Goal: Task Accomplishment & Management: Manage account settings

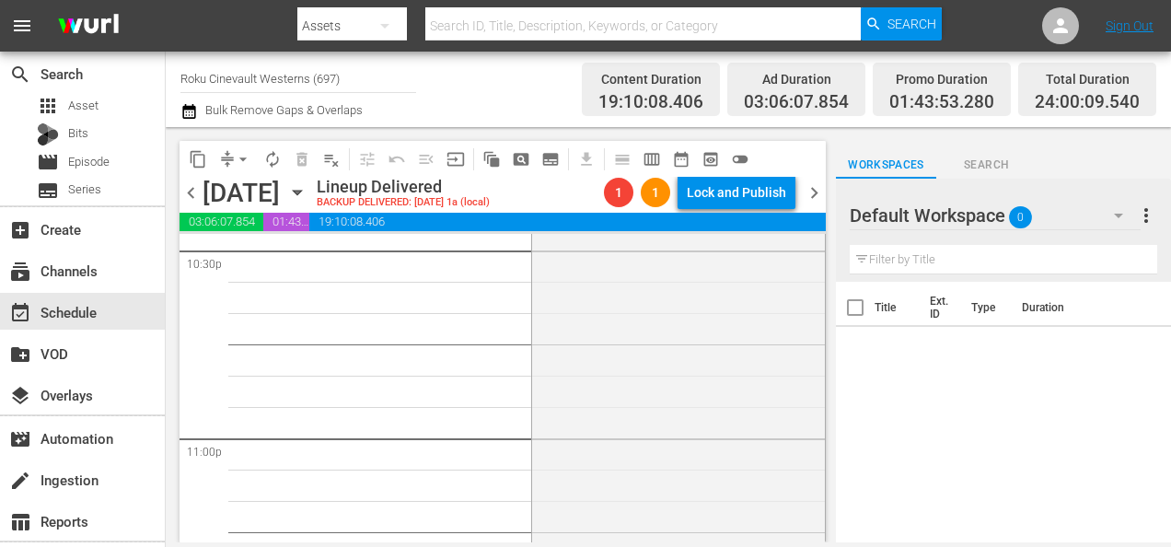
scroll to position [8704, 0]
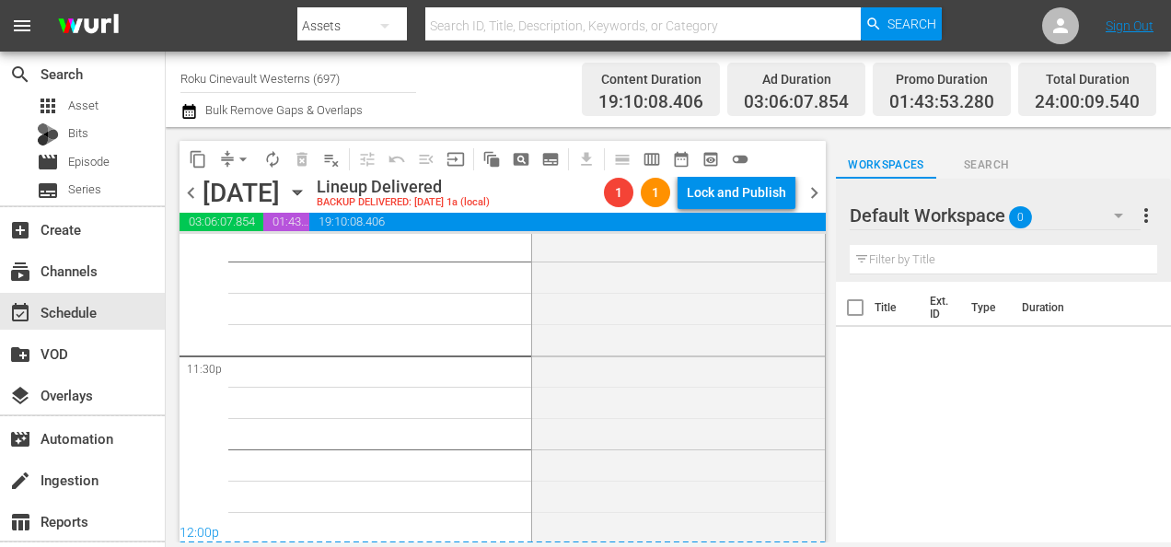
click at [199, 68] on input "Roku Cinevault Westerns (697)" at bounding box center [298, 78] width 236 height 44
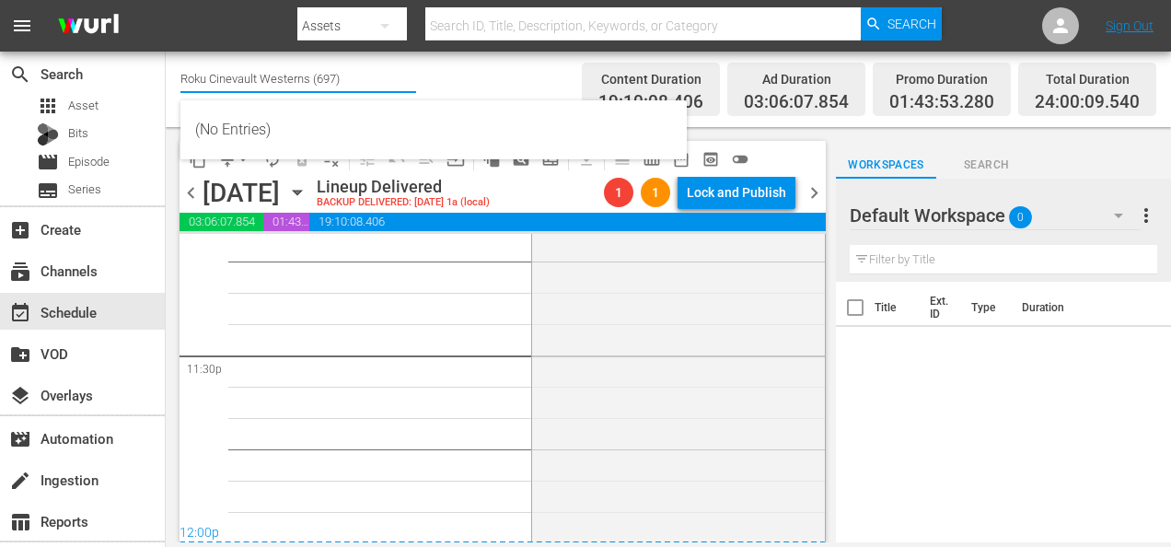
click at [199, 68] on input "Roku Cinevault Westerns (697)" at bounding box center [298, 78] width 236 height 44
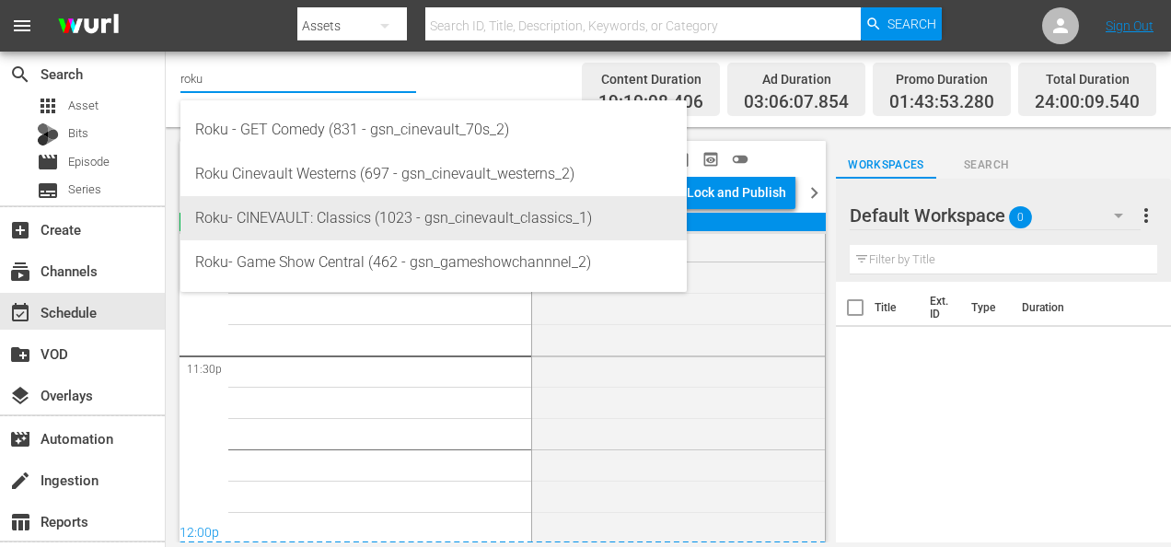
click at [320, 219] on div "Roku- CINEVAULT: Classics (1023 - gsn_cinevault_classics_1)" at bounding box center [433, 218] width 477 height 44
type input "Roku- CINEVAULT: Classics (1023 - gsn_cinevault_classics_1)"
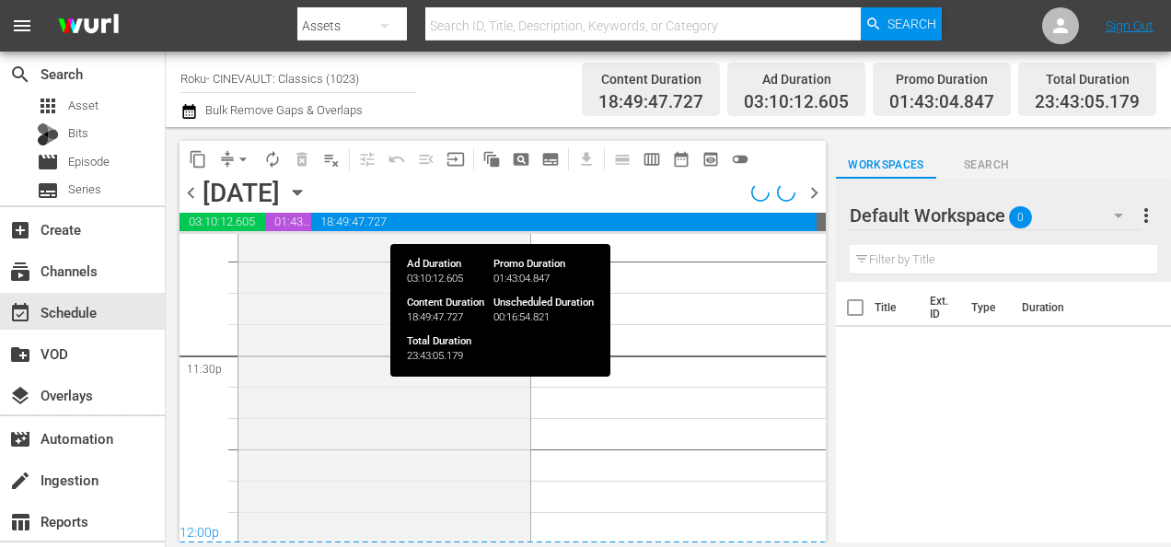
scroll to position [8707, 0]
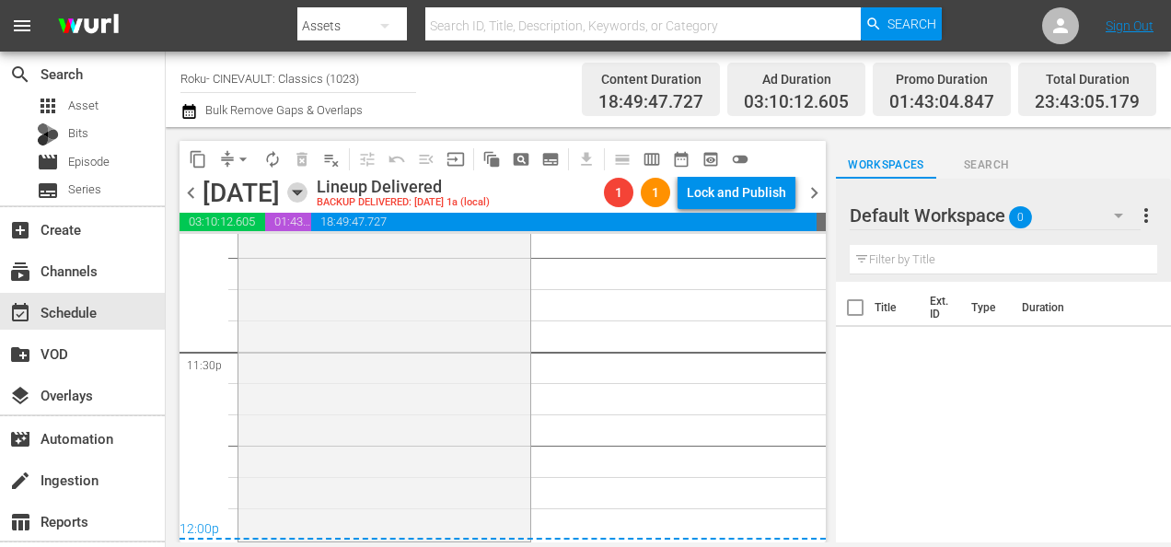
click at [307, 188] on icon "button" at bounding box center [297, 192] width 20 height 20
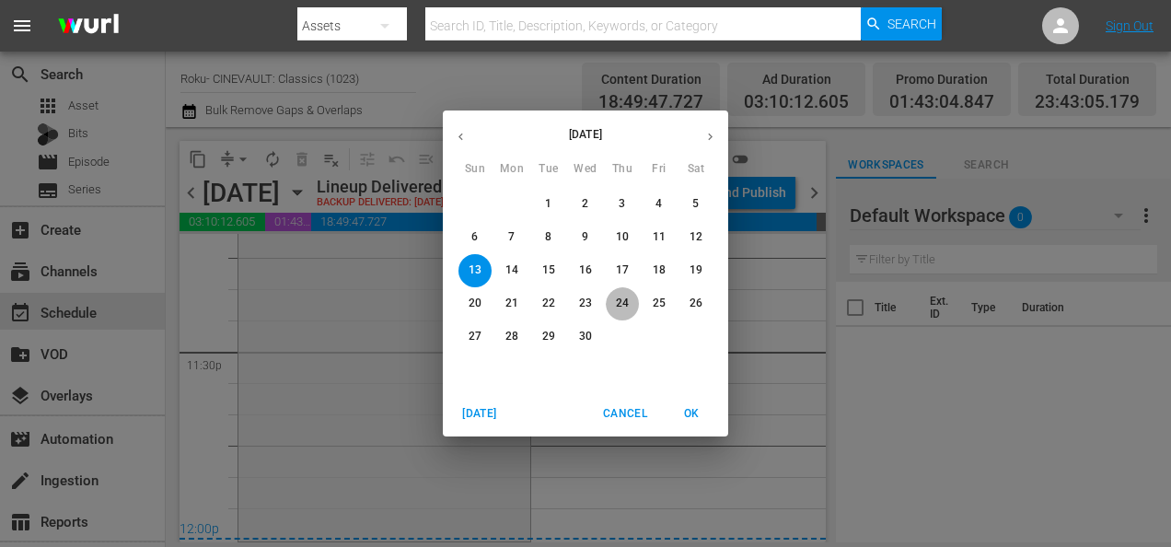
click at [631, 304] on span "24" at bounding box center [622, 303] width 33 height 16
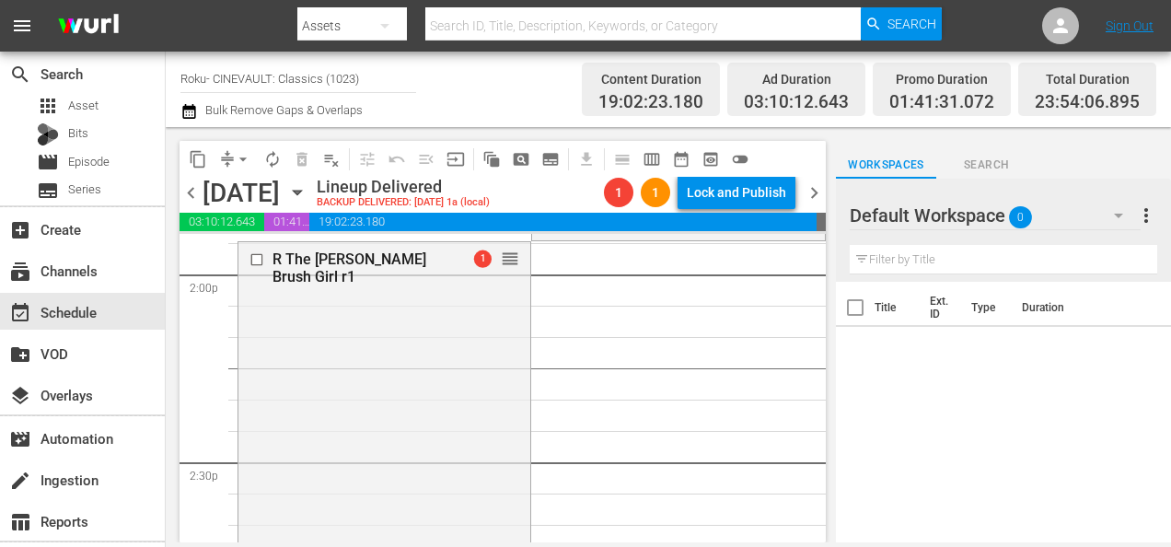
scroll to position [5193, 0]
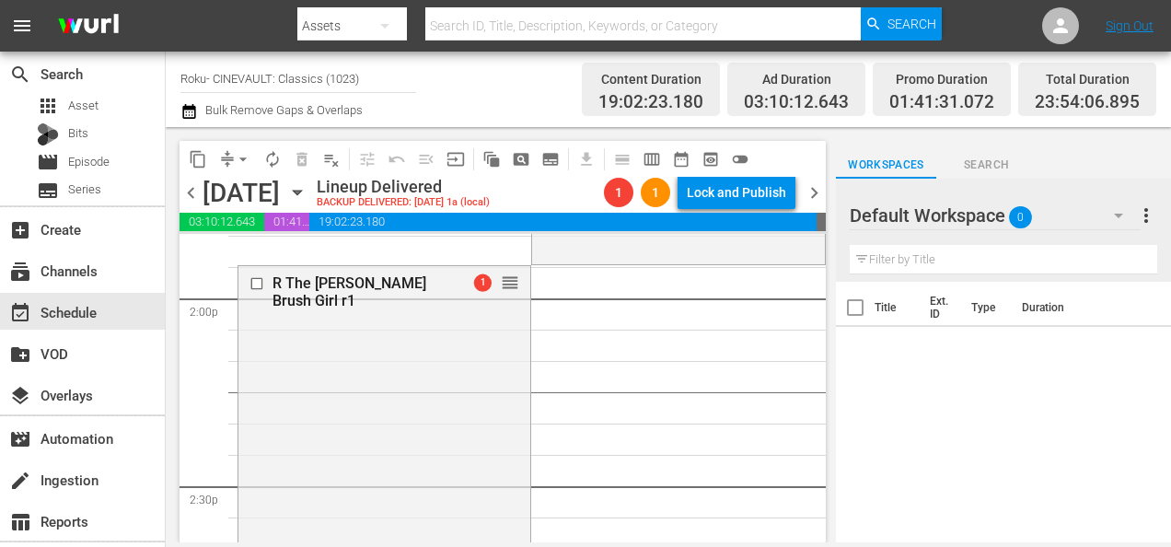
click at [307, 184] on icon "button" at bounding box center [297, 192] width 20 height 20
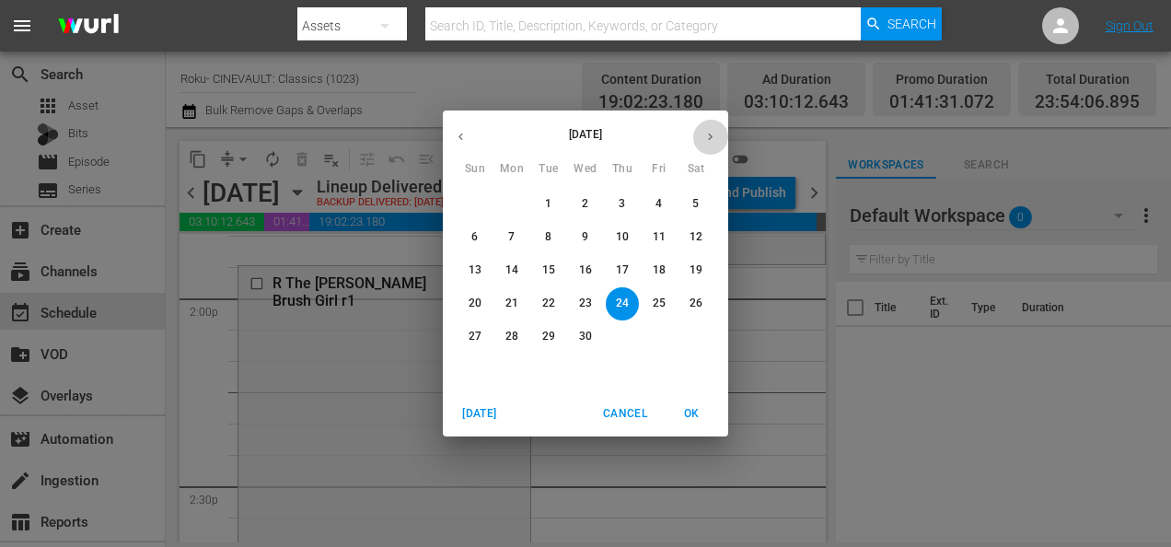
click at [709, 131] on icon "button" at bounding box center [710, 137] width 14 height 14
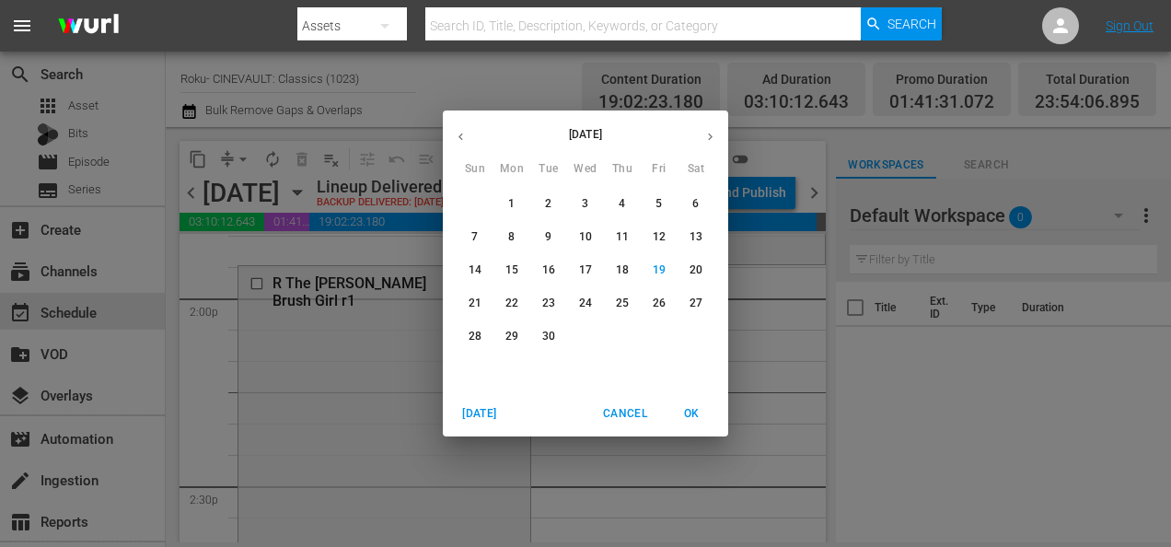
click at [626, 314] on button "25" at bounding box center [622, 303] width 33 height 33
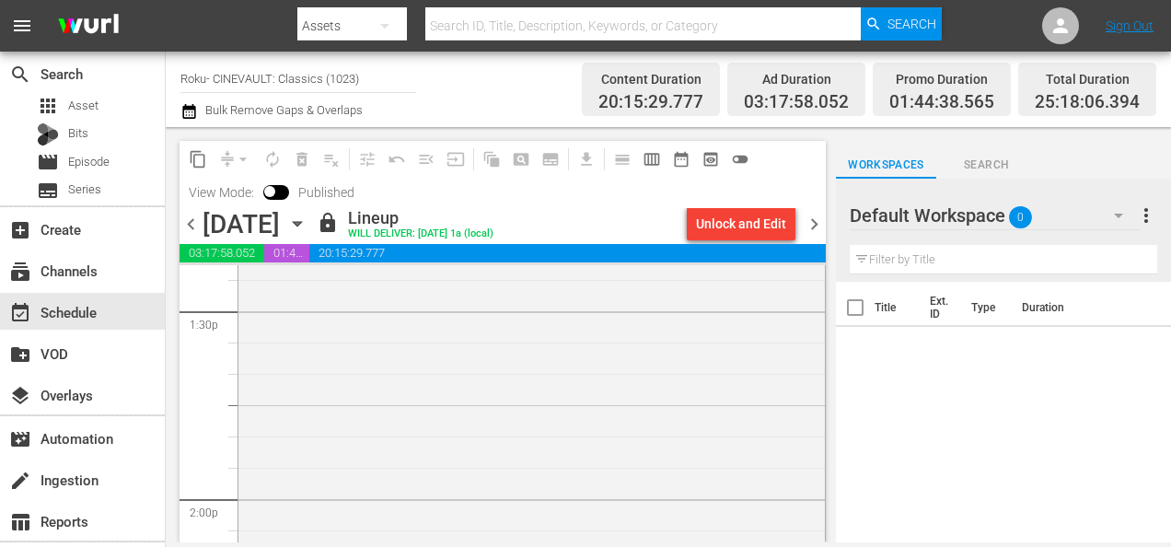
scroll to position [5044, 0]
click at [816, 214] on span "chevron_right" at bounding box center [814, 224] width 23 height 23
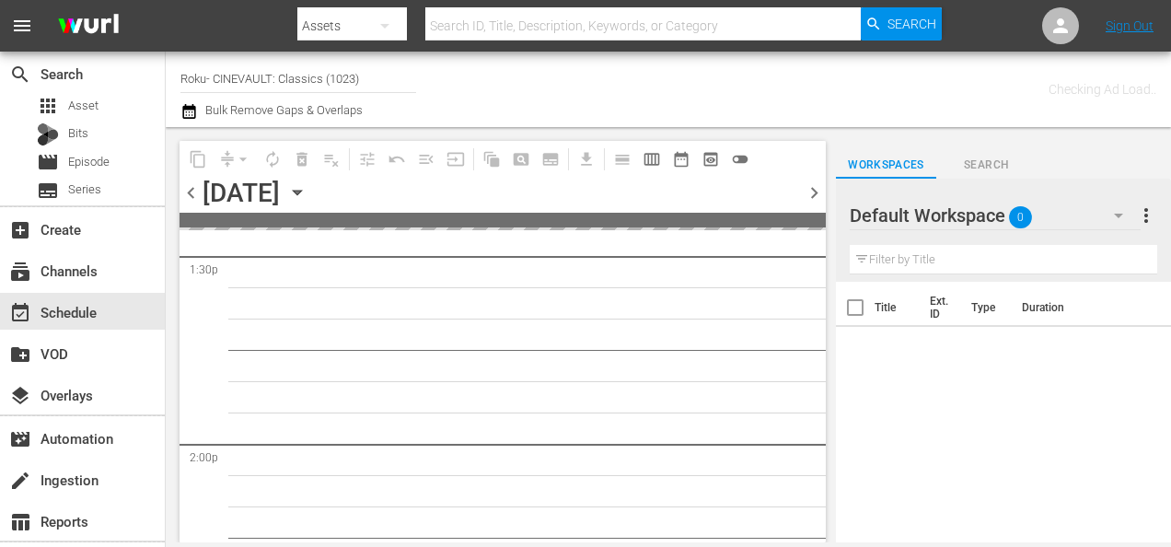
scroll to position [5232, 0]
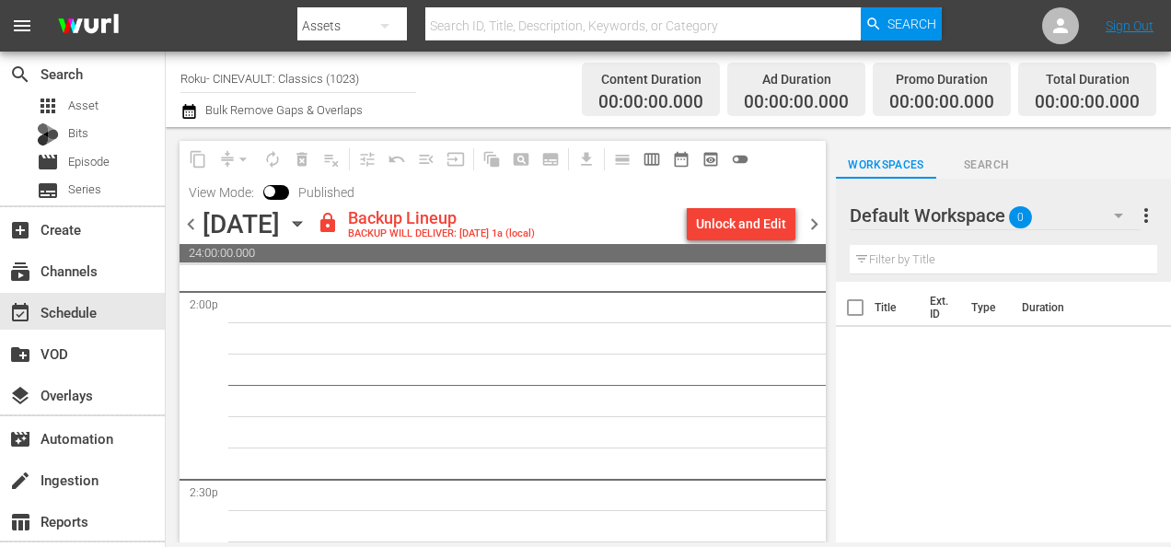
click at [1094, 204] on div "Default Workspace 0" at bounding box center [995, 216] width 291 height 52
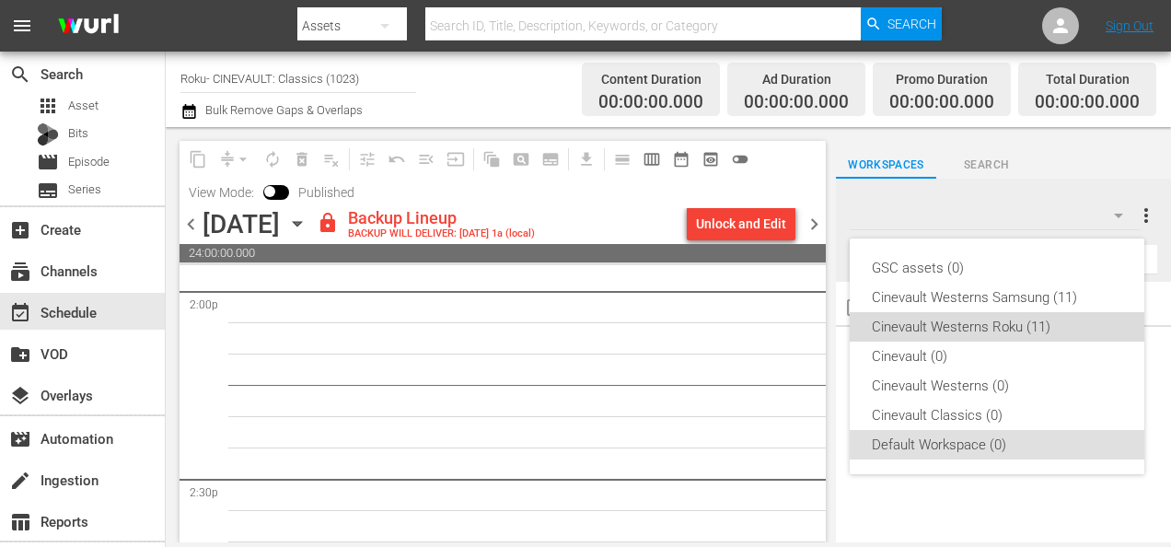
click at [1024, 316] on div "Cinevault Westerns Roku (11)" at bounding box center [997, 326] width 250 height 29
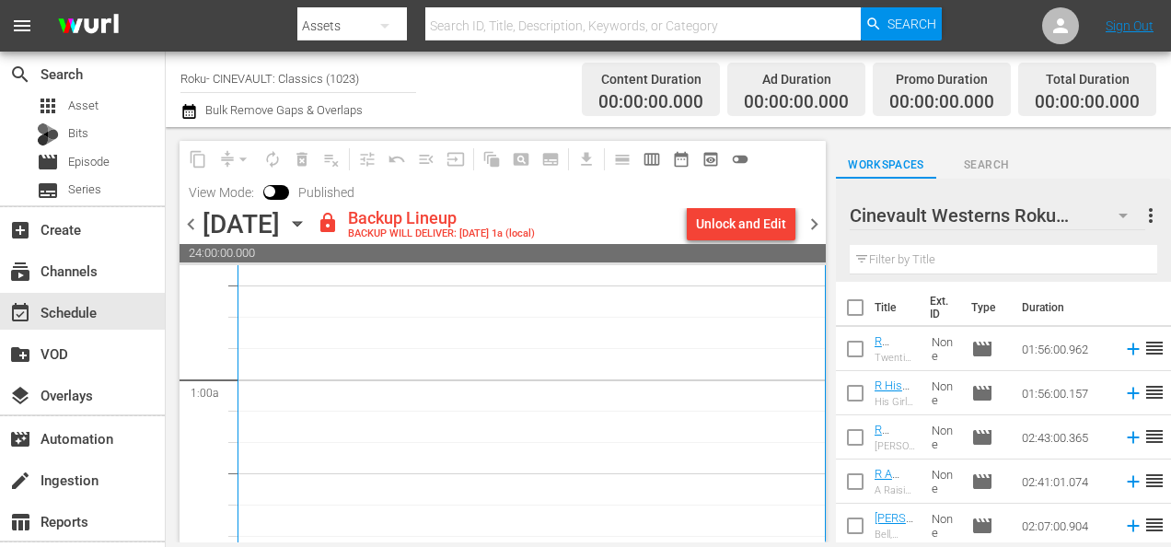
scroll to position [0, 0]
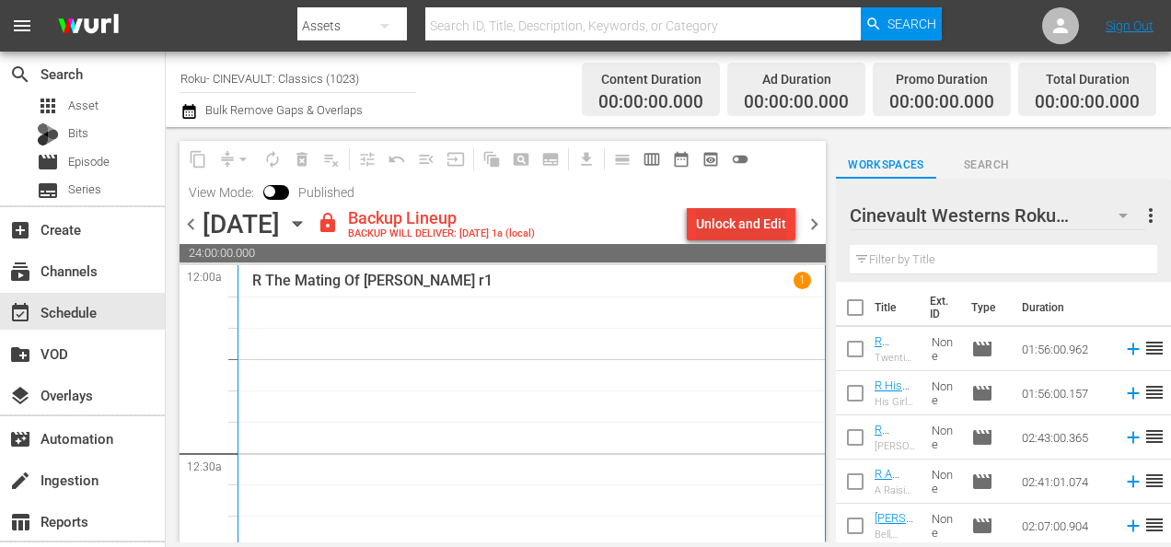
click at [754, 212] on div "Unlock and Edit" at bounding box center [741, 223] width 90 height 33
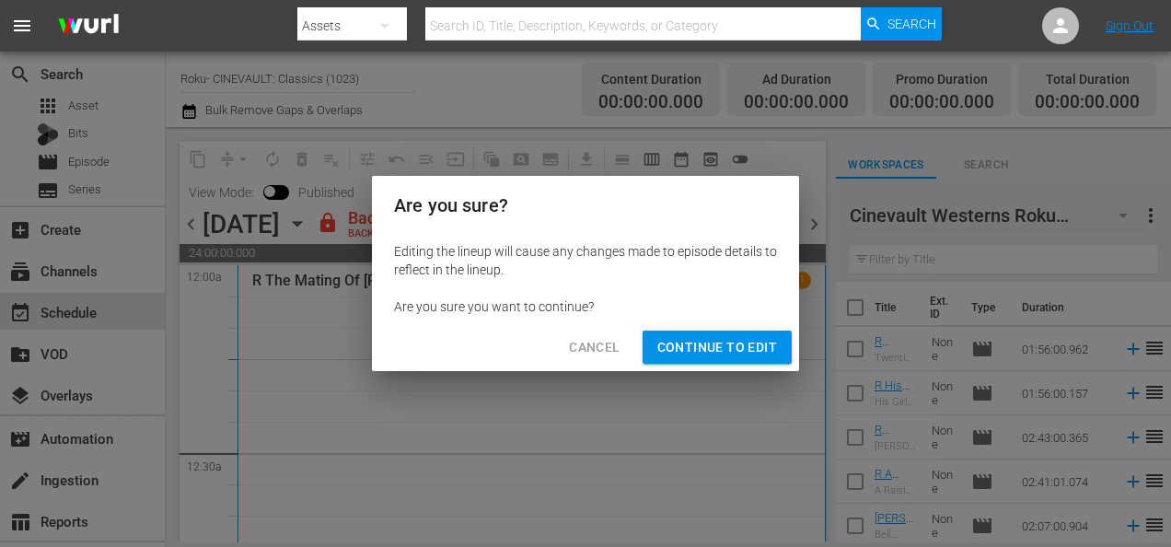
click at [709, 336] on span "Continue to Edit" at bounding box center [717, 347] width 120 height 23
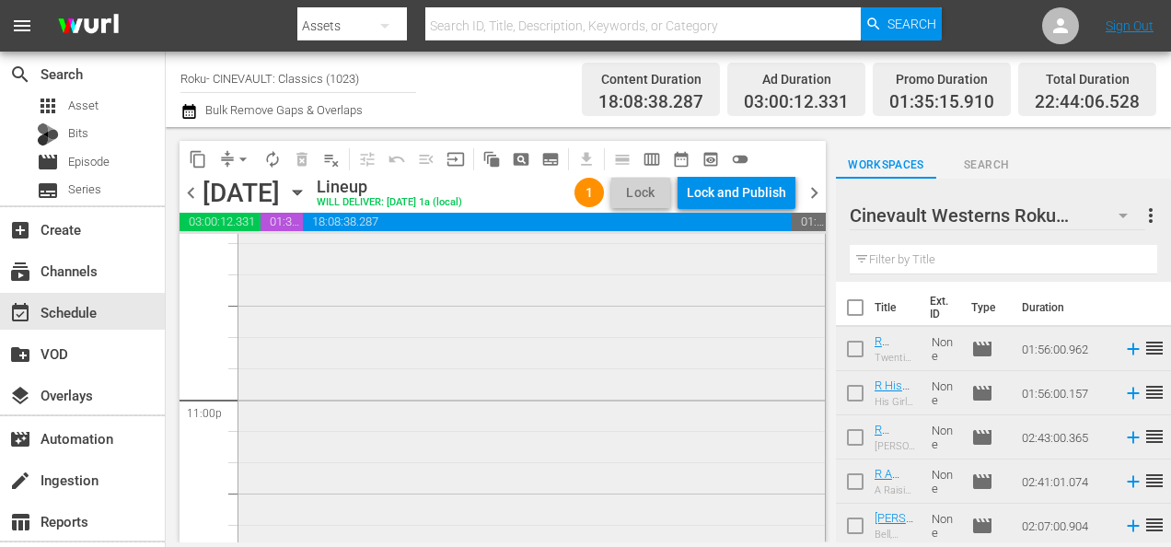
scroll to position [8446, 0]
click at [253, 166] on button "arrow_drop_down" at bounding box center [242, 159] width 29 height 29
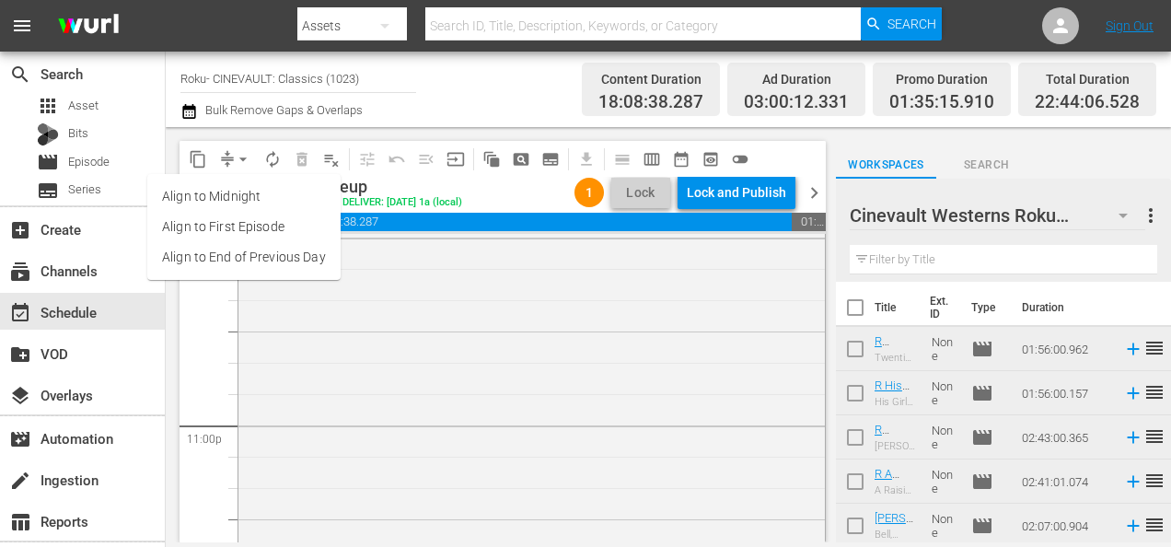
click at [304, 258] on li "Align to End of Previous Day" at bounding box center [243, 257] width 193 height 30
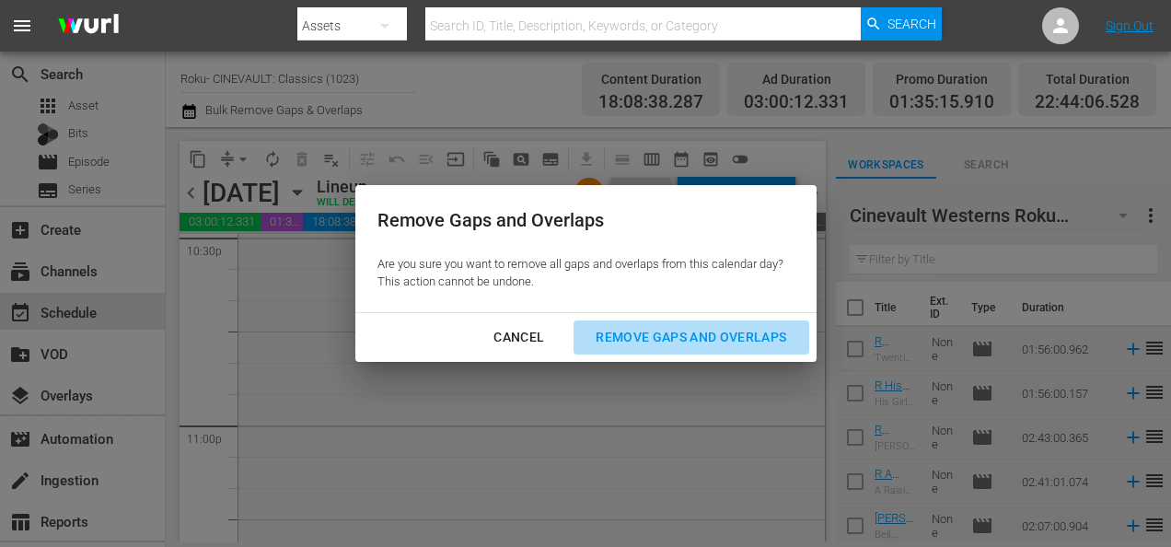
click at [632, 337] on div "Remove Gaps and Overlaps" at bounding box center [691, 337] width 220 height 23
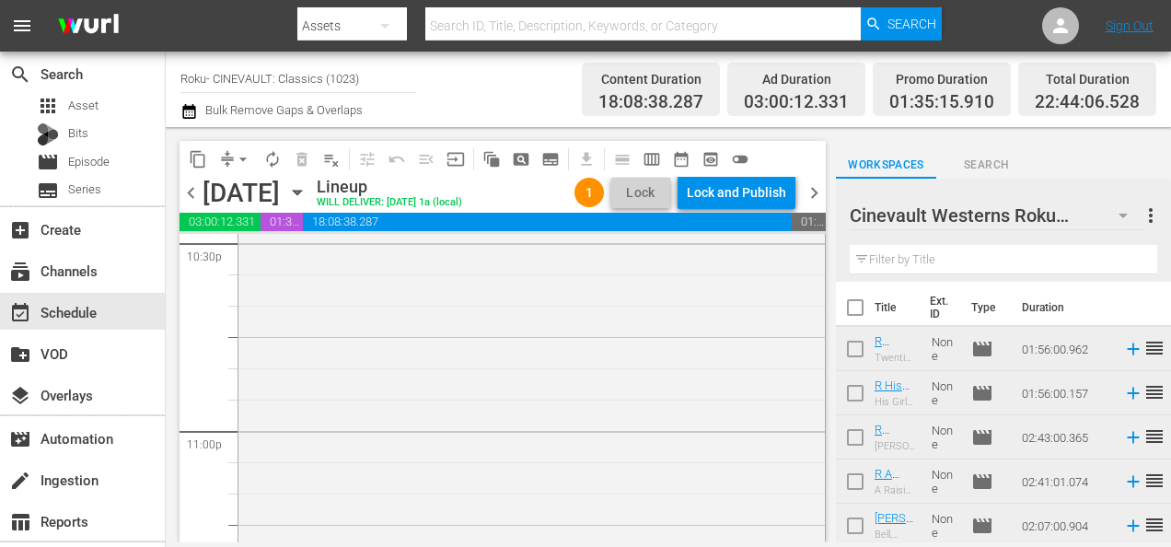
scroll to position [8788, 0]
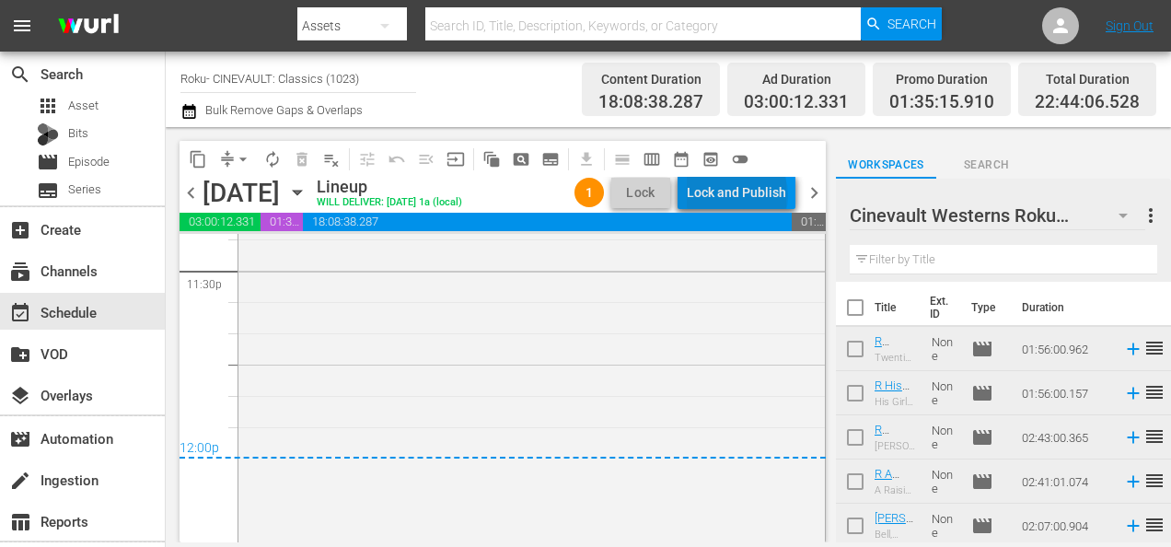
click at [741, 195] on div "Lock and Publish" at bounding box center [736, 192] width 99 height 33
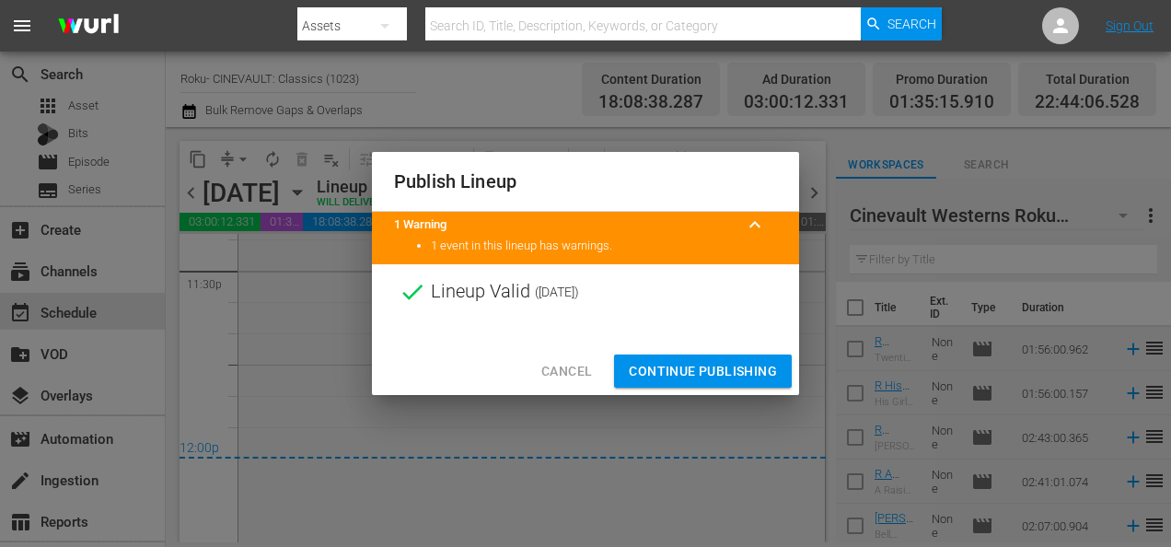
click at [718, 368] on span "Continue Publishing" at bounding box center [703, 371] width 148 height 23
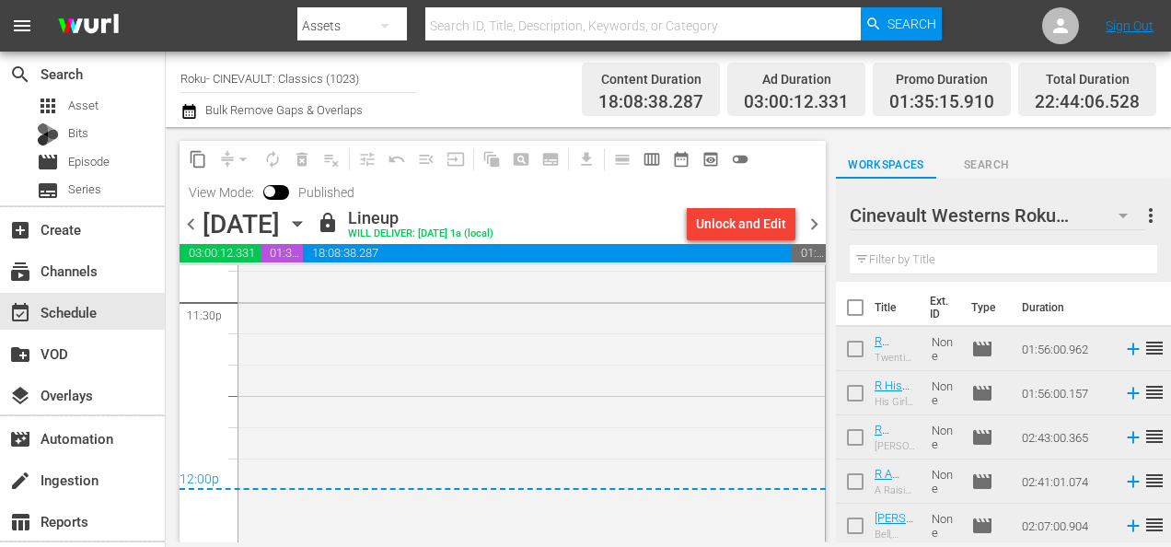
click at [274, 86] on input "Roku- CINEVAULT: Classics (1023)" at bounding box center [298, 78] width 236 height 44
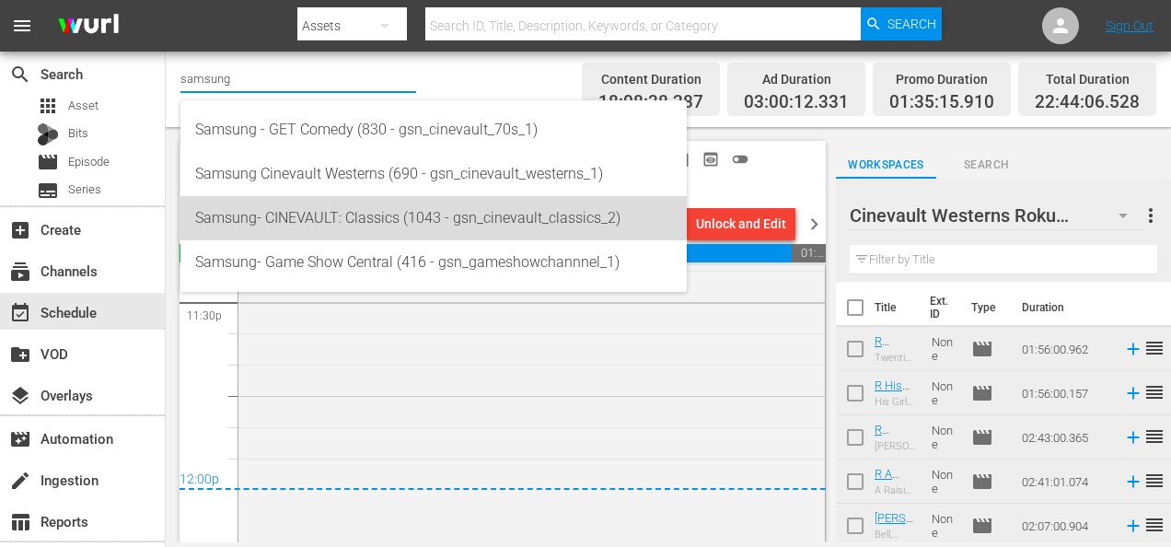
click at [330, 225] on div "Samsung- CINEVAULT: Classics (1043 - gsn_cinevault_classics_2)" at bounding box center [433, 218] width 477 height 44
type input "Samsung- CINEVAULT: Classics (1043 - gsn_cinevault_classics_2)"
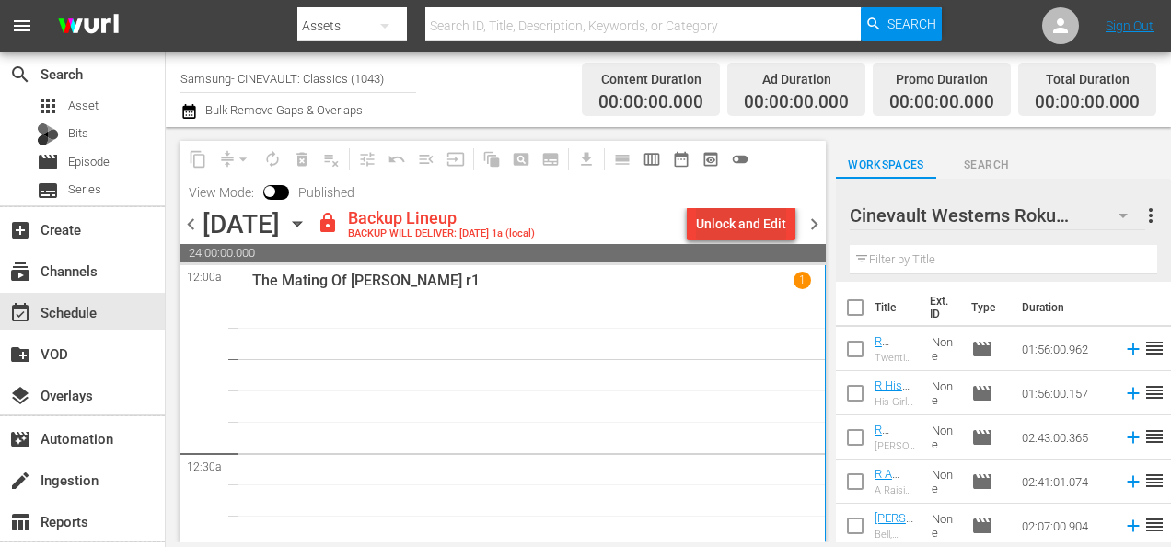
click at [745, 225] on div "Unlock and Edit" at bounding box center [741, 223] width 90 height 33
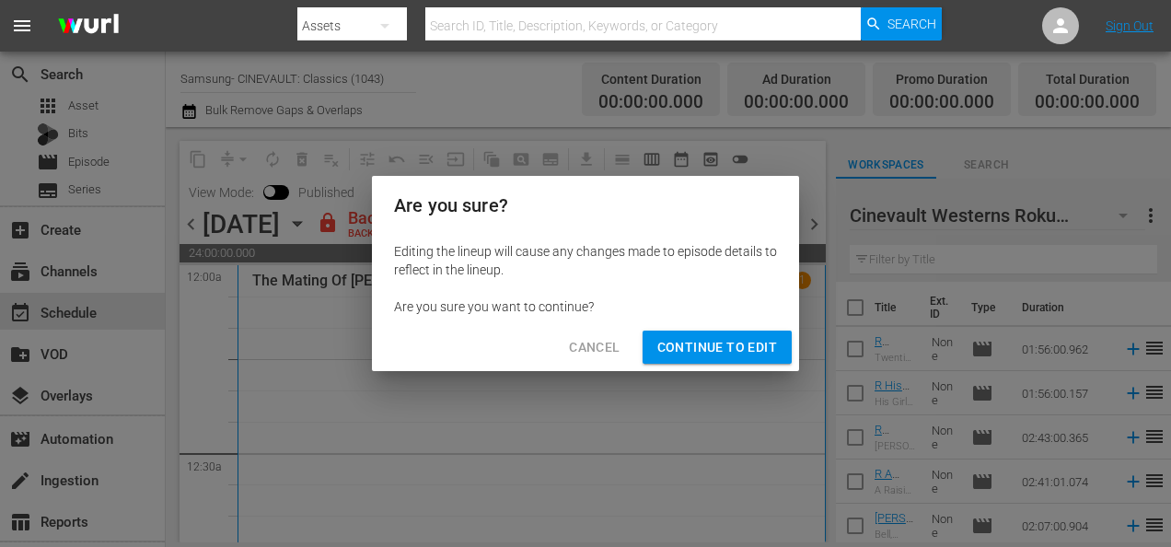
click at [710, 344] on span "Continue to Edit" at bounding box center [717, 347] width 120 height 23
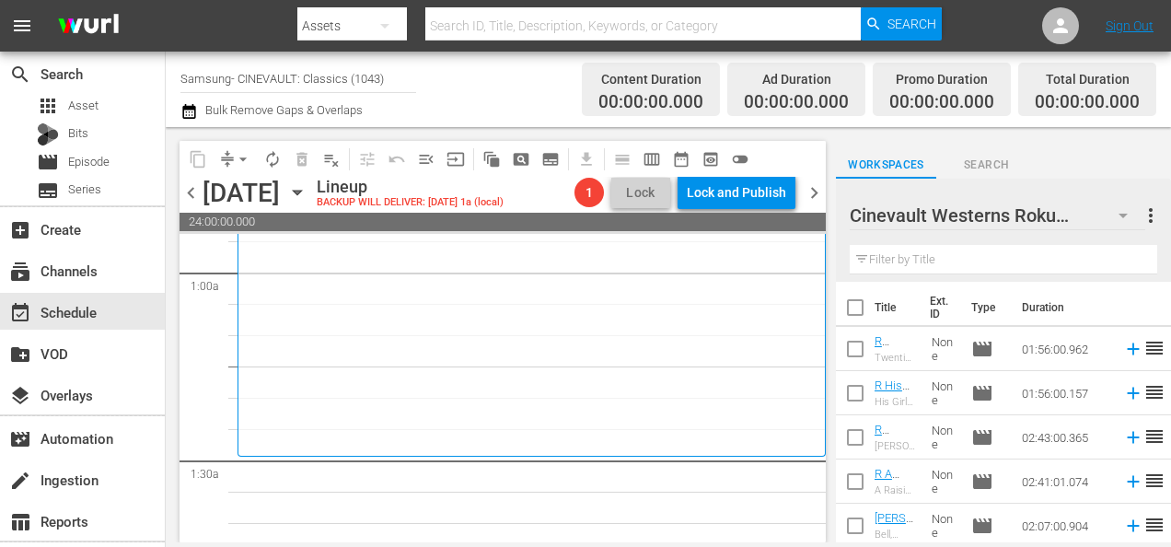
scroll to position [267, 0]
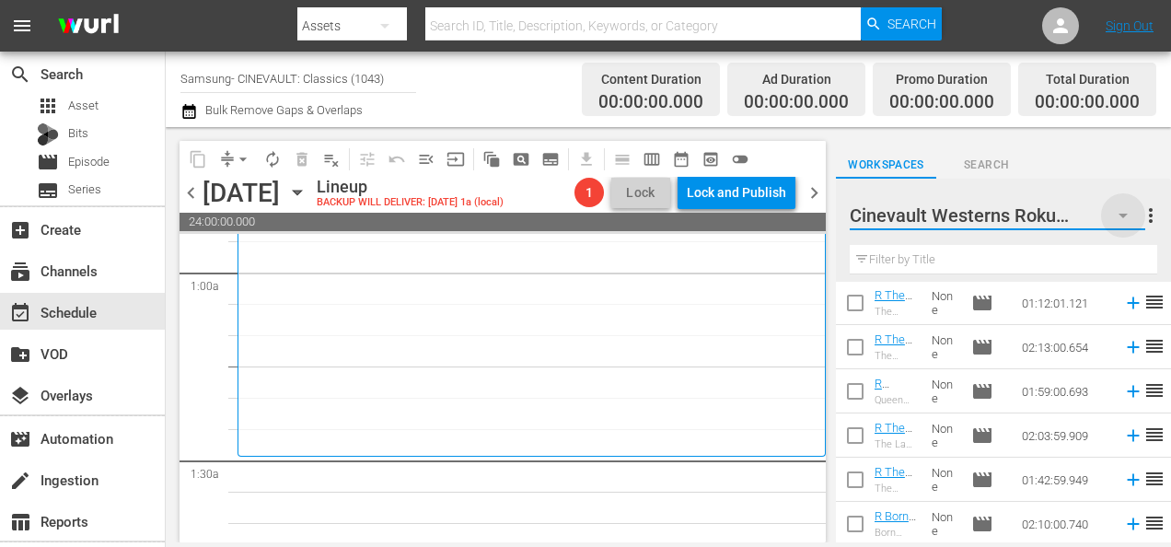
click at [1128, 214] on icon "button" at bounding box center [1123, 215] width 22 height 22
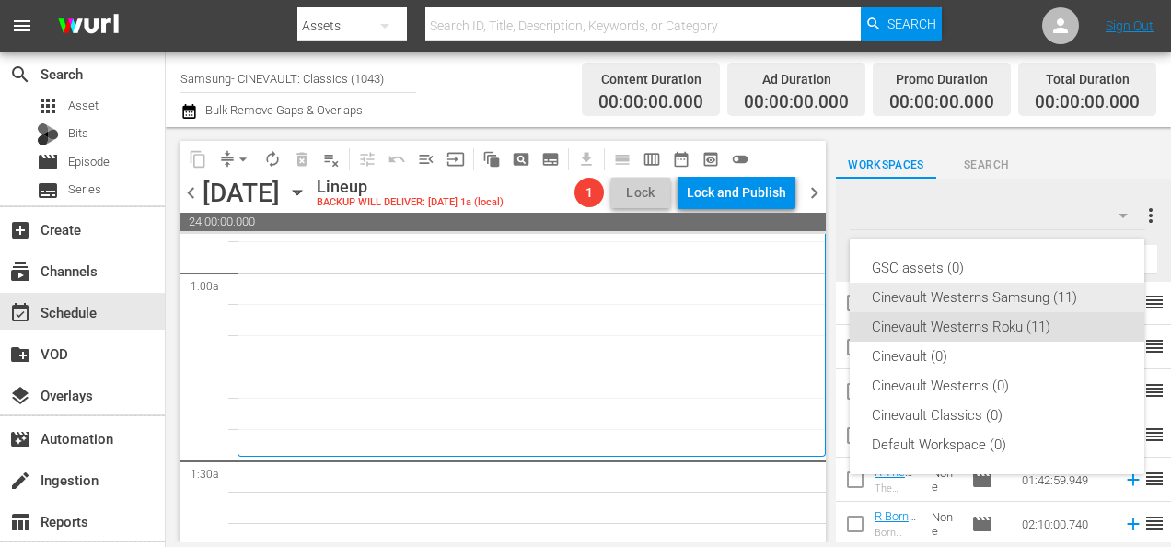
click at [1034, 298] on div "Cinevault Westerns Samsung (11)" at bounding box center [997, 297] width 250 height 29
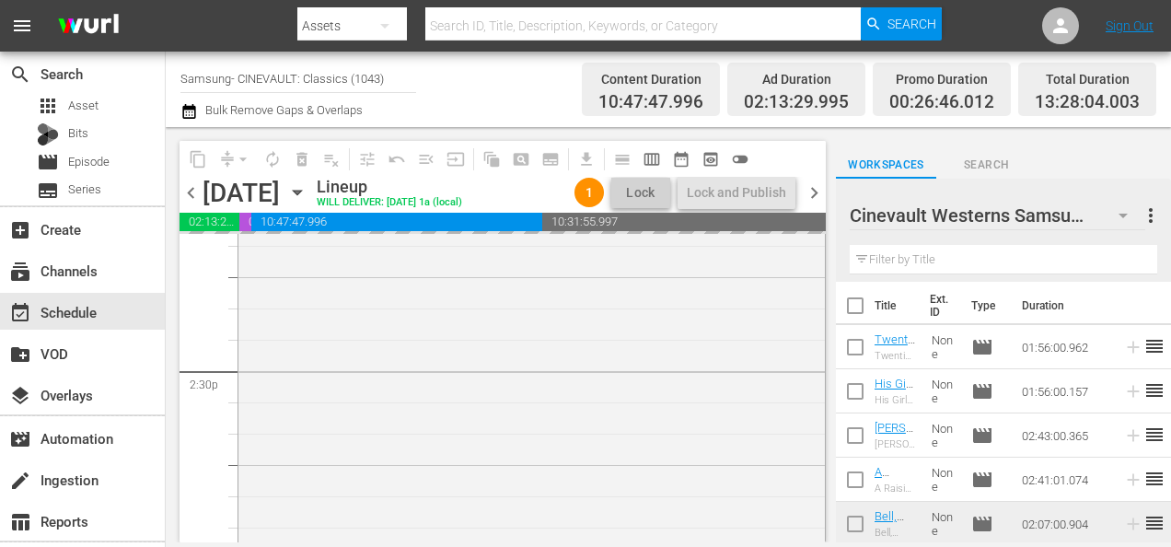
scroll to position [5293, 0]
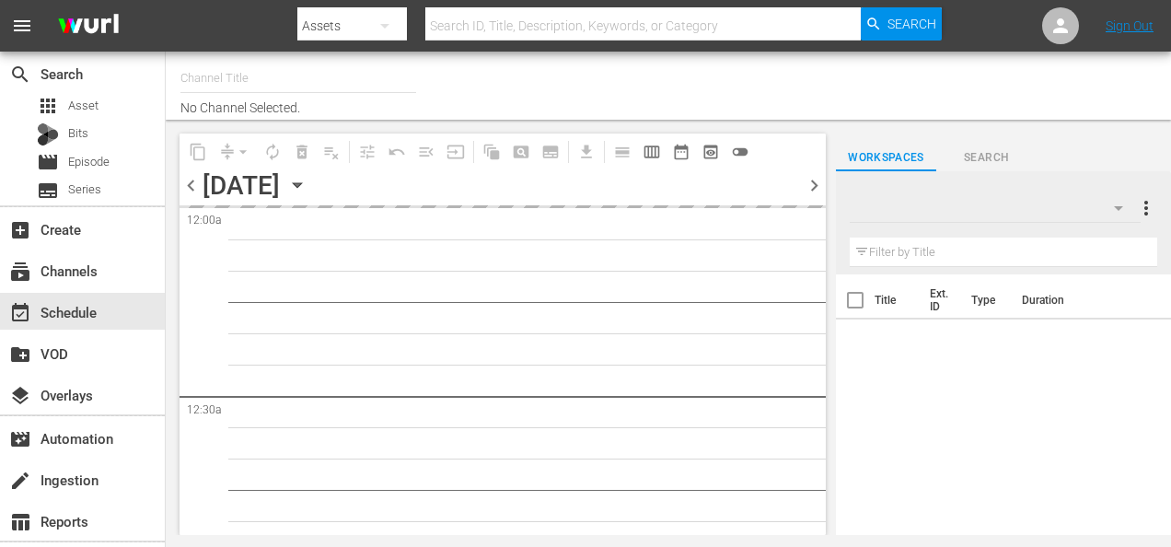
type input "Samsung- CINEVAULT: Classics (1043)"
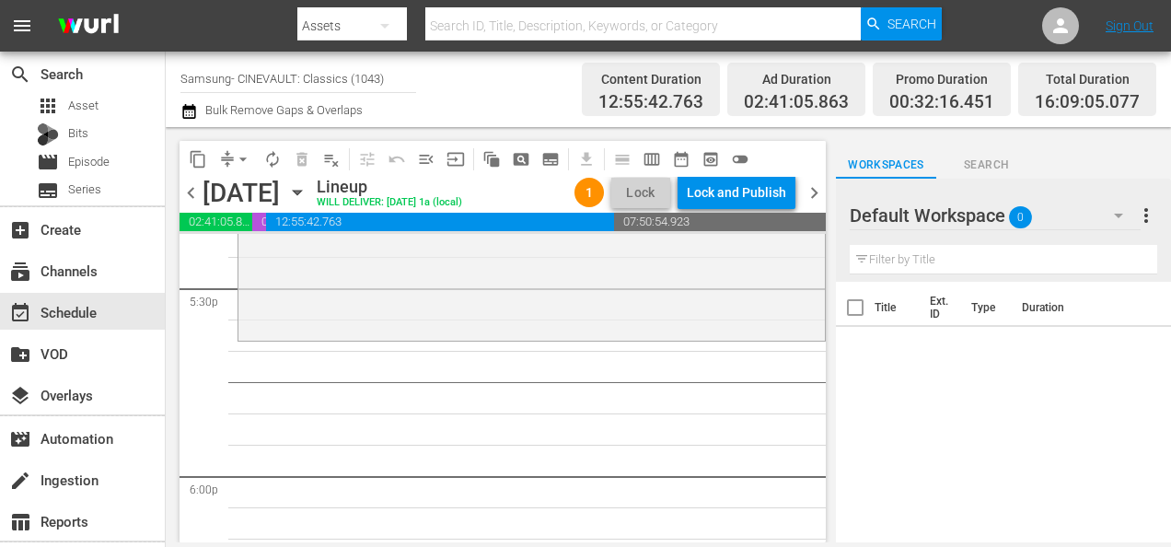
scroll to position [6515, 0]
click at [1116, 210] on icon "button" at bounding box center [1118, 215] width 22 height 22
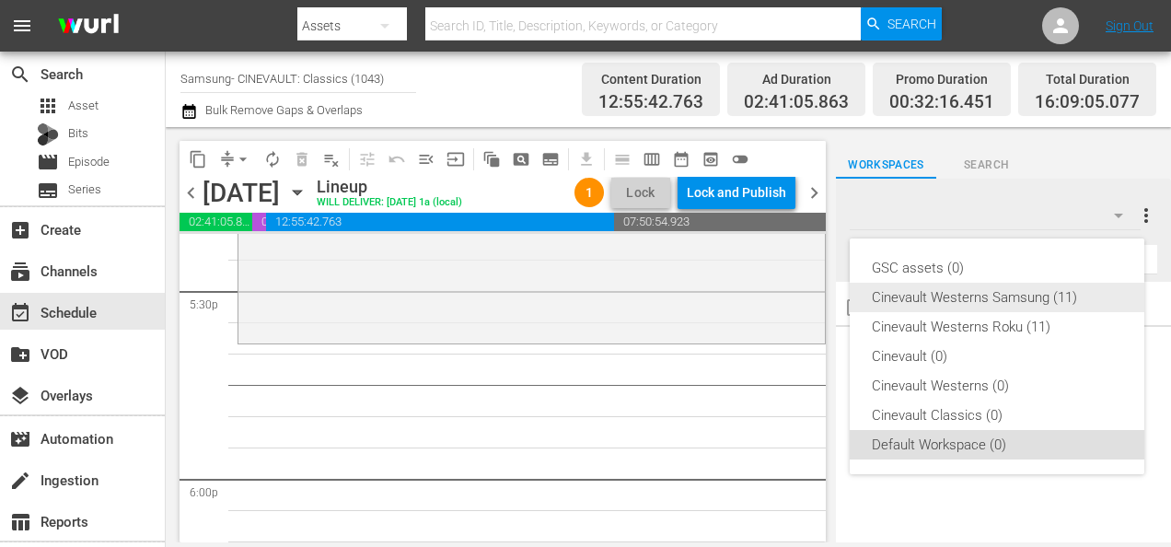
click at [1001, 299] on div "Cinevault Westerns Samsung (11)" at bounding box center [997, 297] width 250 height 29
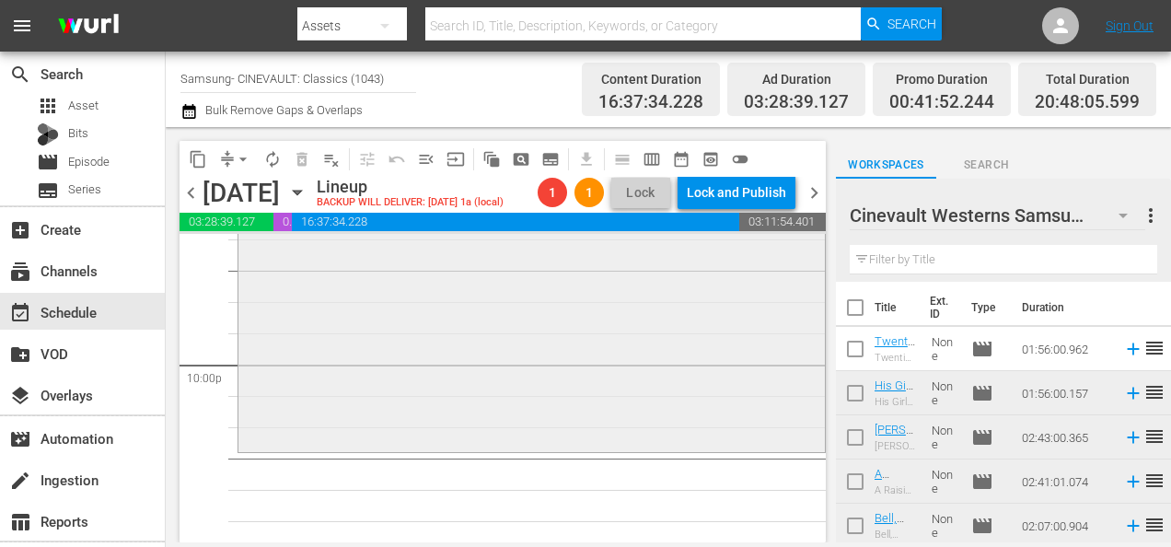
scroll to position [8126, 0]
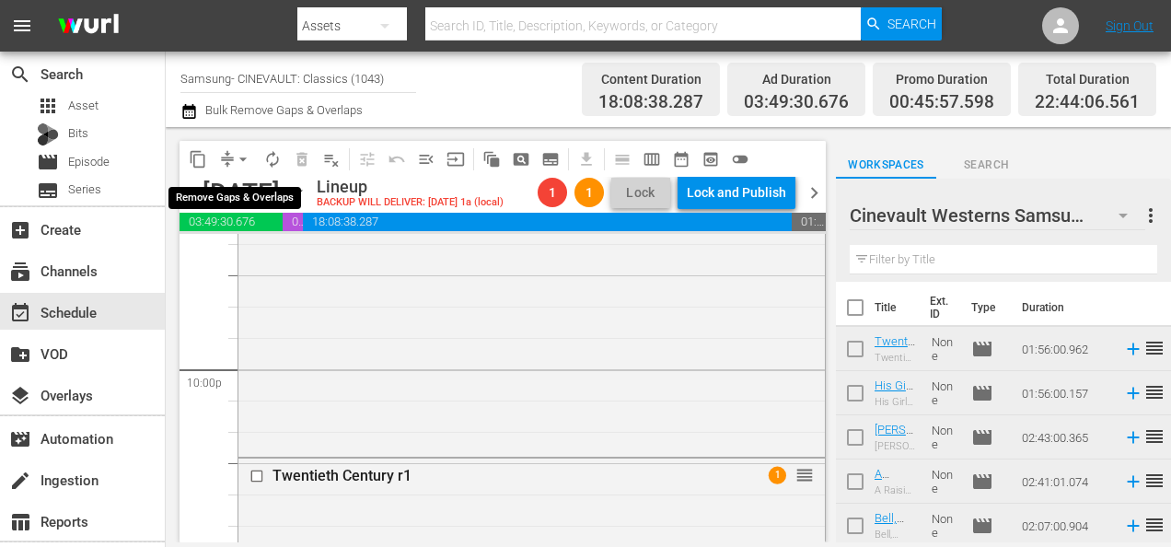
click at [243, 155] on span "arrow_drop_down" at bounding box center [243, 159] width 18 height 18
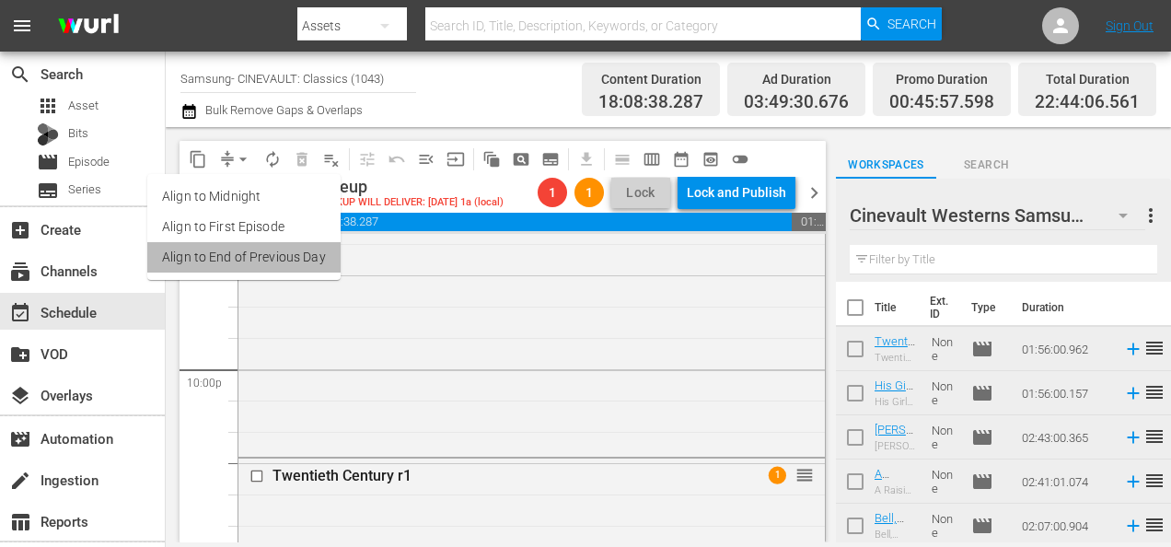
click at [286, 253] on li "Align to End of Previous Day" at bounding box center [243, 257] width 193 height 30
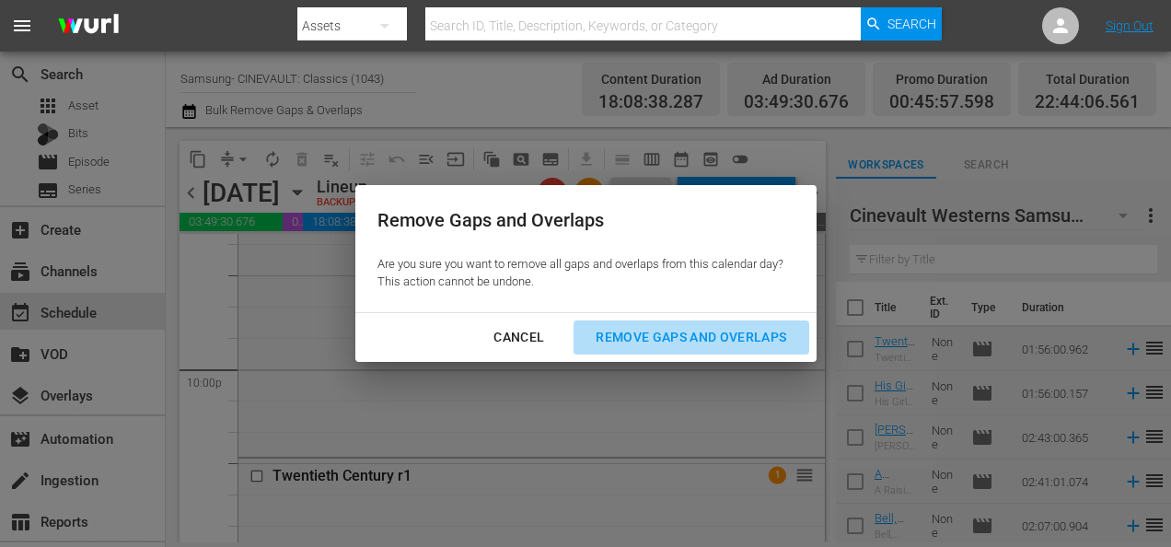
click at [718, 335] on div "Remove Gaps and Overlaps" at bounding box center [691, 337] width 220 height 23
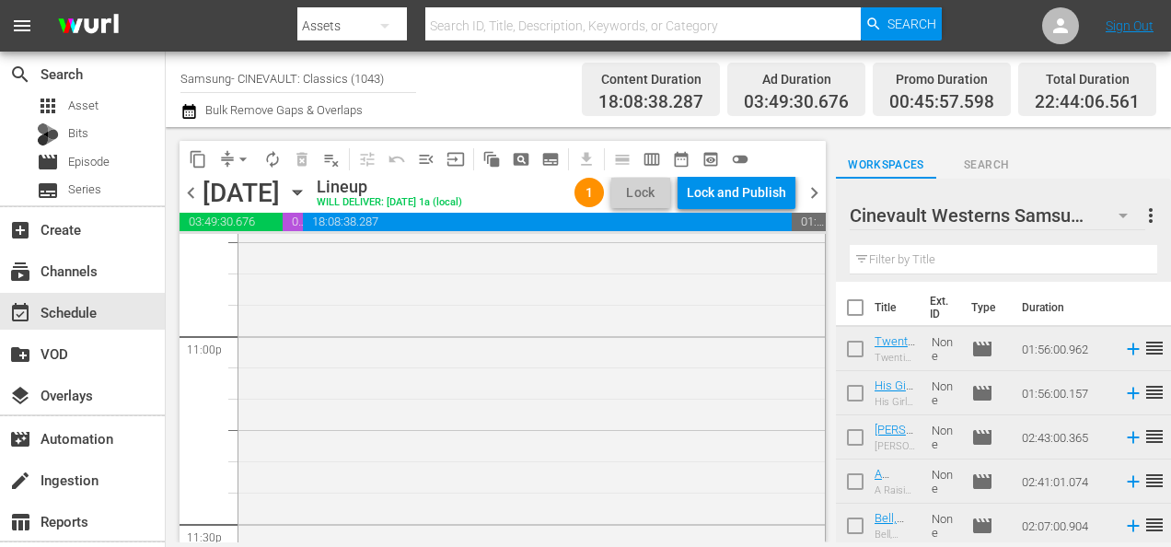
scroll to position [8788, 0]
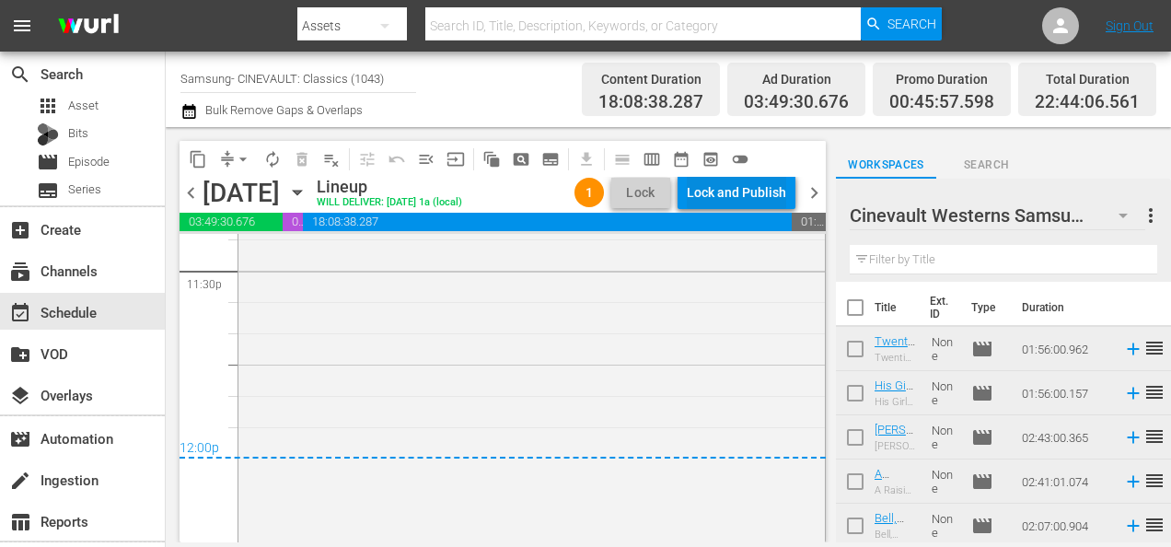
click at [738, 191] on div "Lock and Publish" at bounding box center [736, 192] width 99 height 33
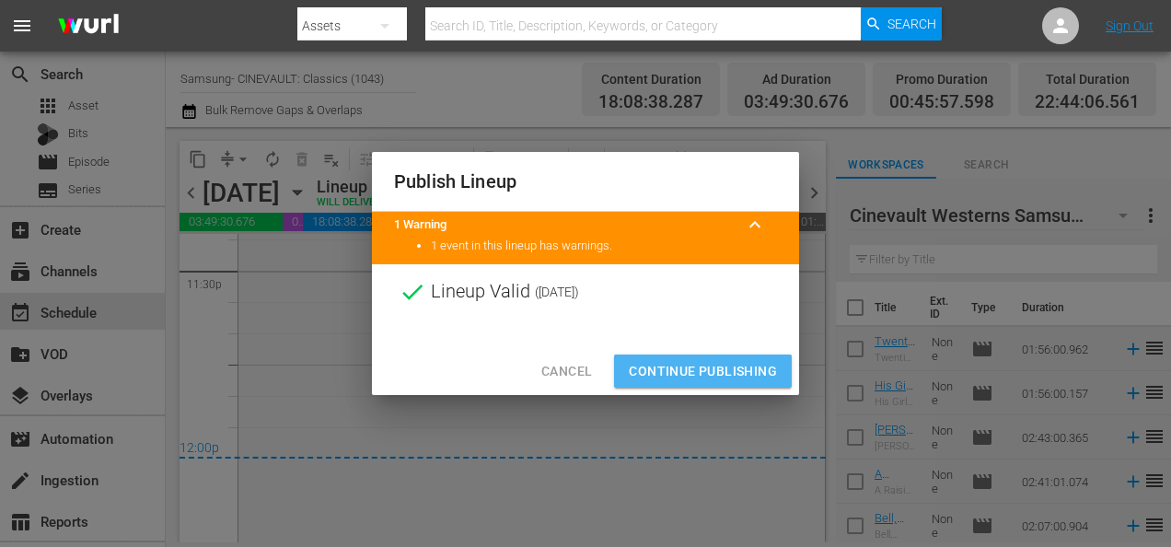
click at [716, 360] on span "Continue Publishing" at bounding box center [703, 371] width 148 height 23
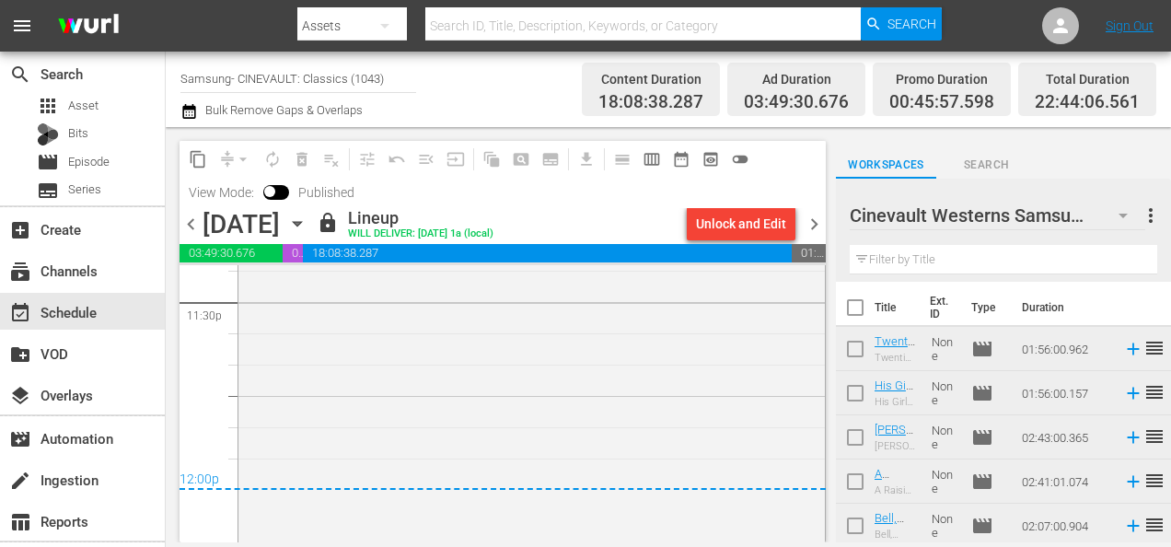
scroll to position [8819, 0]
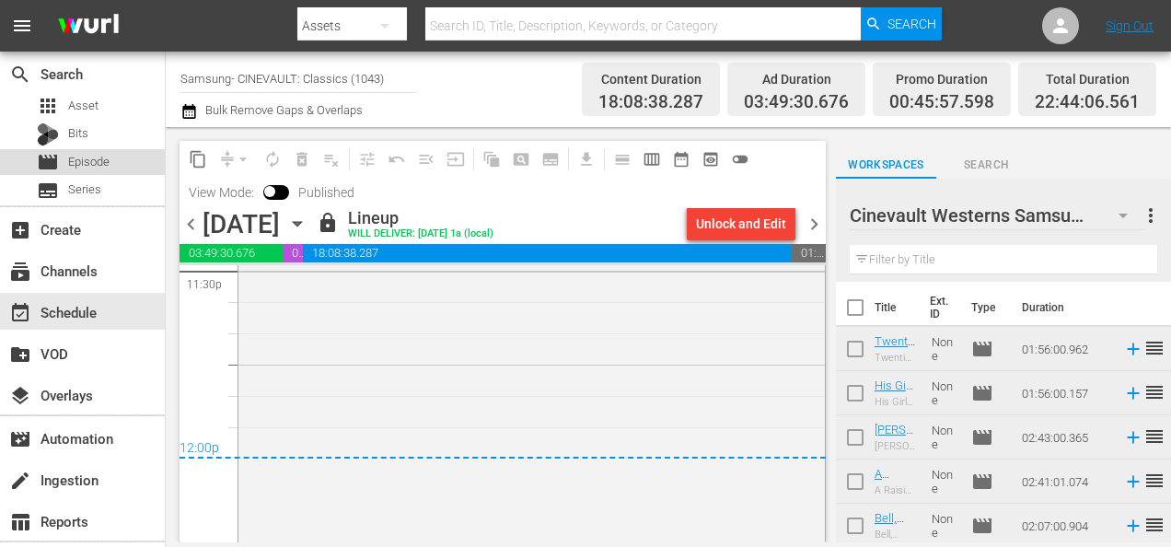
click at [133, 166] on div "movie Episode" at bounding box center [82, 162] width 165 height 26
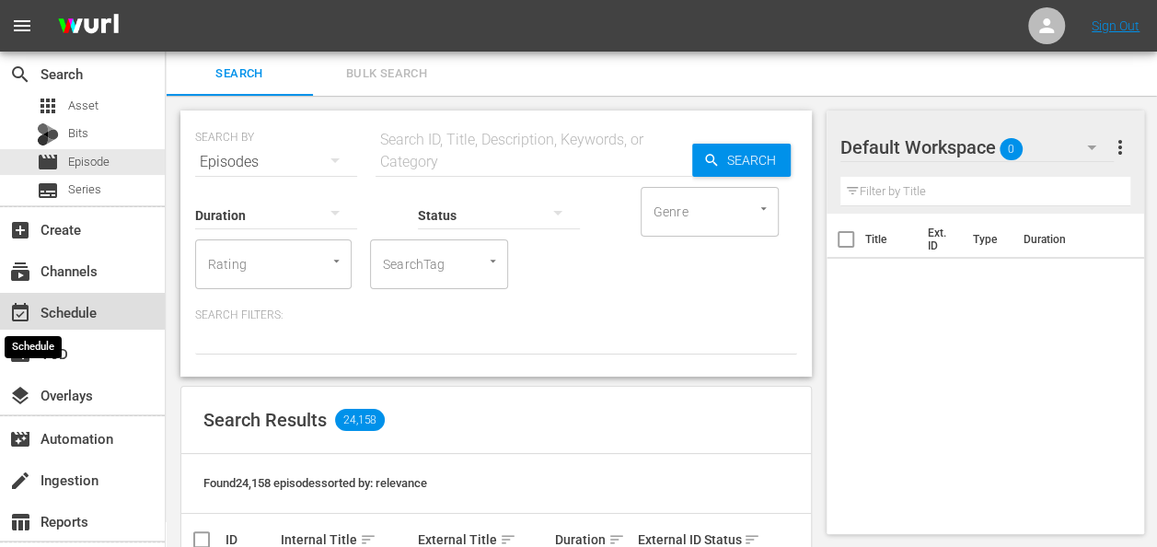
click at [28, 314] on span "event_available" at bounding box center [20, 313] width 22 height 22
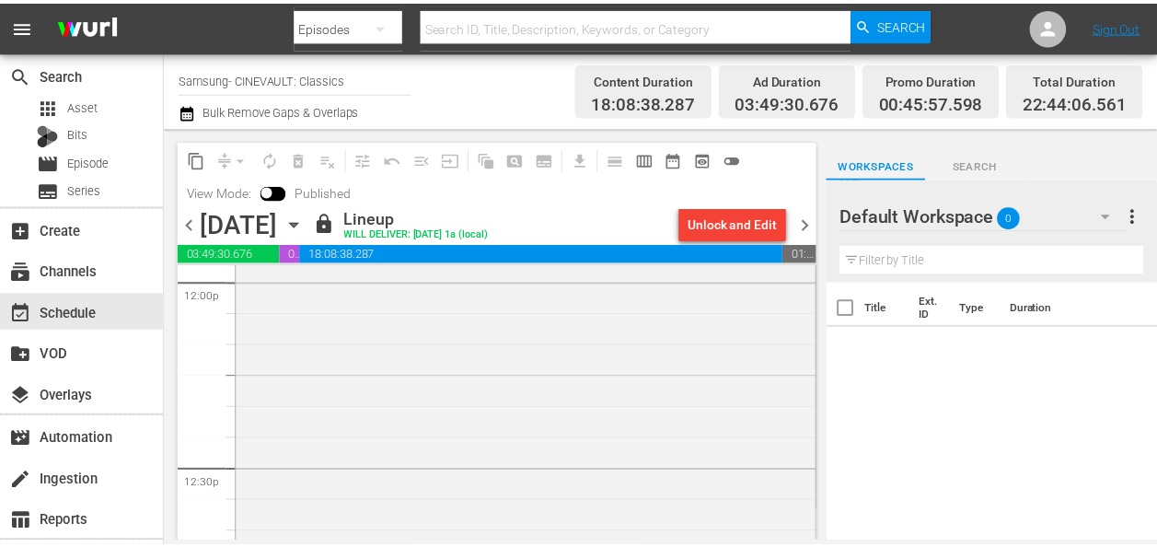
scroll to position [4492, 0]
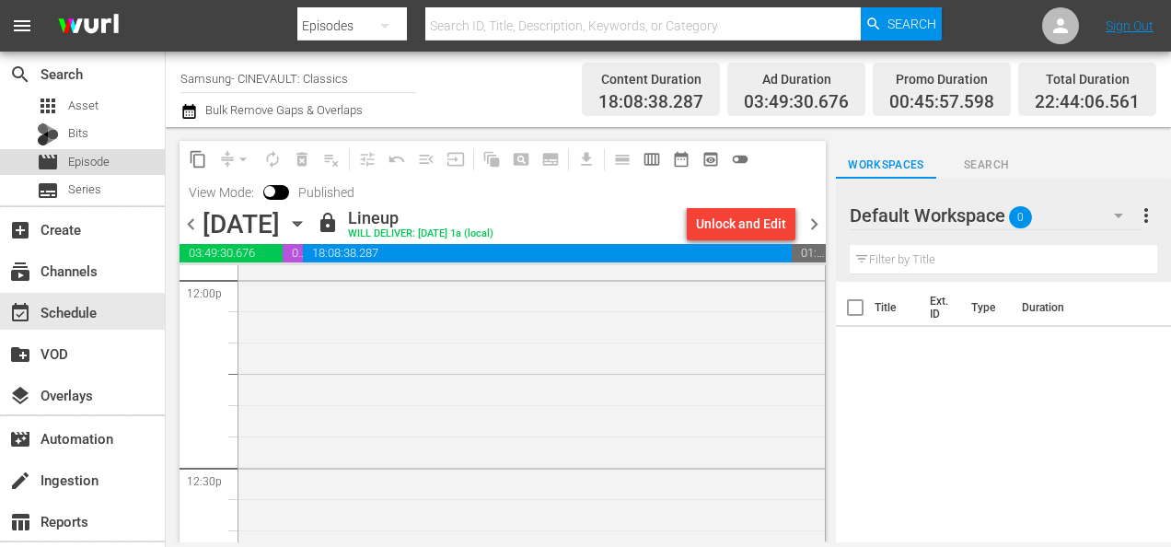
click at [100, 161] on span "Episode" at bounding box center [88, 162] width 41 height 18
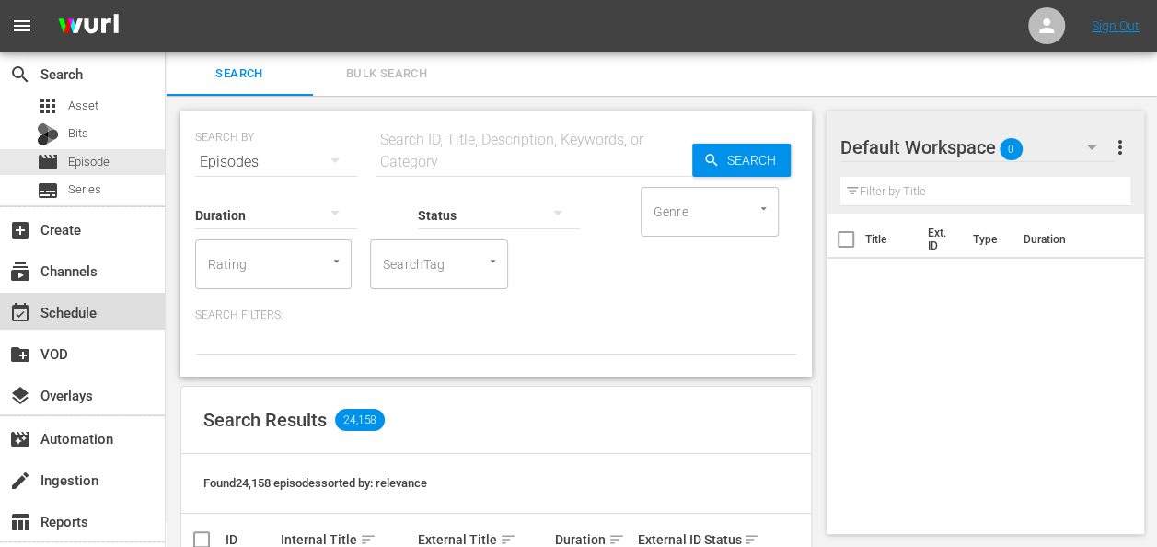
click at [131, 296] on div "event_available Schedule" at bounding box center [82, 311] width 165 height 37
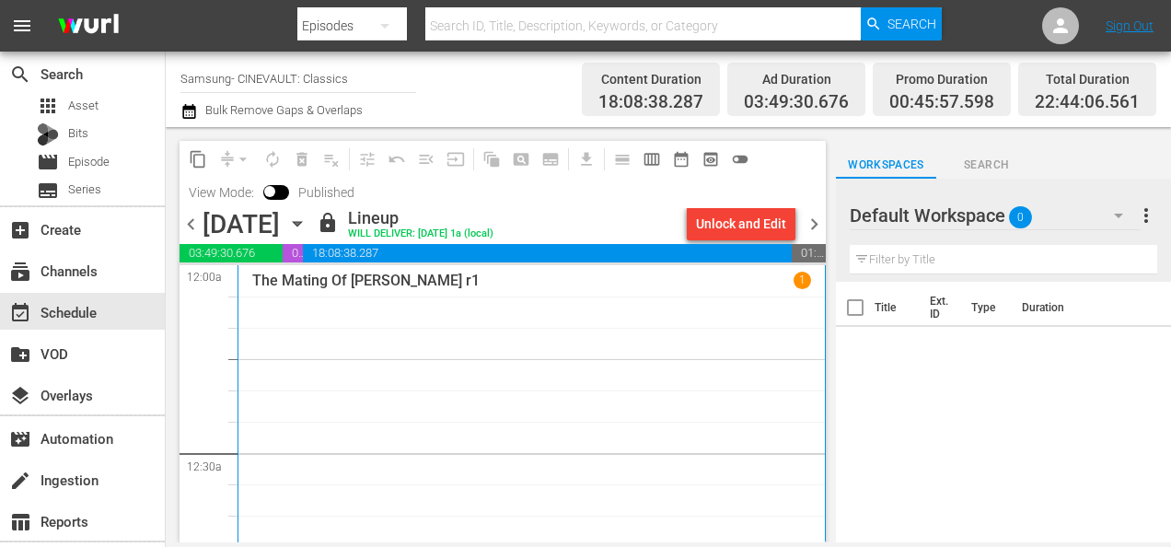
click at [814, 215] on span "chevron_right" at bounding box center [814, 224] width 23 height 23
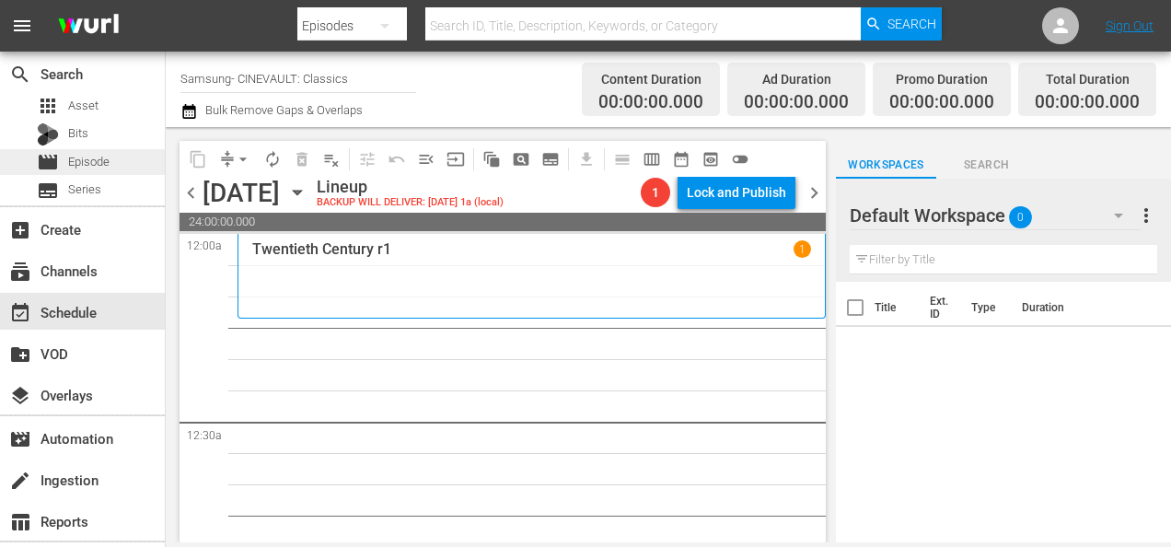
click at [138, 166] on div "movie Episode" at bounding box center [82, 162] width 165 height 26
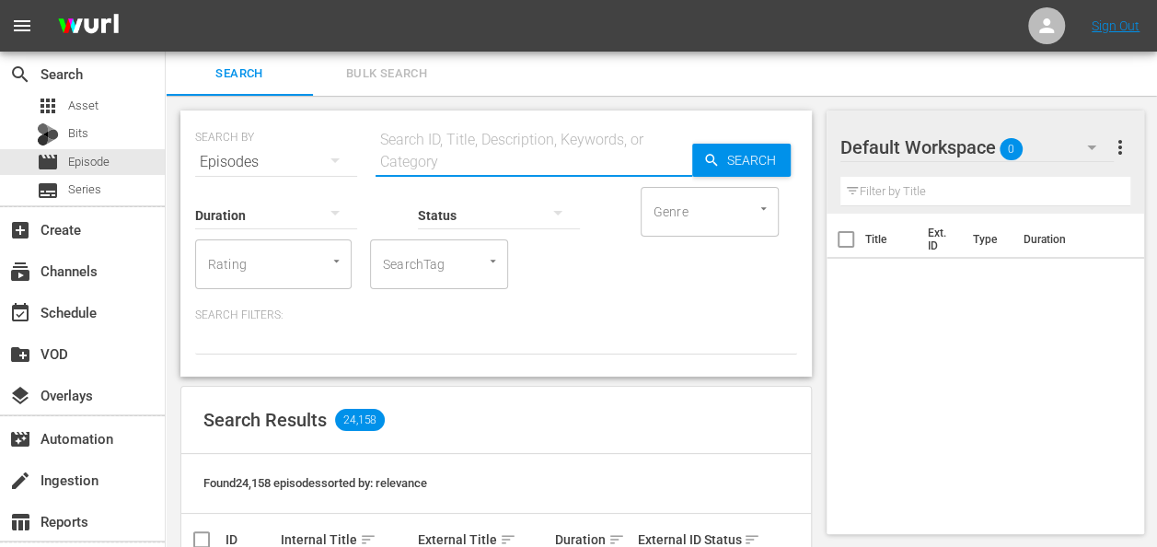
click at [442, 140] on input "text" at bounding box center [534, 162] width 317 height 44
type input "love affair"
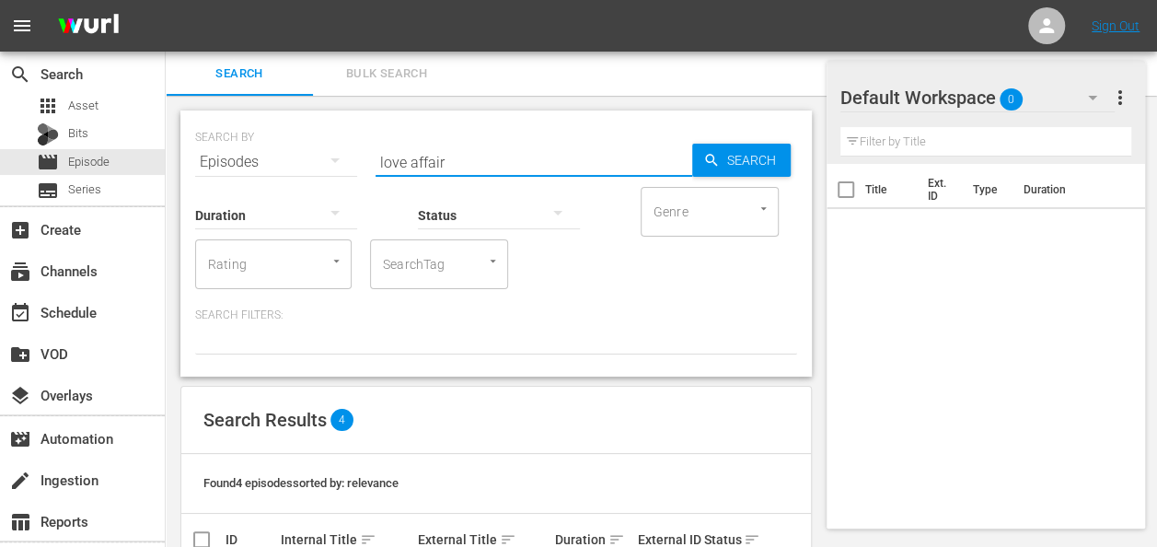
scroll to position [231, 0]
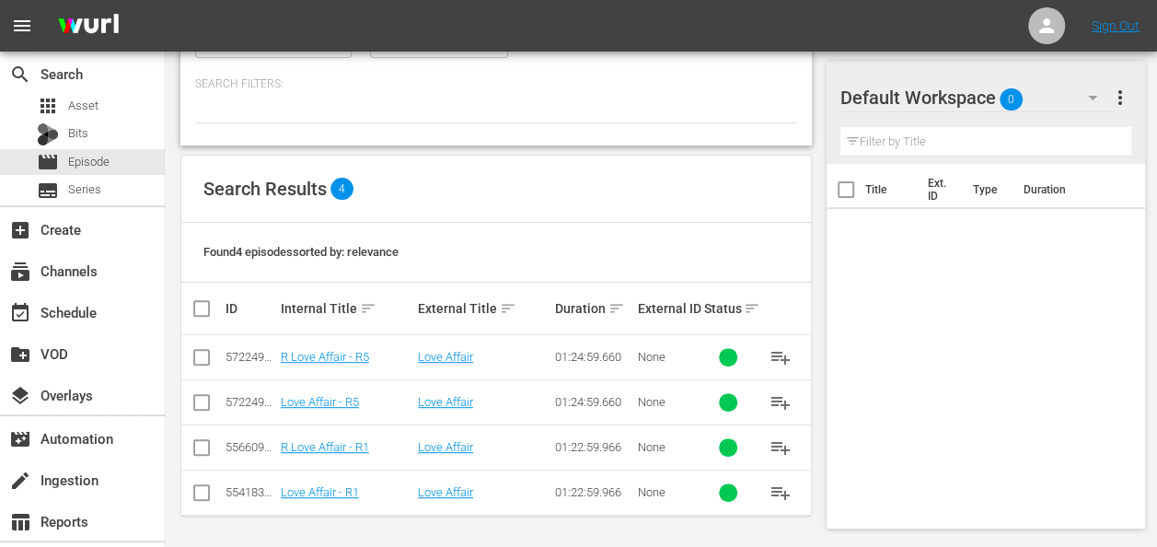
click at [1078, 102] on button "button" at bounding box center [1092, 97] width 44 height 44
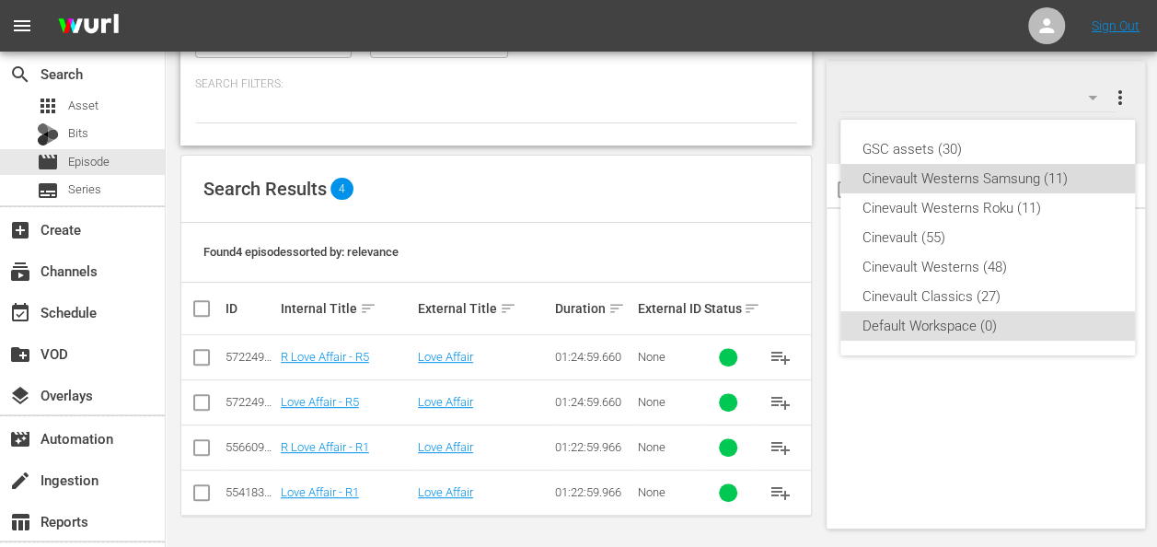
click at [1006, 173] on div "Cinevault Westerns Samsung (11)" at bounding box center [987, 178] width 250 height 29
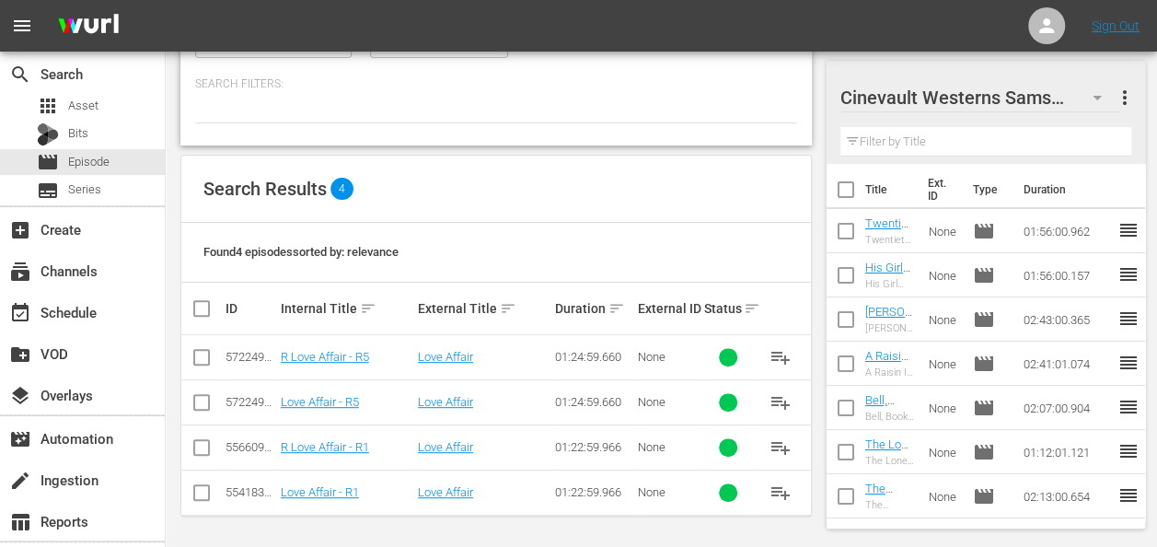
click at [847, 195] on input "checkbox" at bounding box center [846, 193] width 39 height 39
checkbox input "true"
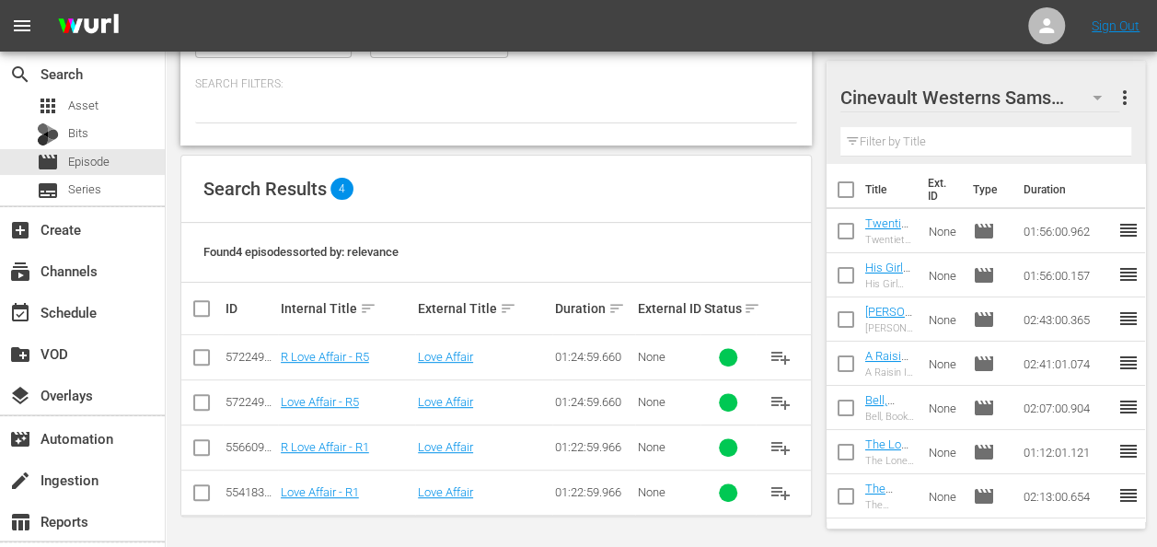
checkbox input "true"
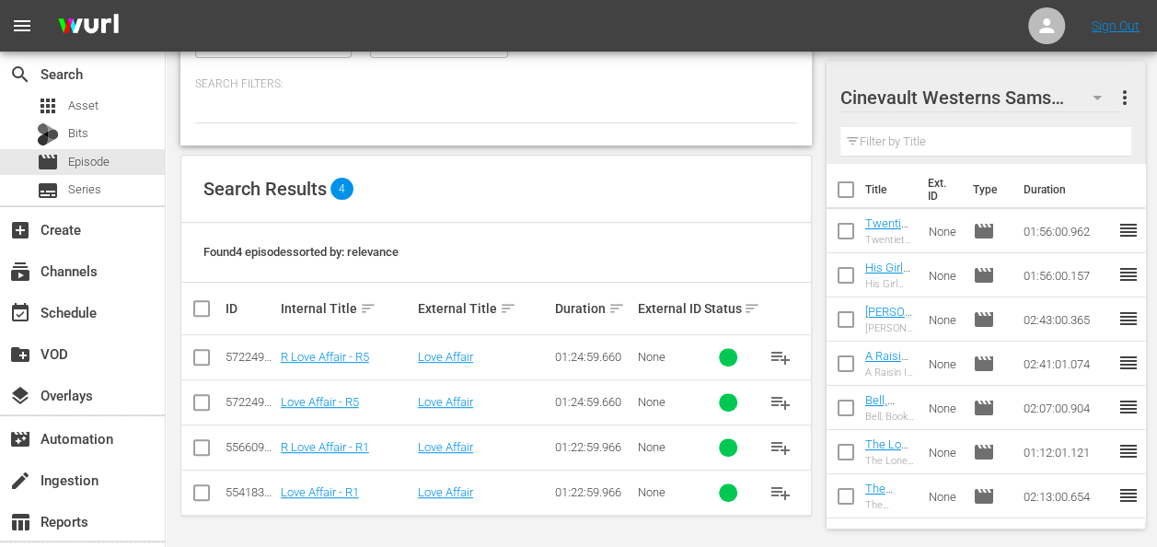
checkbox input "true"
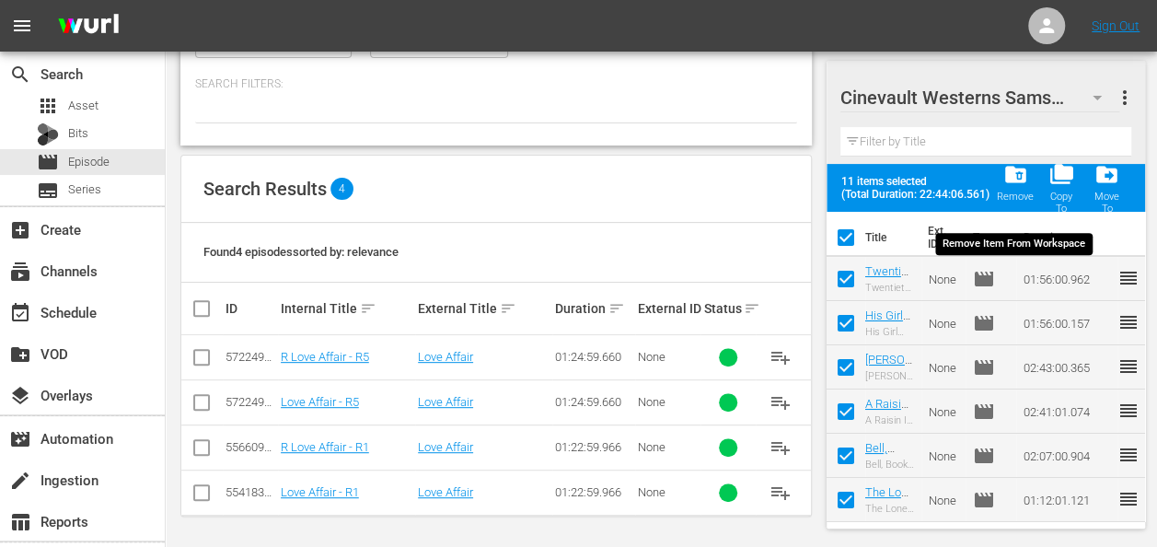
click at [1011, 175] on span "folder_delete" at bounding box center [1014, 174] width 25 height 25
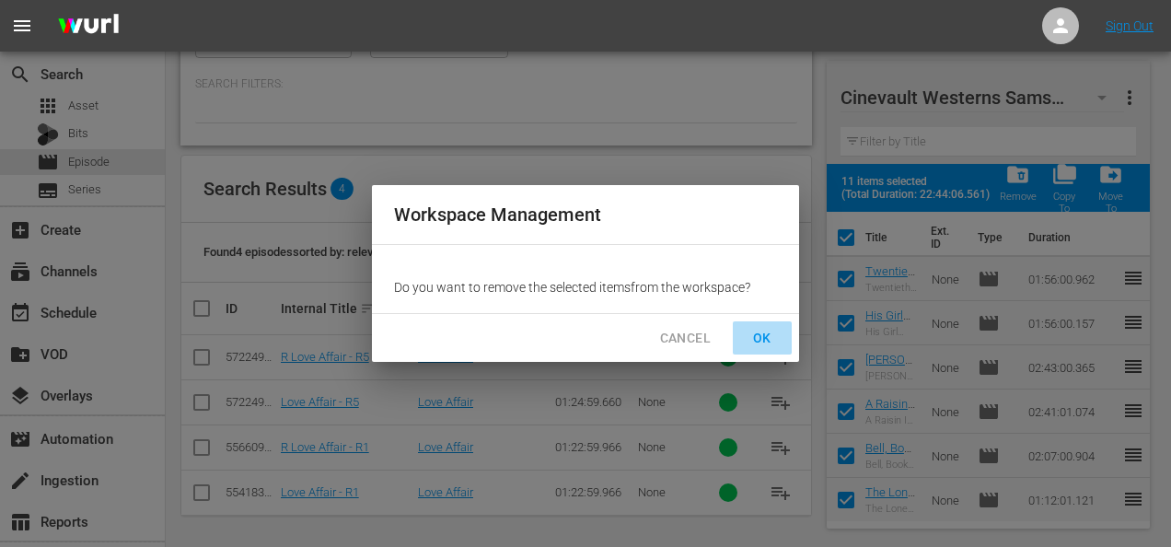
click at [781, 328] on button "OK" at bounding box center [762, 338] width 59 height 34
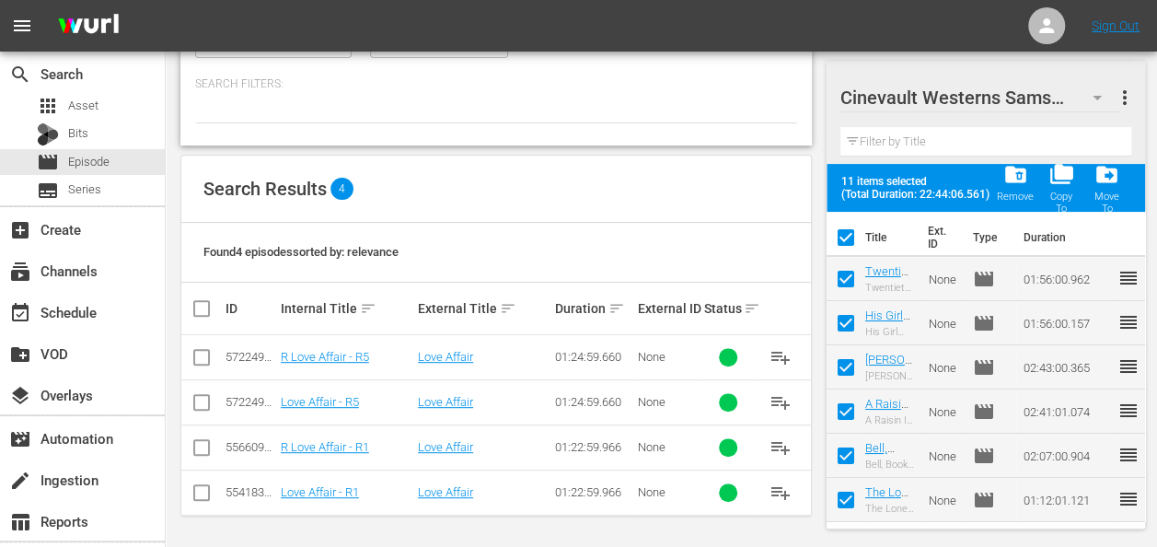
checkbox input "false"
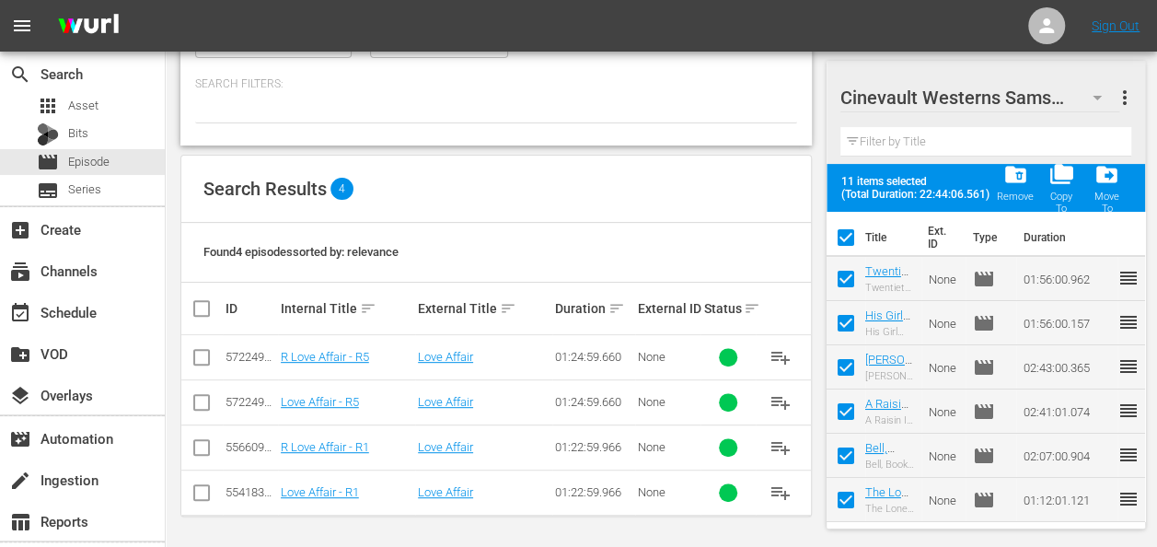
checkbox input "false"
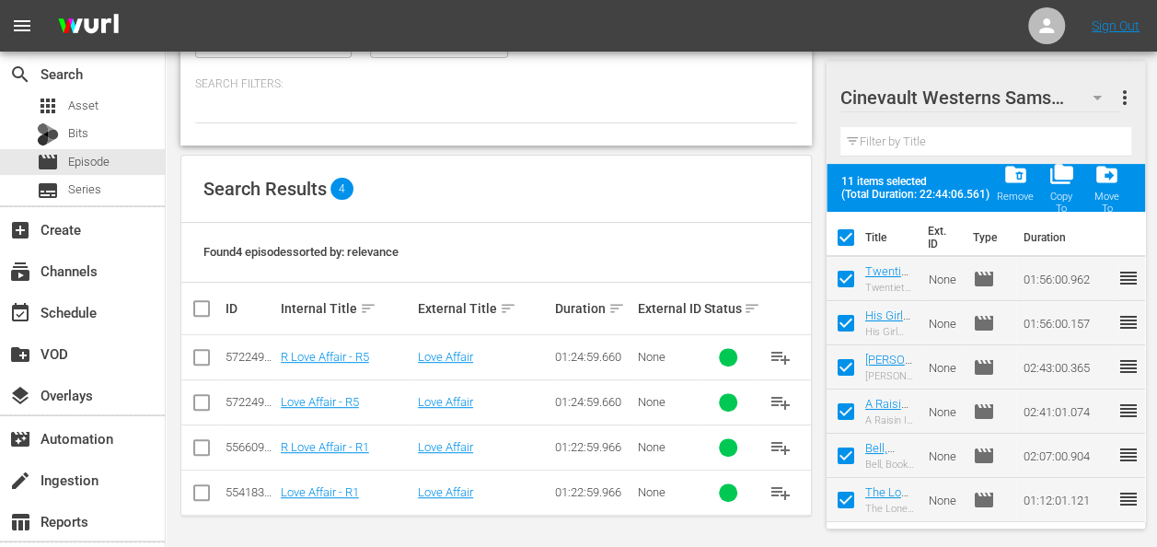
checkbox input "false"
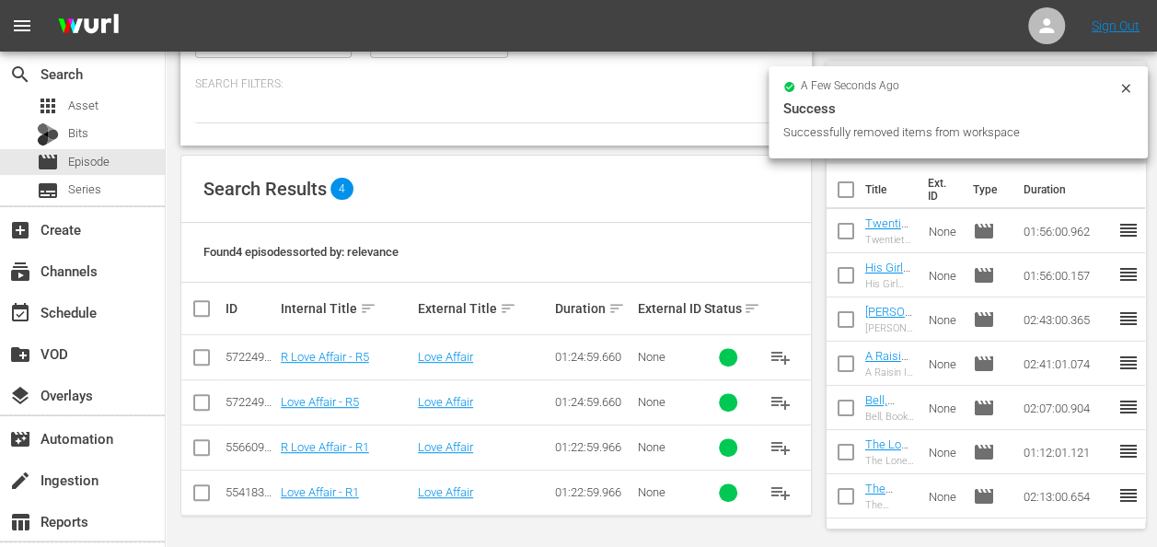
click at [1122, 94] on icon at bounding box center [1125, 88] width 15 height 15
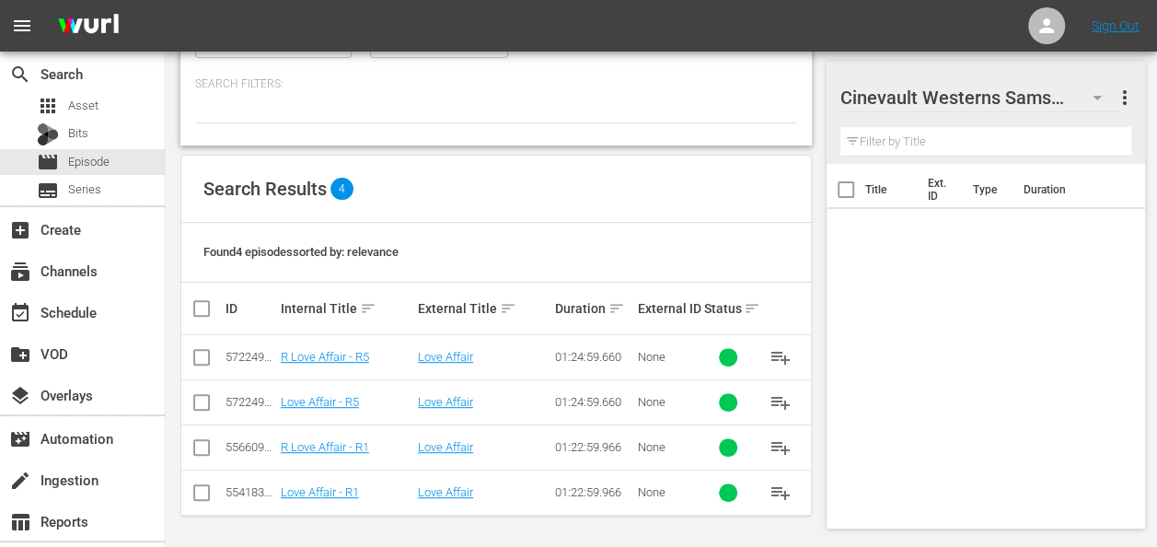
click at [1085, 97] on div at bounding box center [969, 98] width 258 height 46
click at [1115, 59] on div "Cinevault Westerns Samsung 0 Cinevault Westerns Samsung more_vert Filter by Tit…" at bounding box center [992, 207] width 330 height 685
click at [1099, 93] on icon "button" at bounding box center [1097, 98] width 22 height 22
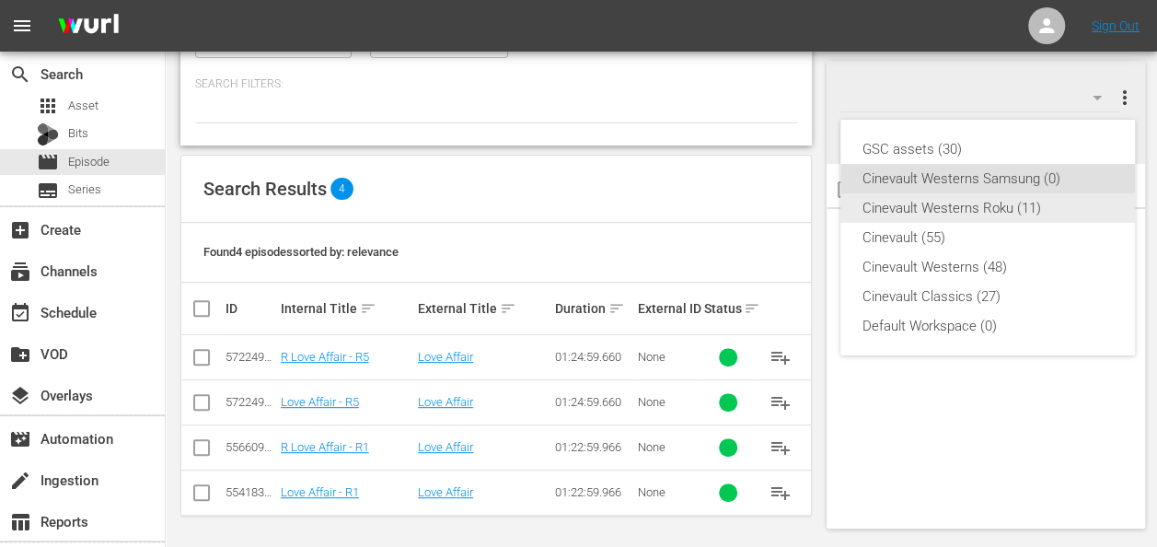
click at [1044, 214] on div "Cinevault Westerns Roku (11)" at bounding box center [987, 207] width 250 height 29
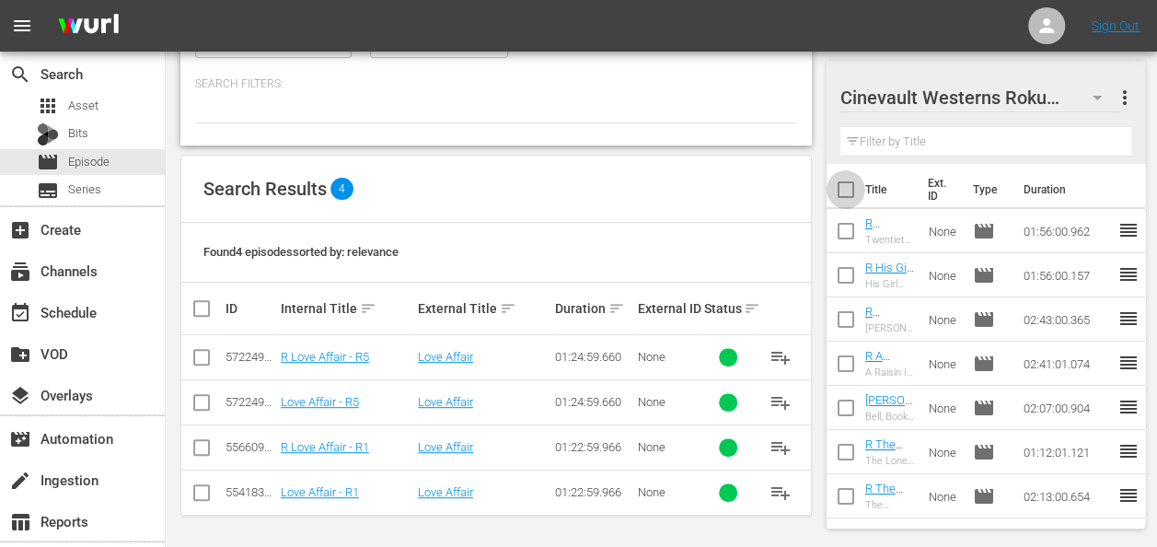
click at [849, 188] on input "checkbox" at bounding box center [846, 193] width 39 height 39
checkbox input "true"
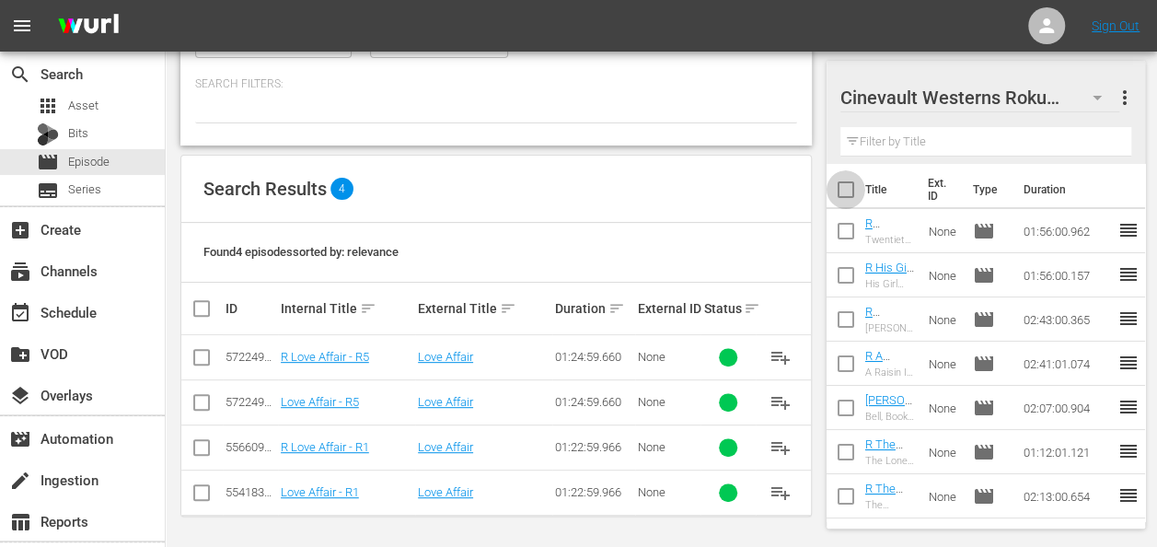
checkbox input "true"
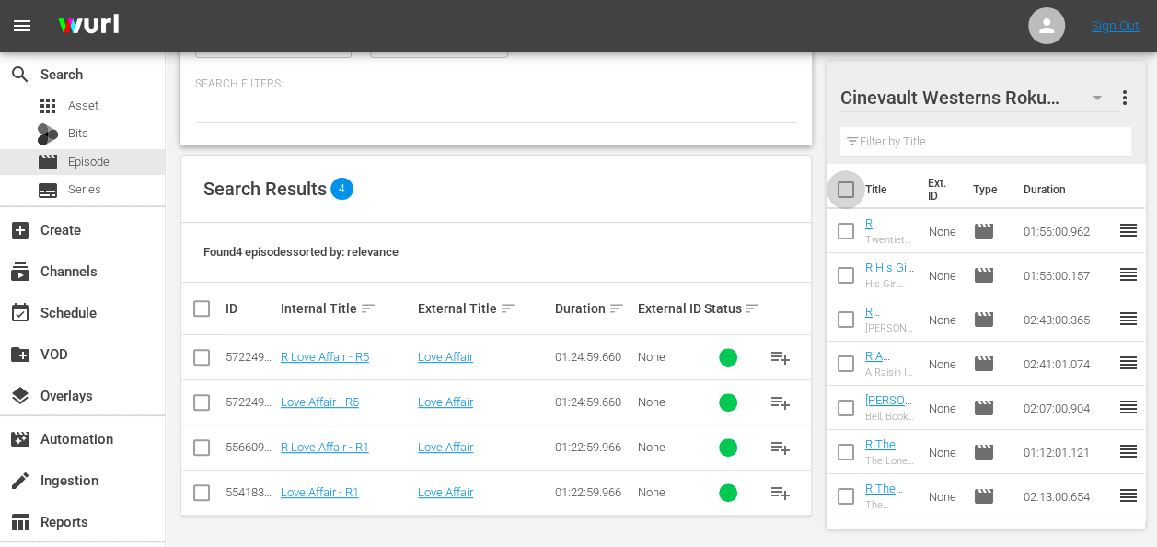
checkbox input "true"
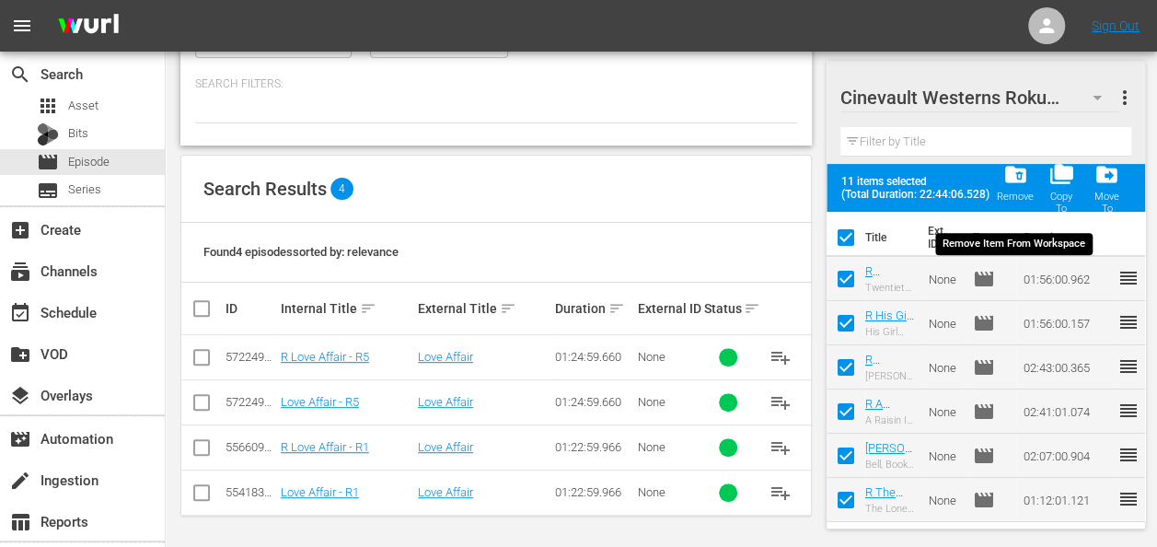
click at [1003, 184] on span "folder_delete" at bounding box center [1014, 174] width 25 height 25
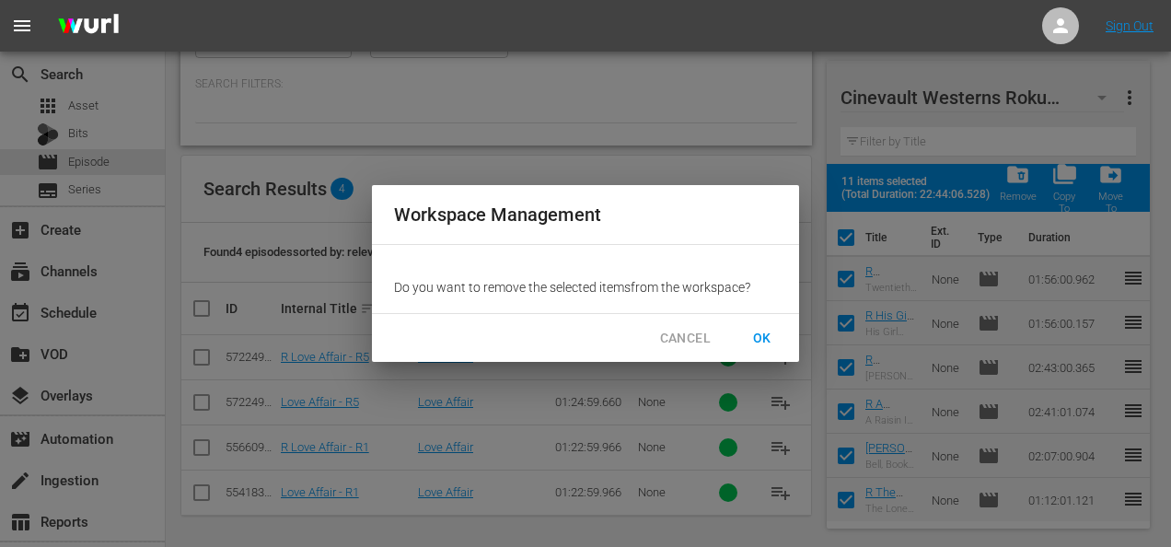
click at [774, 342] on span "OK" at bounding box center [761, 338] width 29 height 23
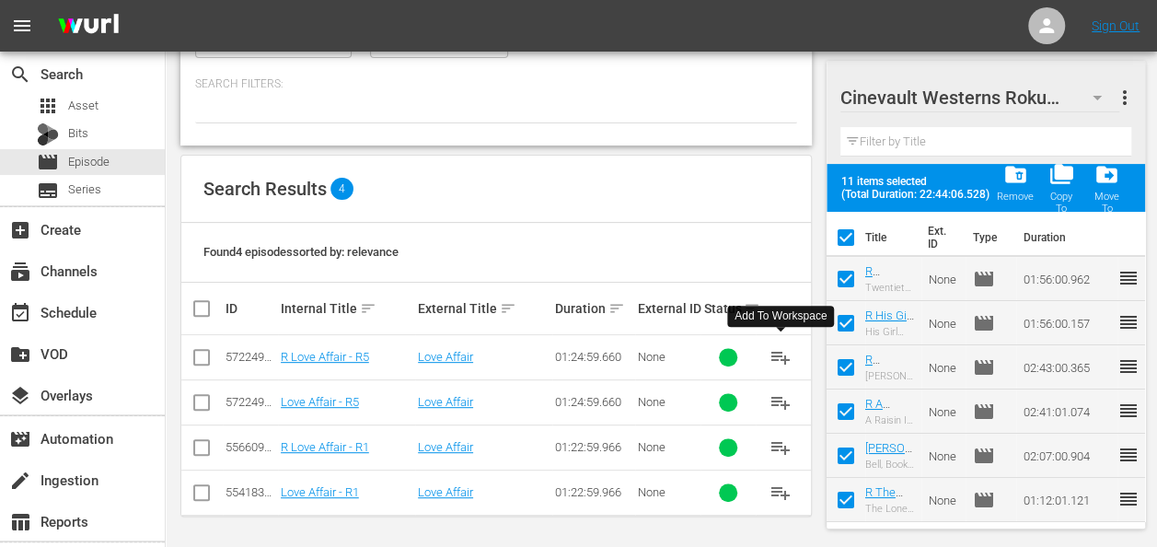
checkbox input "false"
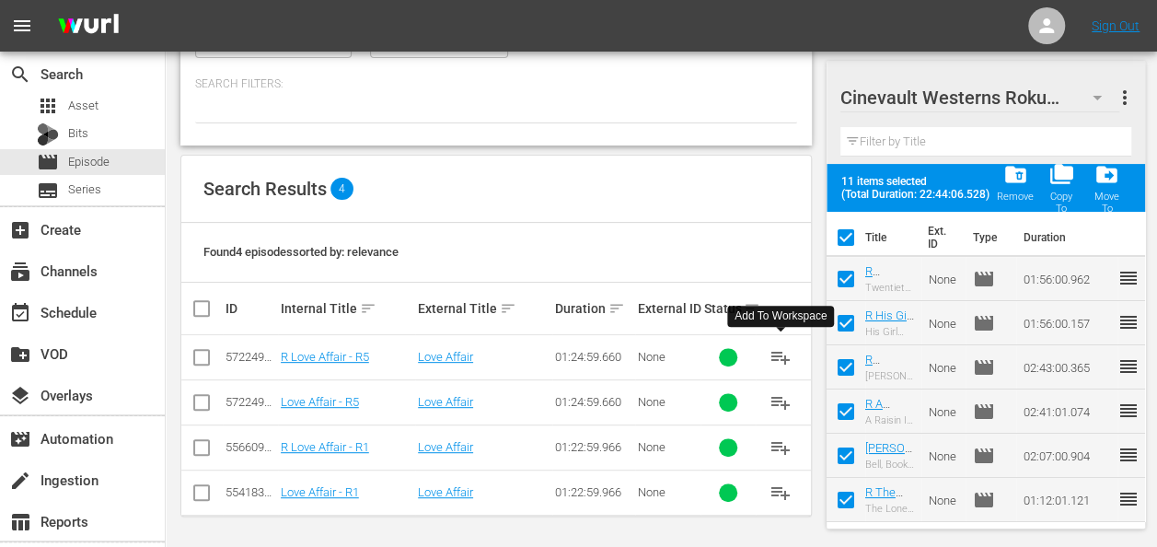
checkbox input "false"
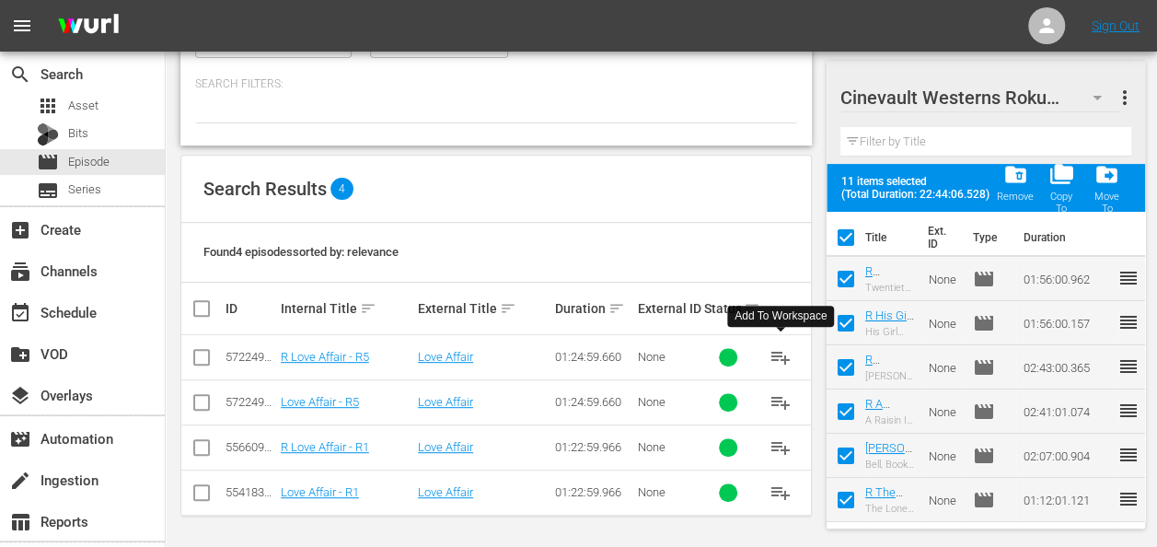
checkbox input "false"
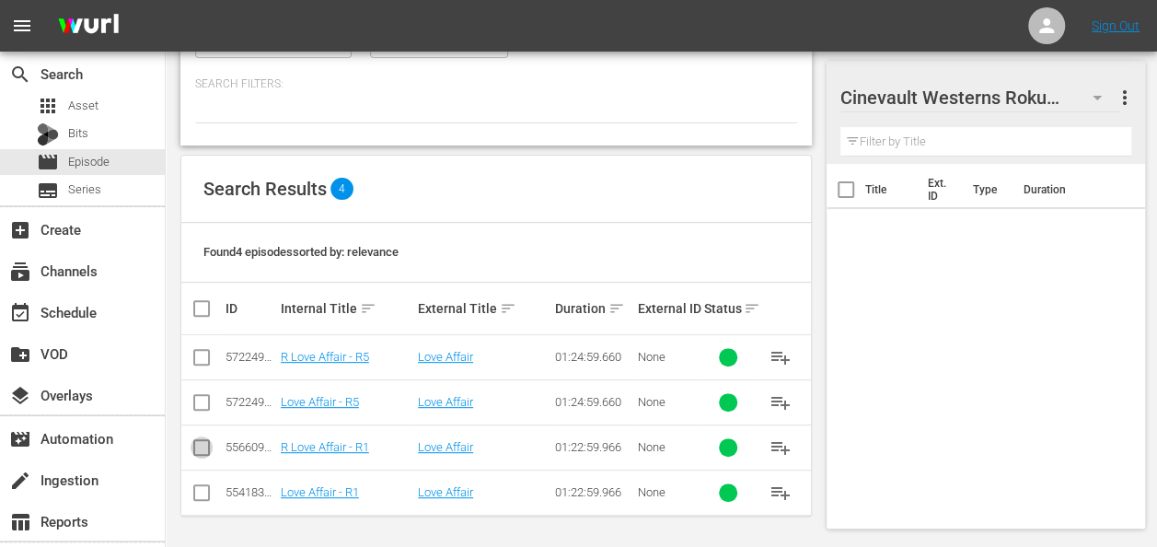
click at [198, 443] on input "checkbox" at bounding box center [202, 451] width 22 height 22
checkbox input "true"
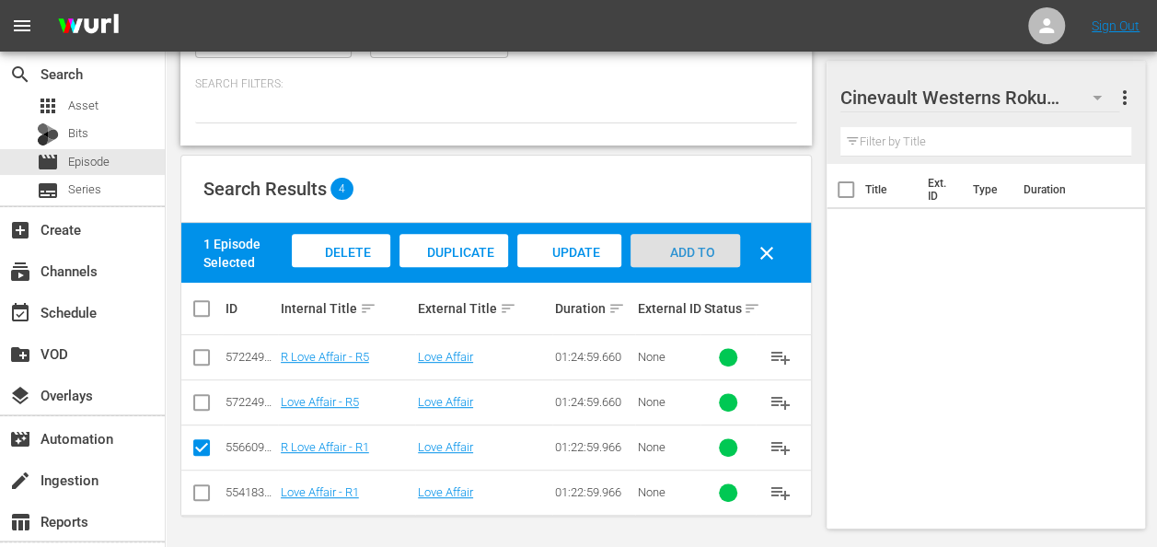
click at [692, 246] on span "Add to Workspace" at bounding box center [685, 270] width 90 height 50
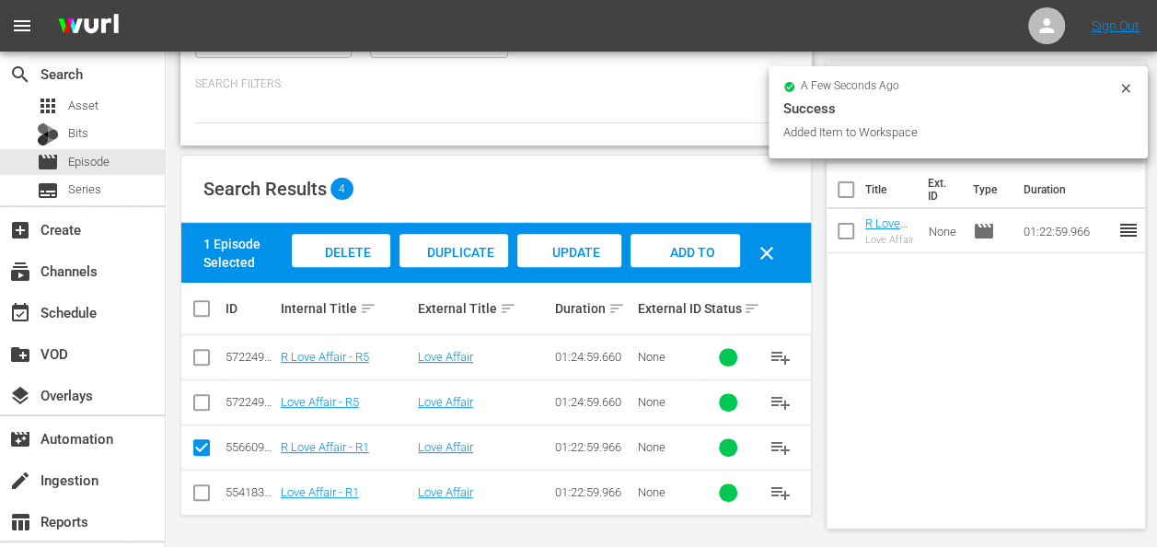
click at [1132, 87] on icon at bounding box center [1125, 88] width 15 height 15
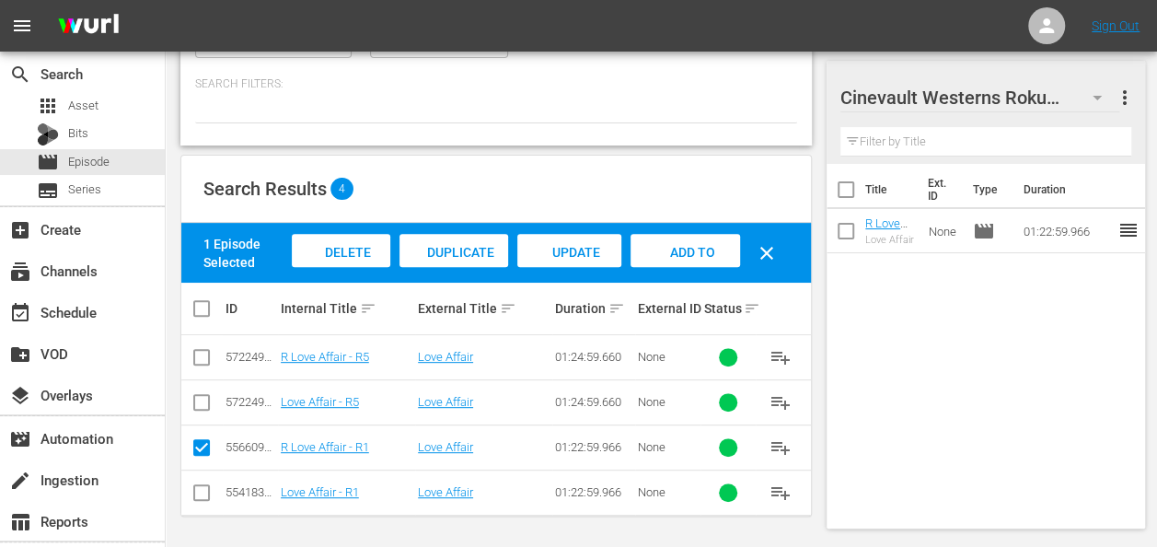
click at [1097, 98] on icon "button" at bounding box center [1097, 98] width 9 height 5
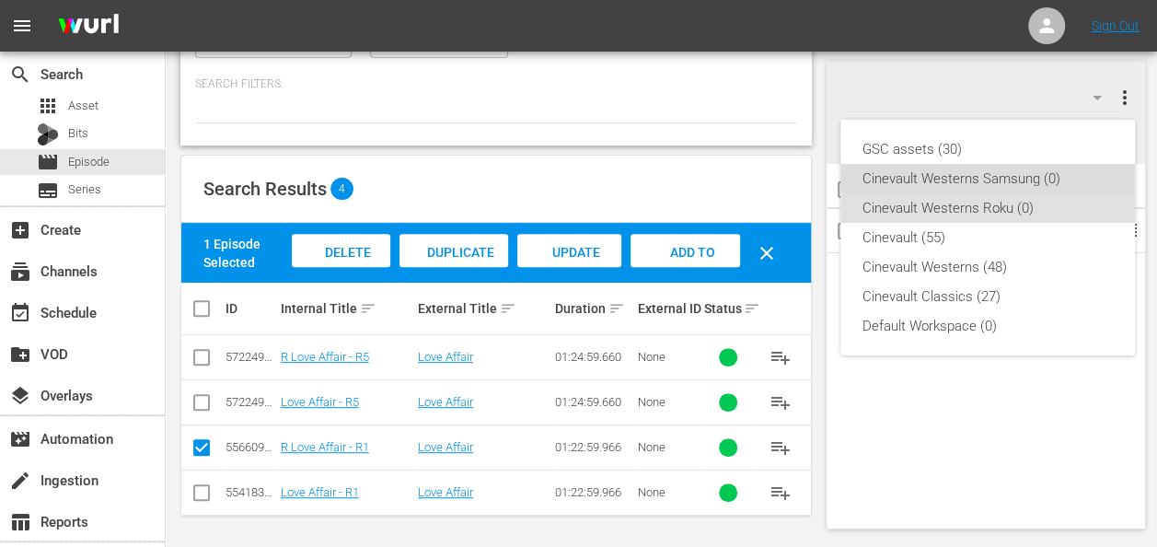
click at [989, 179] on div "Cinevault Westerns Samsung (0)" at bounding box center [987, 178] width 250 height 29
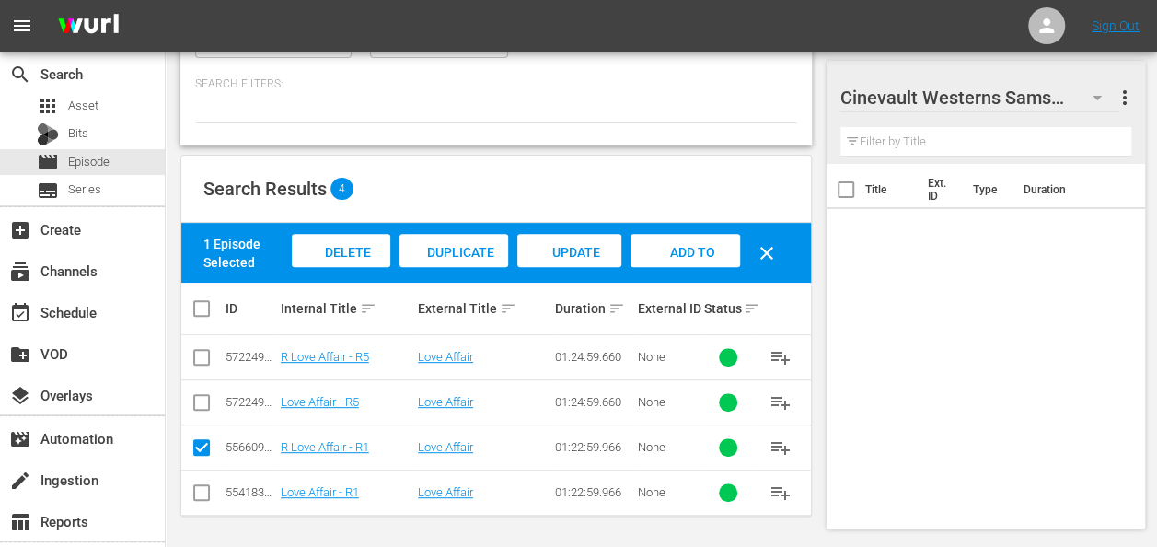
click at [202, 485] on input "checkbox" at bounding box center [202, 496] width 22 height 22
checkbox input "true"
click at [202, 440] on input "checkbox" at bounding box center [202, 451] width 22 height 22
checkbox input "false"
click at [692, 239] on div "Add to Workspace" at bounding box center [685, 268] width 110 height 69
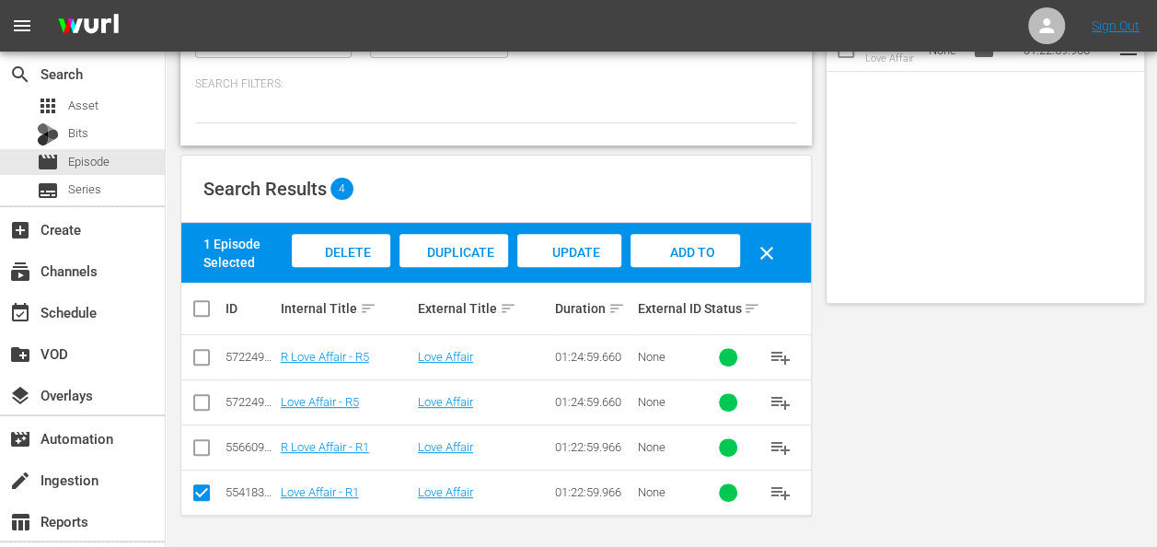
scroll to position [32, 0]
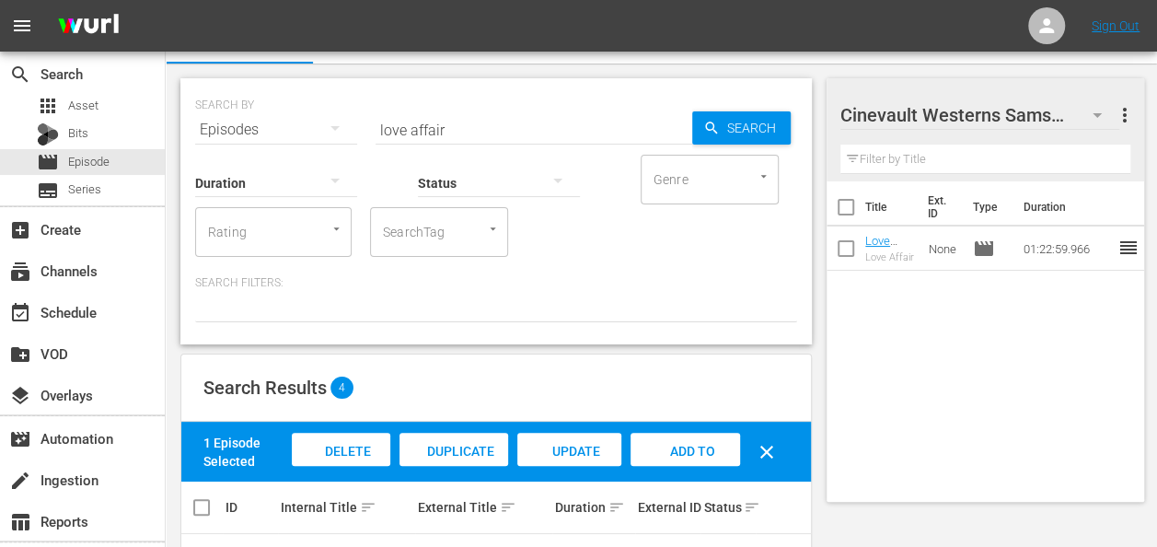
click at [482, 121] on input "love affair" at bounding box center [534, 130] width 317 height 44
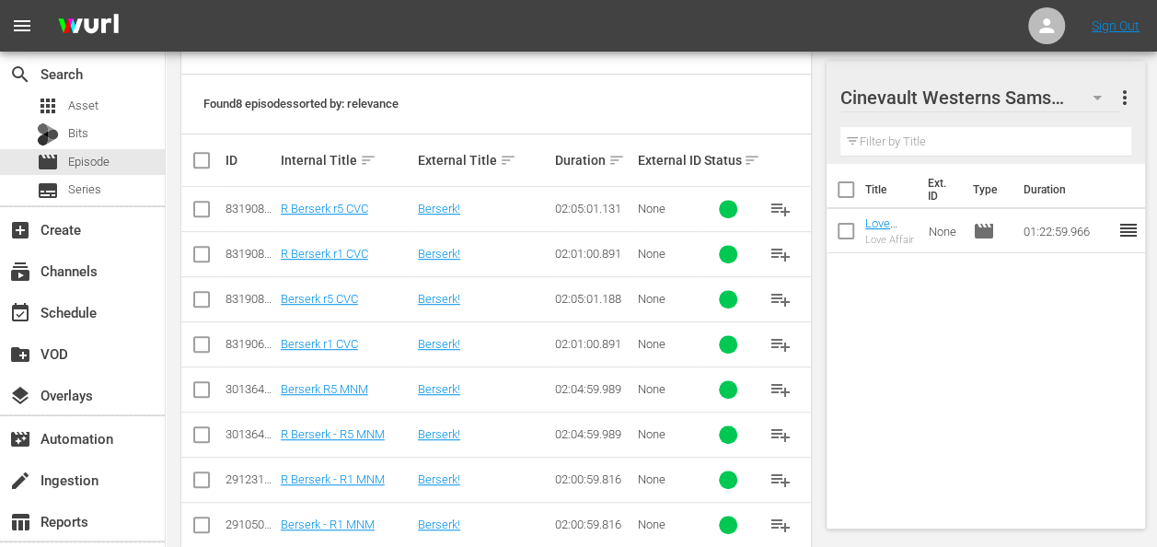
scroll to position [411, 0]
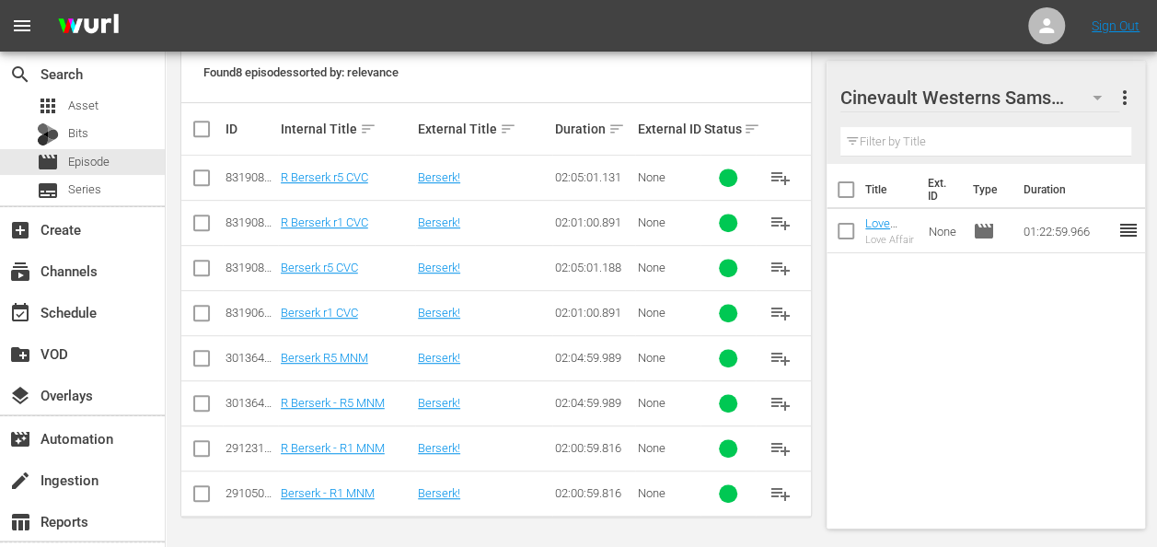
type input "berserk"
click at [196, 318] on input "checkbox" at bounding box center [202, 317] width 22 height 22
checkbox input "true"
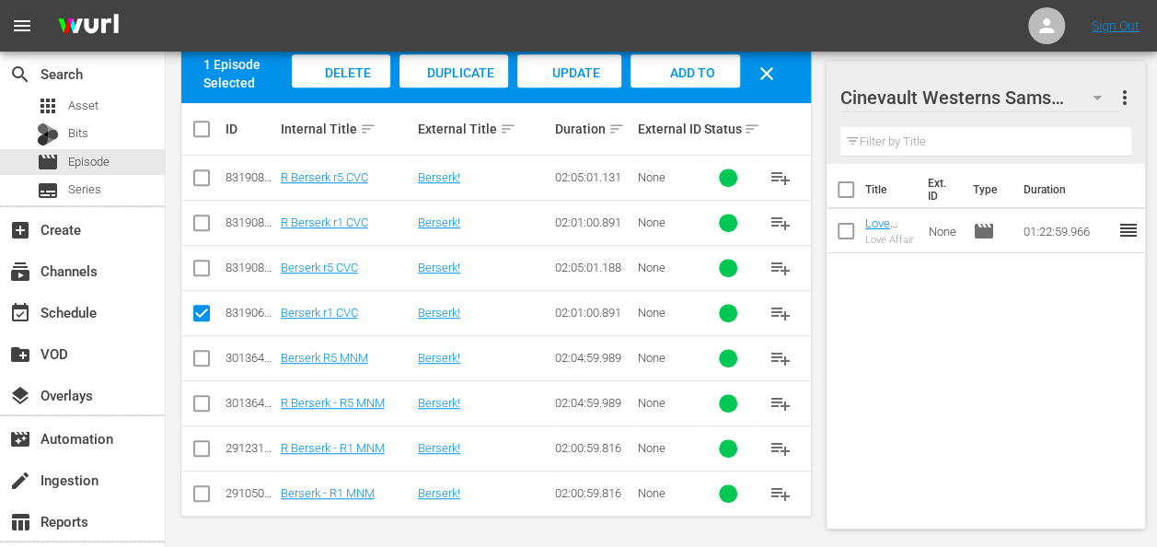
click at [680, 71] on span "Add to Workspace" at bounding box center [685, 90] width 90 height 50
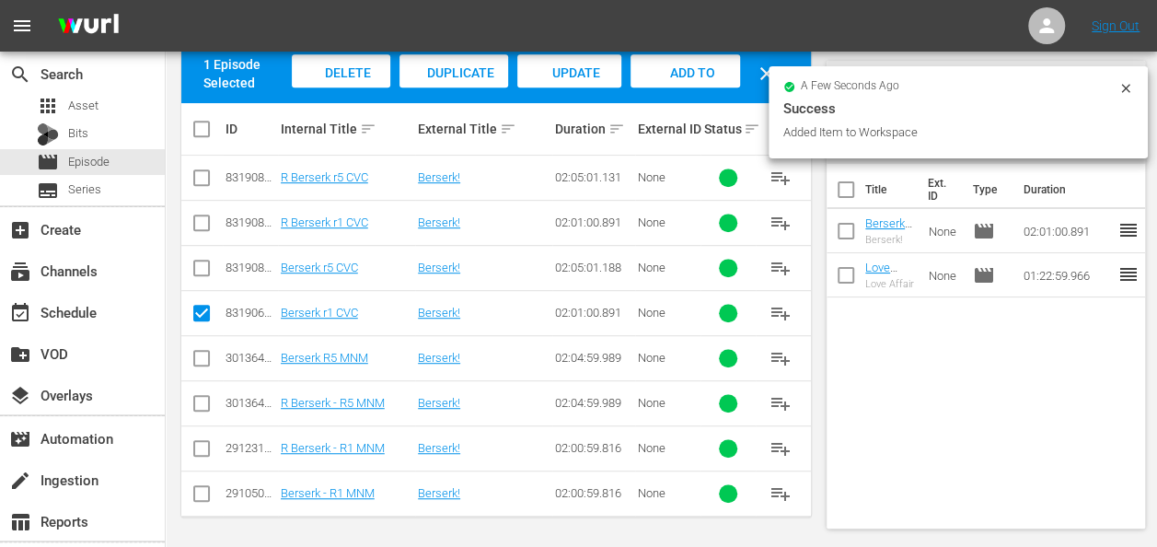
click at [1127, 87] on icon at bounding box center [1125, 88] width 8 height 8
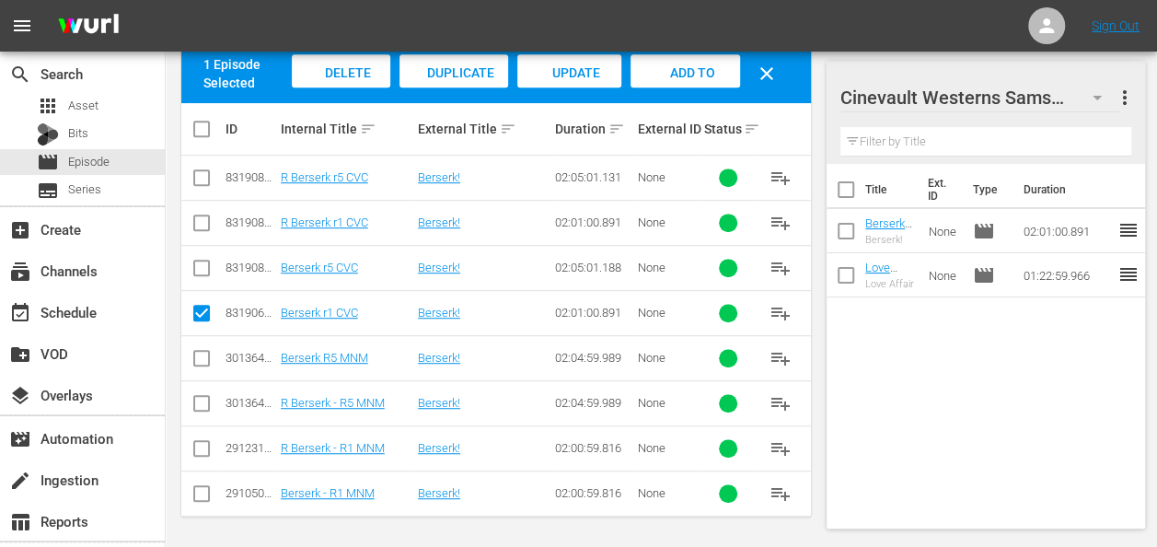
click at [1086, 91] on div at bounding box center [969, 98] width 258 height 46
click at [1108, 75] on div "Cinevault Westerns Samsung 2 Cinevault Westerns Samsung more_vert" at bounding box center [985, 90] width 291 height 59
click at [1099, 95] on icon "button" at bounding box center [1097, 98] width 22 height 22
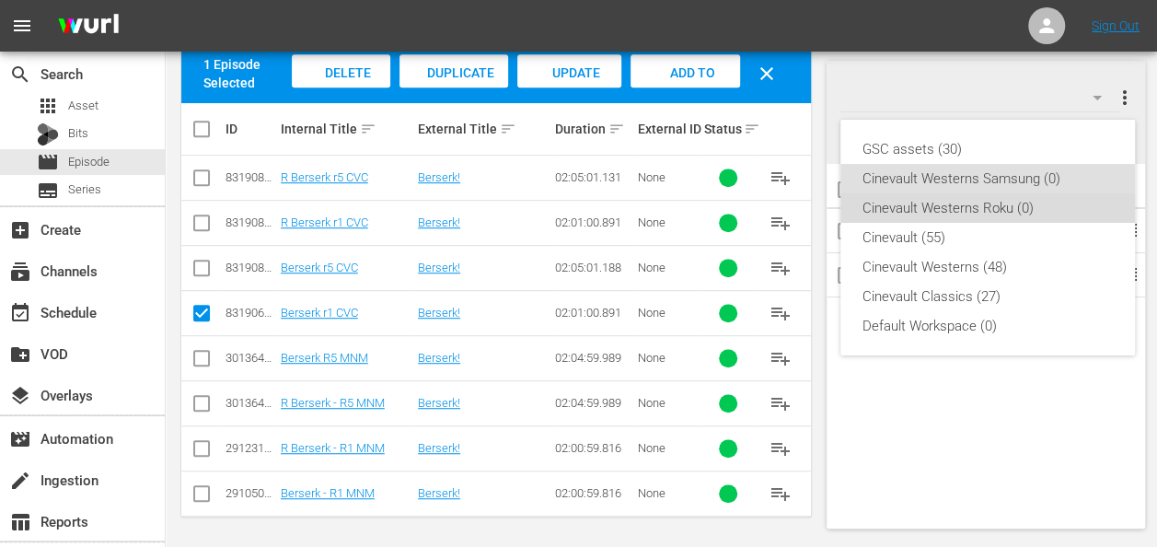
click at [1011, 194] on div "Cinevault Westerns Roku (0)" at bounding box center [987, 207] width 250 height 29
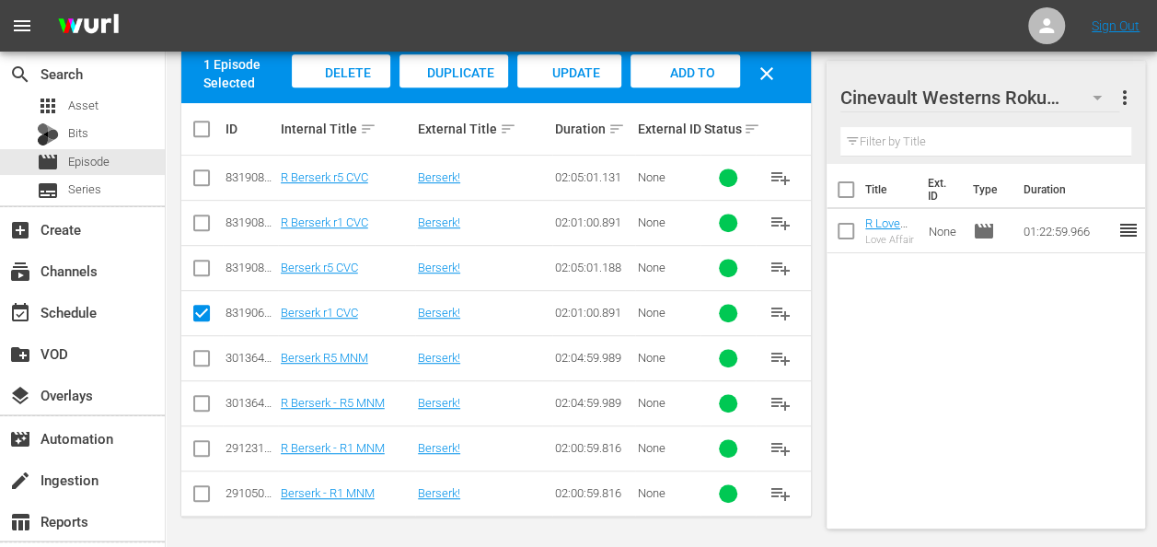
click at [204, 217] on input "checkbox" at bounding box center [202, 226] width 22 height 22
checkbox input "true"
click at [211, 306] on input "checkbox" at bounding box center [202, 317] width 22 height 22
checkbox input "false"
click at [703, 77] on span "Add to Workspace" at bounding box center [685, 90] width 90 height 50
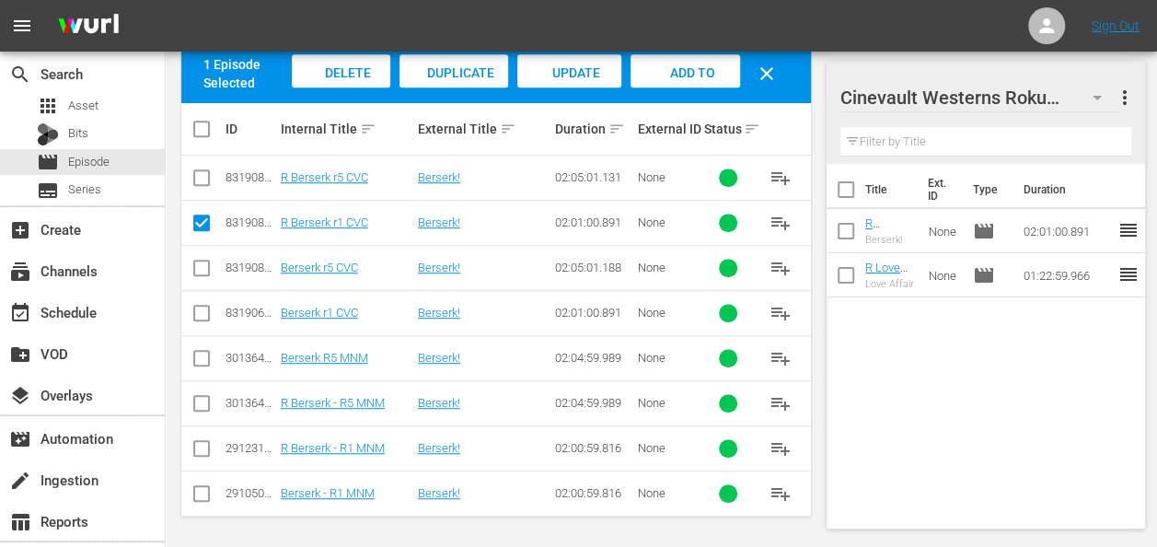
scroll to position [396, 0]
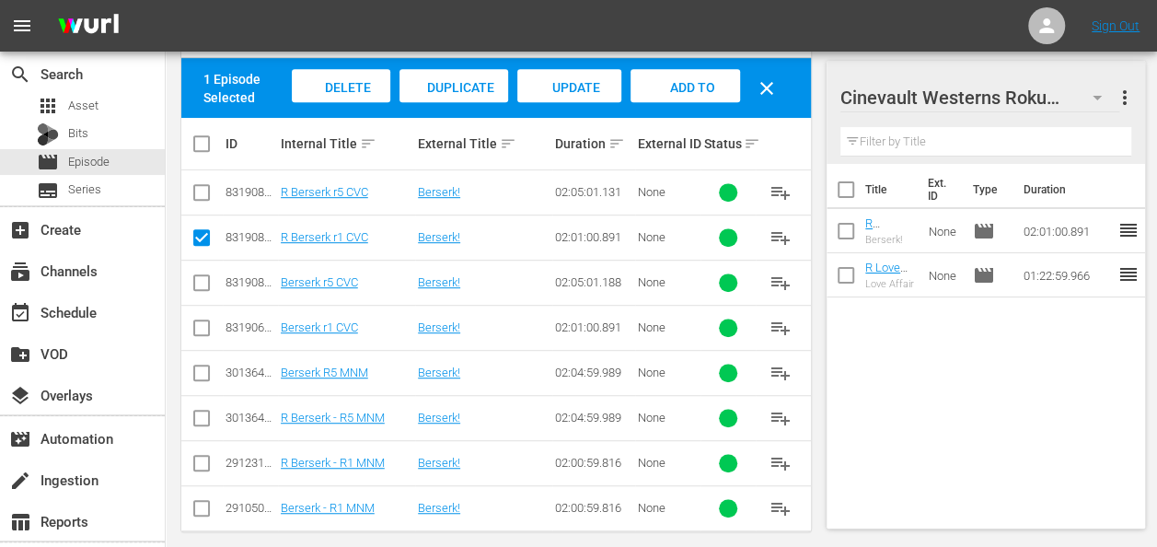
click at [1106, 98] on icon "button" at bounding box center [1097, 98] width 22 height 22
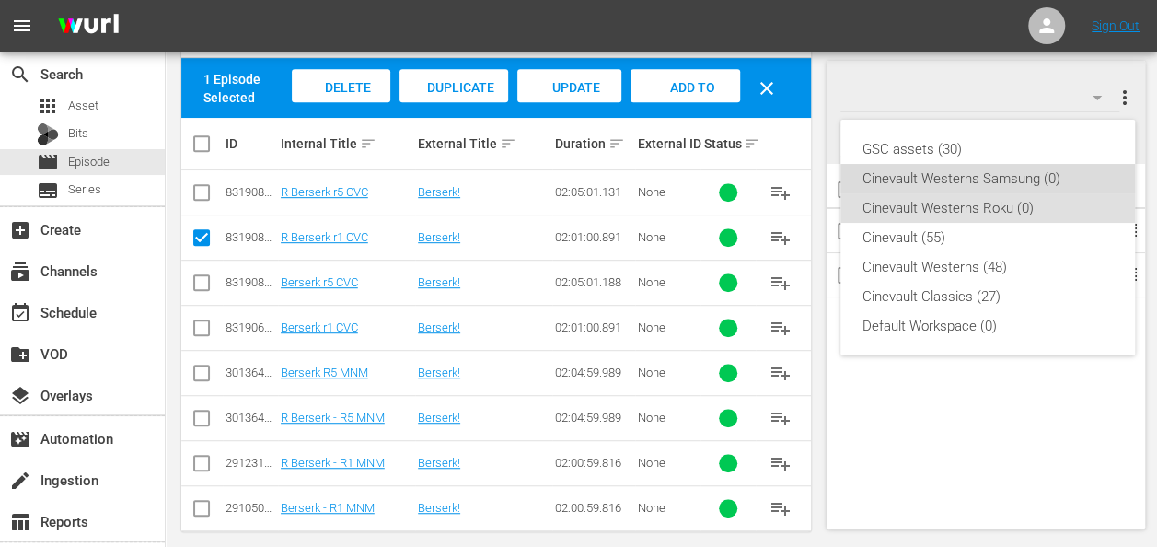
click at [1024, 182] on div "Cinevault Westerns Samsung (0)" at bounding box center [987, 178] width 250 height 29
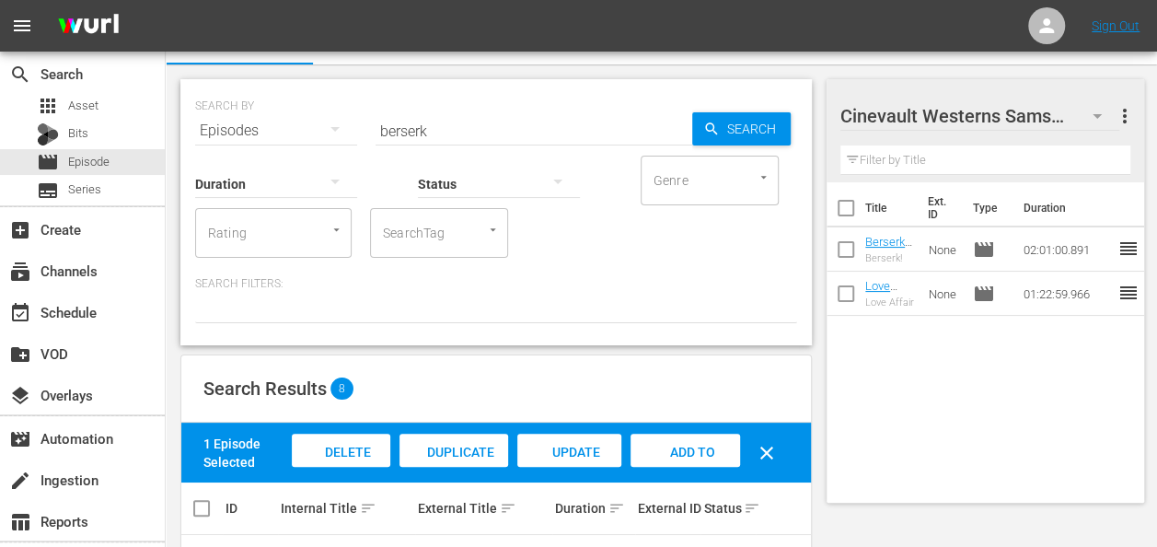
scroll to position [0, 0]
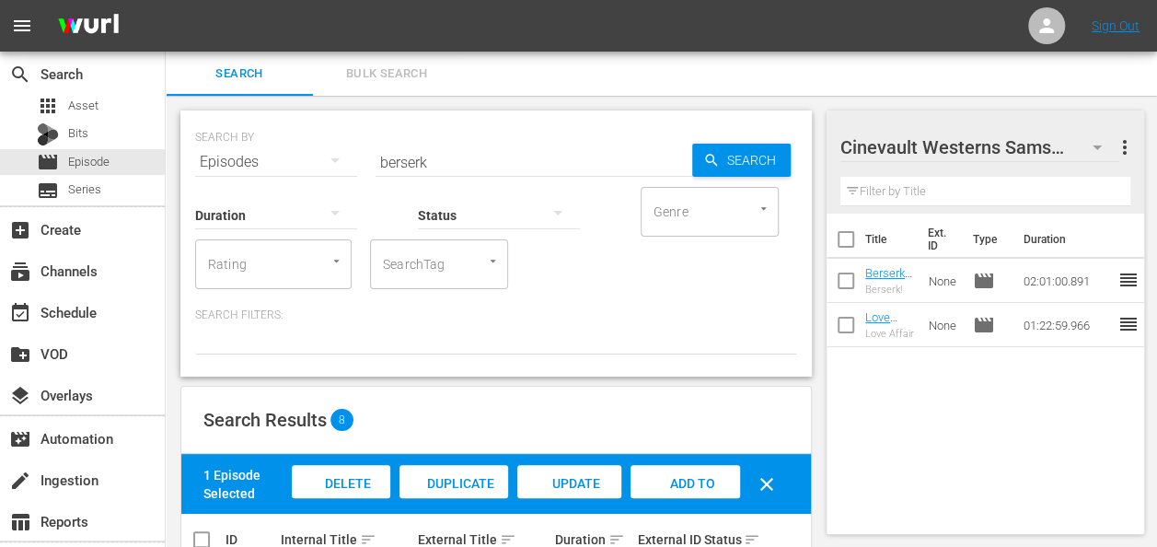
click at [504, 158] on input "berserk" at bounding box center [534, 162] width 317 height 44
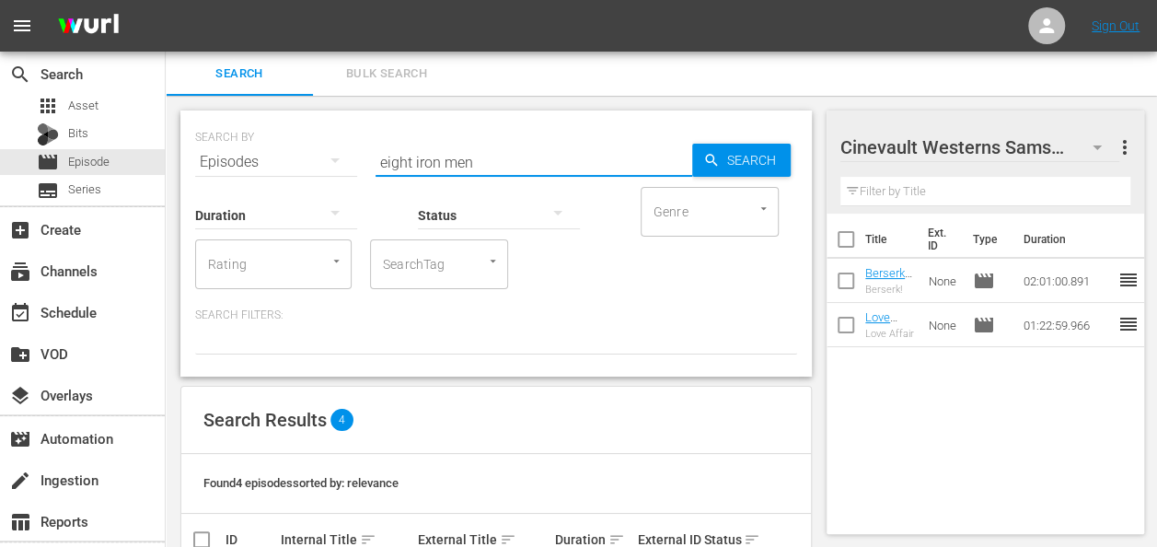
scroll to position [231, 0]
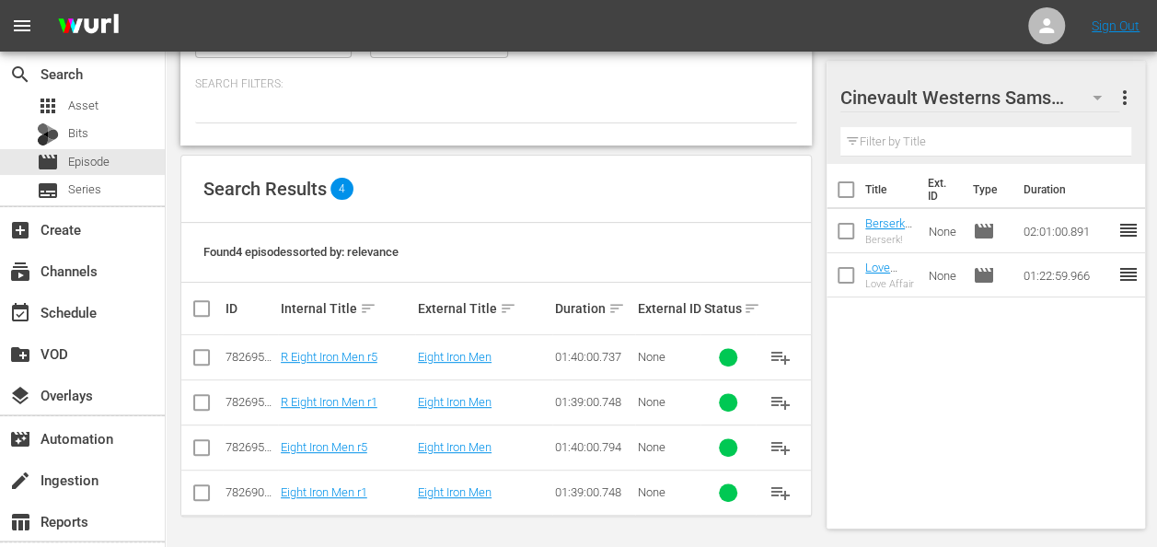
type input "eight iron men"
click at [205, 496] on input "checkbox" at bounding box center [202, 496] width 22 height 22
checkbox input "true"
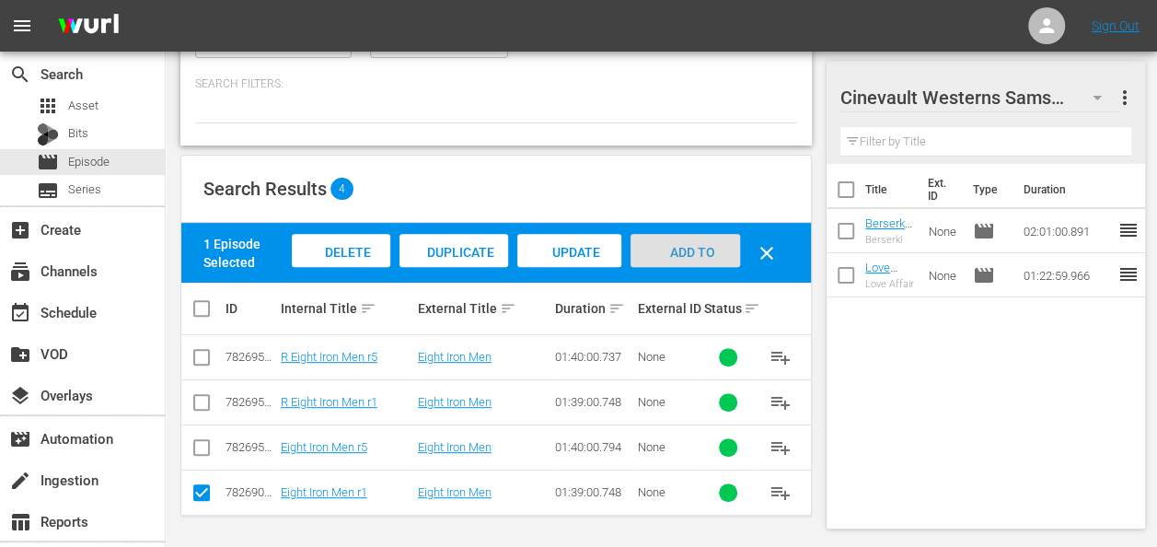
click at [711, 234] on div "Add to Workspace" at bounding box center [685, 268] width 110 height 69
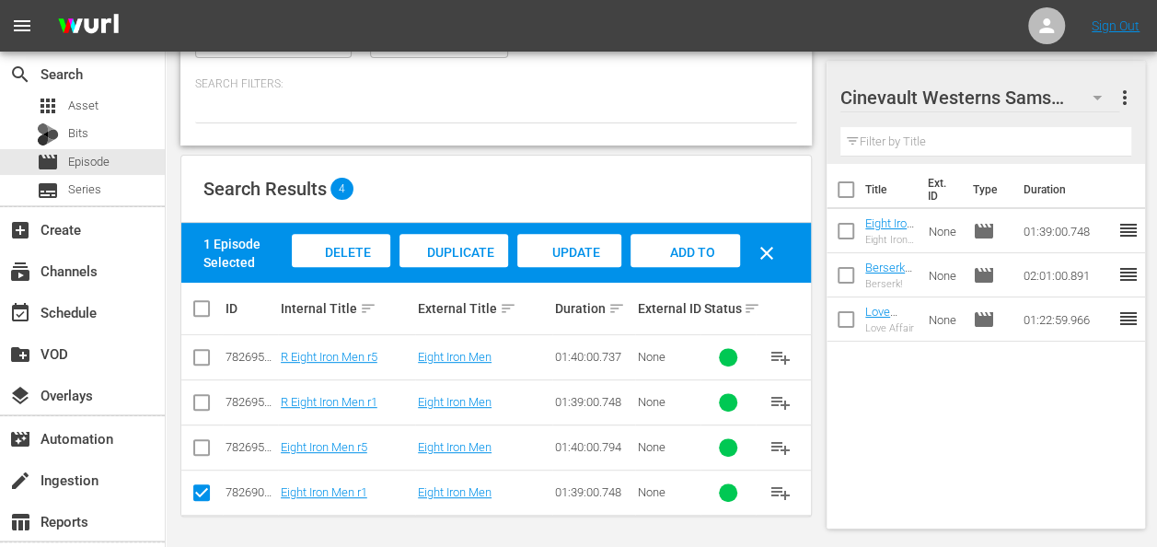
click at [1105, 98] on icon "button" at bounding box center [1097, 98] width 22 height 22
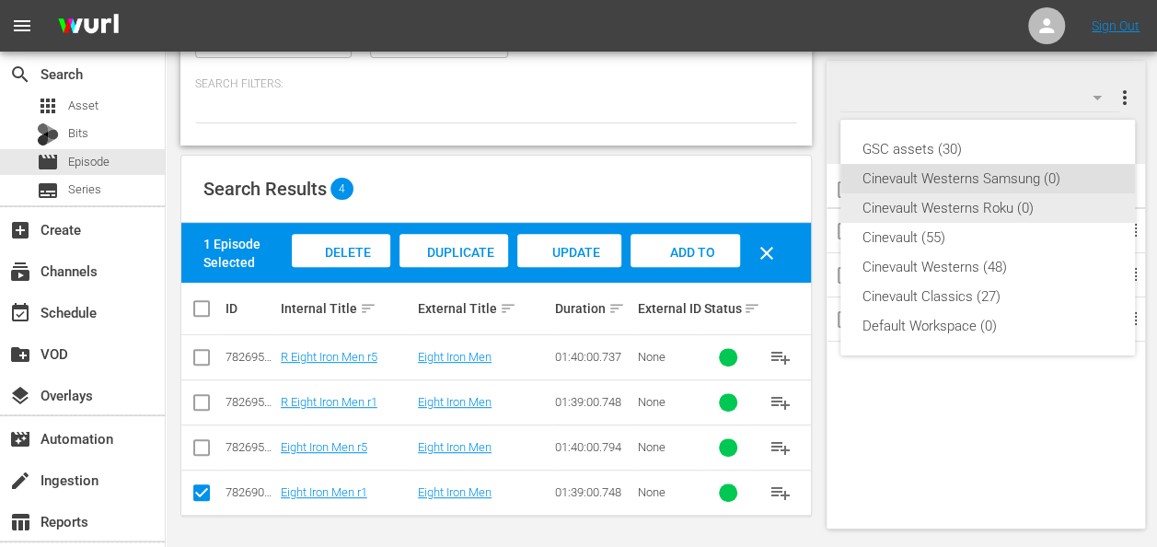
click at [995, 214] on div "Cinevault Westerns Roku (0)" at bounding box center [987, 207] width 250 height 29
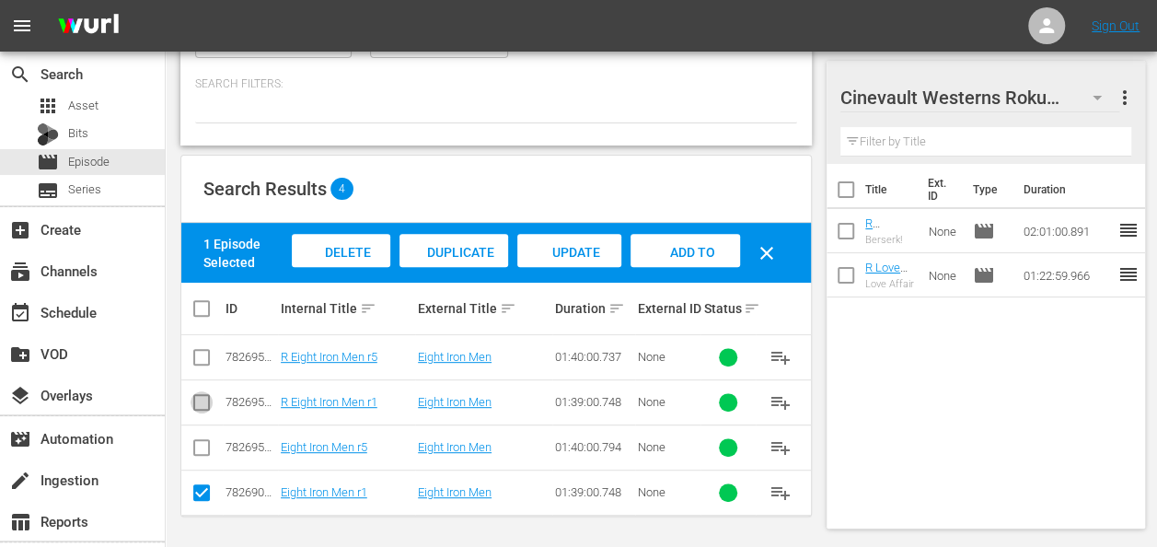
click at [208, 395] on input "checkbox" at bounding box center [202, 406] width 22 height 22
checkbox input "true"
click at [200, 487] on input "checkbox" at bounding box center [202, 496] width 22 height 22
checkbox input "false"
click at [709, 250] on span "Add to Workspace" at bounding box center [685, 270] width 90 height 50
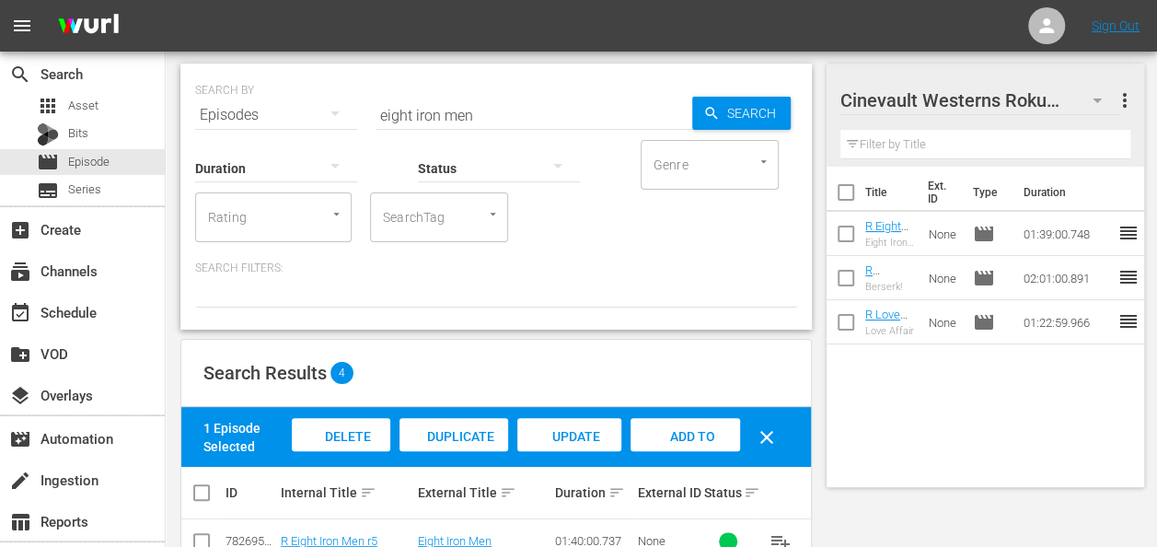
scroll to position [0, 0]
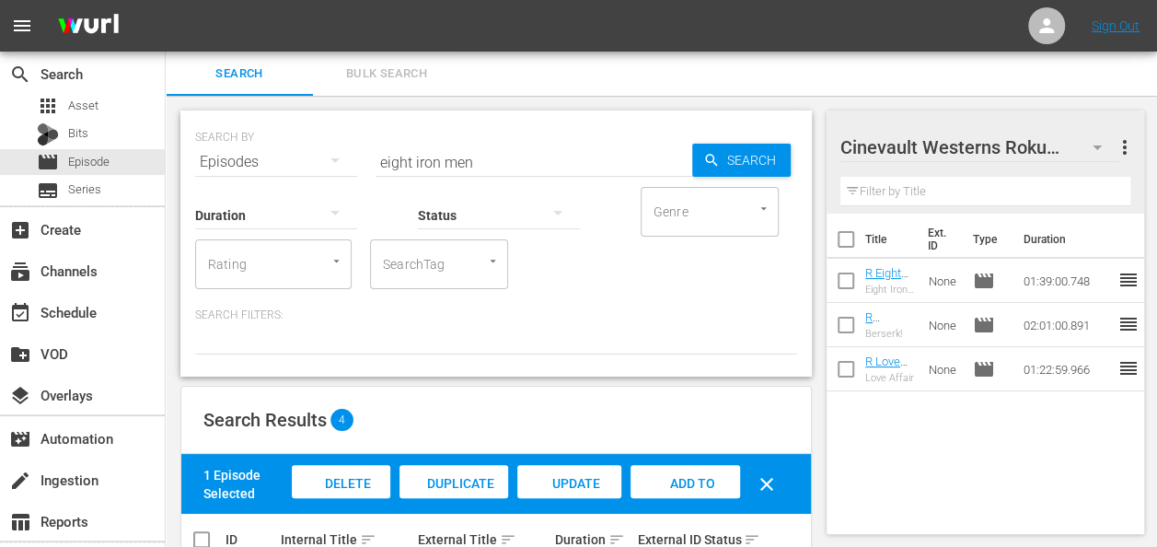
click at [453, 166] on input "eight iron men" at bounding box center [534, 162] width 317 height 44
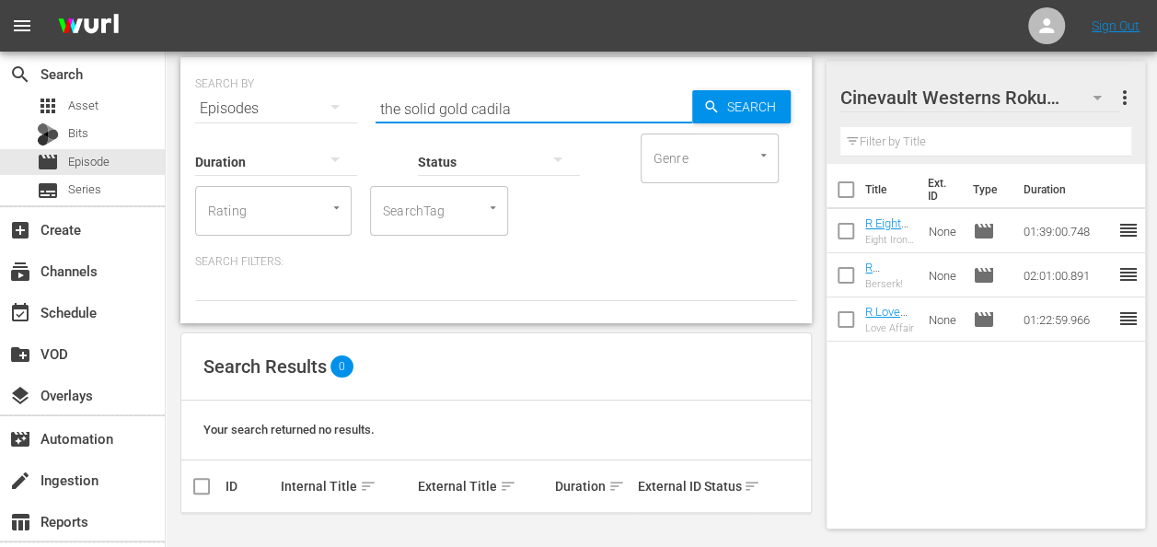
scroll to position [52, 0]
click at [551, 102] on input "the solid gold cadila" at bounding box center [534, 110] width 317 height 44
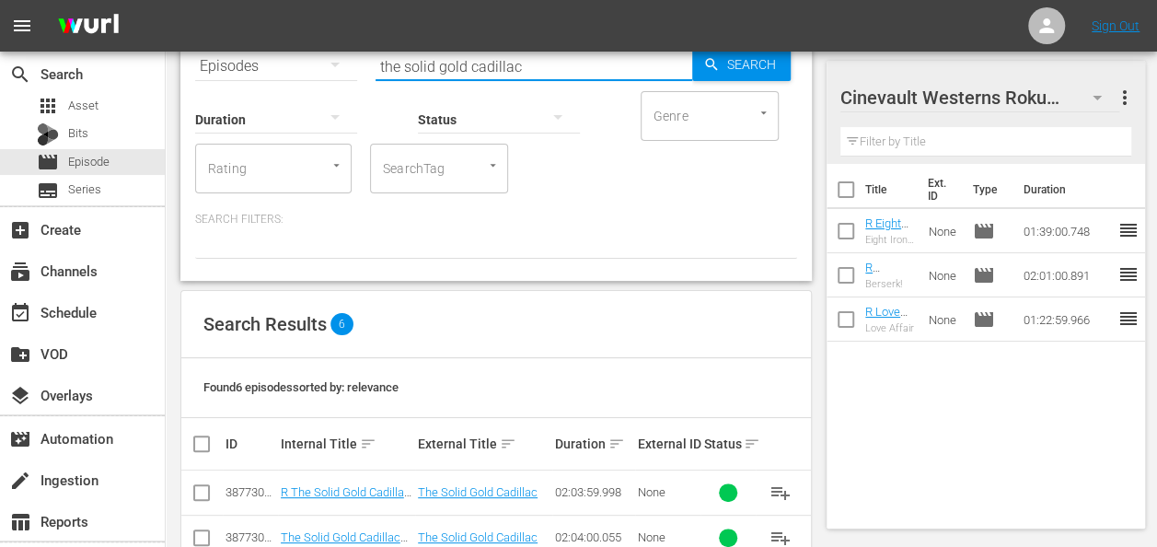
scroll to position [320, 0]
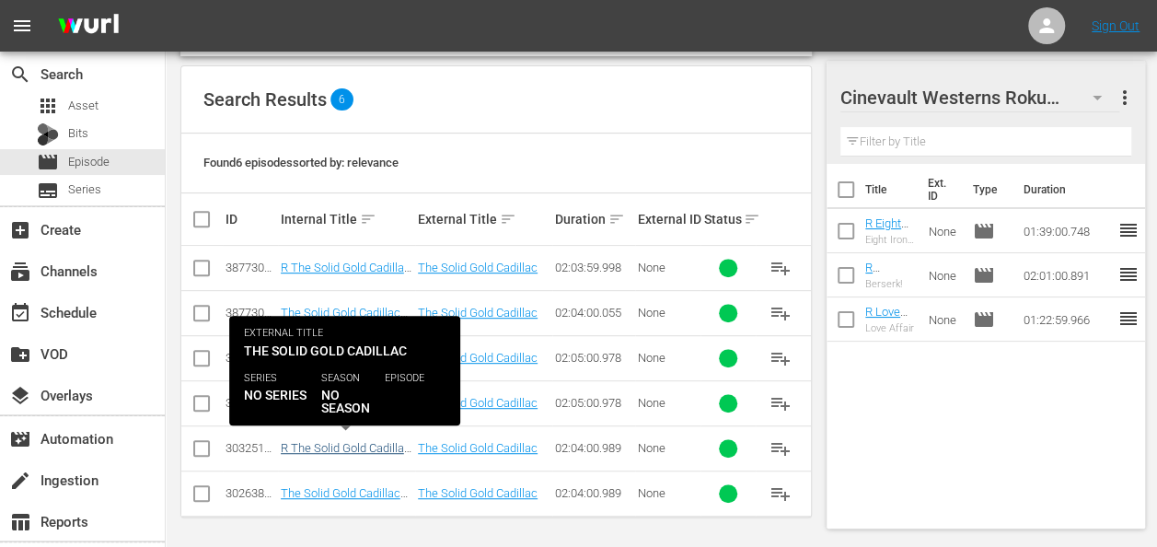
type input "the solid gold cadillac"
click at [406, 446] on link "R The Solid Gold Cadillac (1956) r1" at bounding box center [346, 455] width 130 height 28
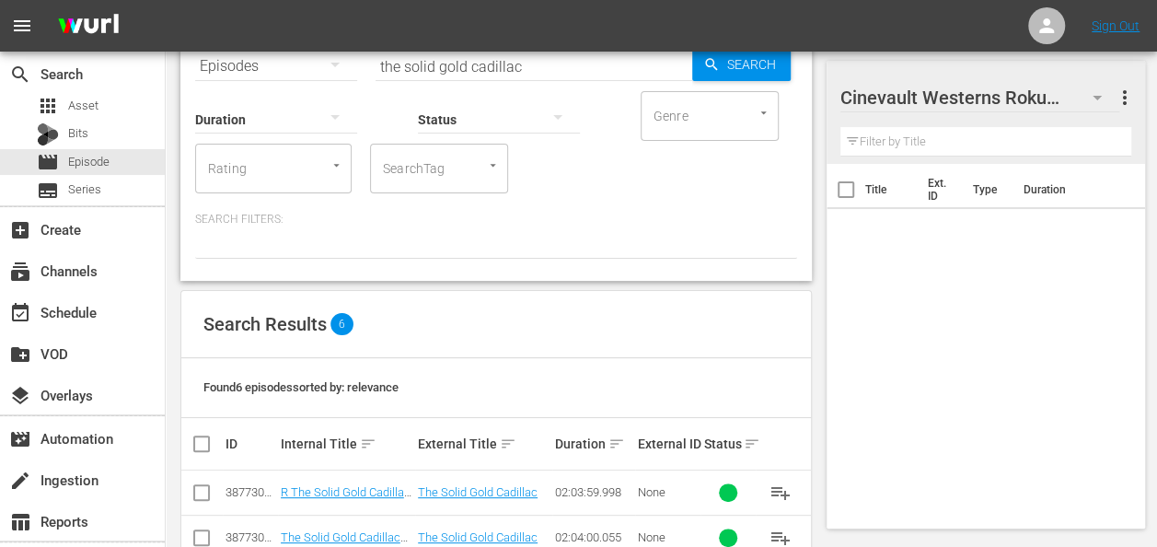
scroll to position [320, 0]
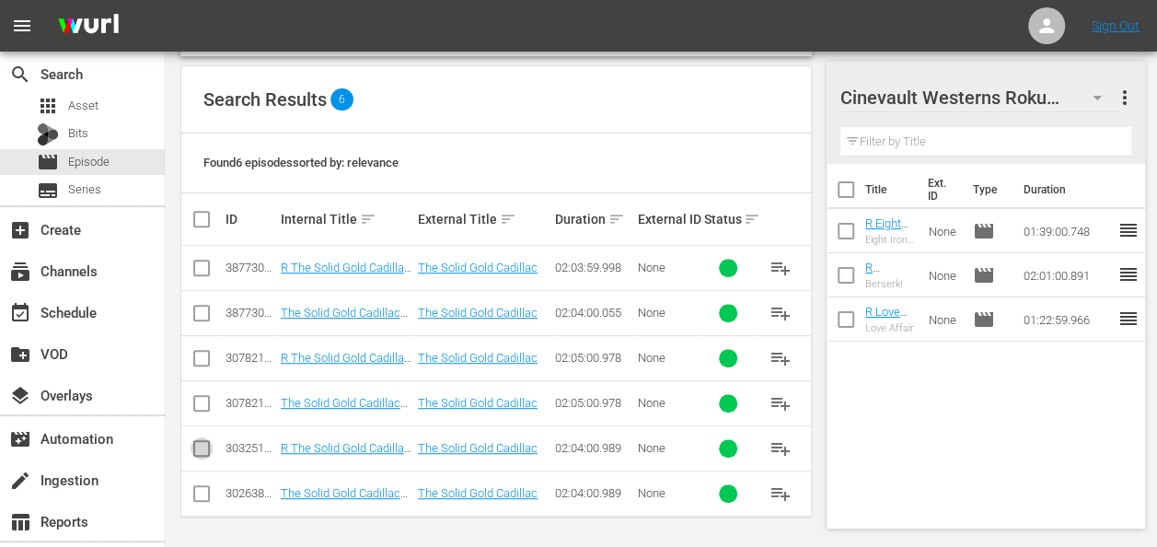
click at [202, 441] on input "checkbox" at bounding box center [202, 452] width 22 height 22
checkbox input "true"
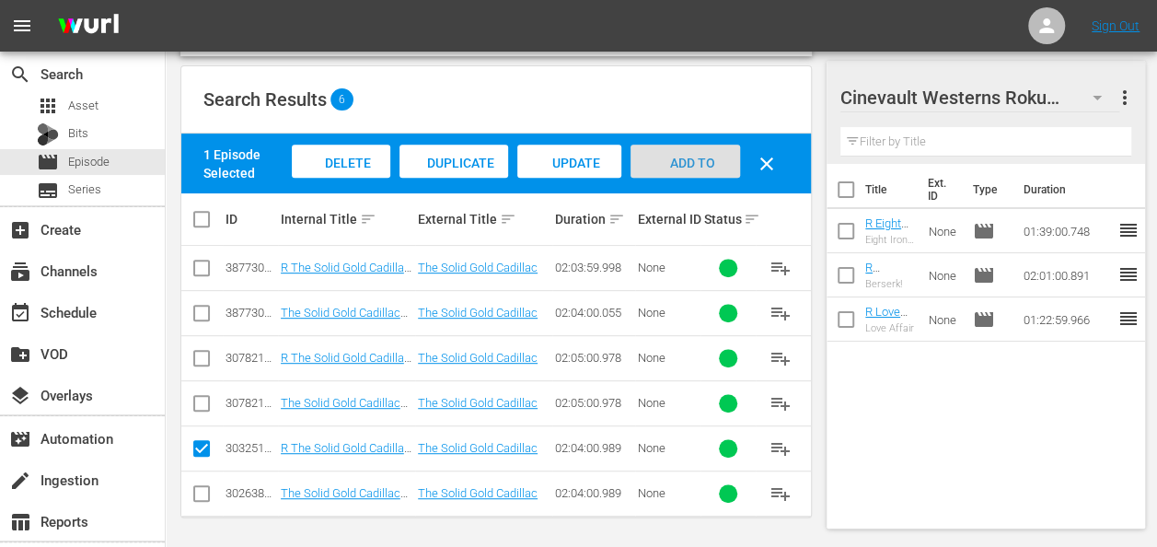
click at [724, 160] on div "Add to Workspace" at bounding box center [685, 179] width 110 height 69
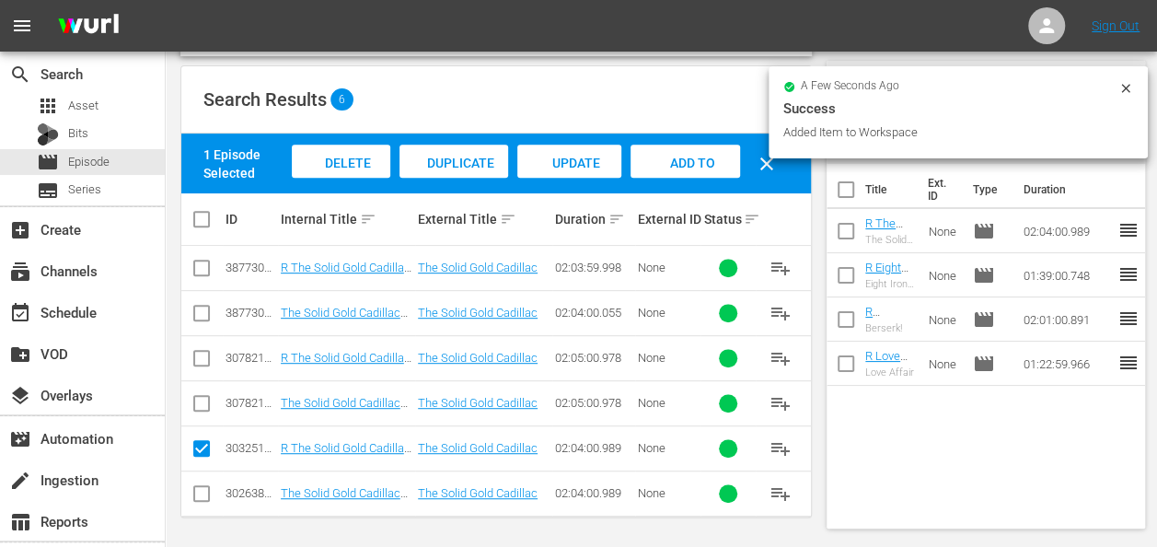
click at [1128, 86] on icon at bounding box center [1125, 88] width 15 height 15
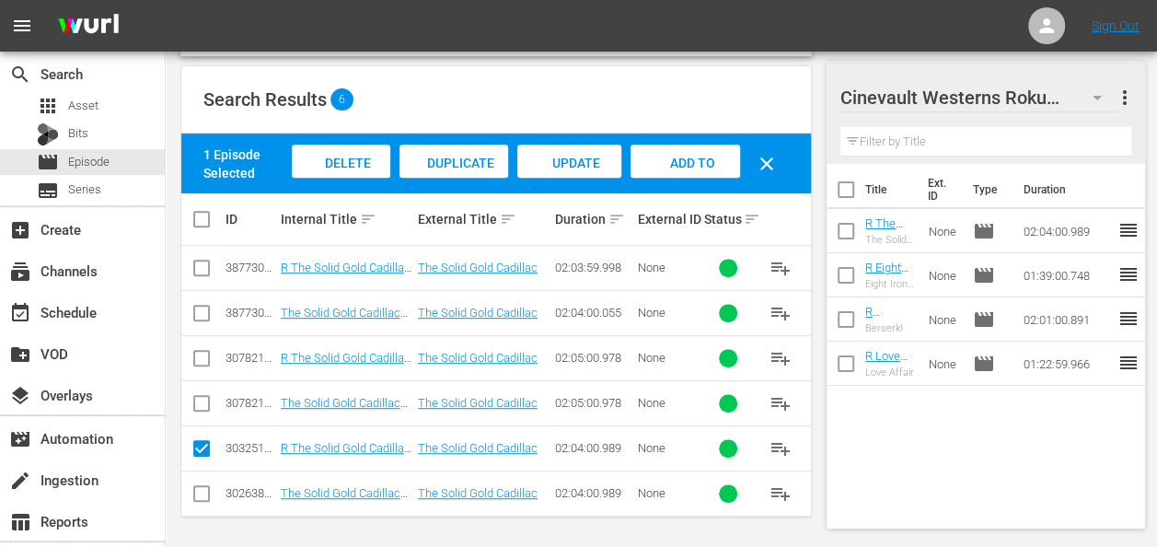
click at [1101, 97] on icon "button" at bounding box center [1097, 98] width 22 height 22
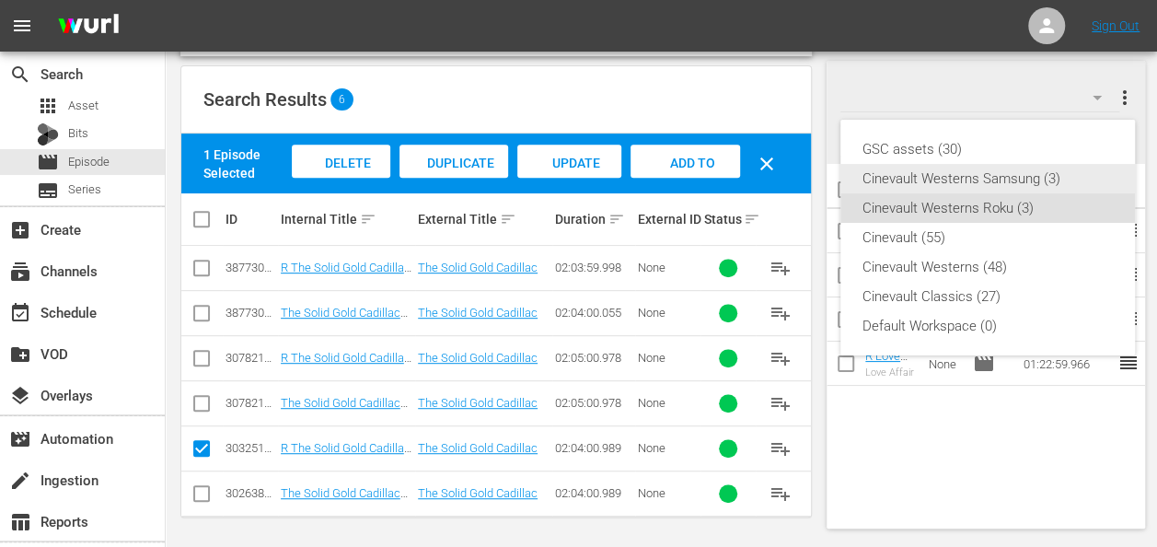
click at [1027, 175] on div "Cinevault Westerns Samsung (3)" at bounding box center [987, 178] width 250 height 29
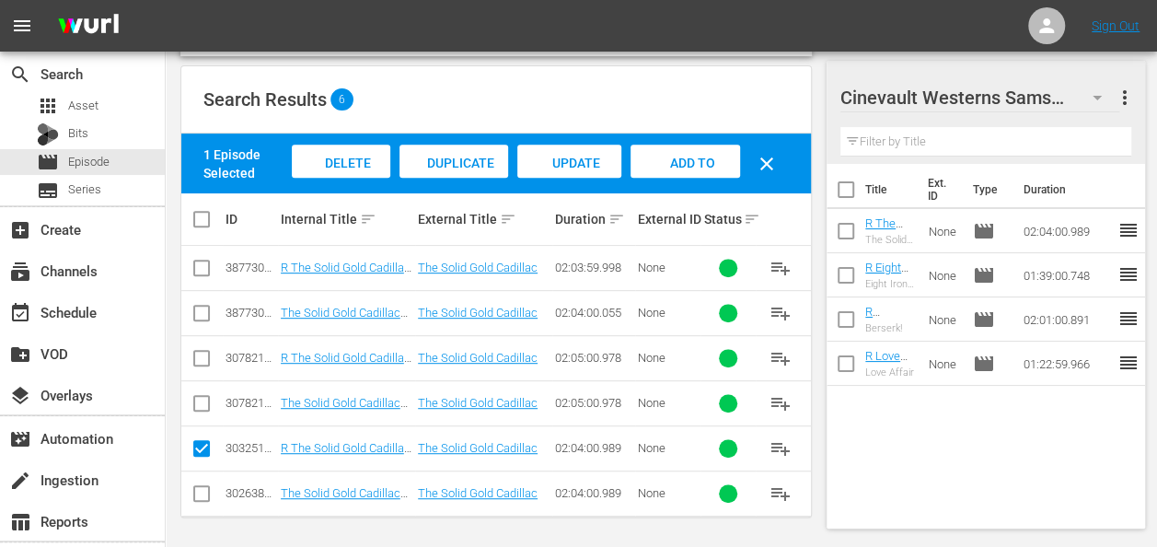
click at [197, 488] on input "checkbox" at bounding box center [202, 497] width 22 height 22
checkbox input "true"
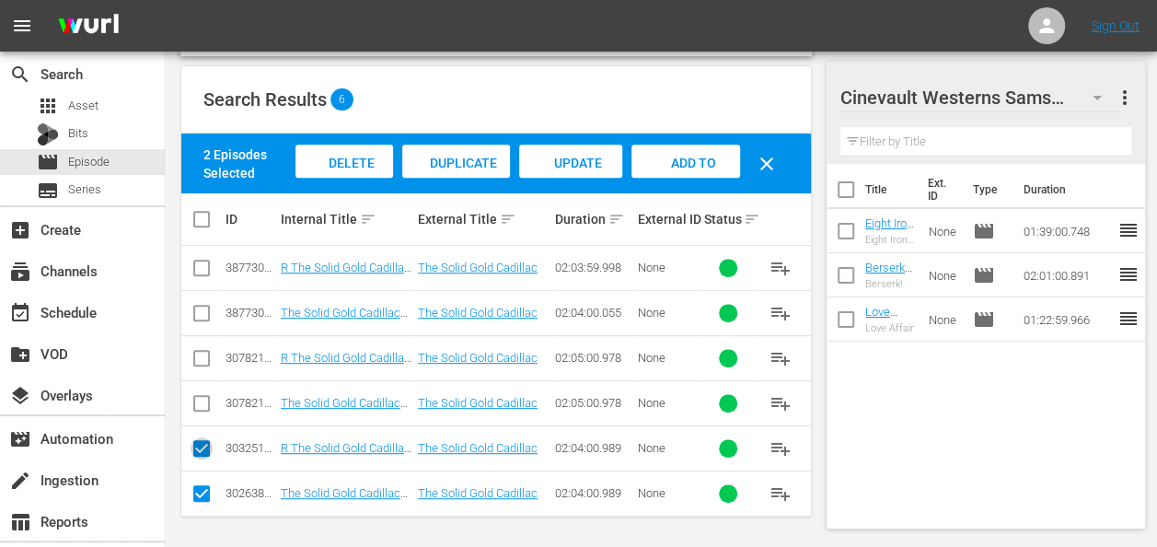
click at [197, 437] on icon at bounding box center [202, 448] width 22 height 22
click at [194, 443] on input "checkbox" at bounding box center [202, 452] width 22 height 22
checkbox input "false"
click at [670, 160] on span "Add to Workspace" at bounding box center [685, 181] width 90 height 50
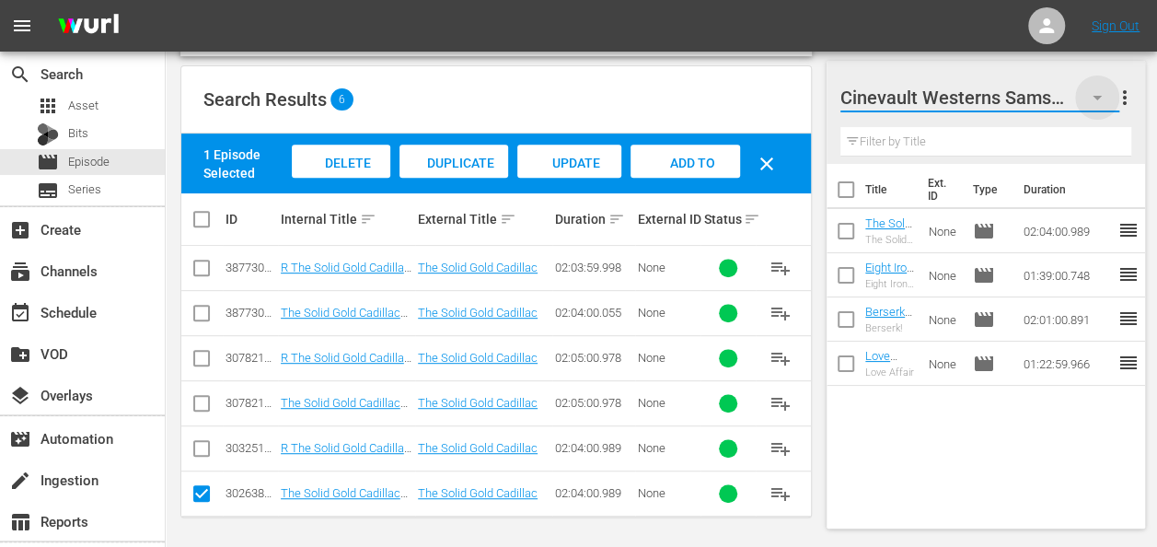
click at [1100, 99] on icon "button" at bounding box center [1097, 98] width 22 height 22
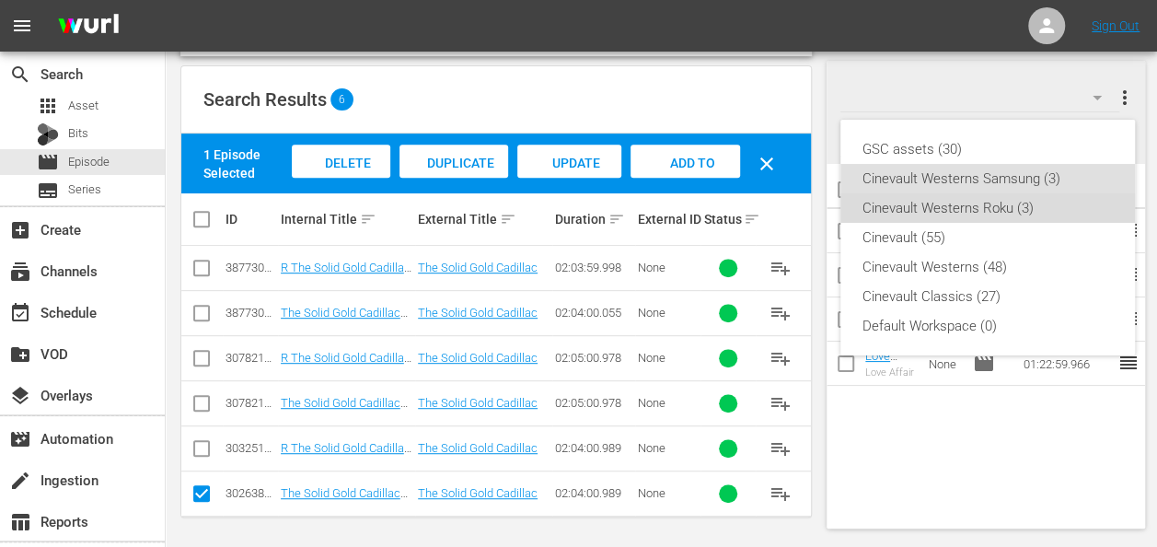
click at [979, 208] on div "Cinevault Westerns Roku (3)" at bounding box center [987, 207] width 250 height 29
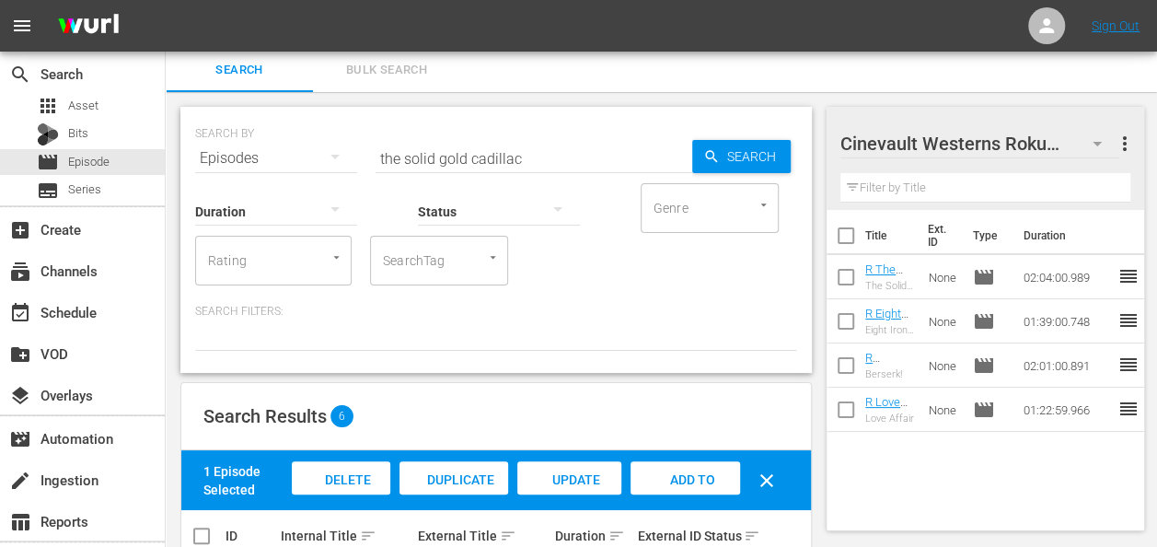
scroll to position [0, 0]
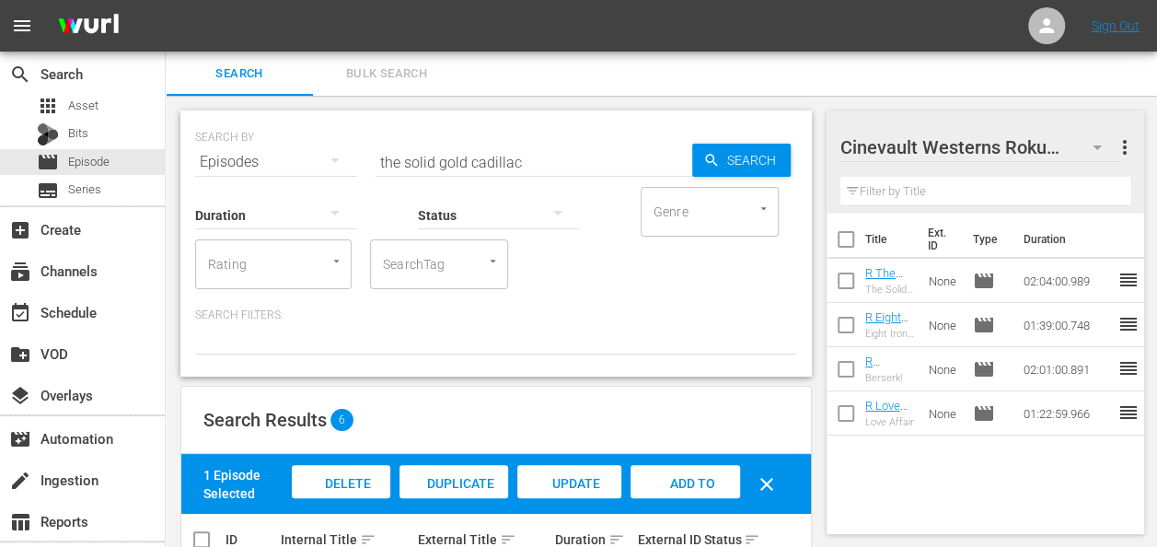
click at [455, 166] on input "the solid gold cadillac" at bounding box center [534, 162] width 317 height 44
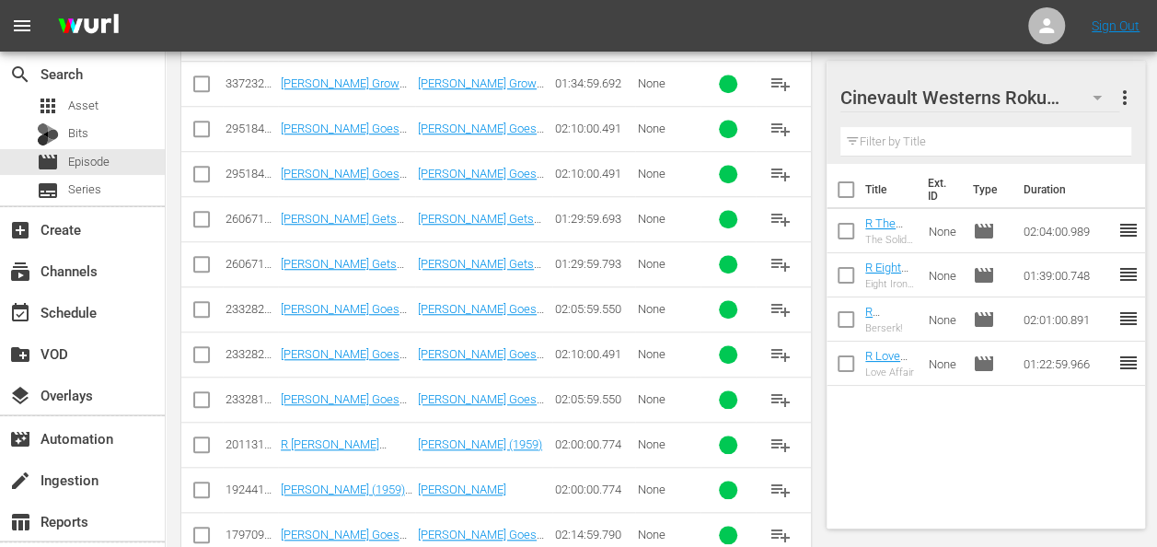
scroll to position [687, 0]
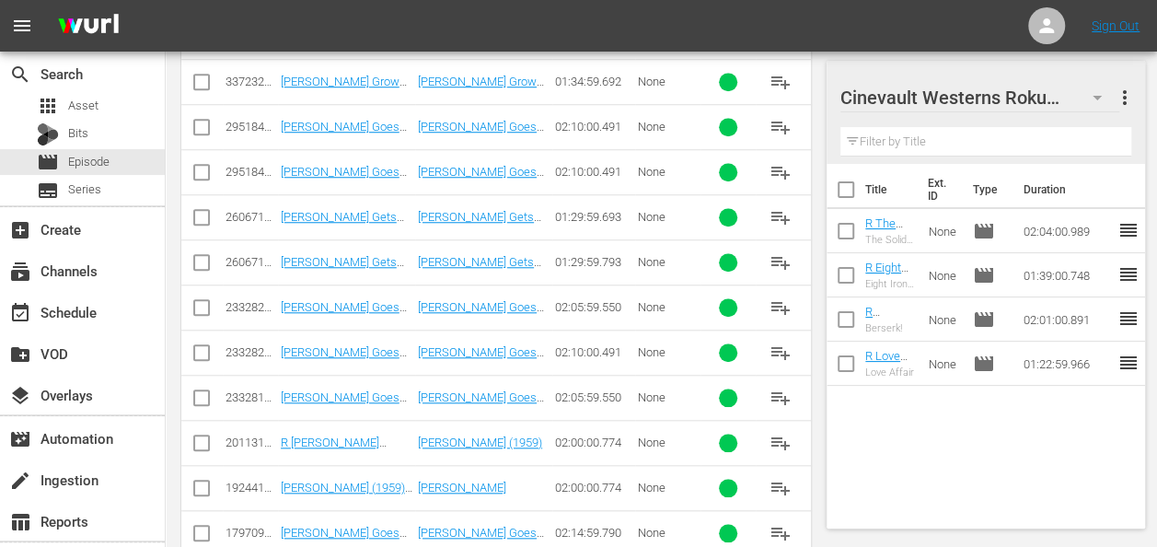
type input "gidget"
click at [198, 435] on input "checkbox" at bounding box center [202, 446] width 22 height 22
checkbox input "true"
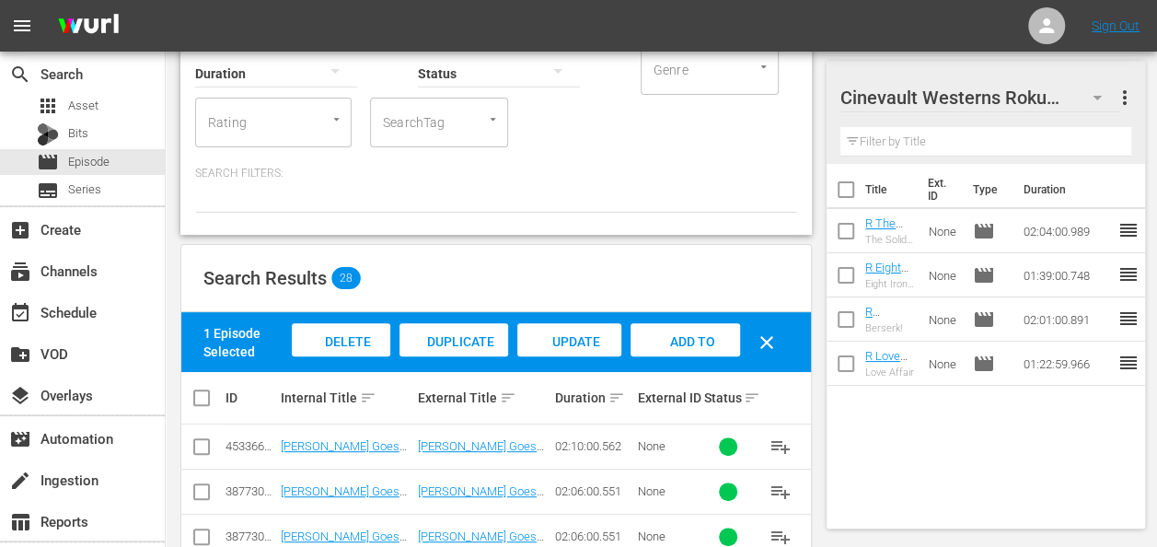
scroll to position [116, 0]
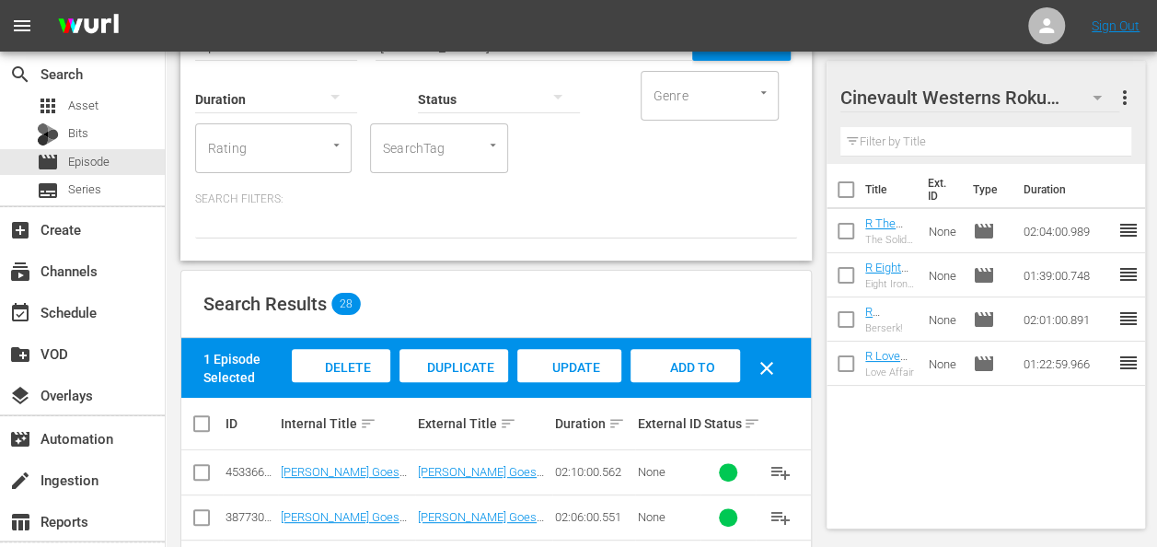
click at [700, 351] on div "Add to Workspace" at bounding box center [685, 383] width 110 height 69
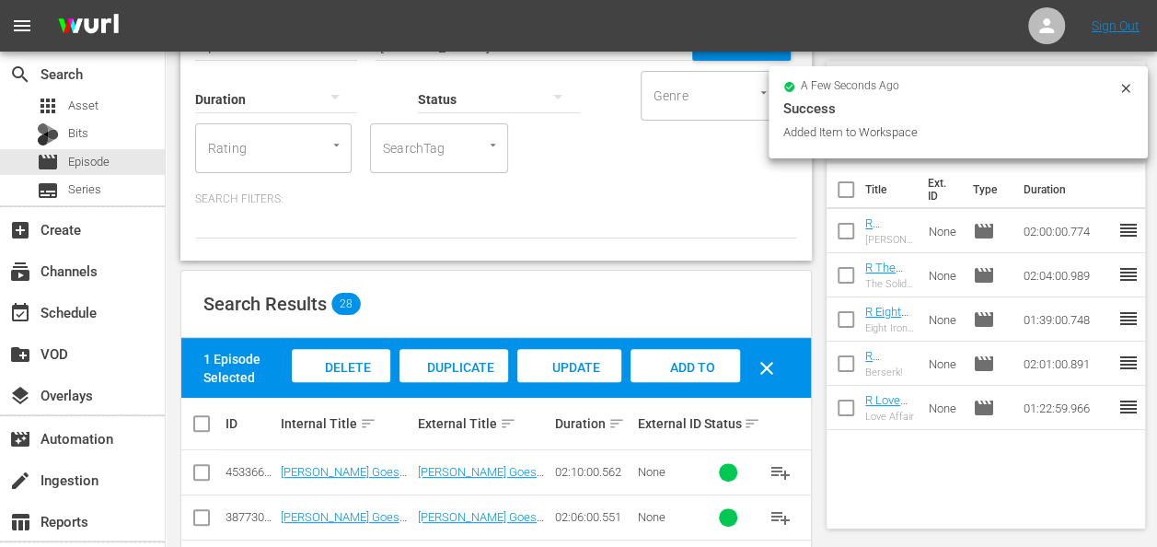
click at [1121, 87] on icon at bounding box center [1125, 88] width 15 height 15
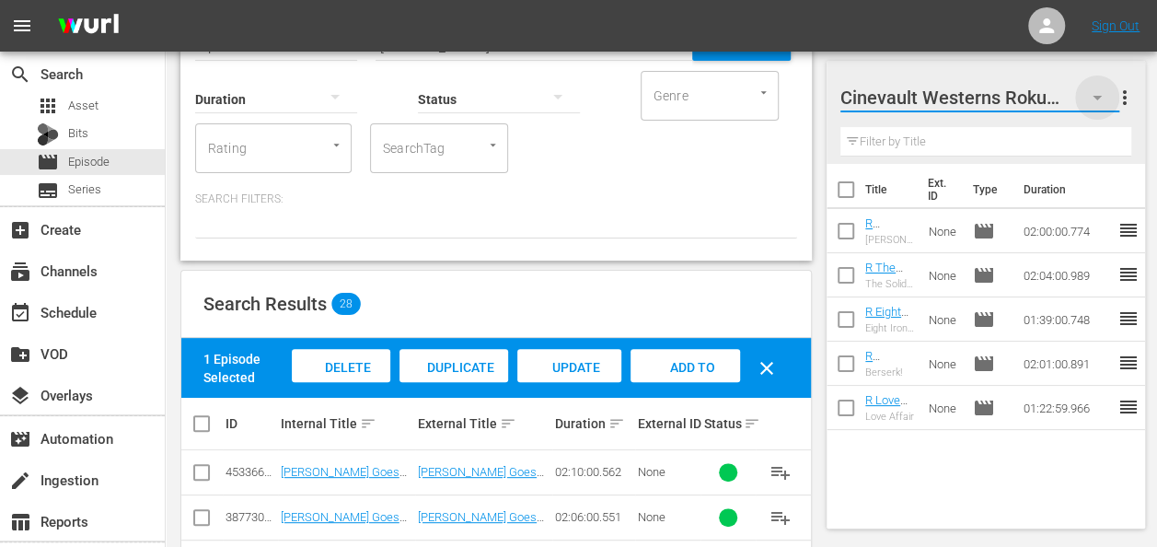
click at [1093, 95] on icon "button" at bounding box center [1097, 98] width 22 height 22
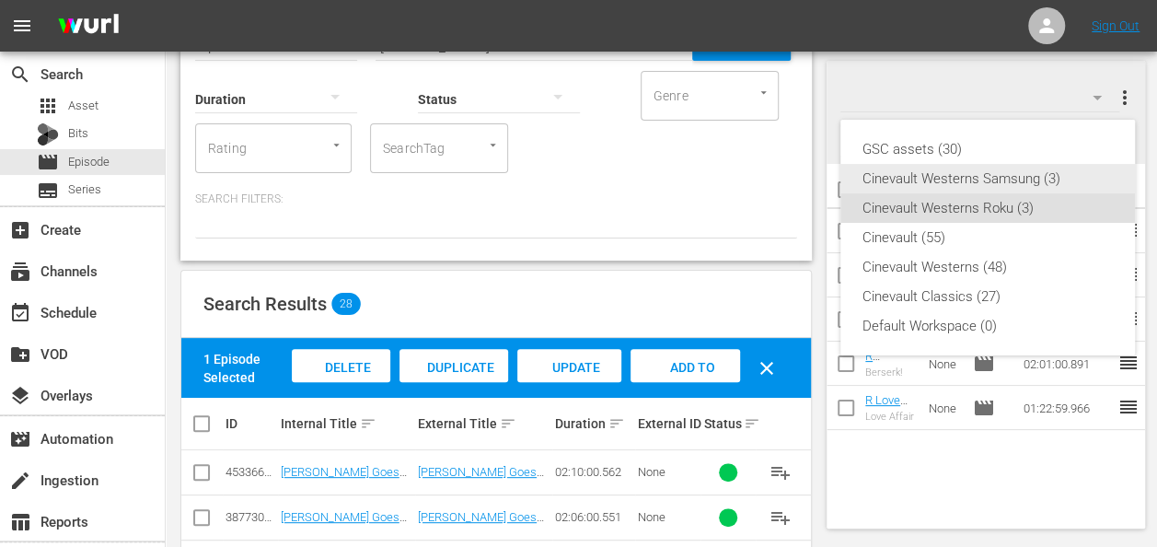
click at [990, 169] on div "Cinevault Westerns Samsung (3)" at bounding box center [987, 178] width 250 height 29
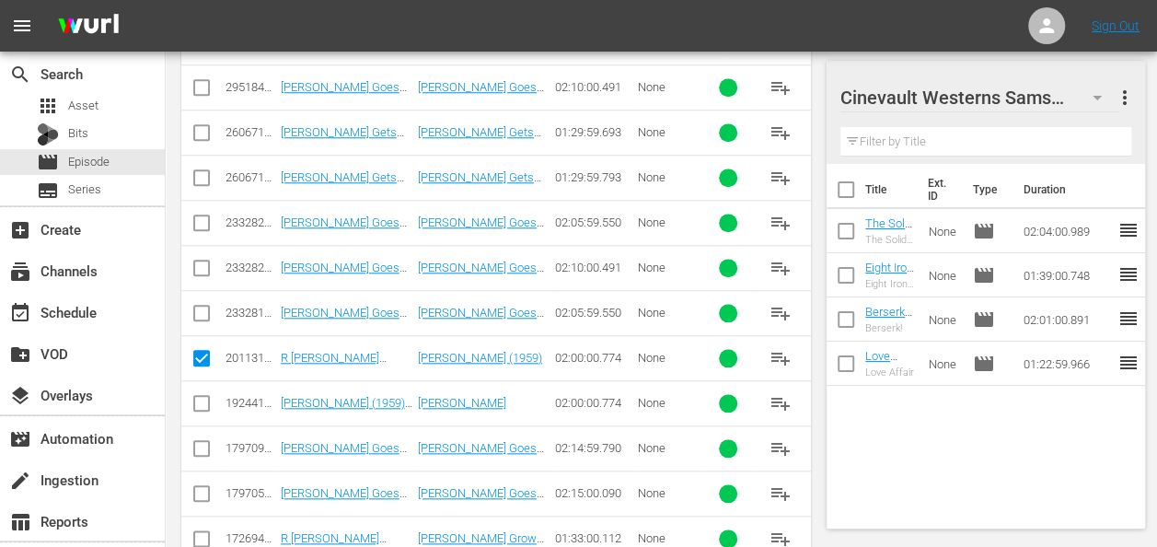
scroll to position [784, 0]
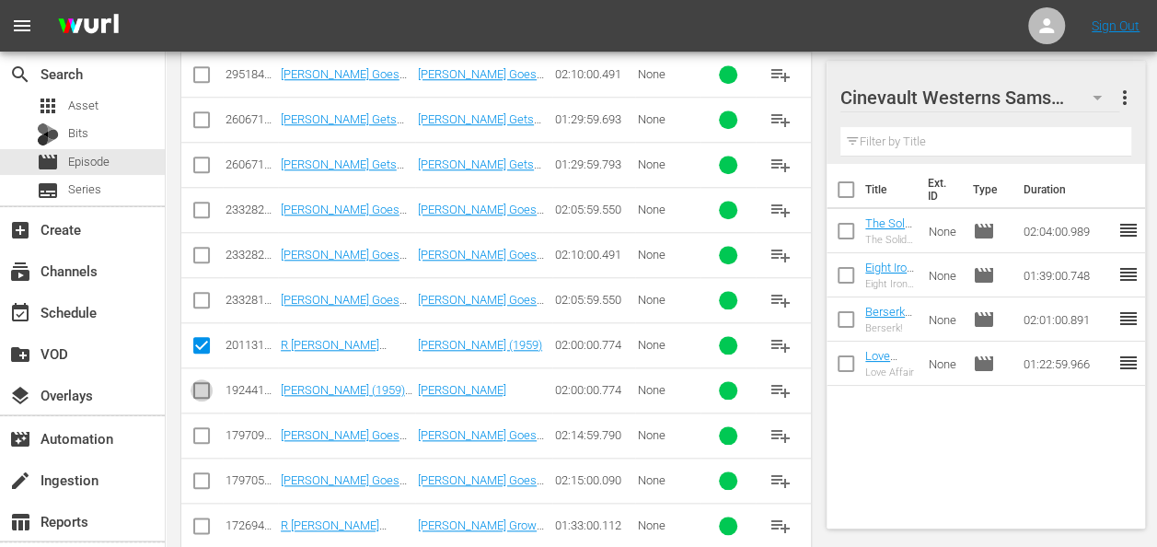
click at [204, 388] on input "checkbox" at bounding box center [202, 394] width 22 height 22
checkbox input "true"
click at [207, 334] on icon at bounding box center [202, 345] width 22 height 22
click at [199, 350] on input "checkbox" at bounding box center [202, 349] width 22 height 22
checkbox input "false"
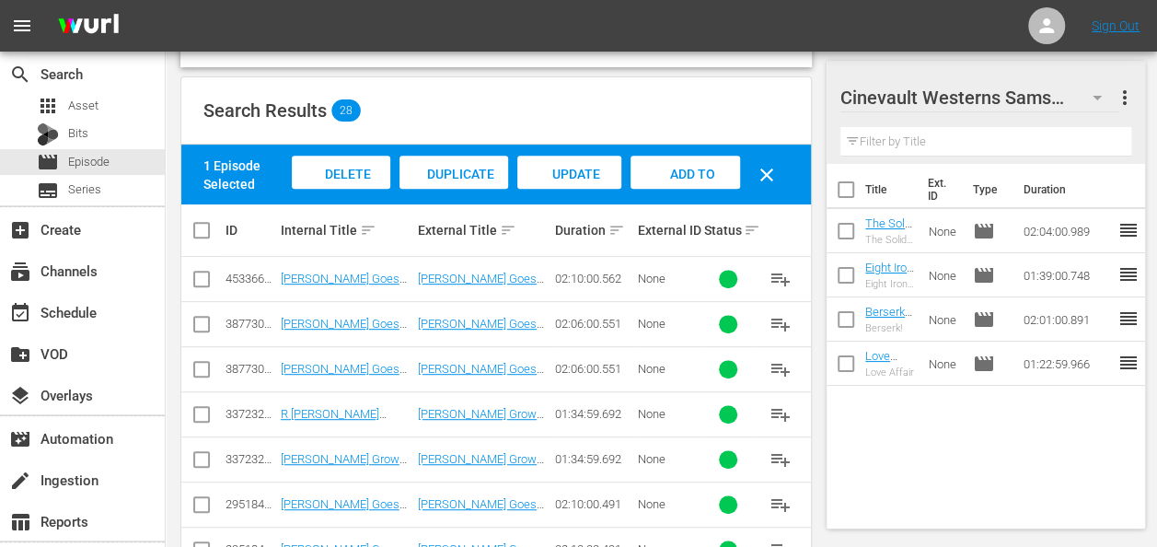
scroll to position [307, 0]
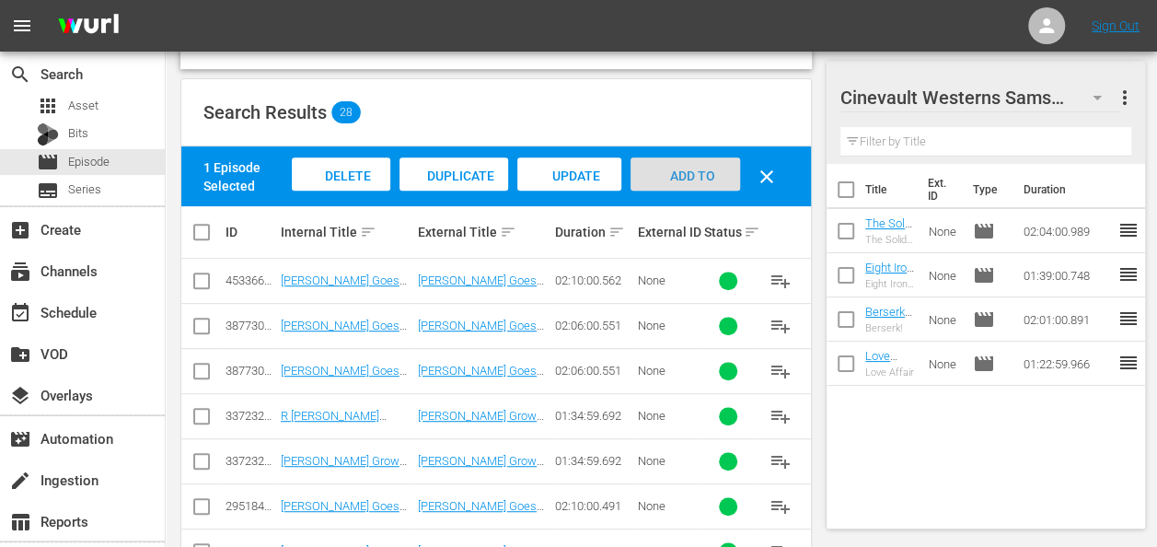
click at [677, 175] on span "Add to Workspace" at bounding box center [685, 193] width 90 height 50
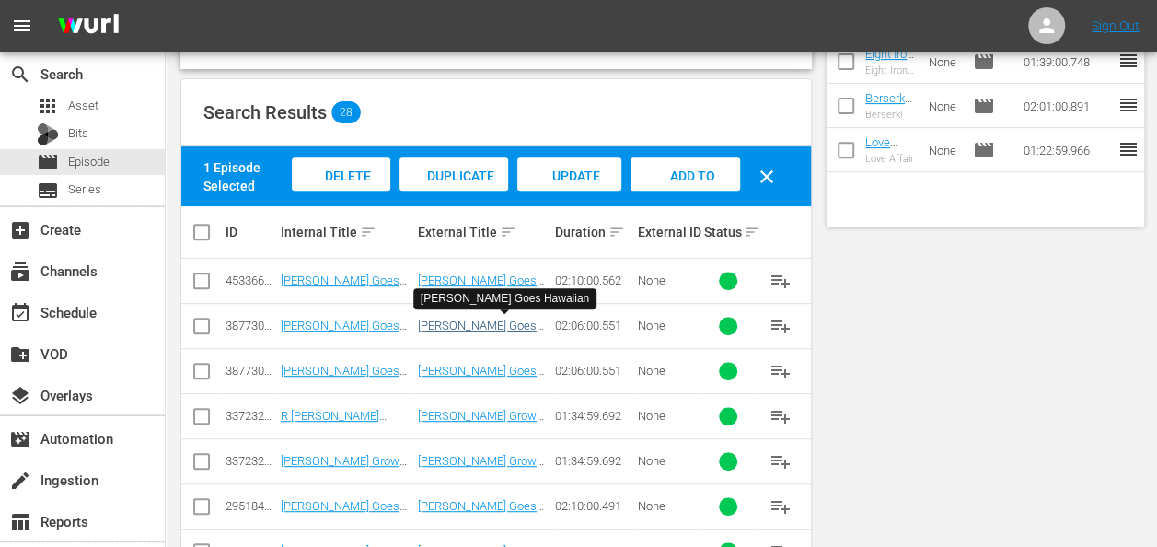
scroll to position [0, 0]
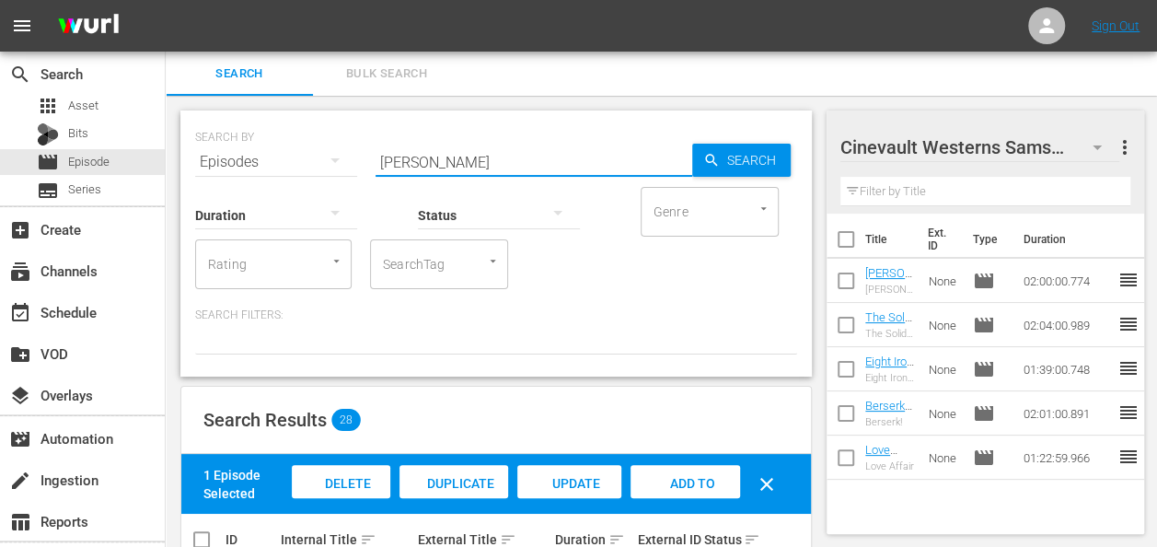
click at [462, 155] on input "gidget" at bounding box center [534, 162] width 317 height 44
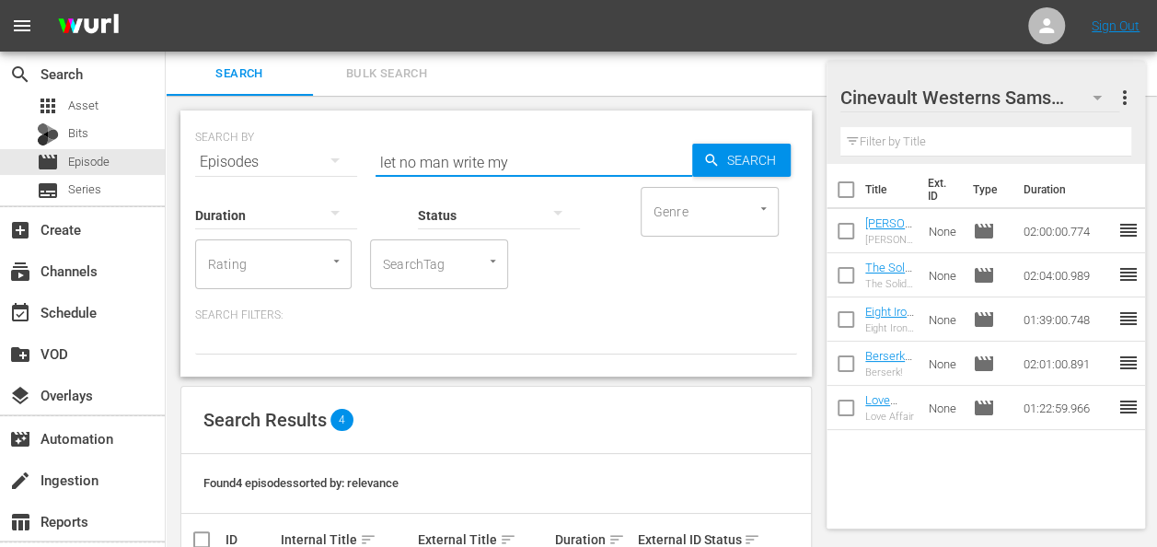
scroll to position [231, 0]
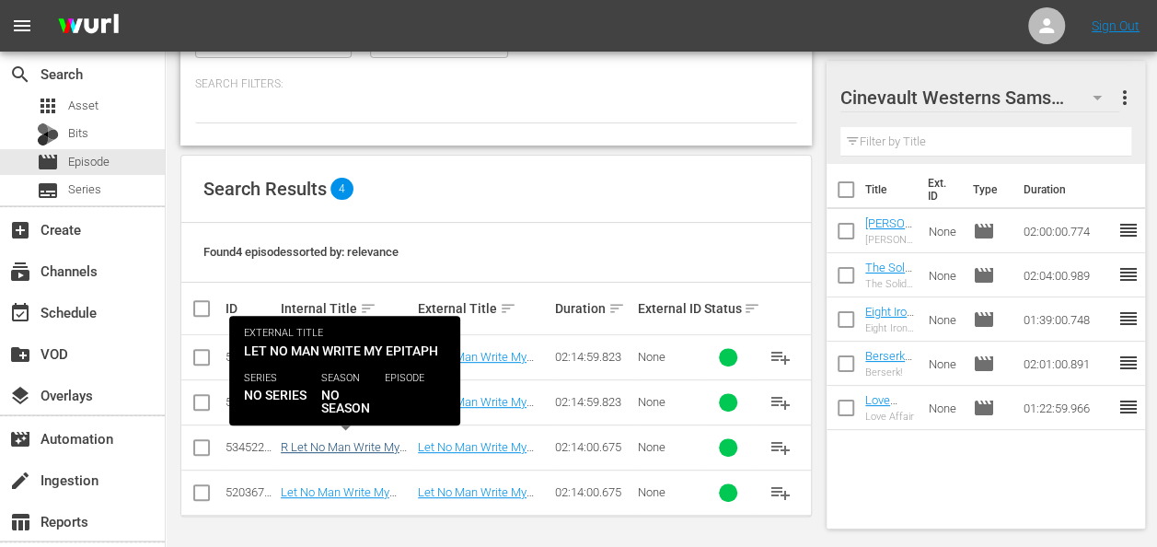
type input "let no man write my"
click at [388, 446] on link "R Let No Man Write My Epitaph - R1" at bounding box center [340, 454] width 119 height 28
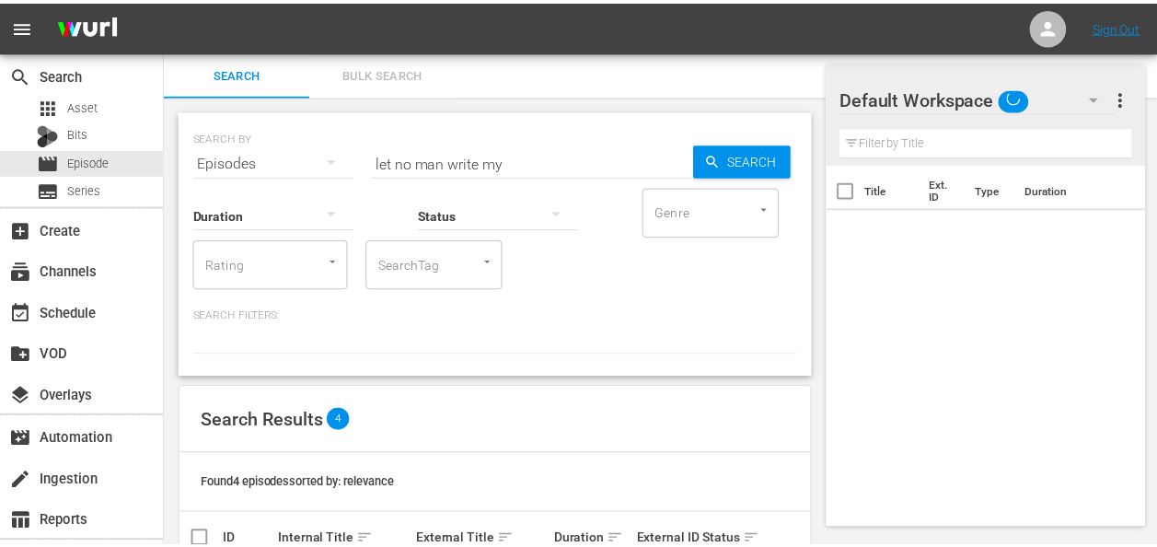
scroll to position [96, 0]
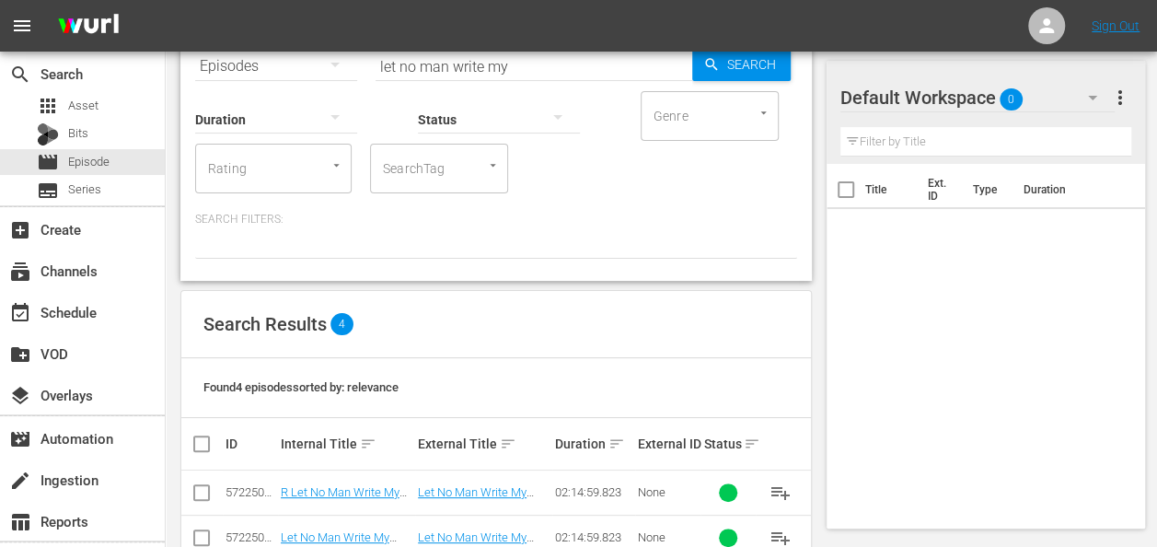
click at [1091, 87] on icon "button" at bounding box center [1092, 98] width 22 height 22
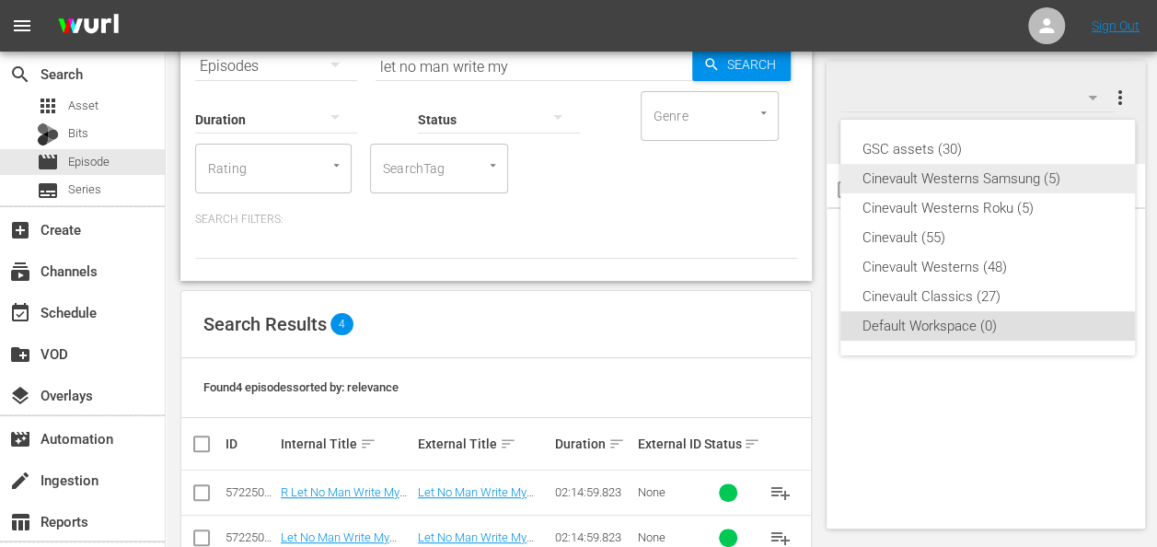
click at [1034, 169] on div "Cinevault Westerns Samsung (5)" at bounding box center [987, 178] width 250 height 29
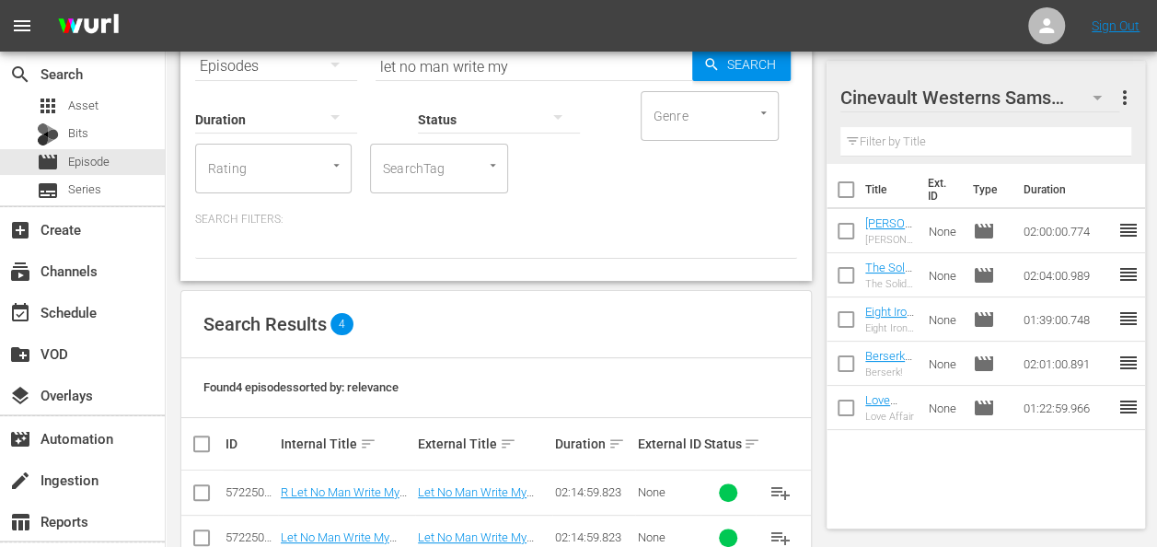
scroll to position [231, 0]
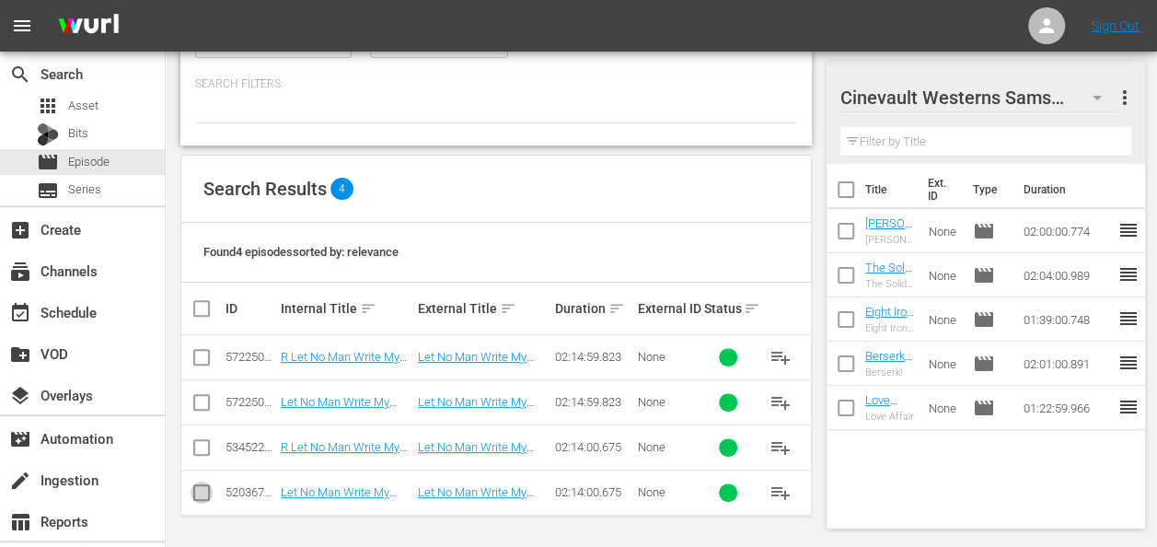
click at [194, 492] on input "checkbox" at bounding box center [202, 496] width 22 height 22
checkbox input "true"
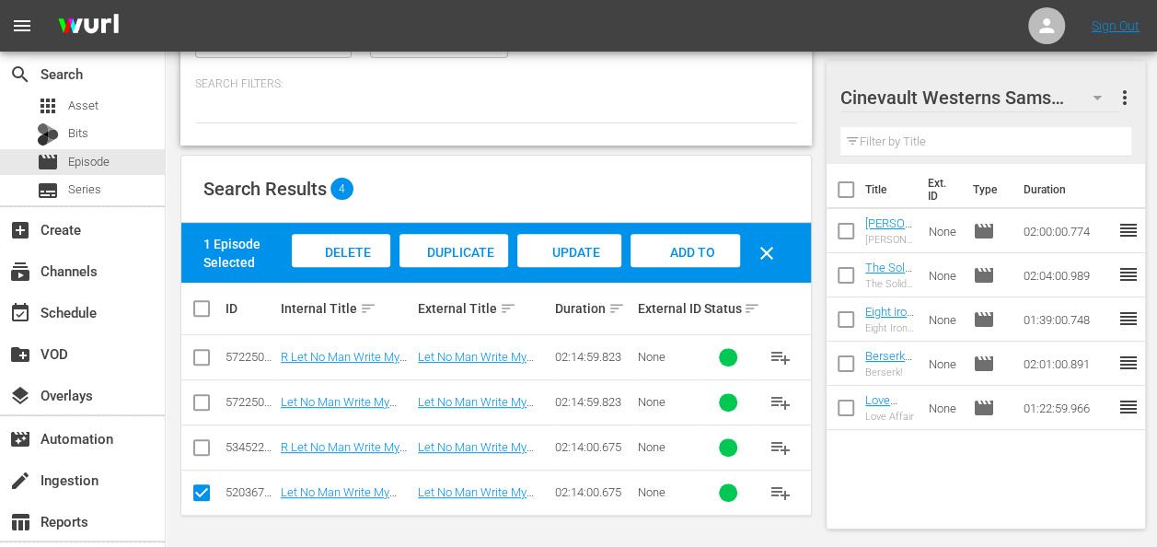
click at [690, 261] on div "Add to Workspace" at bounding box center [685, 268] width 110 height 69
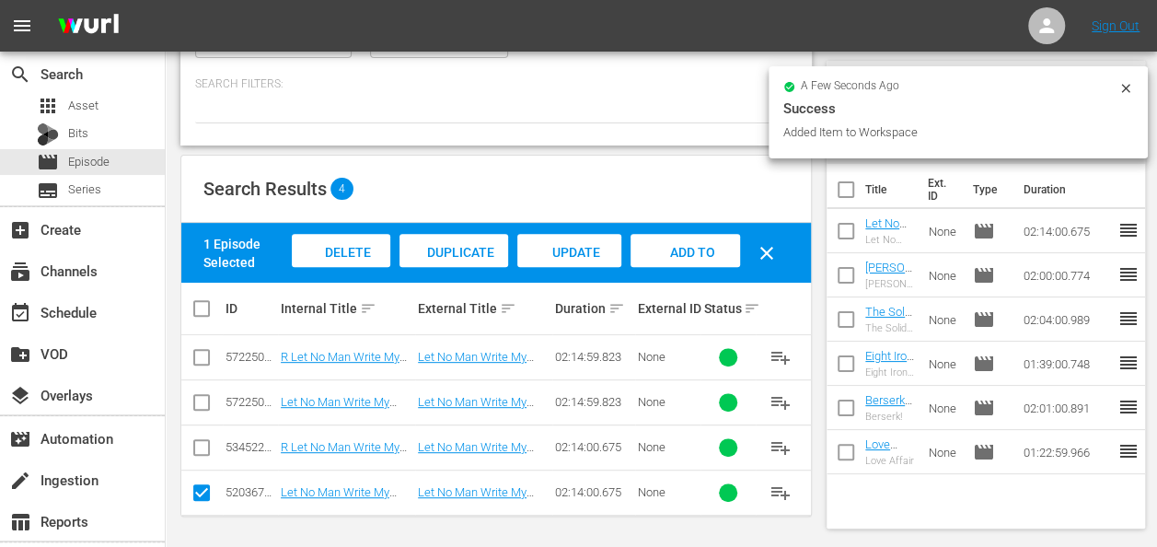
click at [1126, 87] on icon at bounding box center [1125, 88] width 8 height 8
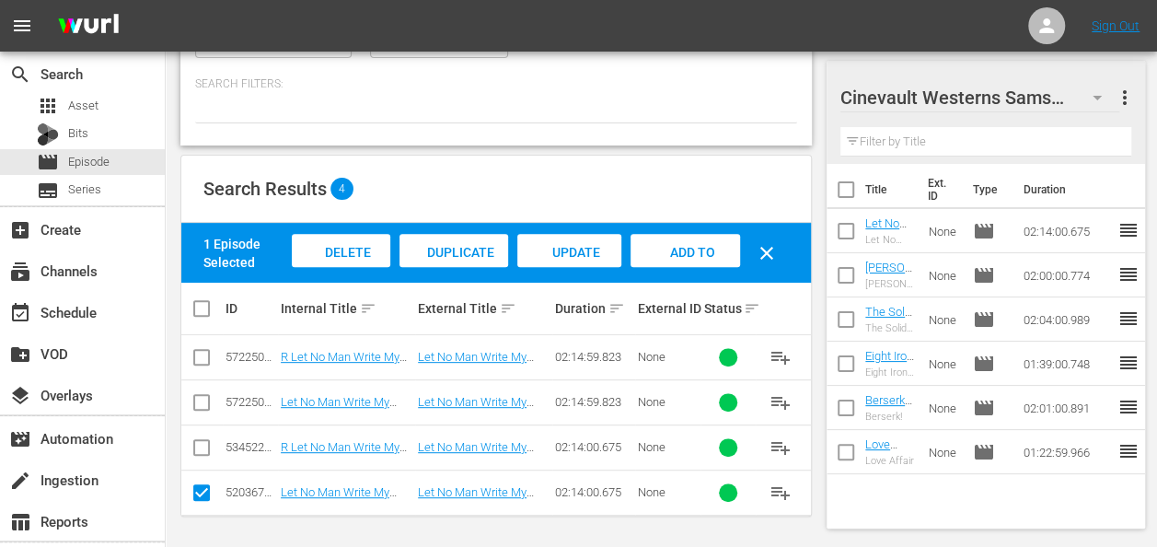
click at [1105, 91] on icon "button" at bounding box center [1097, 98] width 22 height 22
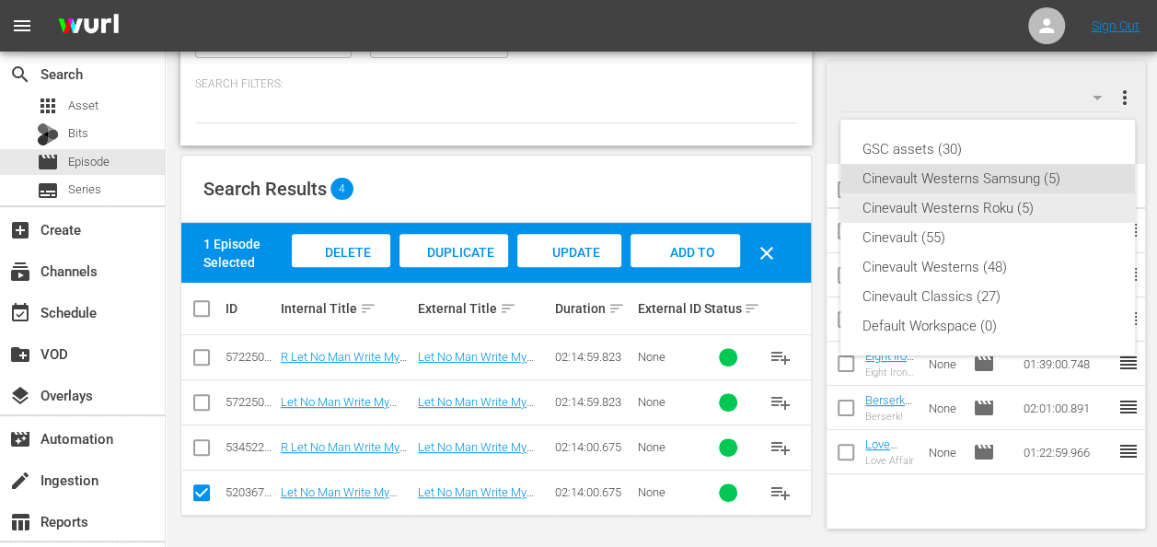
click at [1007, 195] on div "Cinevault Westerns Roku (5)" at bounding box center [987, 207] width 250 height 29
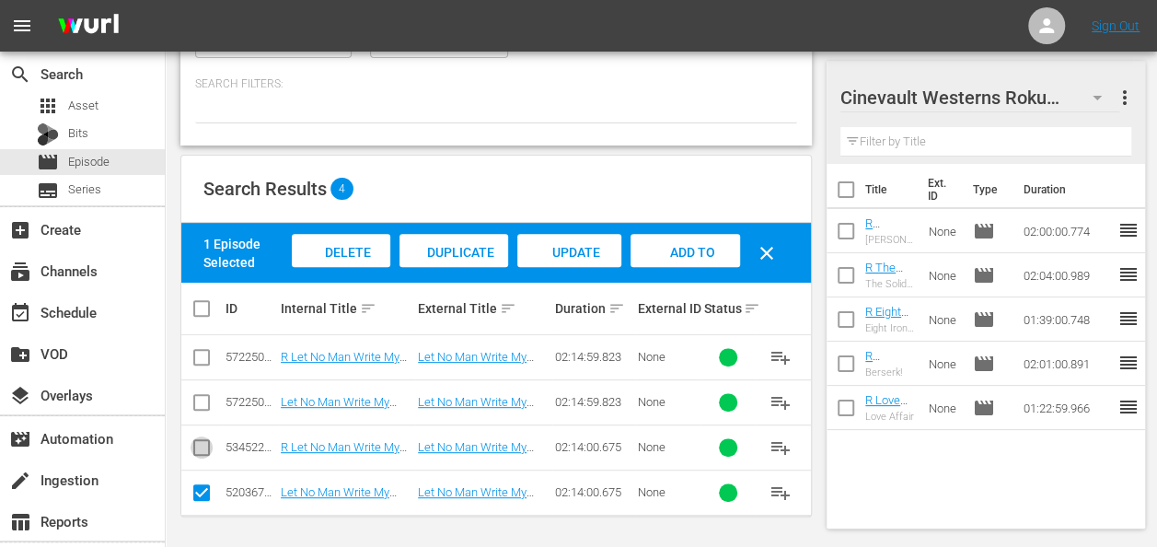
click at [204, 440] on input "checkbox" at bounding box center [202, 451] width 22 height 22
checkbox input "true"
click at [202, 485] on input "checkbox" at bounding box center [202, 496] width 22 height 22
checkbox input "false"
click at [672, 262] on div "Add to Workspace" at bounding box center [685, 268] width 110 height 69
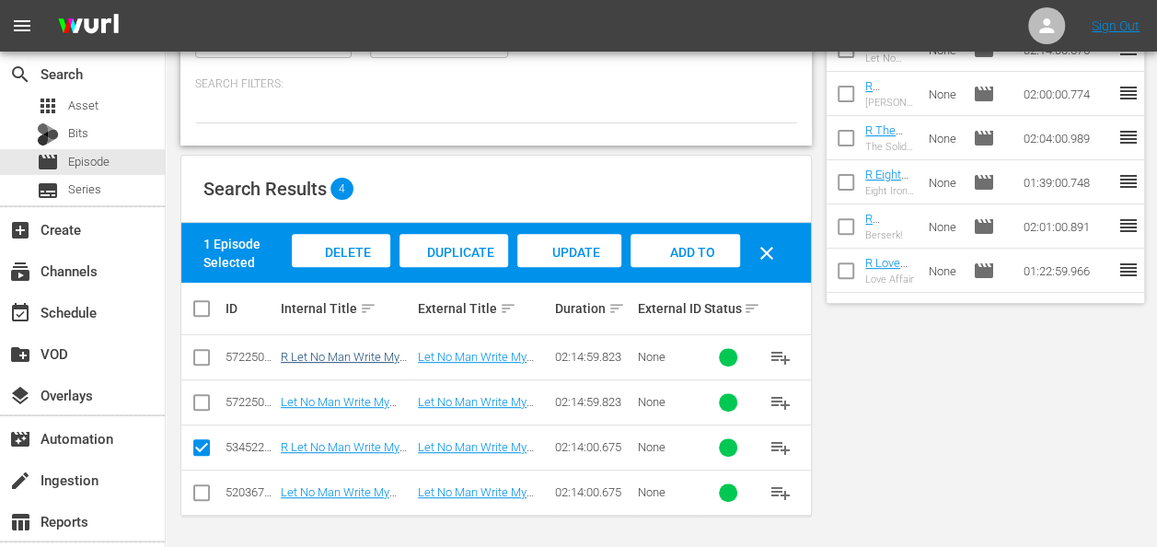
scroll to position [0, 0]
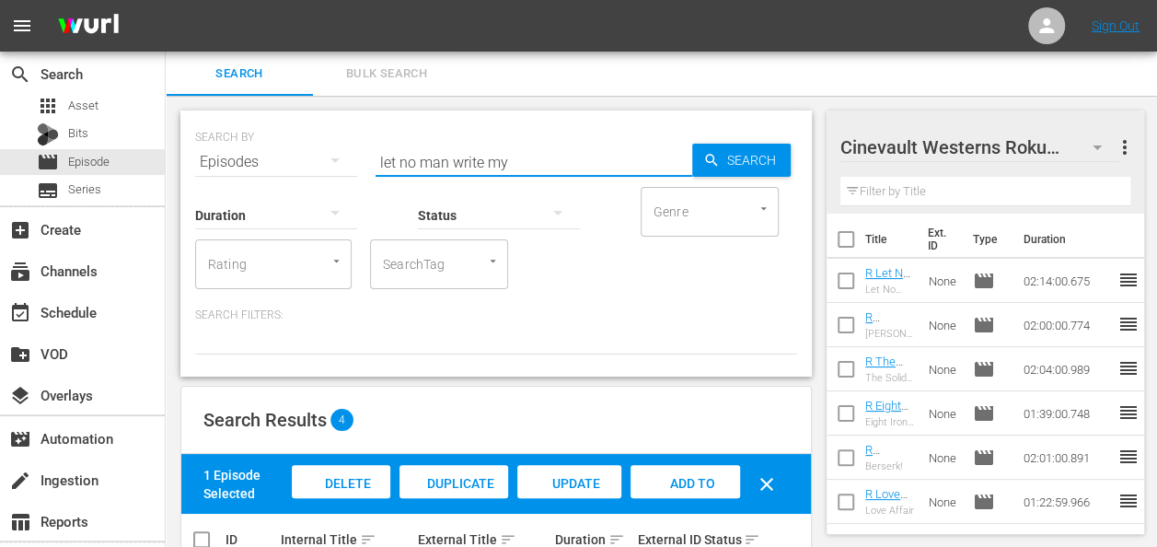
click at [468, 168] on input "let no man write my" at bounding box center [534, 162] width 317 height 44
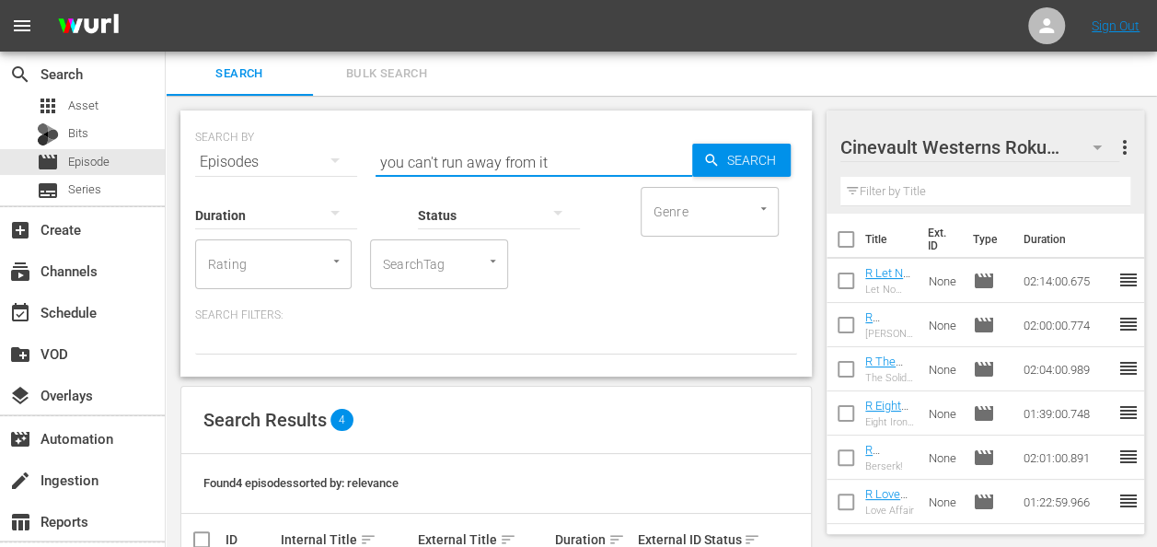
scroll to position [231, 0]
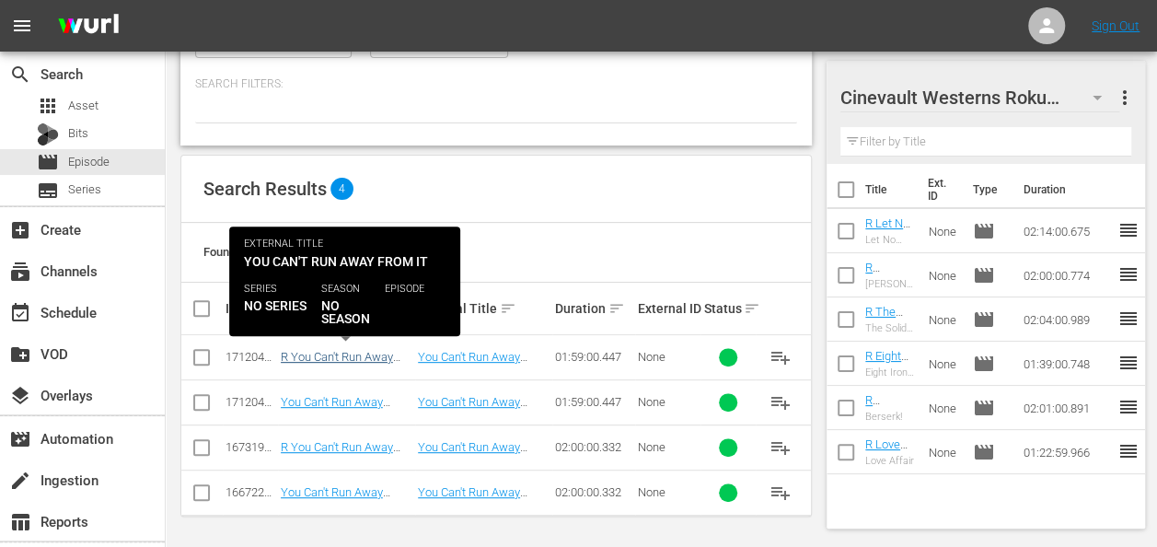
type input "you can't run away from it"
click at [377, 360] on link "R You Can't Run Away From It r1" at bounding box center [337, 364] width 112 height 28
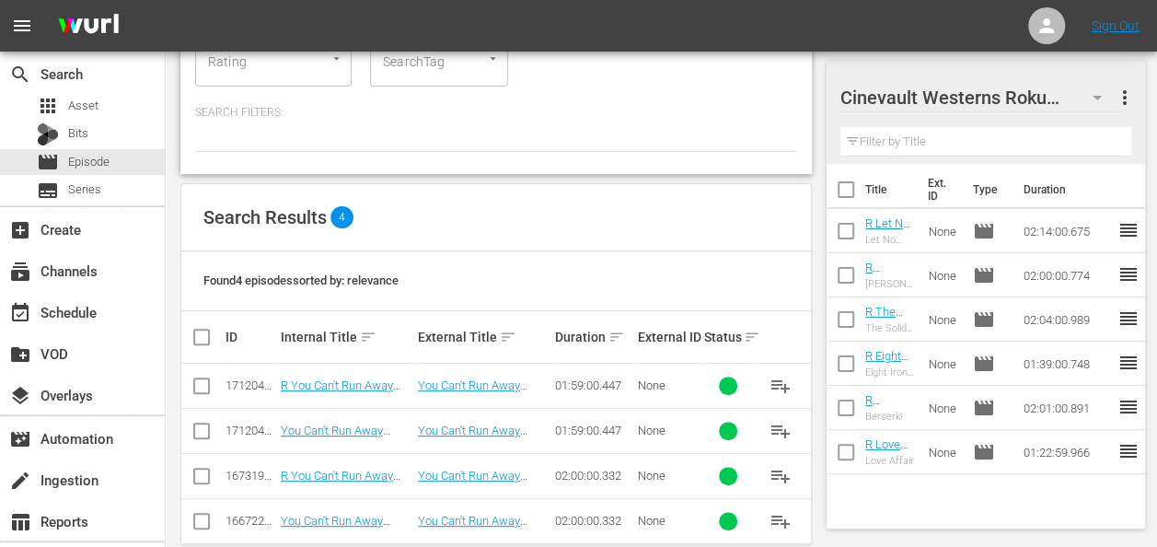
scroll to position [231, 0]
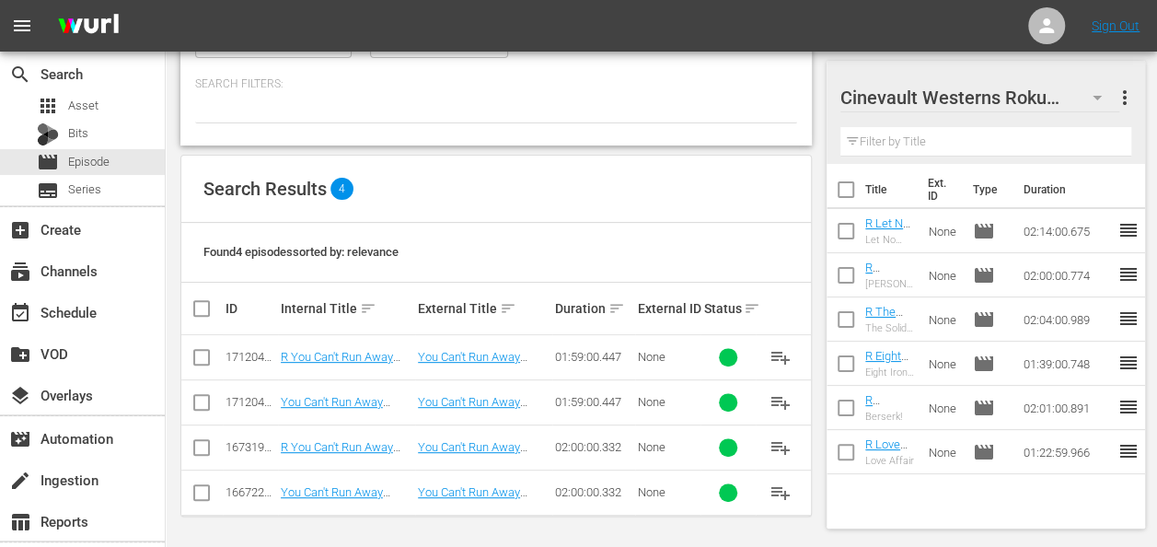
click at [195, 353] on input "checkbox" at bounding box center [202, 361] width 22 height 22
checkbox input "true"
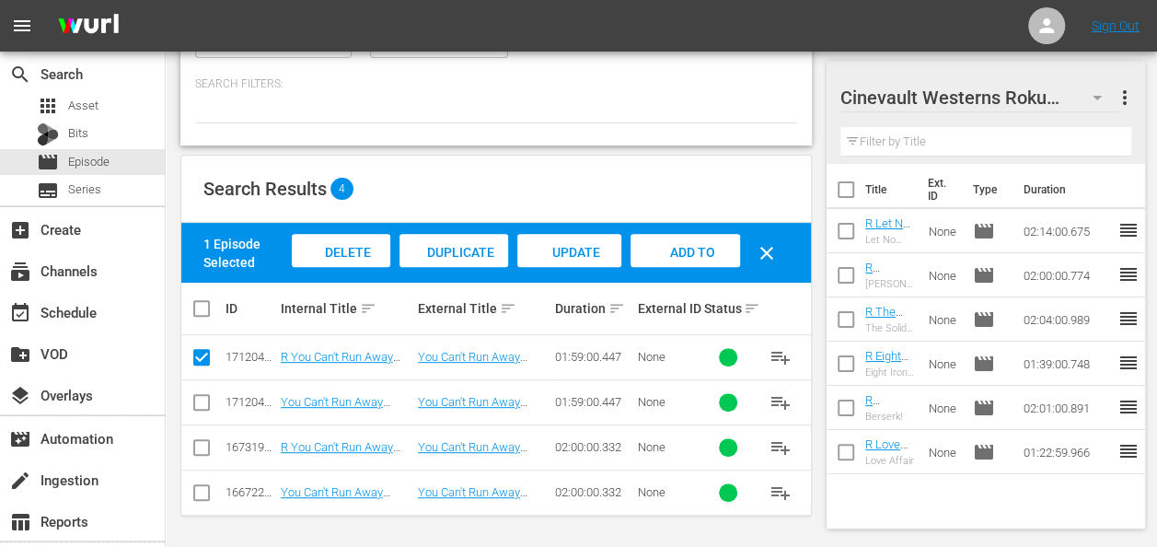
click at [656, 240] on div "Add to Workspace" at bounding box center [685, 268] width 110 height 69
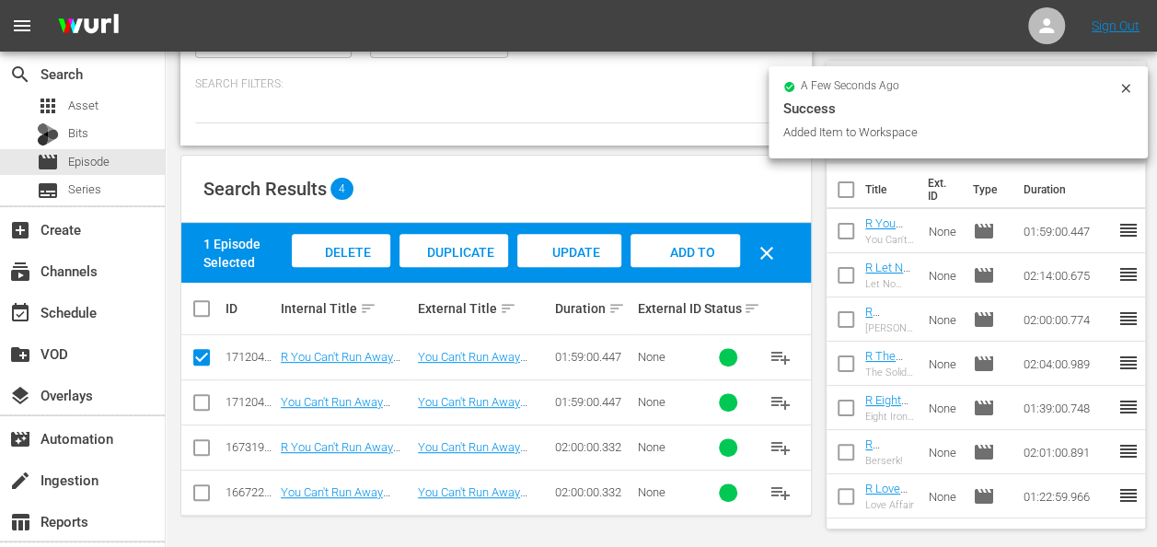
click at [1123, 95] on icon at bounding box center [1125, 88] width 15 height 15
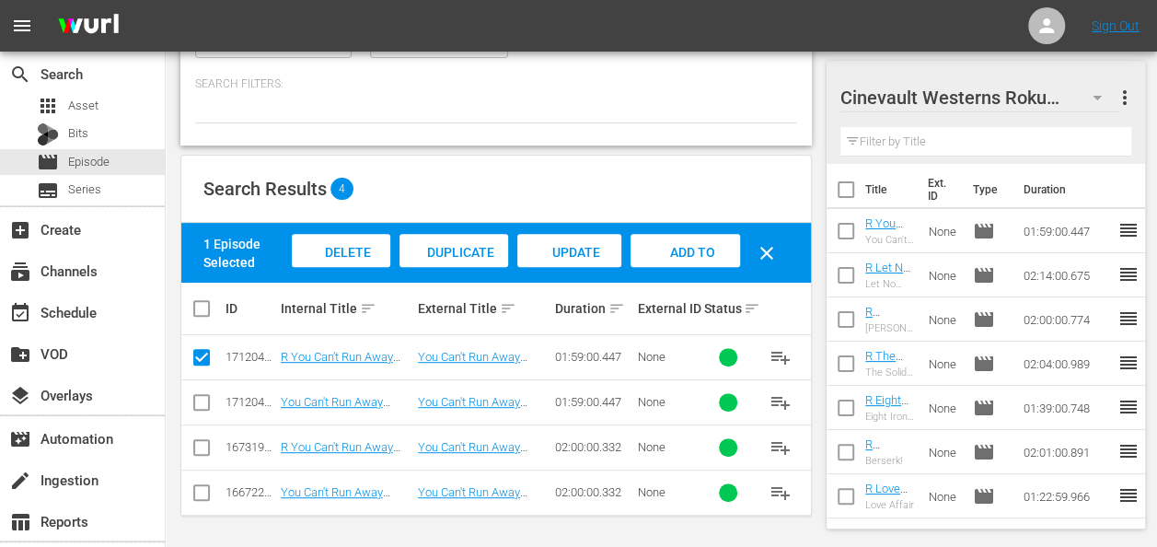
click at [1092, 94] on icon "button" at bounding box center [1097, 98] width 22 height 22
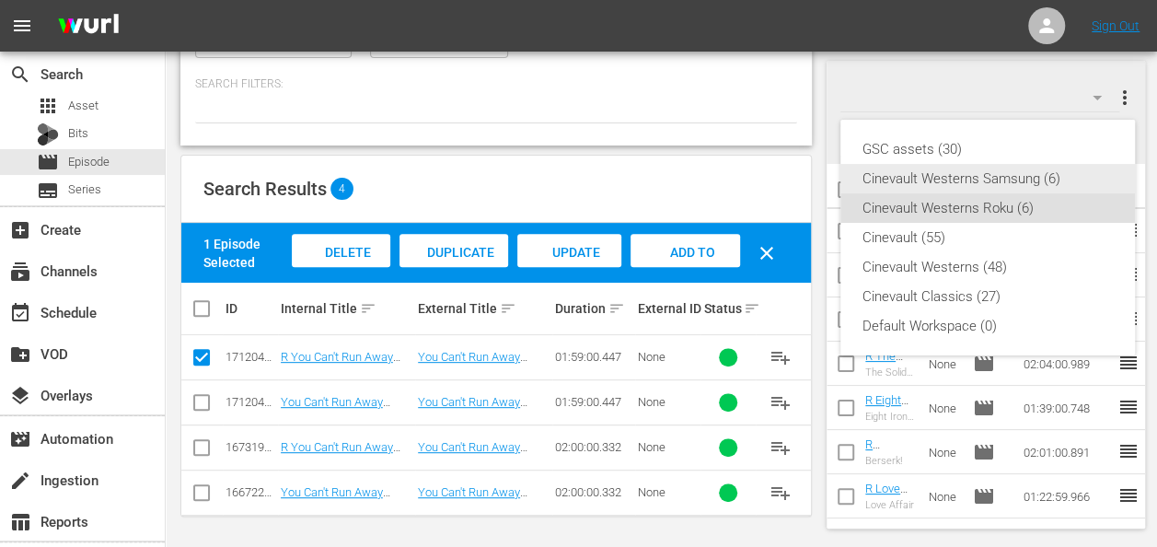
click at [1014, 181] on div "Cinevault Westerns Samsung (6)" at bounding box center [987, 178] width 250 height 29
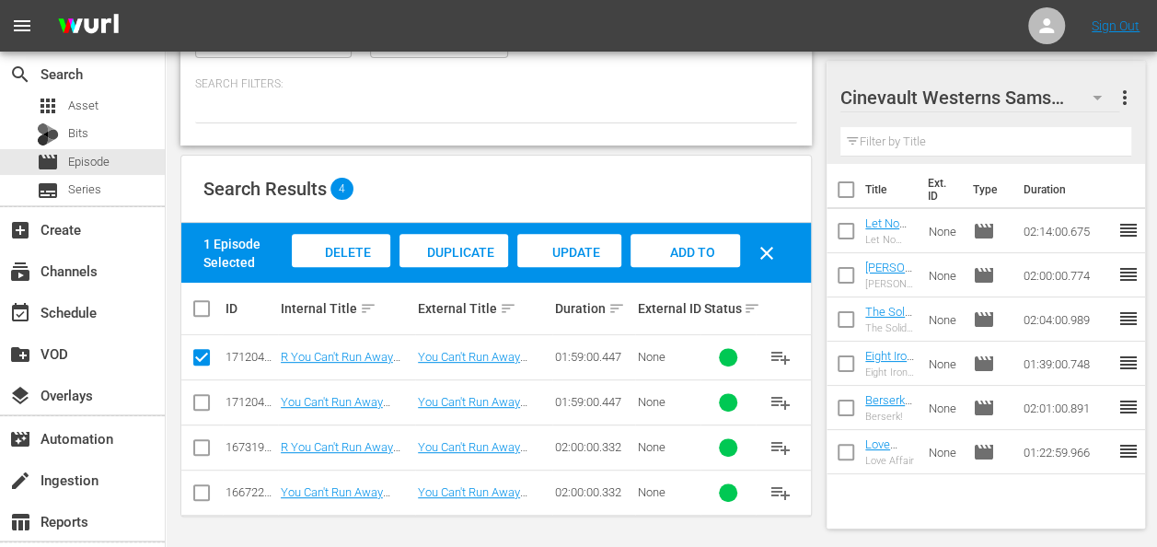
click at [202, 406] on input "checkbox" at bounding box center [202, 406] width 22 height 22
checkbox input "true"
click at [196, 353] on input "checkbox" at bounding box center [202, 361] width 22 height 22
checkbox input "false"
click at [679, 254] on span "Add to Workspace" at bounding box center [685, 270] width 90 height 50
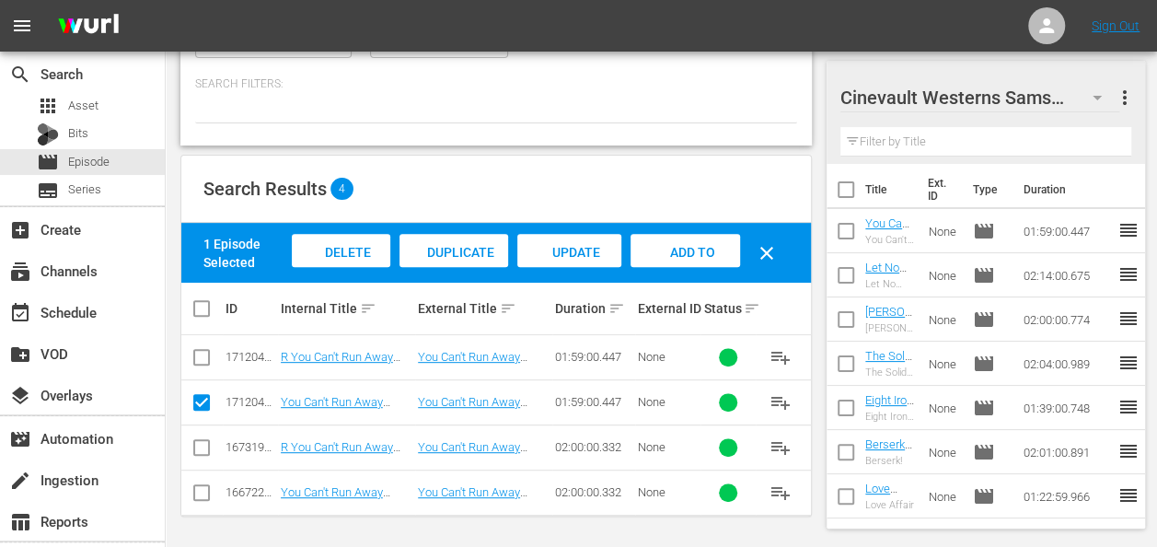
scroll to position [0, 0]
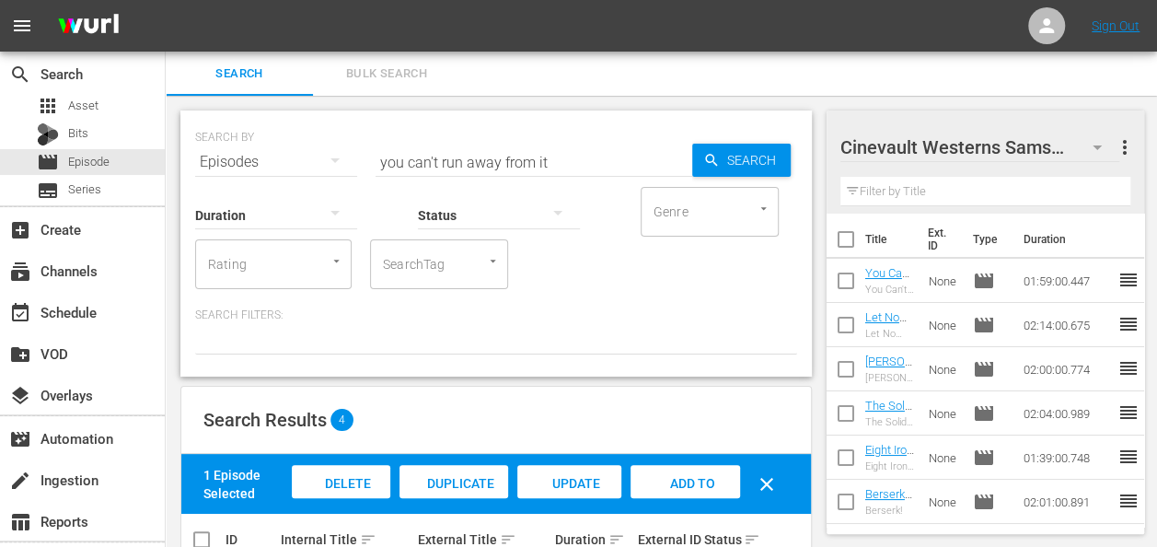
click at [569, 155] on input "you can't run away from it" at bounding box center [534, 162] width 317 height 44
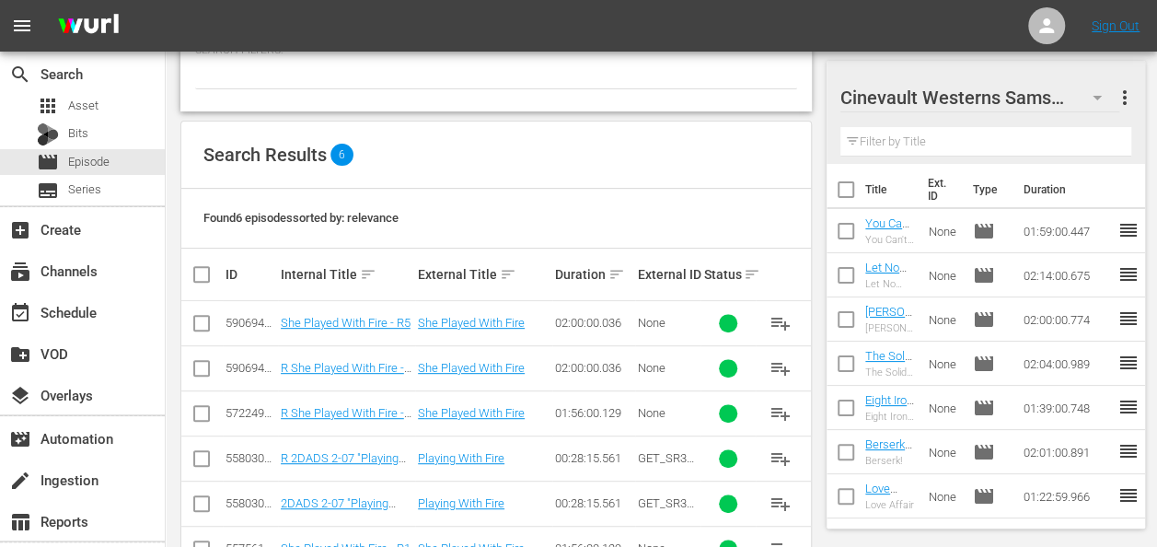
scroll to position [320, 0]
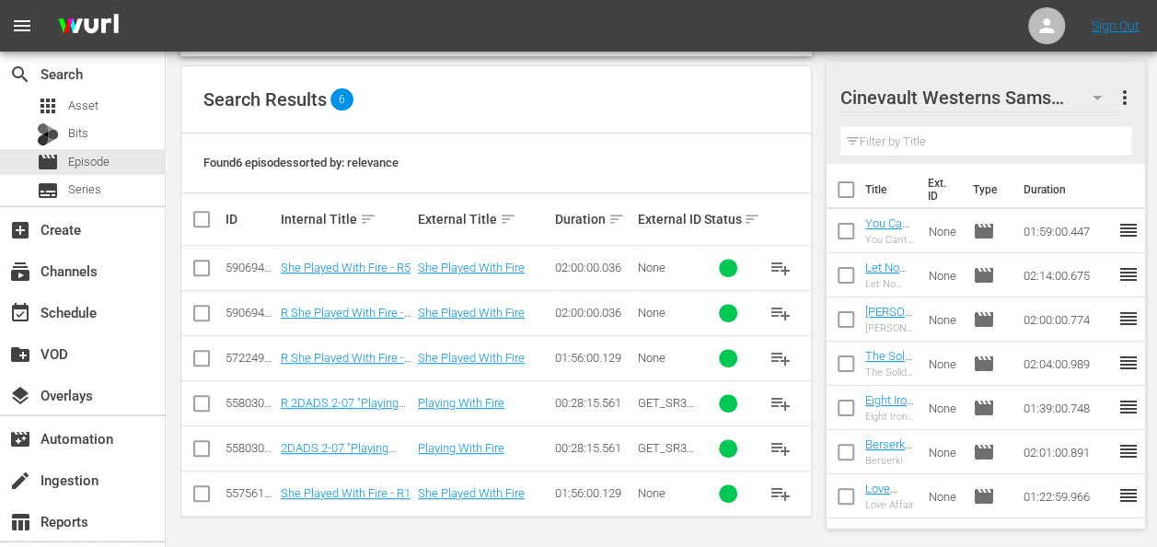
type input "she played with fire"
click at [190, 494] on td at bounding box center [201, 492] width 41 height 45
click at [206, 488] on input "checkbox" at bounding box center [202, 497] width 22 height 22
checkbox input "true"
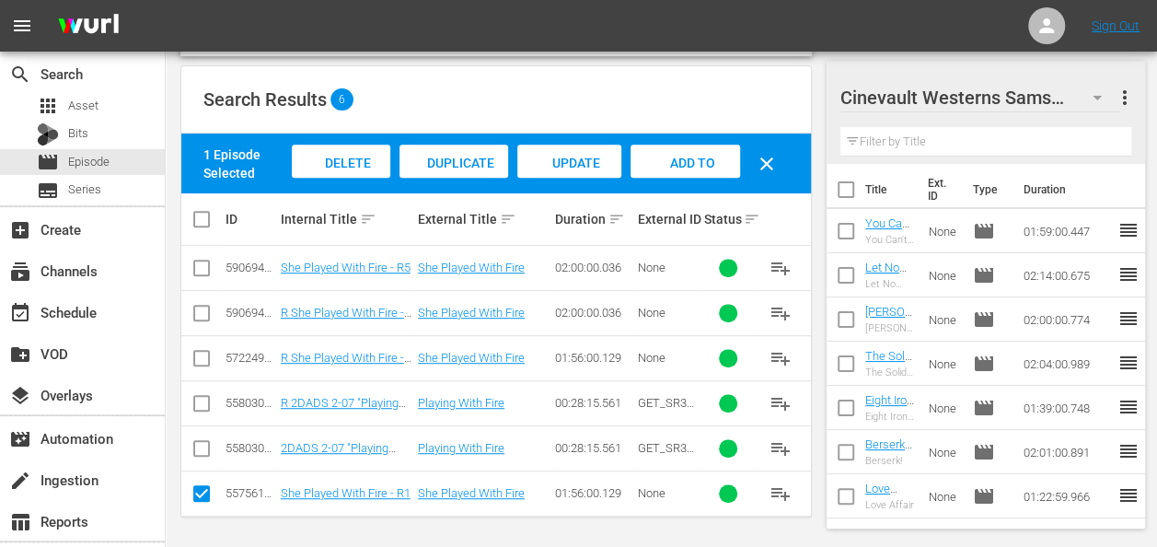
click at [654, 160] on div "Add to Workspace" at bounding box center [685, 179] width 110 height 69
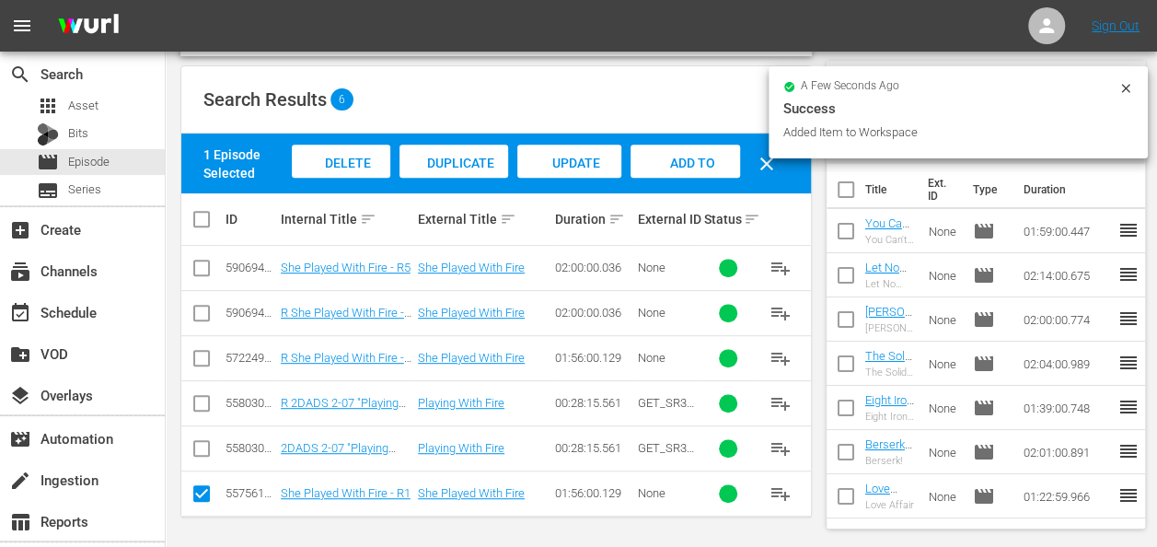
click at [1125, 89] on icon at bounding box center [1125, 88] width 15 height 15
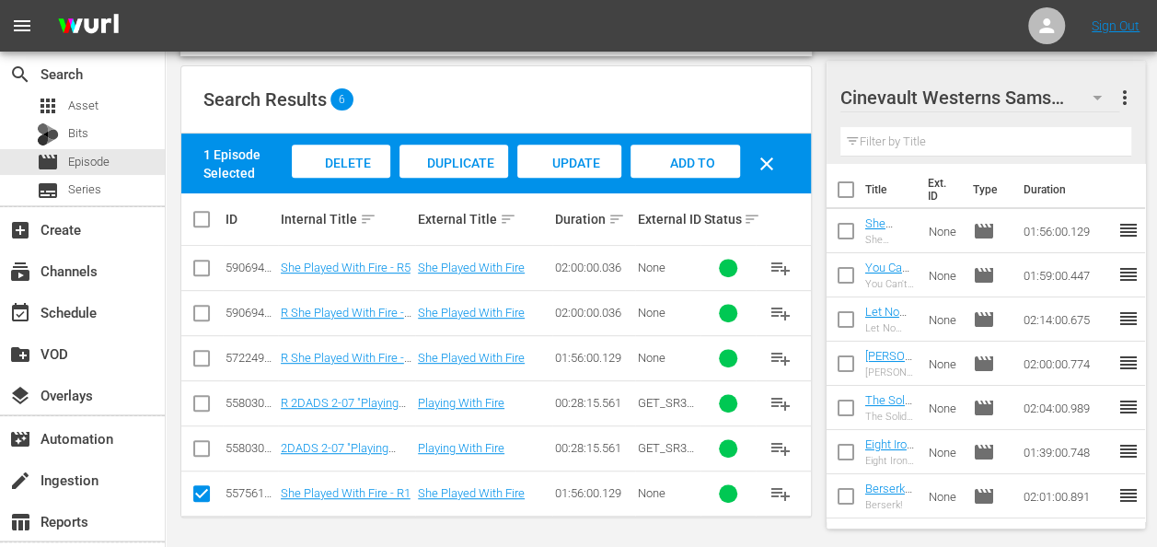
click at [1106, 96] on icon "button" at bounding box center [1097, 98] width 22 height 22
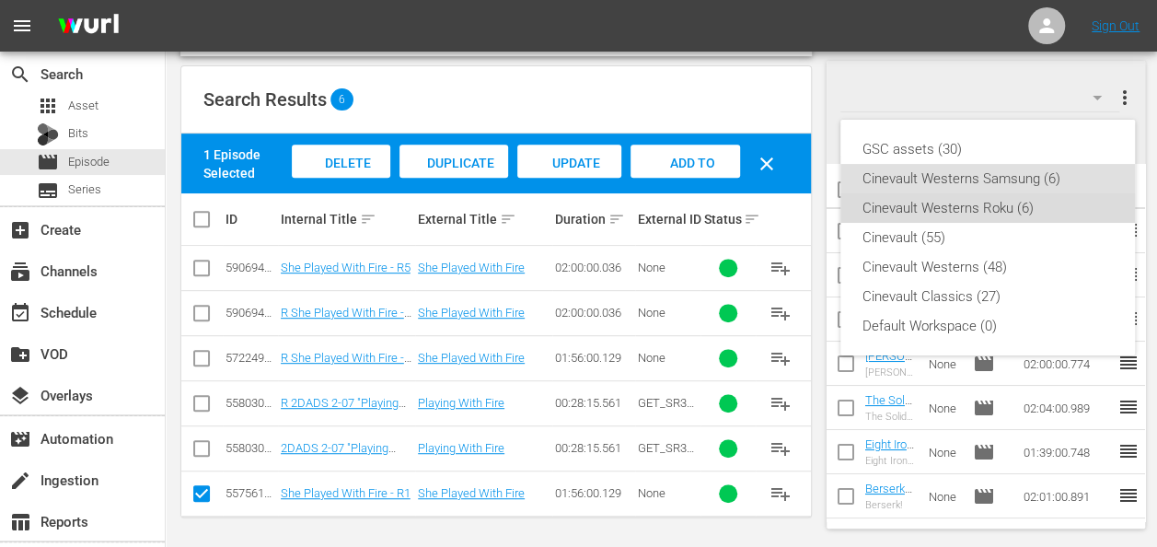
click at [1004, 214] on div "Cinevault Westerns Roku (6)" at bounding box center [987, 207] width 250 height 29
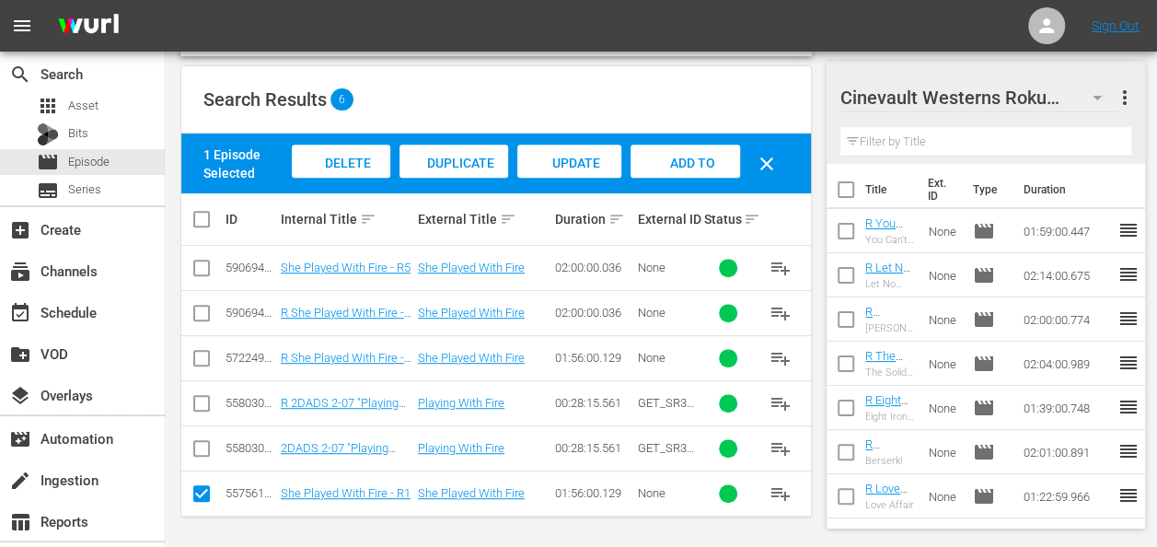
click at [204, 352] on input "checkbox" at bounding box center [202, 362] width 22 height 22
checkbox input "true"
click at [201, 495] on input "checkbox" at bounding box center [202, 497] width 22 height 22
checkbox input "false"
click at [673, 156] on span "Add to Workspace" at bounding box center [685, 181] width 90 height 50
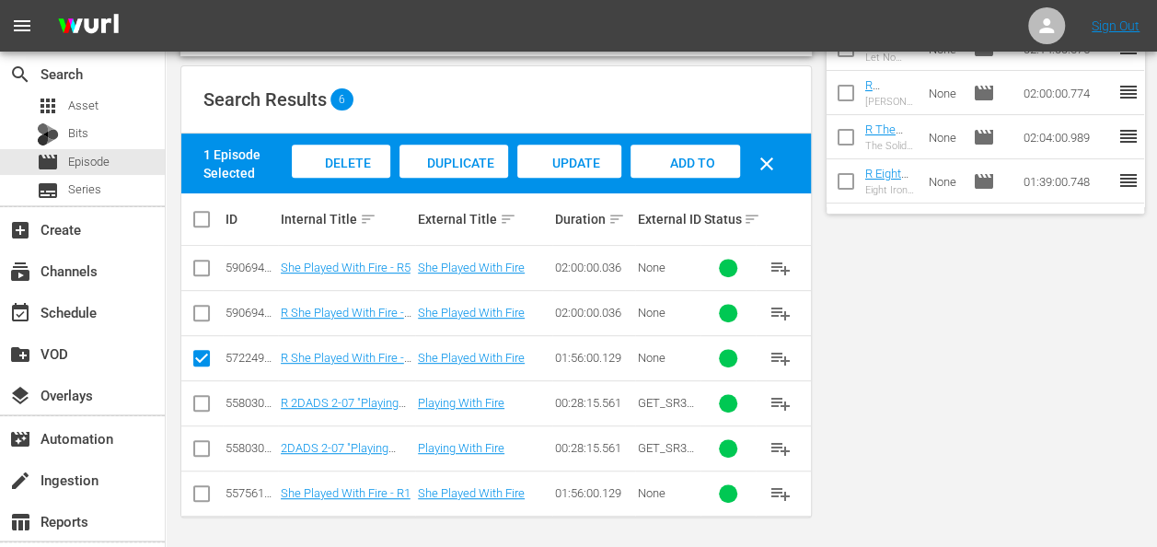
scroll to position [0, 0]
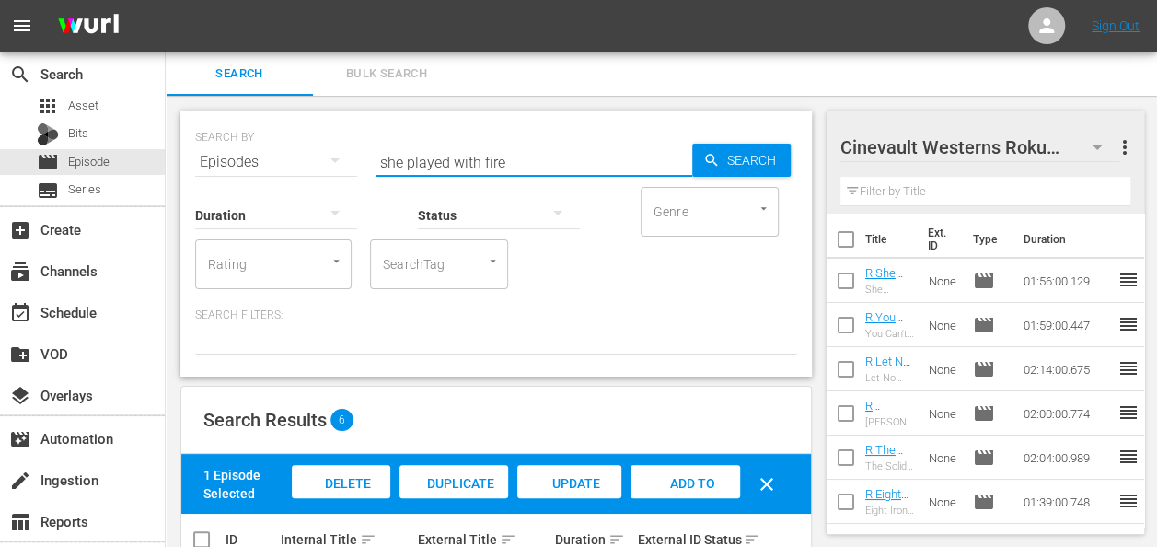
click at [472, 162] on input "she played with fire" at bounding box center [534, 162] width 317 height 44
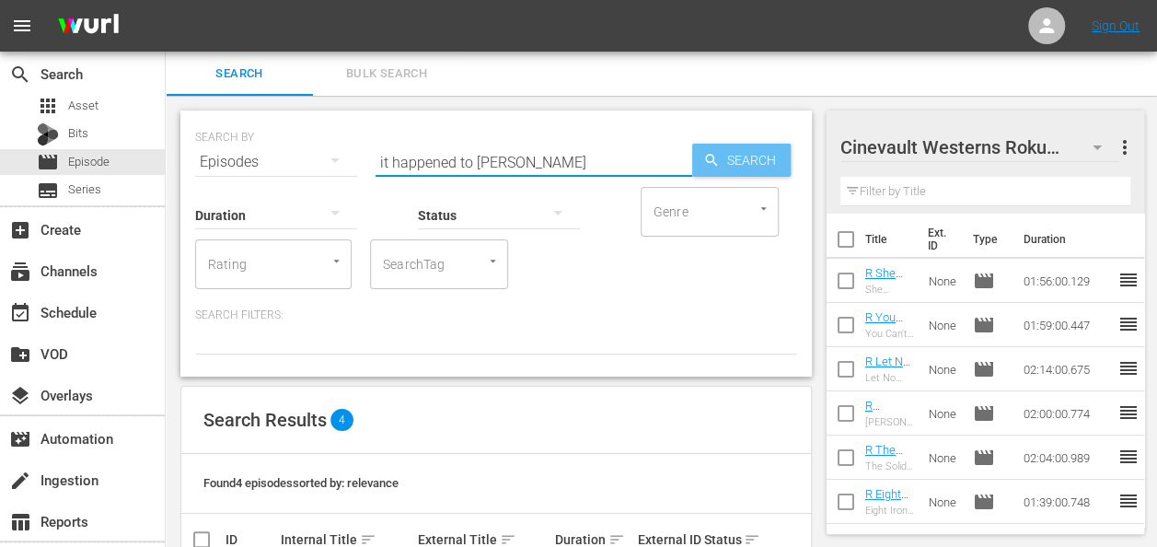
type input "it happened to jane"
click at [737, 165] on span "Search" at bounding box center [755, 160] width 71 height 33
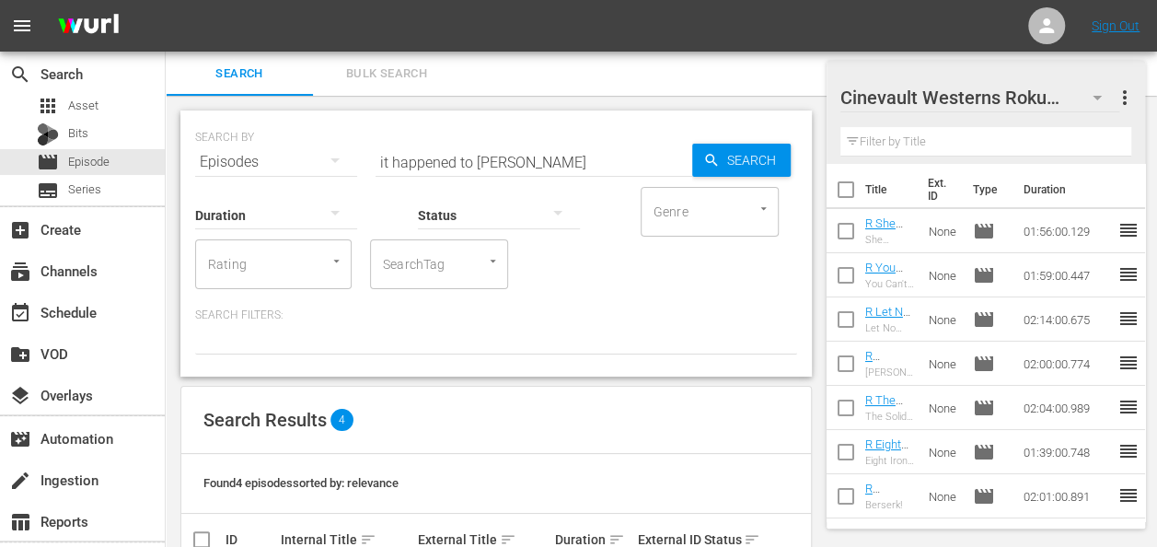
scroll to position [231, 0]
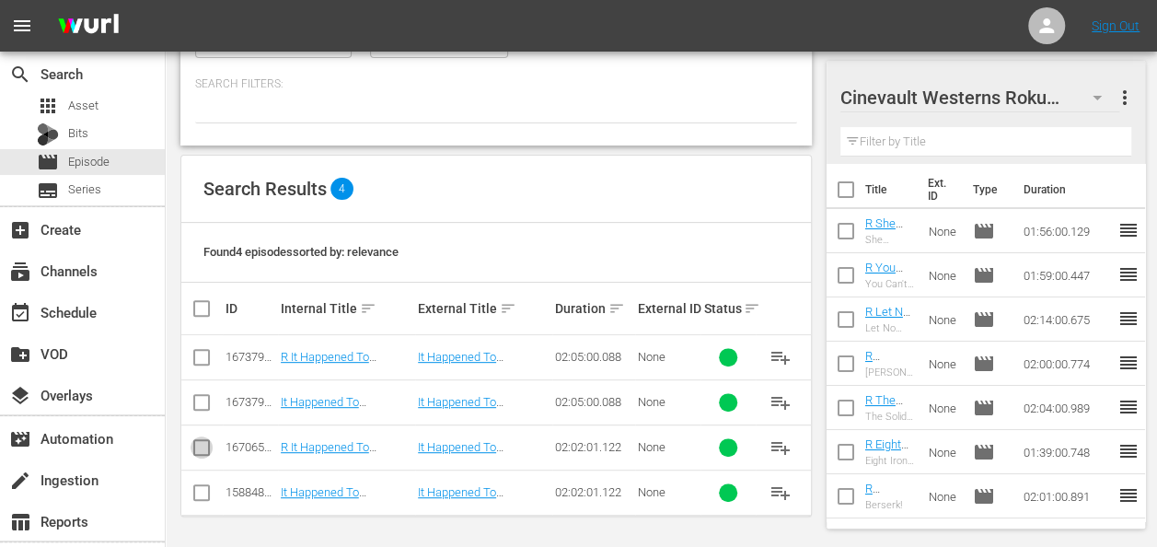
click at [206, 440] on input "checkbox" at bounding box center [202, 451] width 22 height 22
checkbox input "true"
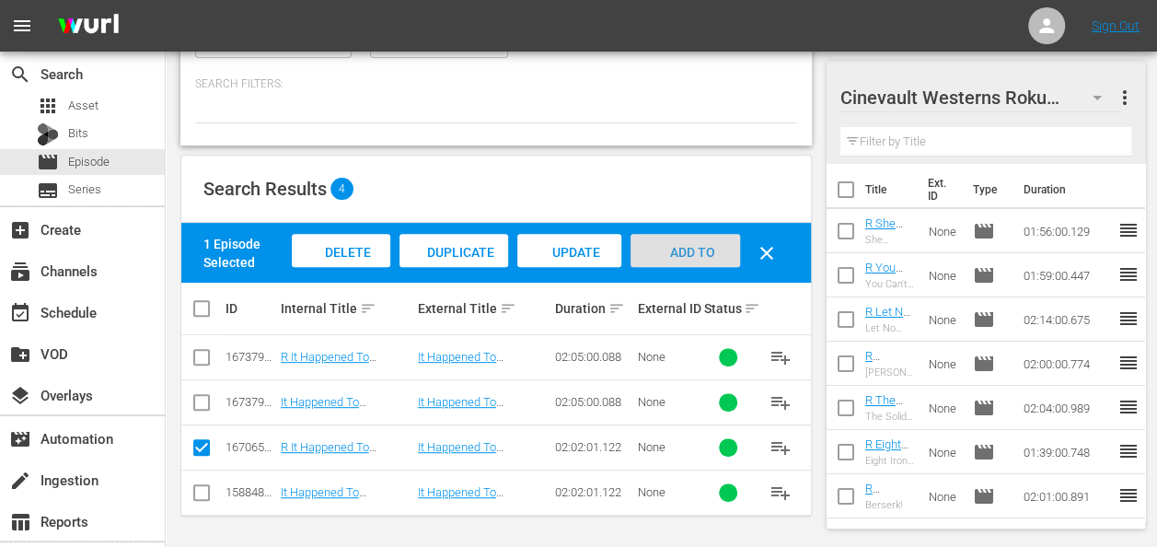
click at [692, 247] on span "Add to Workspace" at bounding box center [685, 270] width 90 height 50
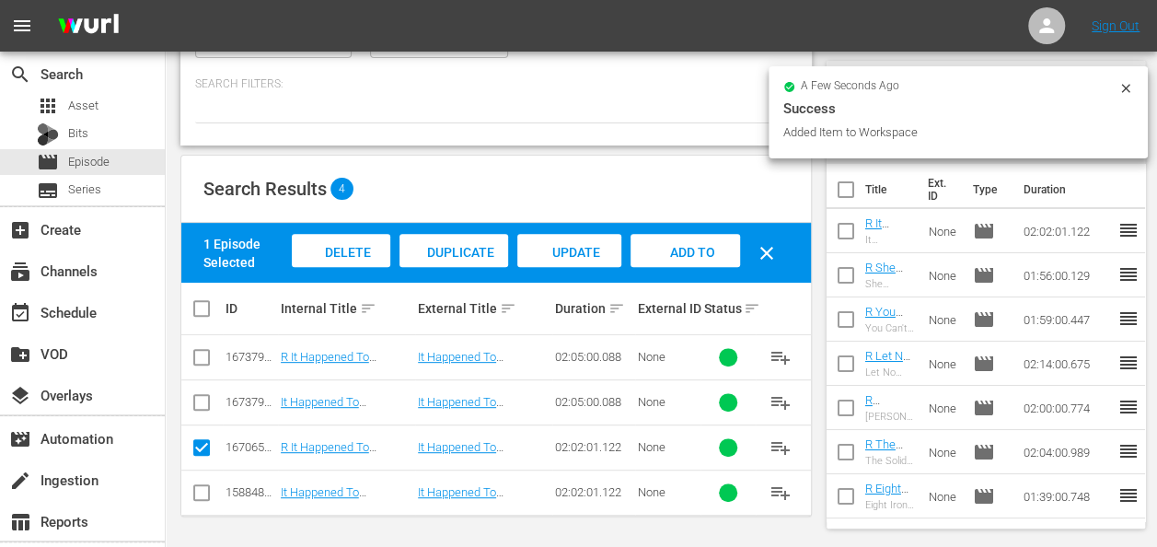
click at [1127, 88] on icon at bounding box center [1125, 88] width 15 height 15
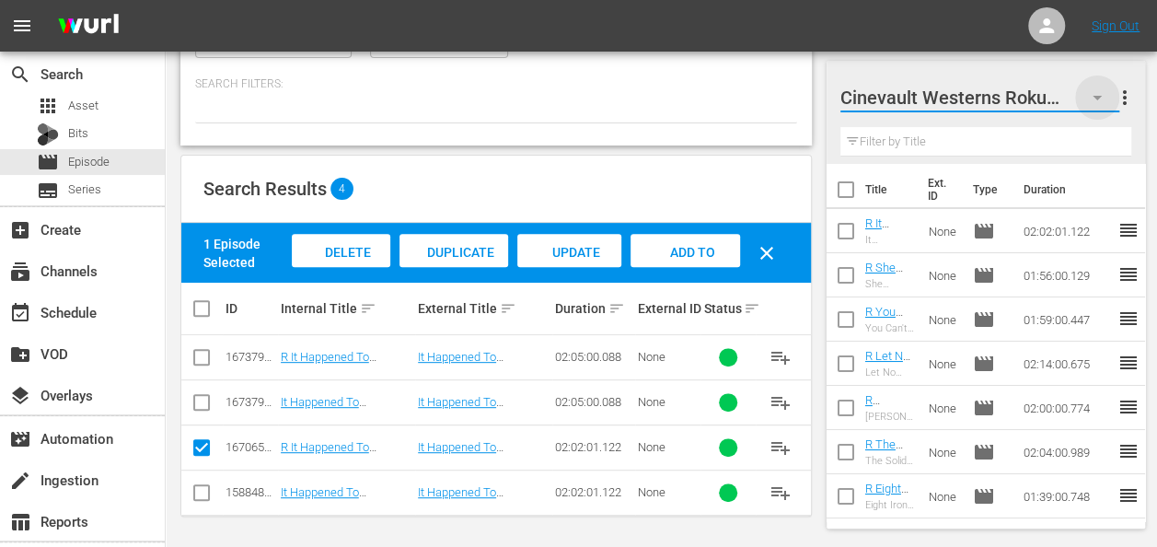
click at [1099, 94] on icon "button" at bounding box center [1097, 98] width 22 height 22
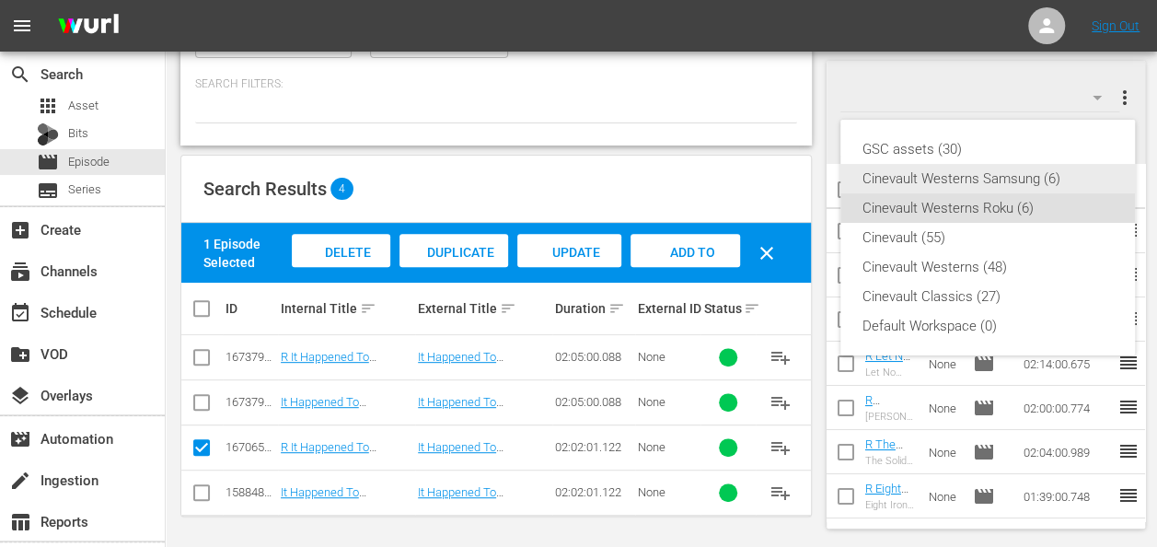
click at [1009, 180] on div "Cinevault Westerns Samsung (6)" at bounding box center [987, 178] width 250 height 29
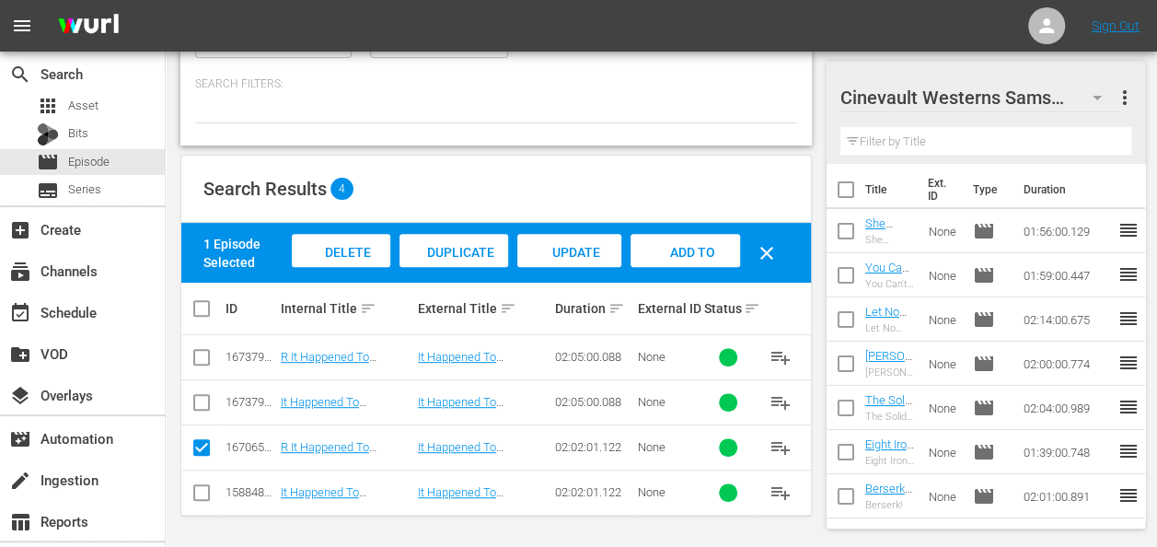
click at [204, 490] on input "checkbox" at bounding box center [202, 496] width 22 height 22
checkbox input "true"
click at [206, 444] on input "checkbox" at bounding box center [202, 451] width 22 height 22
checkbox input "false"
click at [672, 246] on span "Add to Workspace" at bounding box center [685, 270] width 90 height 50
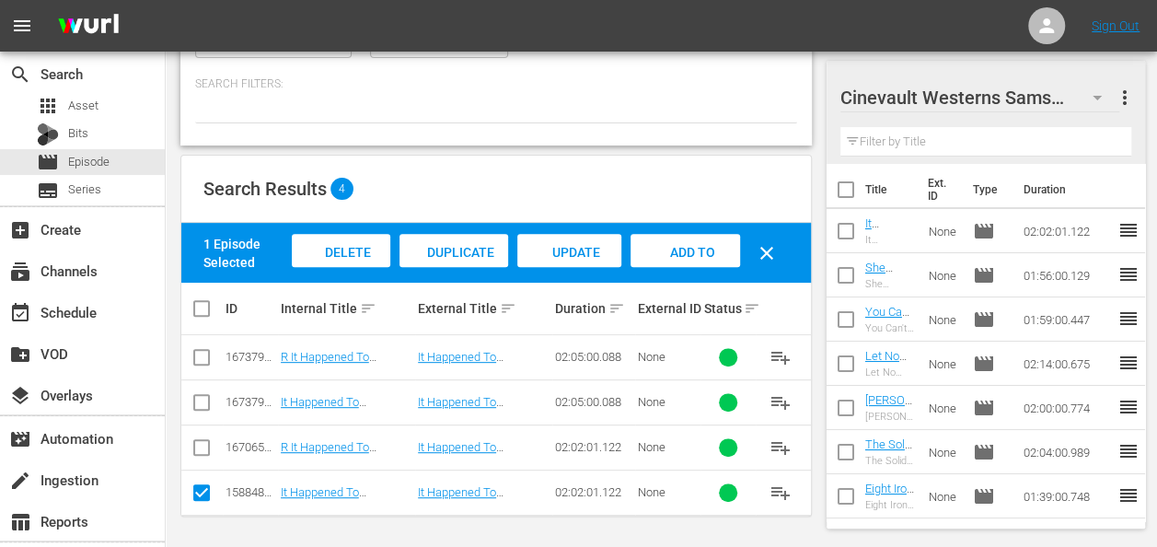
scroll to position [0, 0]
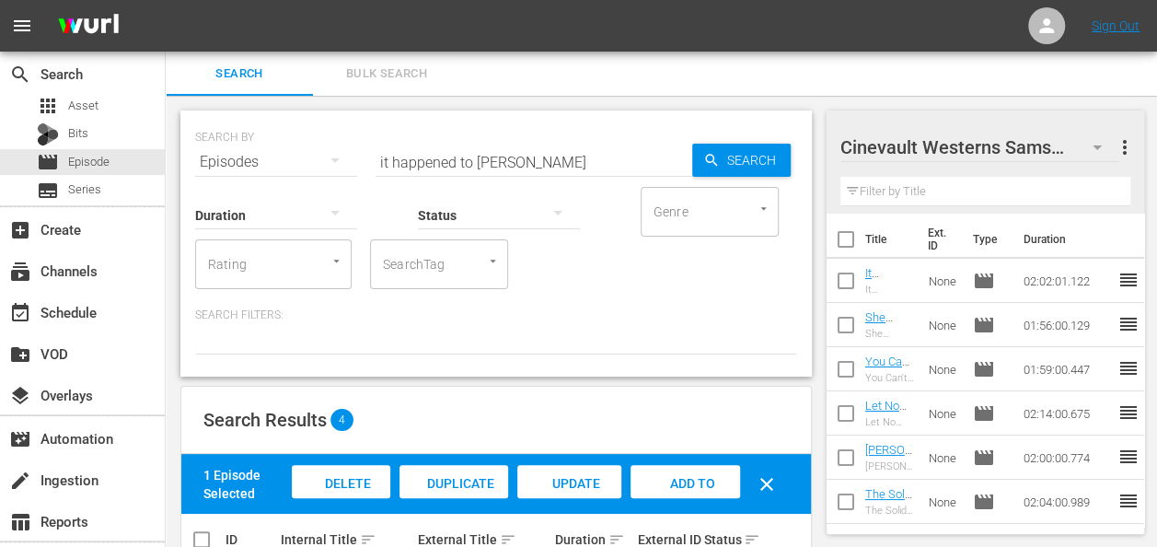
click at [486, 145] on input "it happened to jane" at bounding box center [534, 162] width 317 height 44
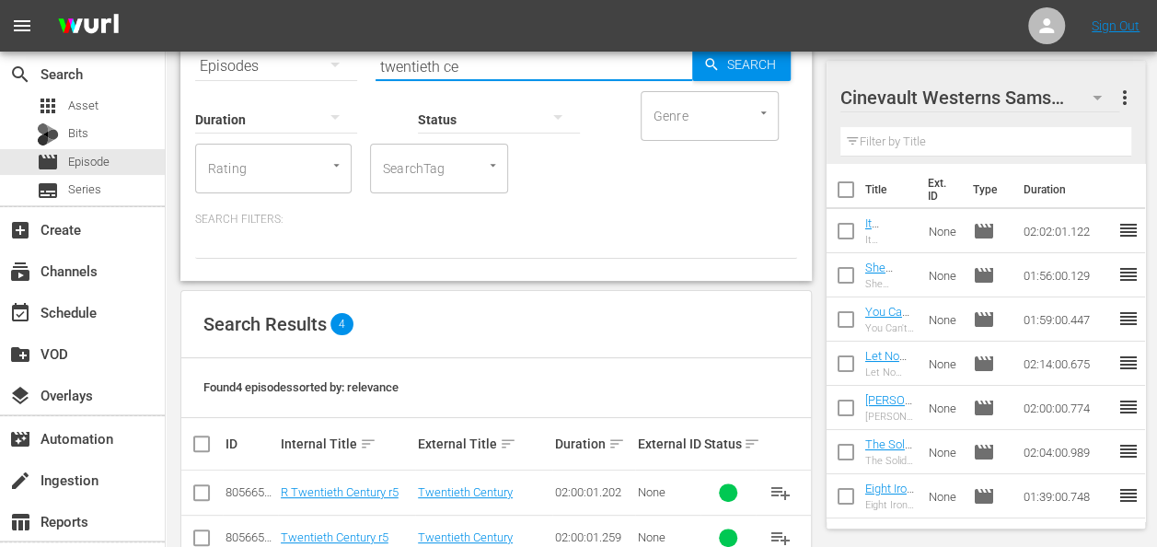
scroll to position [231, 0]
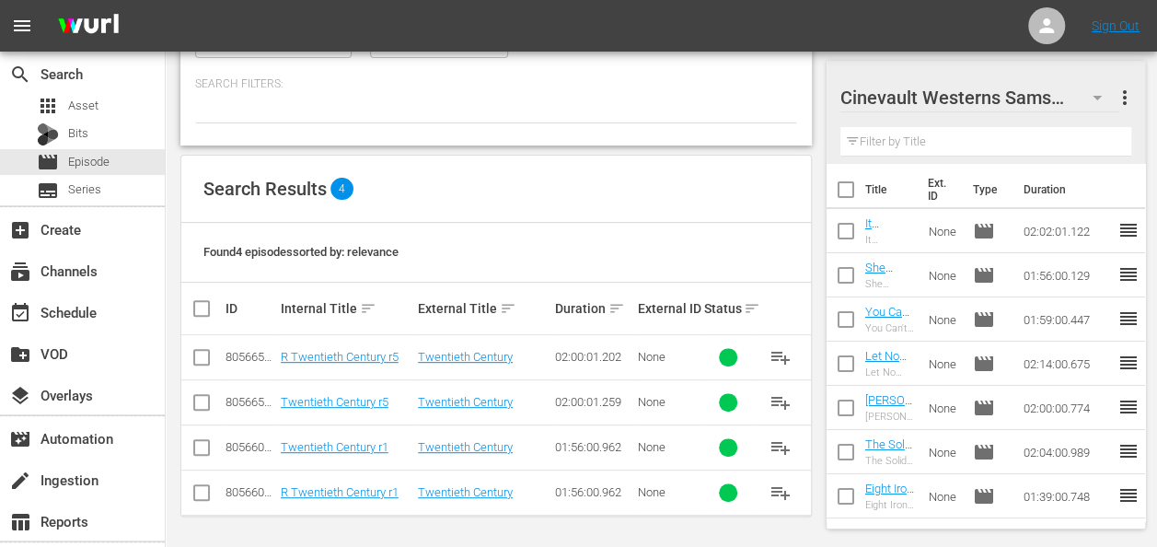
type input "twentieth ce"
click at [199, 445] on input "checkbox" at bounding box center [202, 451] width 22 height 22
checkbox input "true"
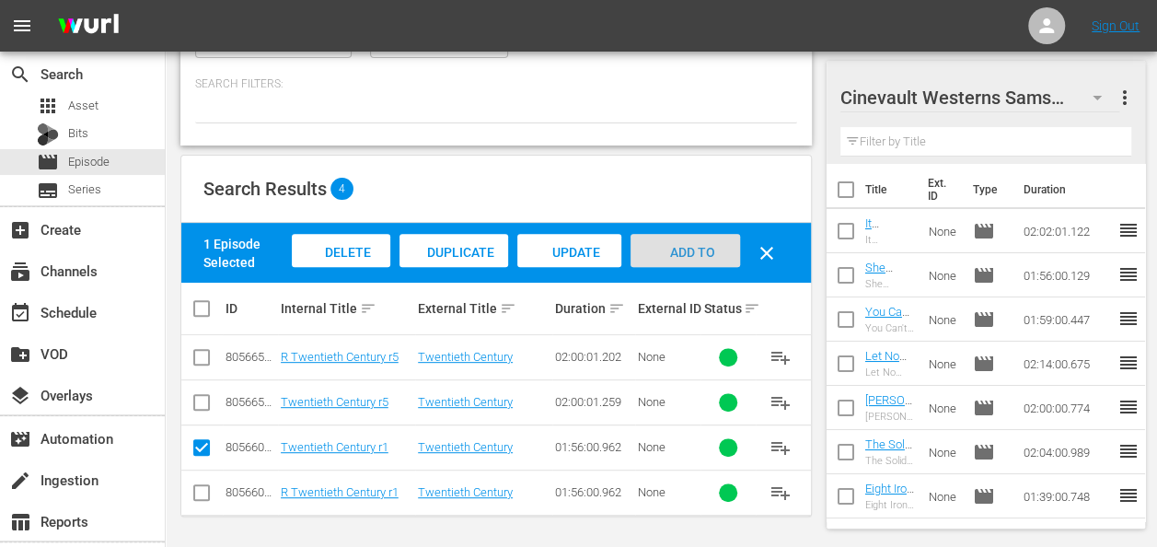
click at [685, 241] on div "Add to Workspace" at bounding box center [685, 268] width 110 height 69
click at [856, 234] on input "checkbox" at bounding box center [846, 234] width 39 height 39
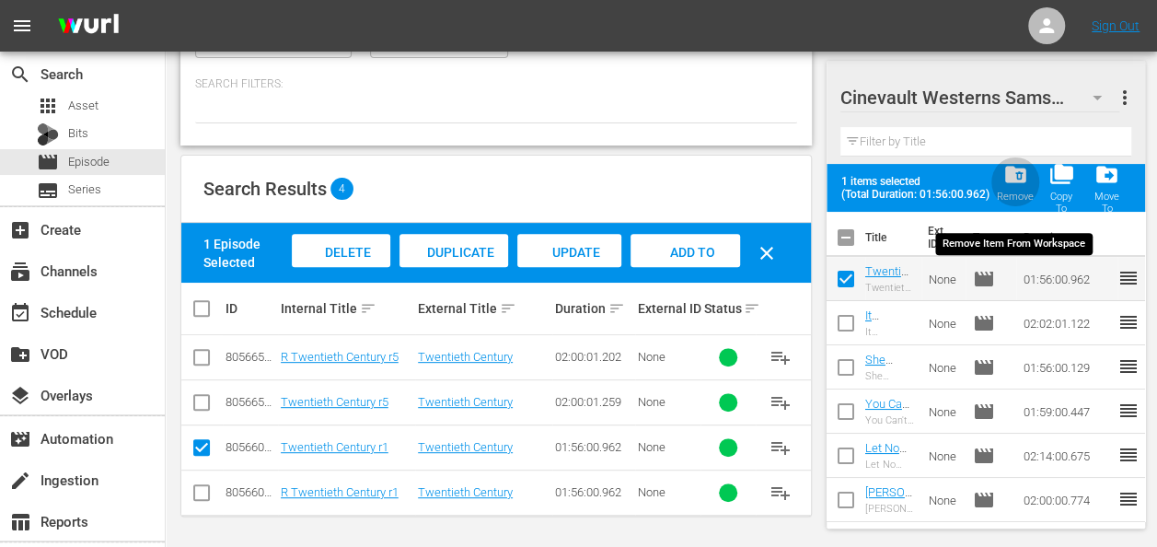
click at [1018, 168] on span "folder_delete" at bounding box center [1014, 174] width 25 height 25
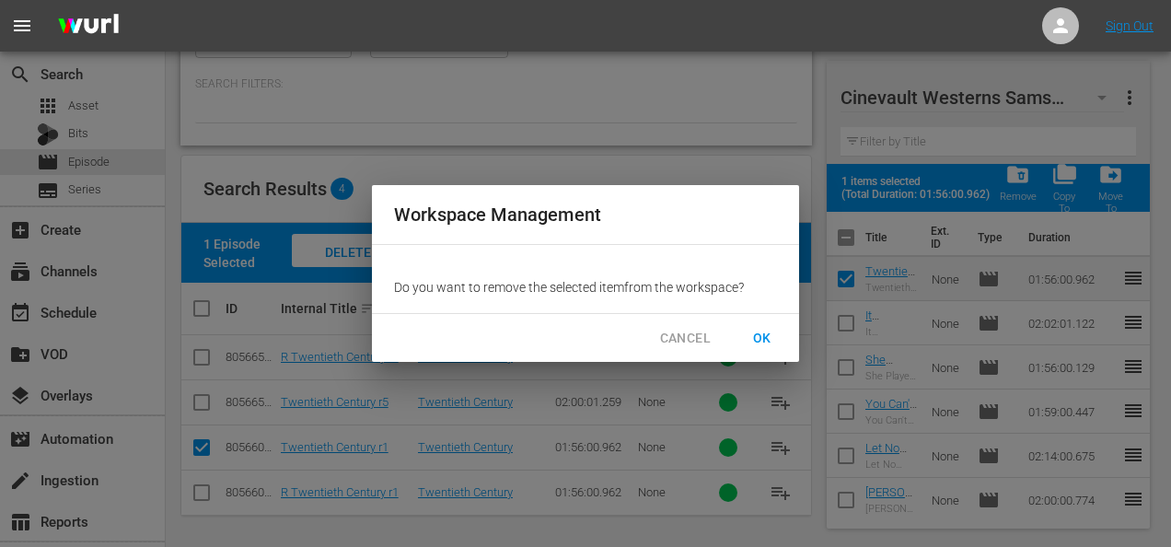
click at [773, 346] on span "OK" at bounding box center [761, 338] width 29 height 23
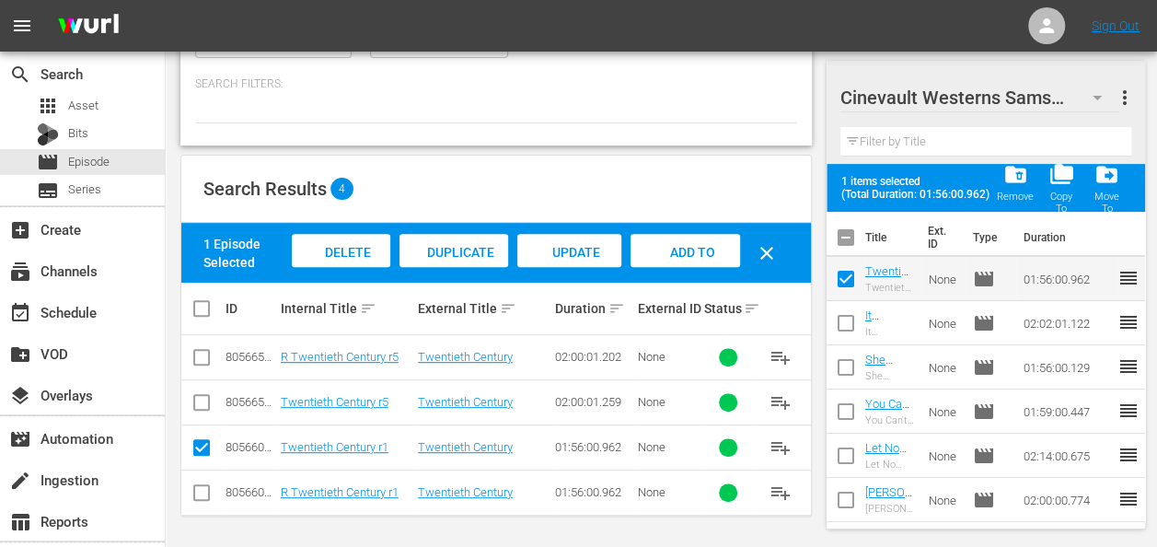
checkbox input "false"
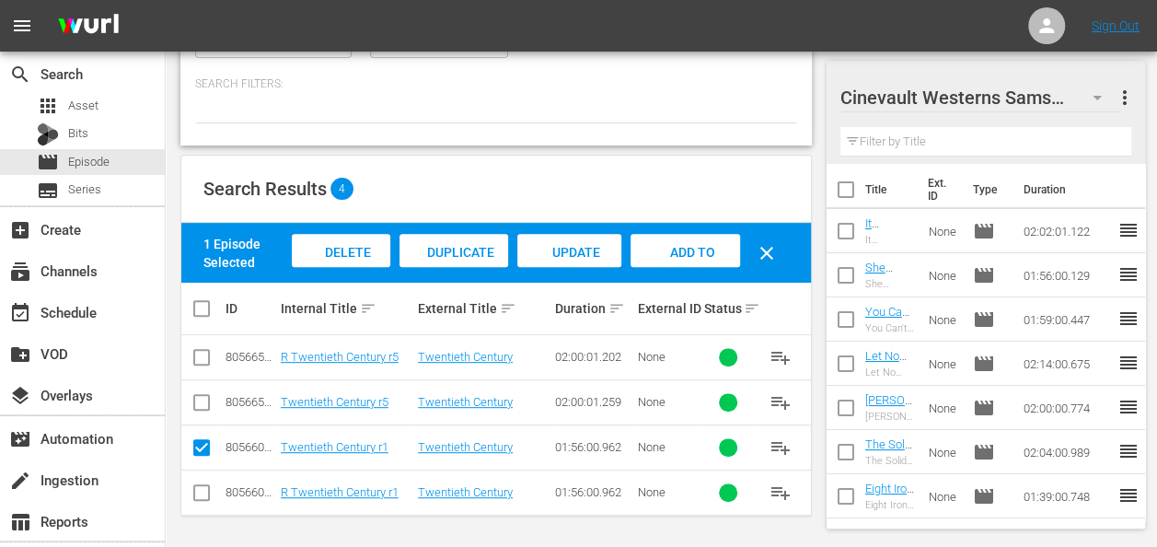
click at [203, 399] on input "checkbox" at bounding box center [202, 406] width 22 height 22
checkbox input "true"
click at [205, 445] on input "checkbox" at bounding box center [202, 451] width 22 height 22
checkbox input "false"
click at [685, 249] on span "Add to Workspace" at bounding box center [685, 270] width 90 height 50
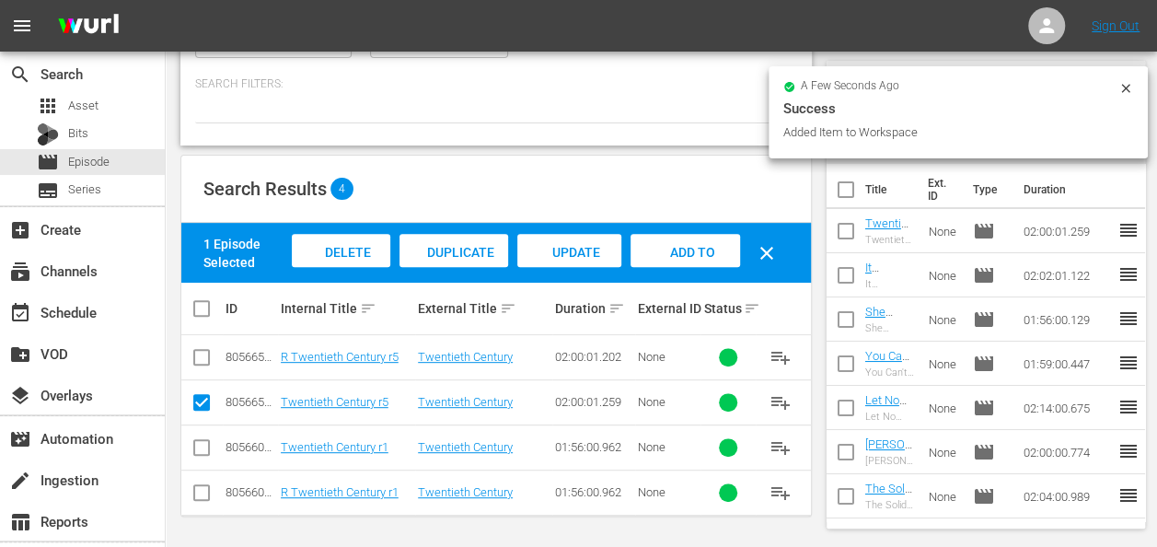
click at [1128, 85] on icon at bounding box center [1125, 88] width 8 height 8
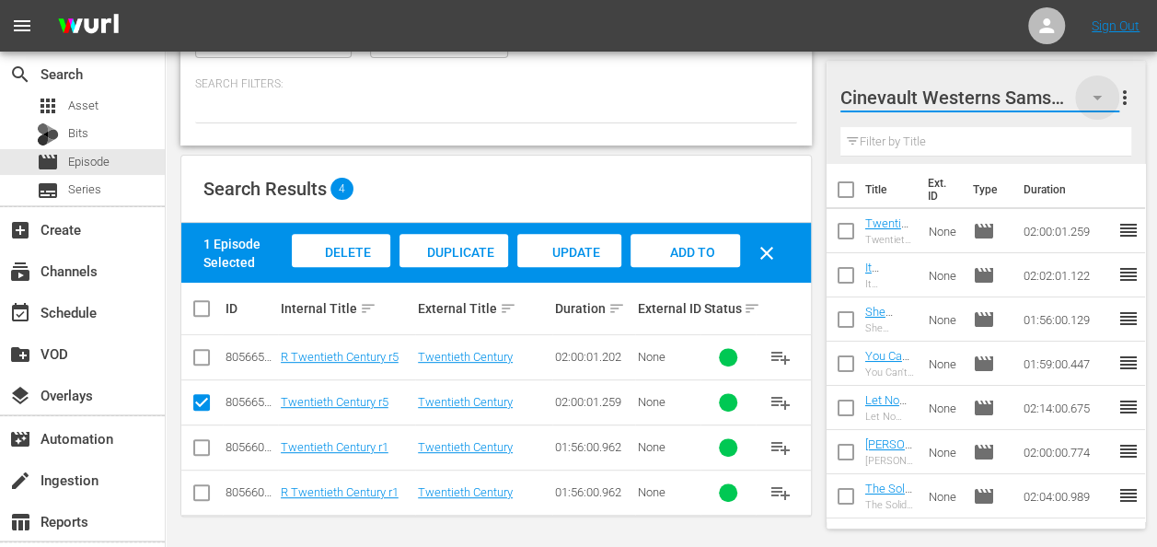
click at [1105, 93] on icon "button" at bounding box center [1097, 98] width 22 height 22
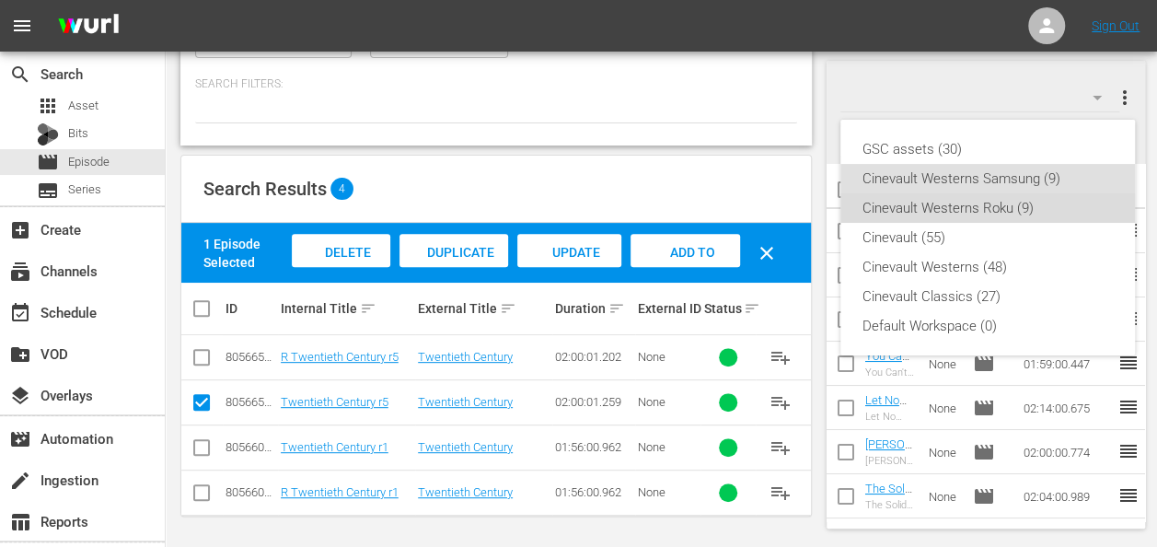
click at [1011, 202] on div "Cinevault Westerns Roku (9)" at bounding box center [987, 207] width 250 height 29
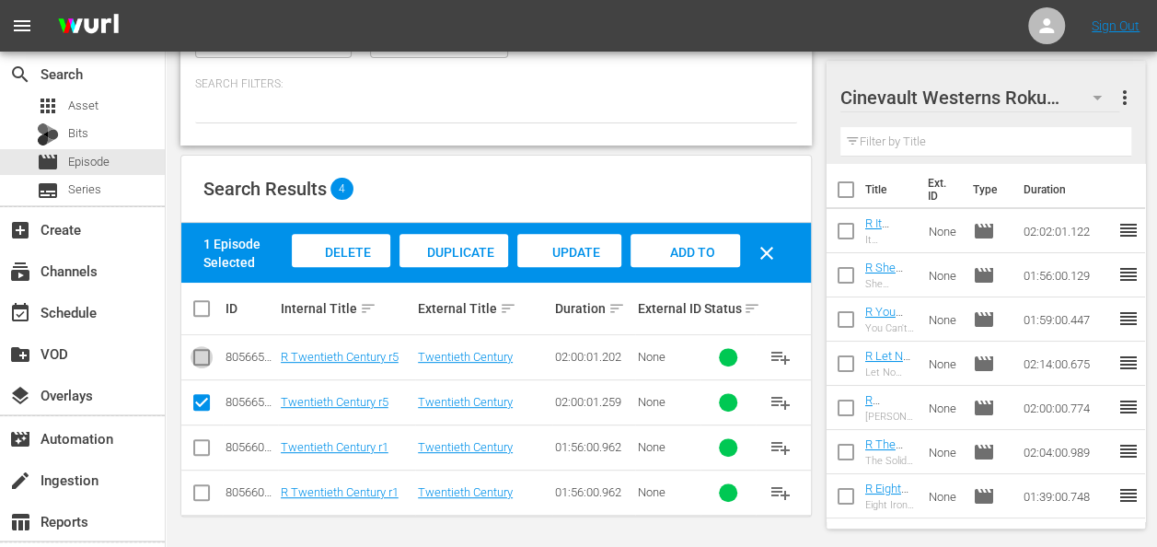
click at [203, 360] on input "checkbox" at bounding box center [202, 361] width 22 height 22
checkbox input "true"
click at [199, 395] on input "checkbox" at bounding box center [202, 406] width 22 height 22
checkbox input "false"
click at [648, 259] on div "Add to Workspace" at bounding box center [685, 268] width 110 height 69
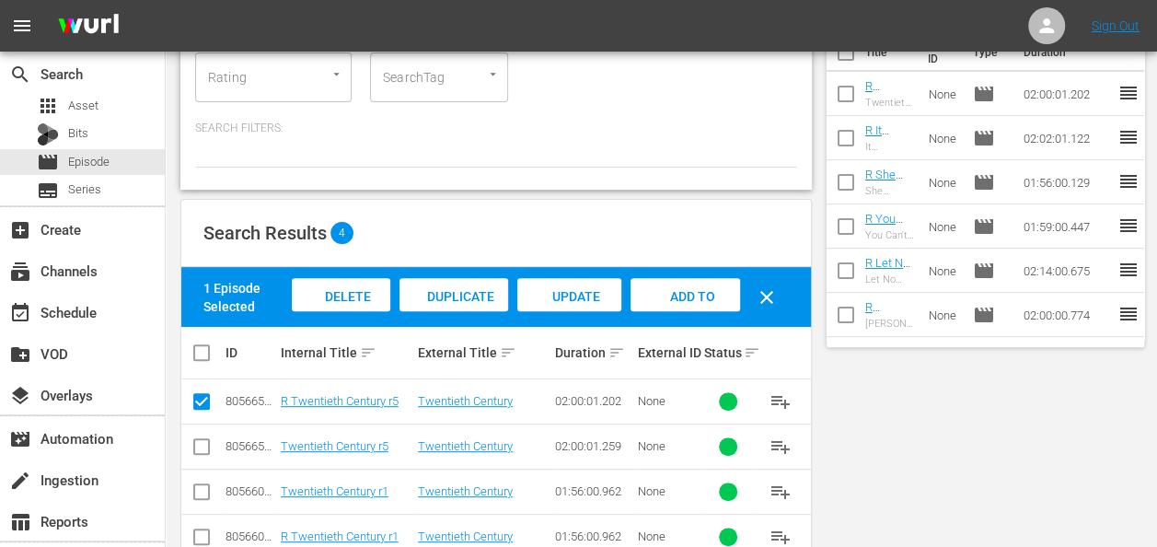
scroll to position [0, 0]
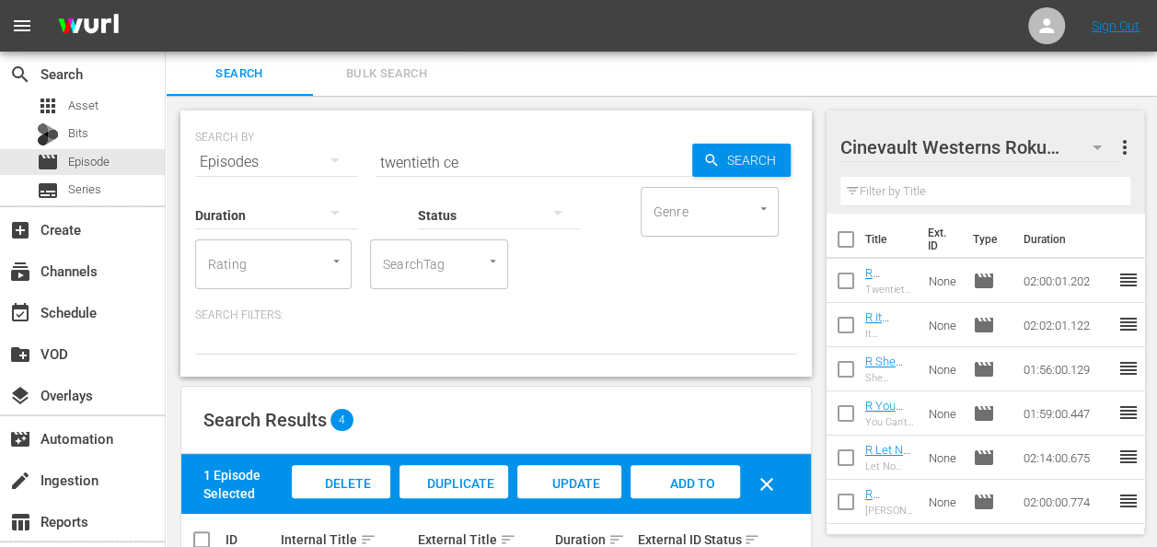
click at [425, 158] on input "twentieth ce" at bounding box center [534, 162] width 317 height 44
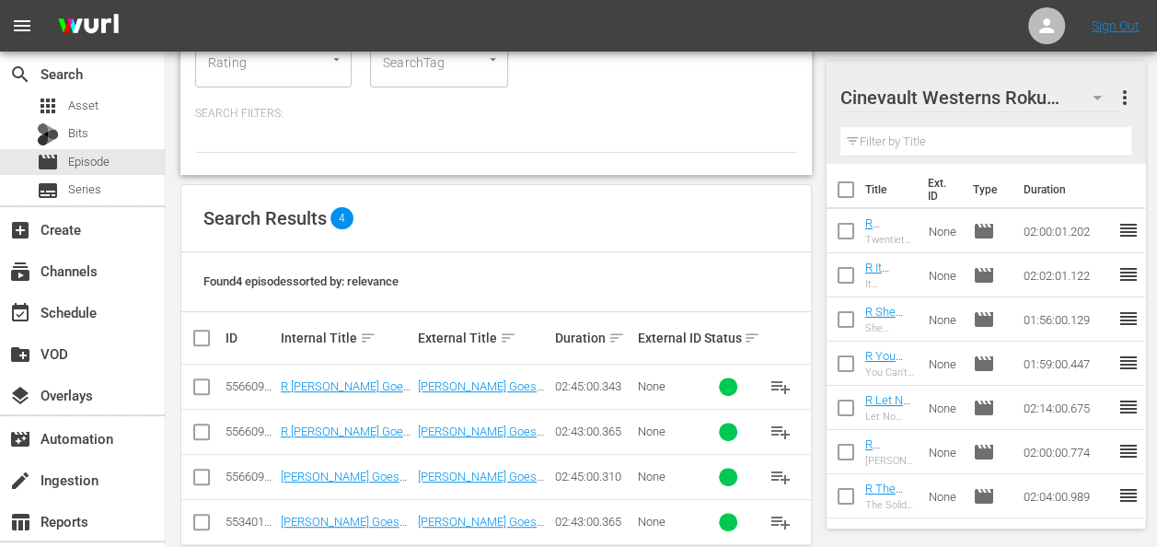
scroll to position [205, 0]
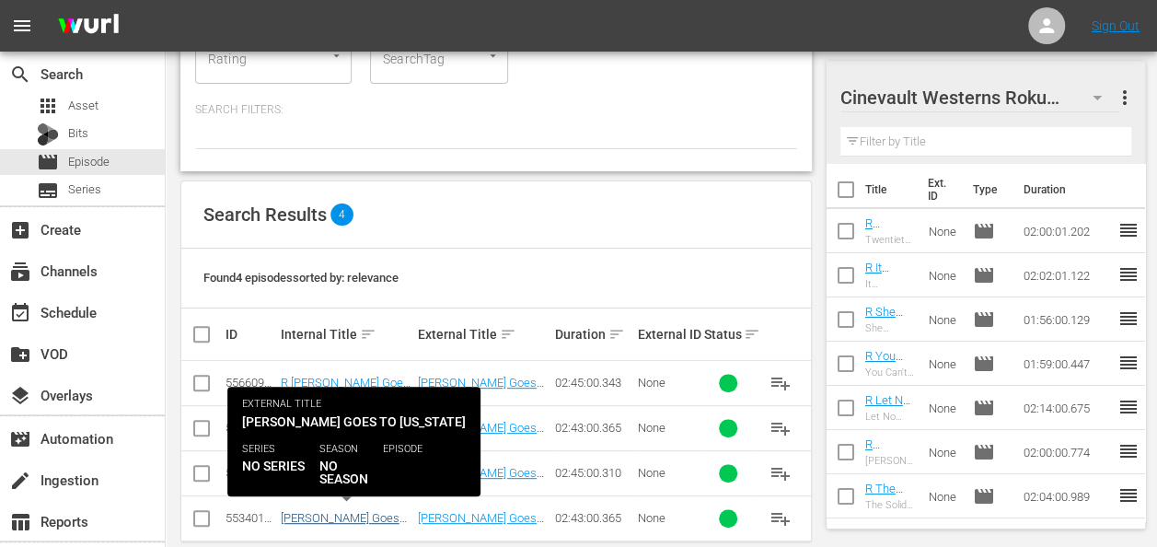
type input "mr smith goes to washington"
click at [352, 515] on link "[PERSON_NAME] Goes To [US_STATE] - R1" at bounding box center [340, 525] width 119 height 28
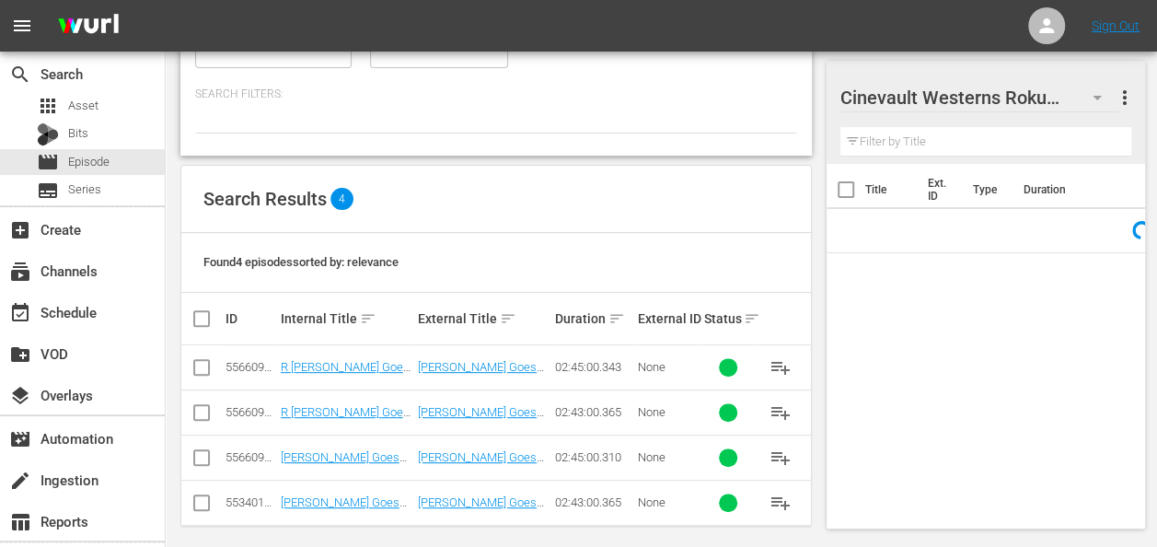
scroll to position [231, 0]
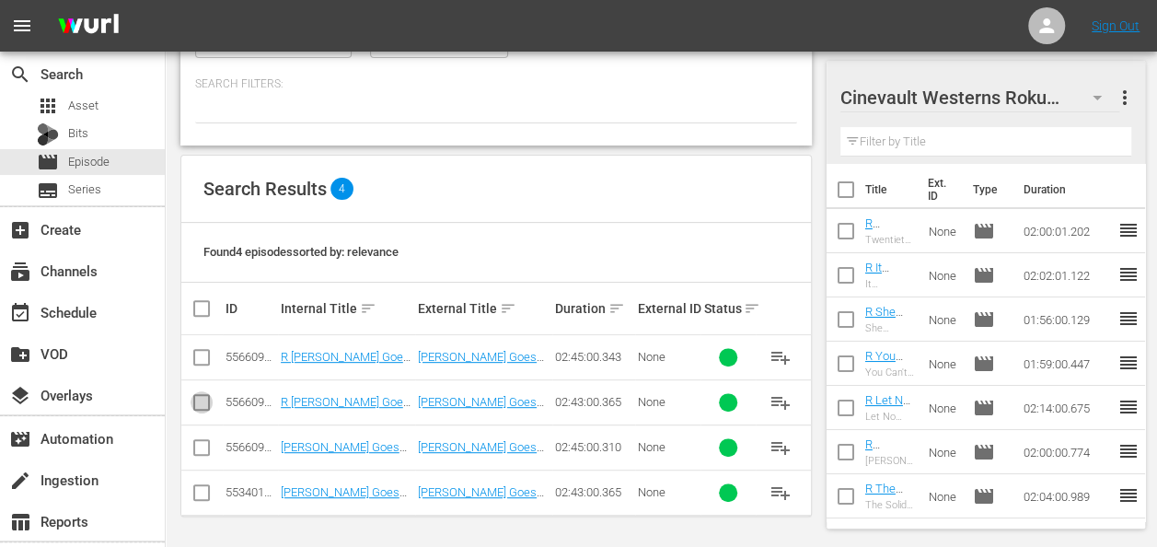
click at [197, 395] on input "checkbox" at bounding box center [202, 406] width 22 height 22
checkbox input "true"
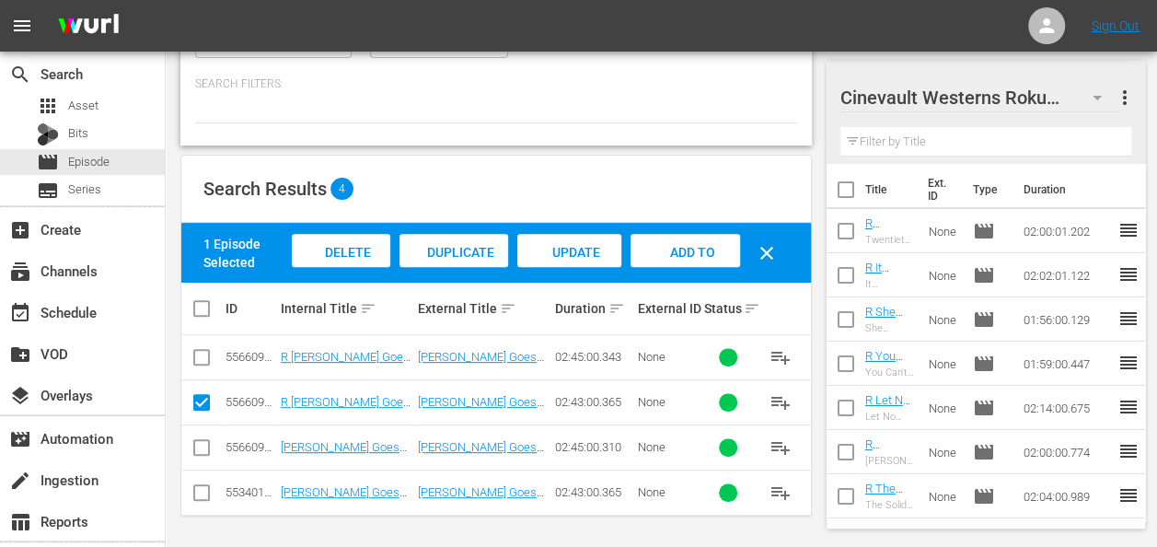
click at [684, 249] on span "Add to Workspace" at bounding box center [685, 270] width 90 height 50
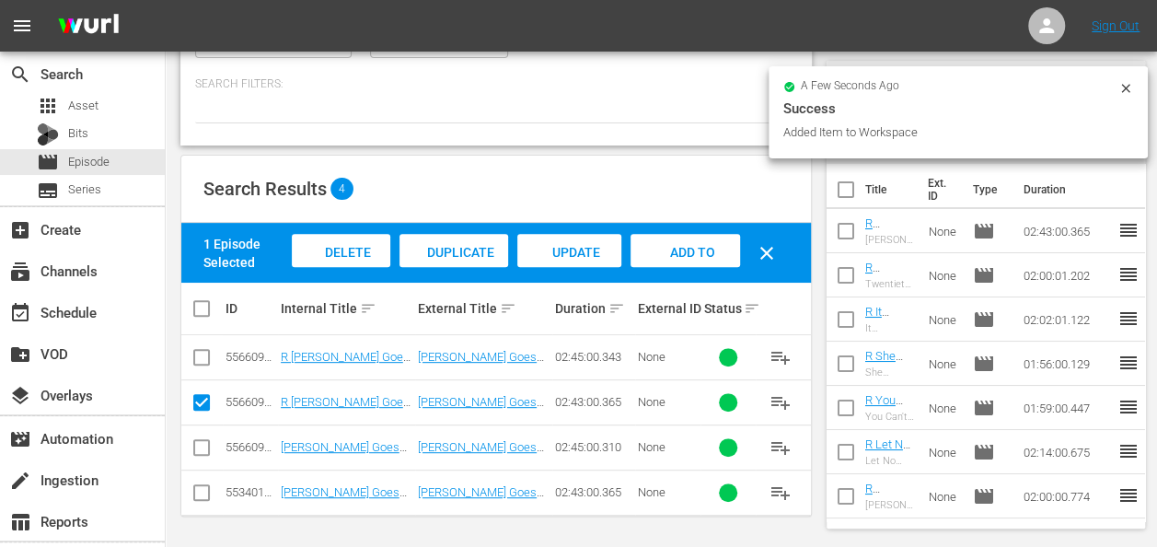
click at [1130, 92] on icon at bounding box center [1125, 88] width 15 height 15
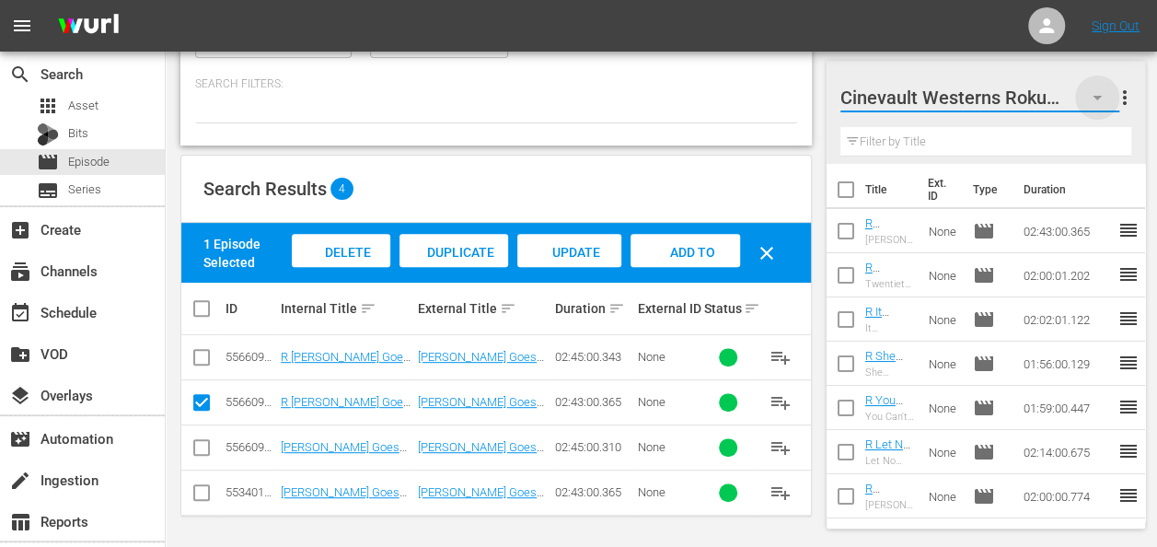
click at [1102, 98] on icon "button" at bounding box center [1097, 98] width 22 height 22
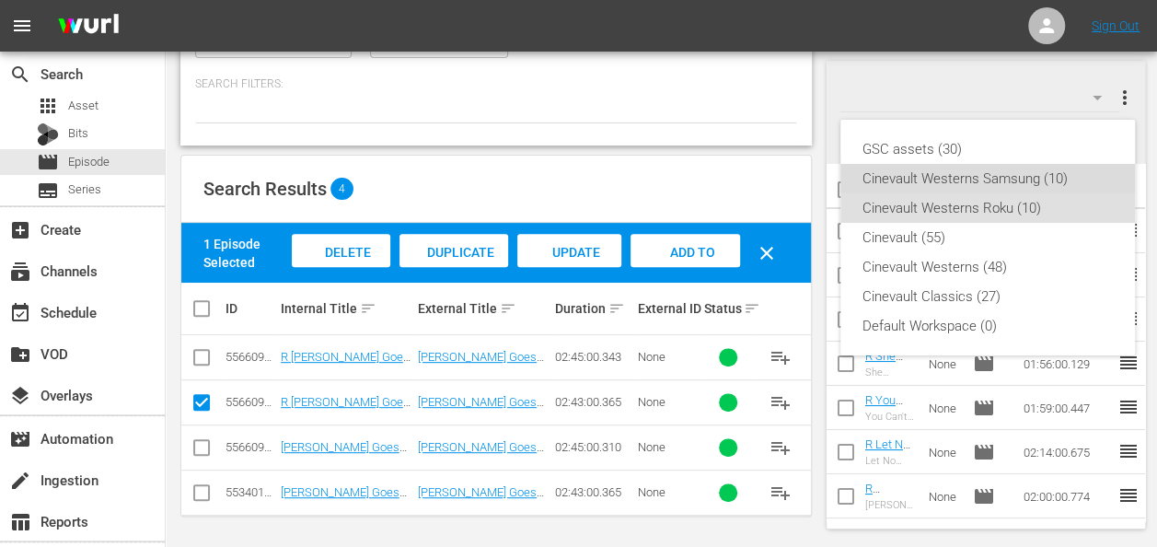
click at [1031, 182] on div "Cinevault Westerns Samsung (10)" at bounding box center [987, 178] width 250 height 29
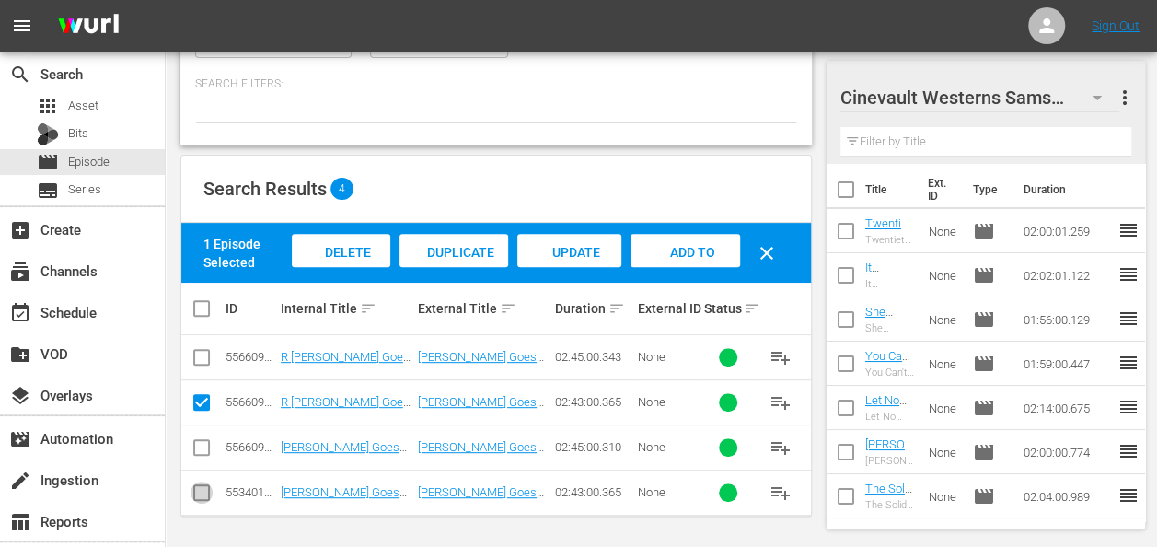
click at [208, 490] on input "checkbox" at bounding box center [202, 496] width 22 height 22
checkbox input "true"
click at [200, 399] on input "checkbox" at bounding box center [202, 406] width 22 height 22
checkbox input "false"
click at [702, 245] on span "Add to Workspace" at bounding box center [685, 270] width 90 height 50
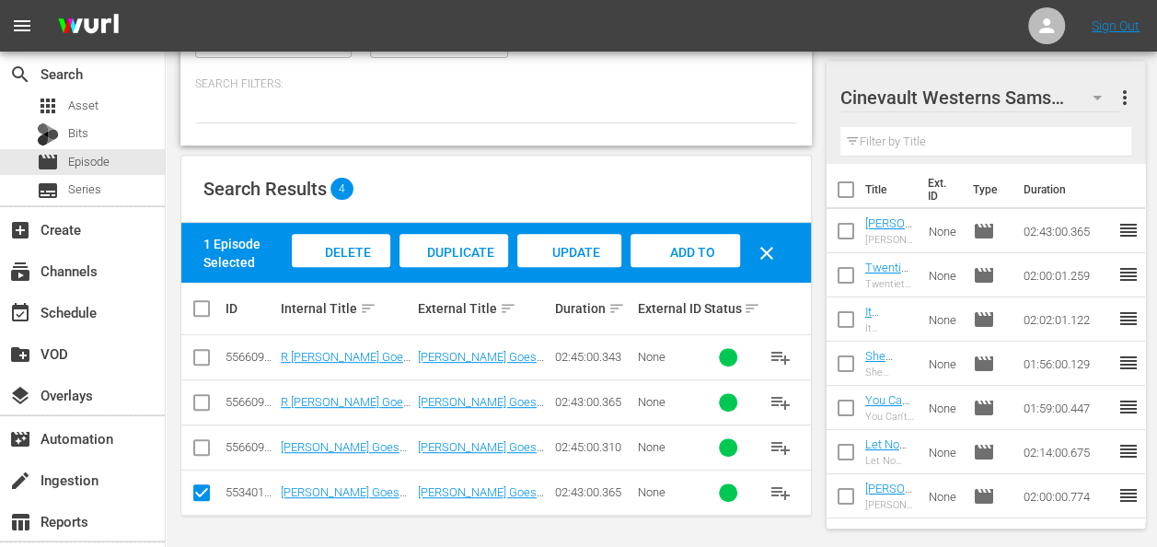
scroll to position [0, 0]
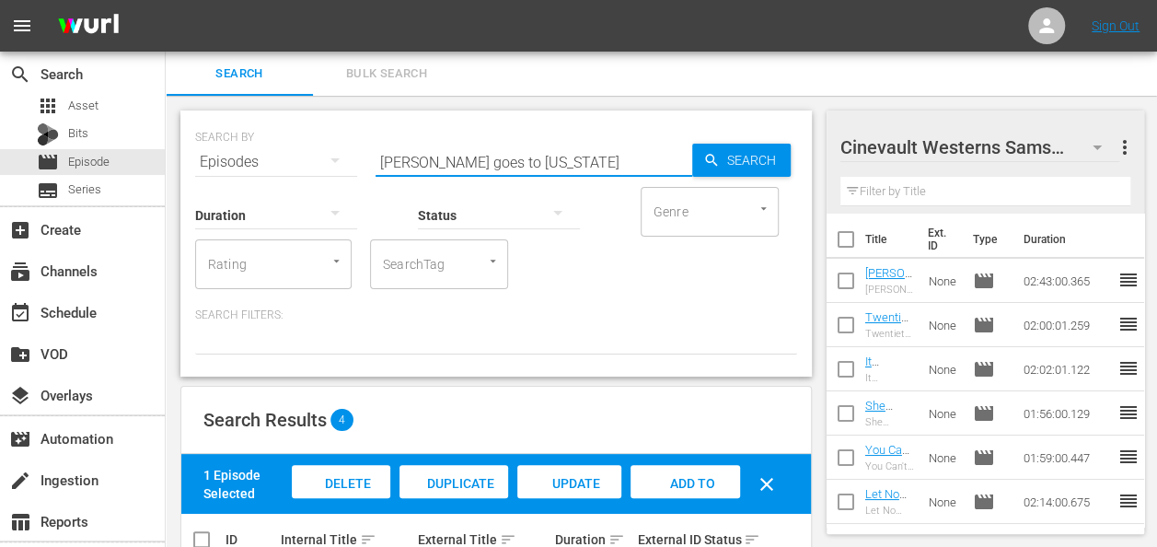
click at [504, 164] on input "mr smith goes to washington" at bounding box center [534, 162] width 317 height 44
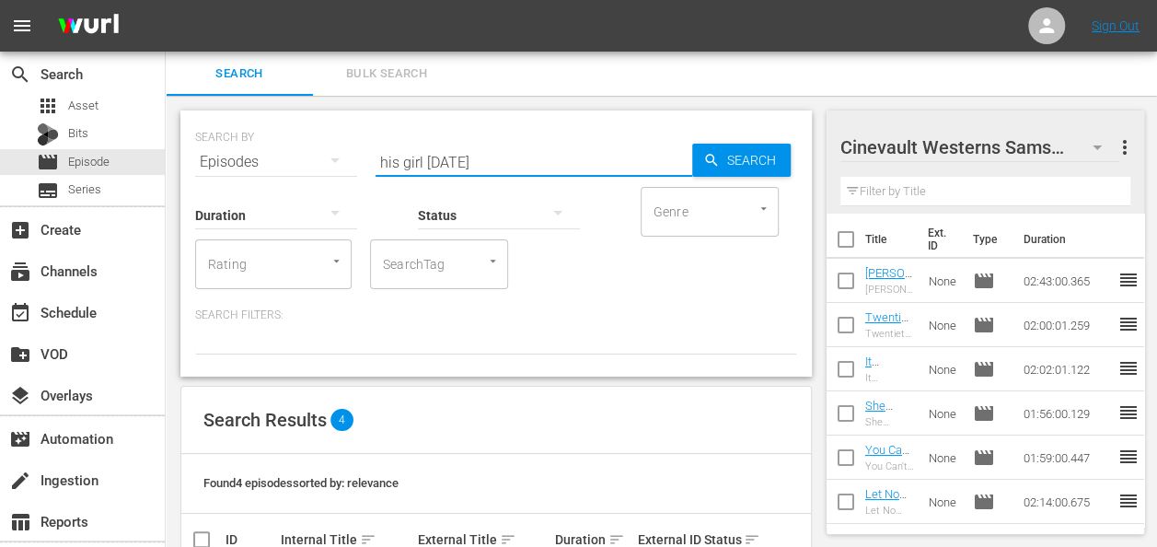
type input "his girl friday"
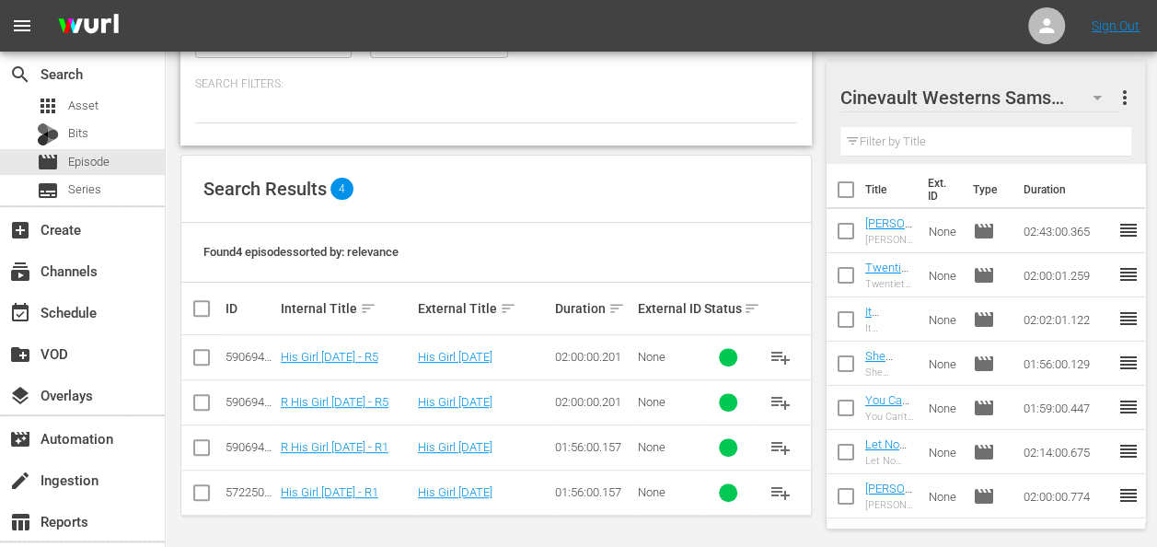
click at [197, 489] on input "checkbox" at bounding box center [202, 496] width 22 height 22
checkbox input "true"
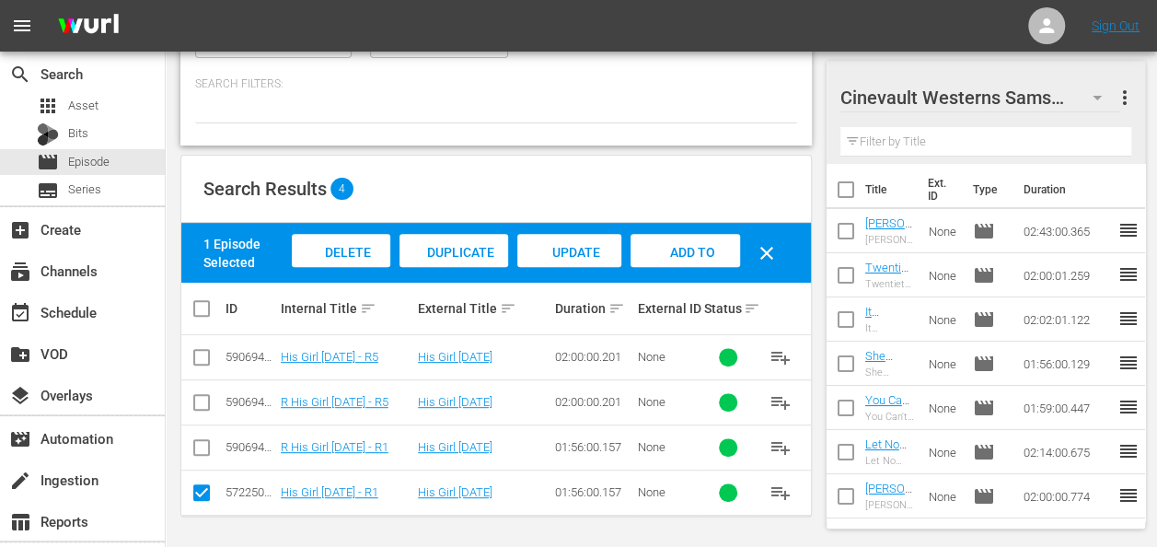
click at [676, 239] on div "Add to Workspace" at bounding box center [685, 268] width 110 height 69
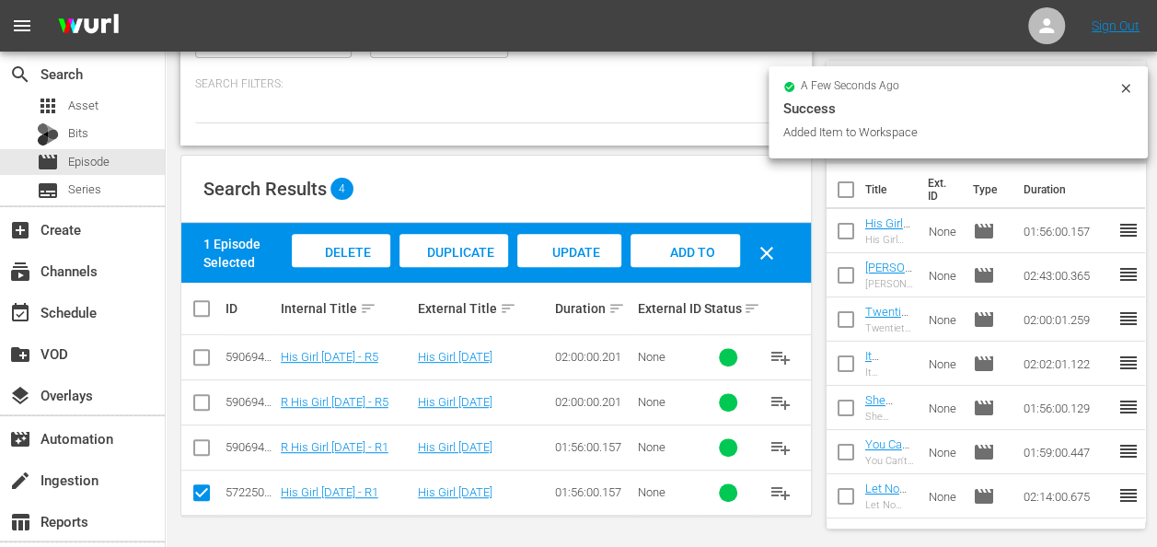
click at [1128, 94] on icon at bounding box center [1125, 88] width 15 height 15
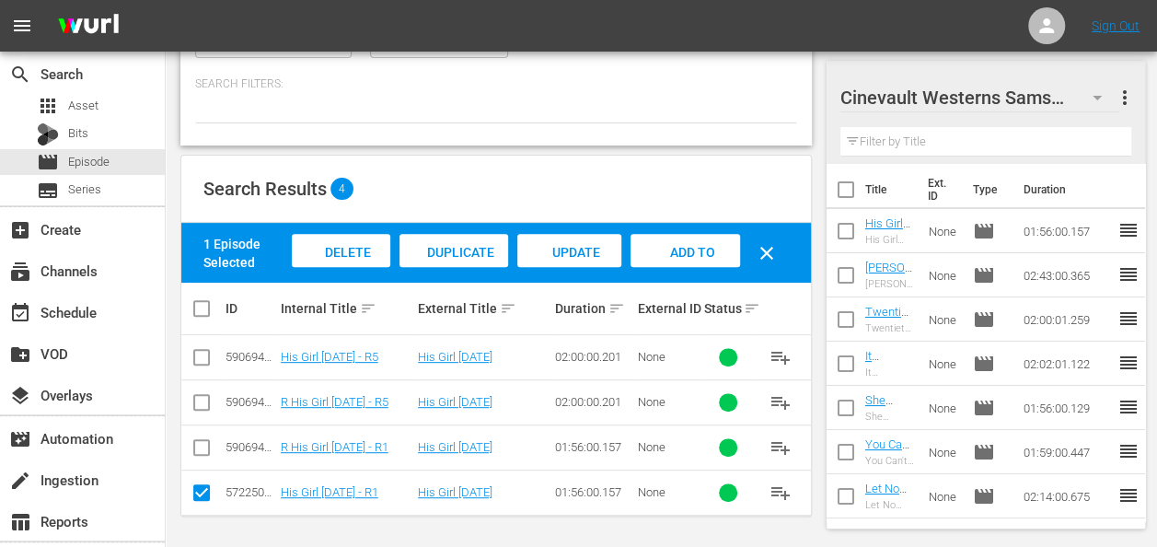
click at [1104, 96] on icon "button" at bounding box center [1097, 98] width 22 height 22
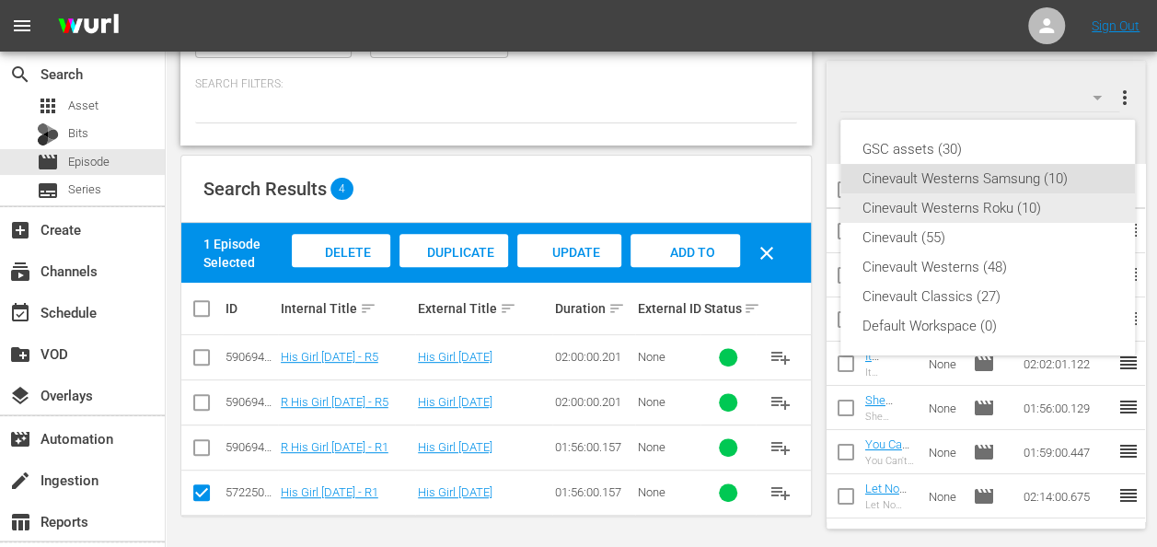
click at [1021, 201] on div "Cinevault Westerns Roku (10)" at bounding box center [987, 207] width 250 height 29
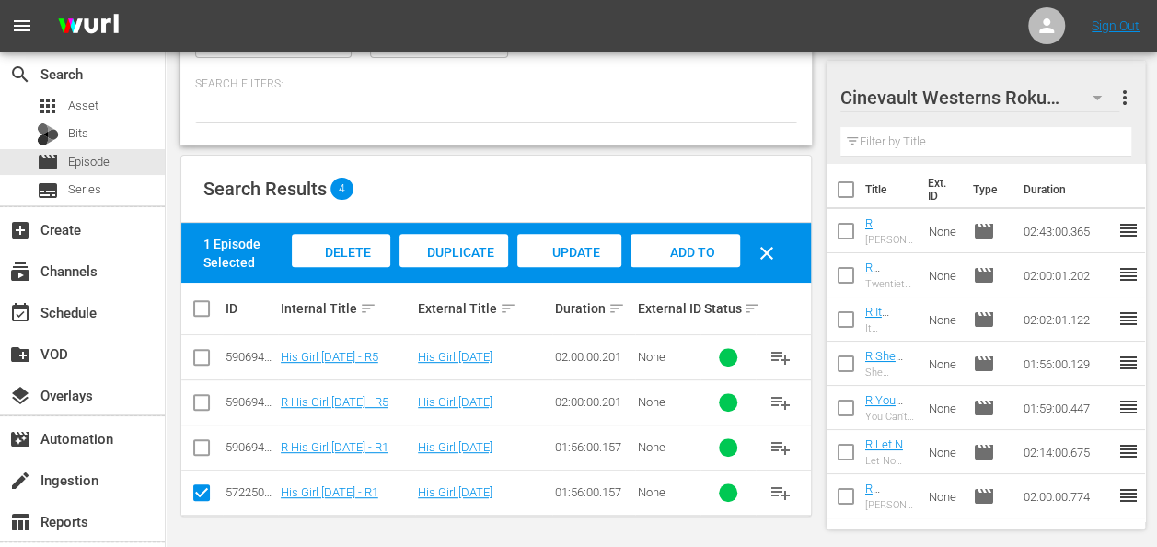
click at [198, 450] on input "checkbox" at bounding box center [202, 451] width 22 height 22
checkbox input "true"
click at [201, 486] on input "checkbox" at bounding box center [202, 496] width 22 height 22
checkbox input "false"
click at [661, 252] on span "Add to Workspace" at bounding box center [685, 270] width 90 height 50
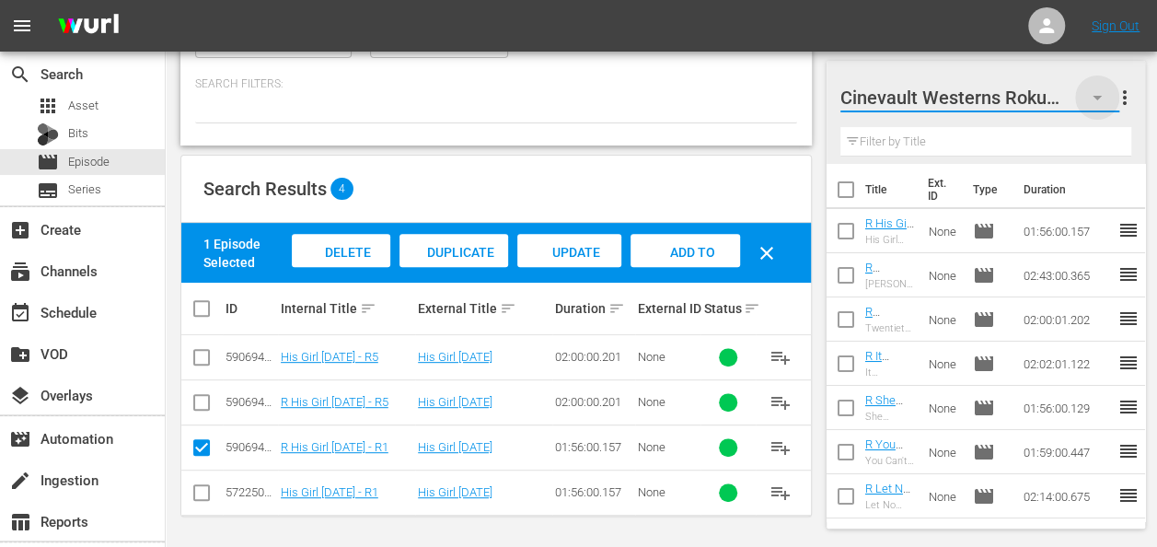
click at [1095, 88] on icon "button" at bounding box center [1097, 98] width 22 height 22
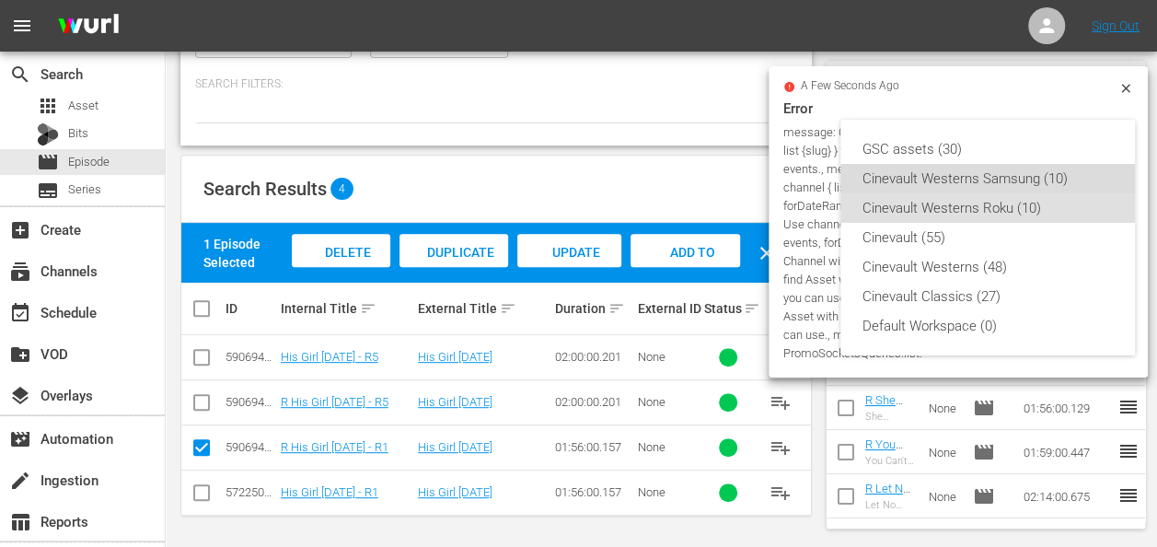
click at [996, 190] on div "Cinevault Westerns Samsung (10)" at bounding box center [987, 178] width 250 height 29
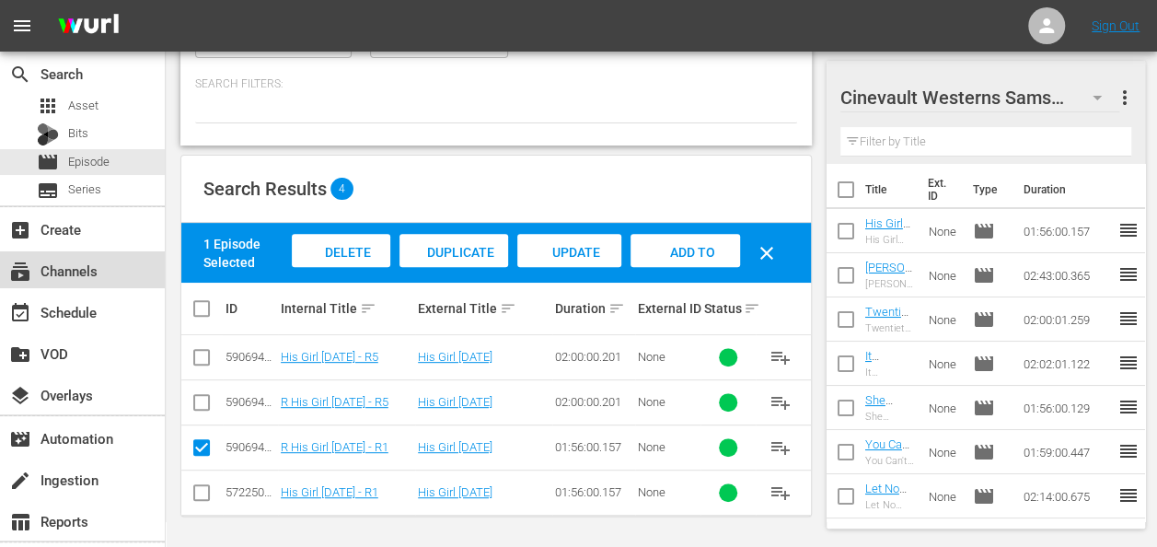
click at [97, 260] on div "subscriptions Channels" at bounding box center [51, 268] width 103 height 17
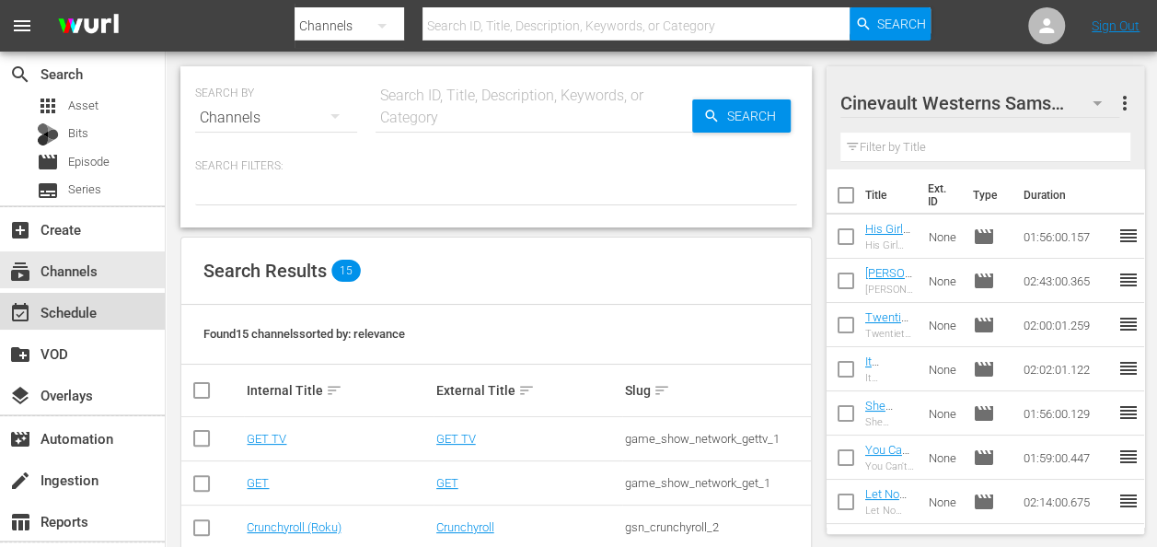
click at [94, 297] on div "event_available Schedule" at bounding box center [82, 311] width 165 height 37
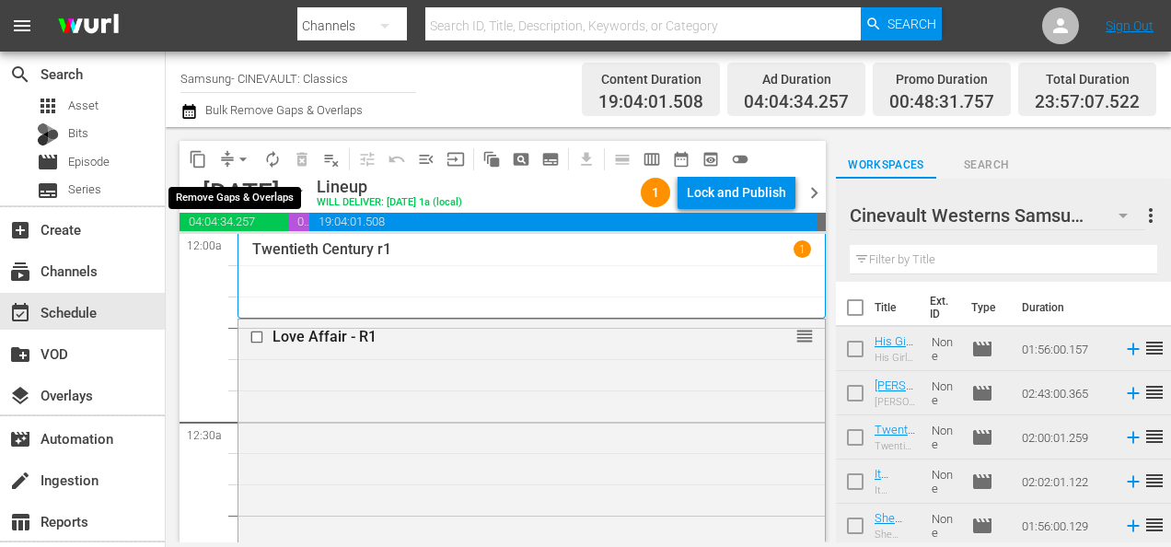
click at [252, 151] on button "arrow_drop_down" at bounding box center [242, 159] width 29 height 29
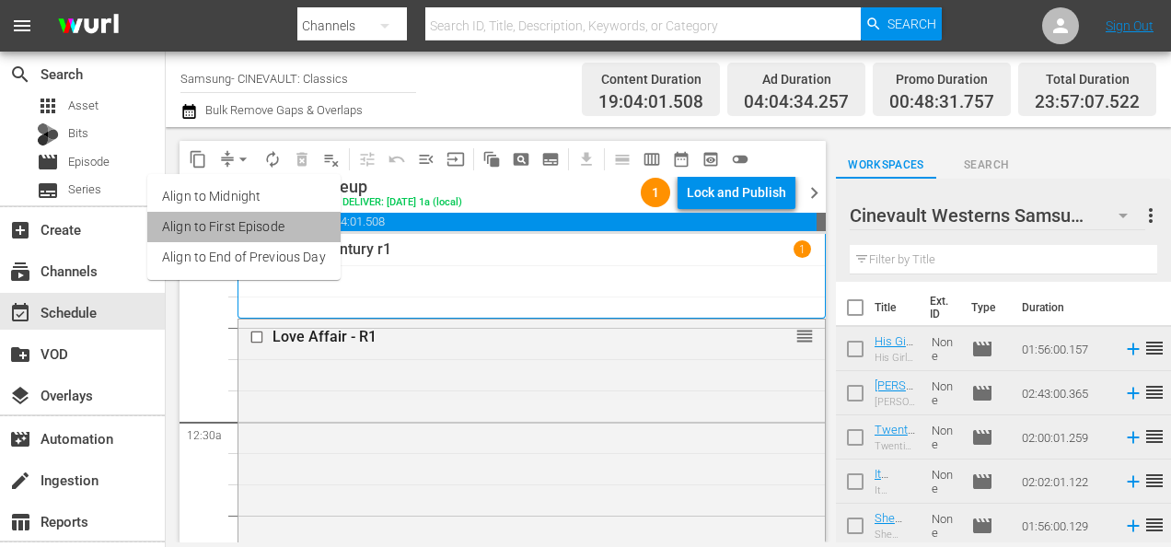
click at [316, 230] on li "Align to First Episode" at bounding box center [243, 227] width 193 height 30
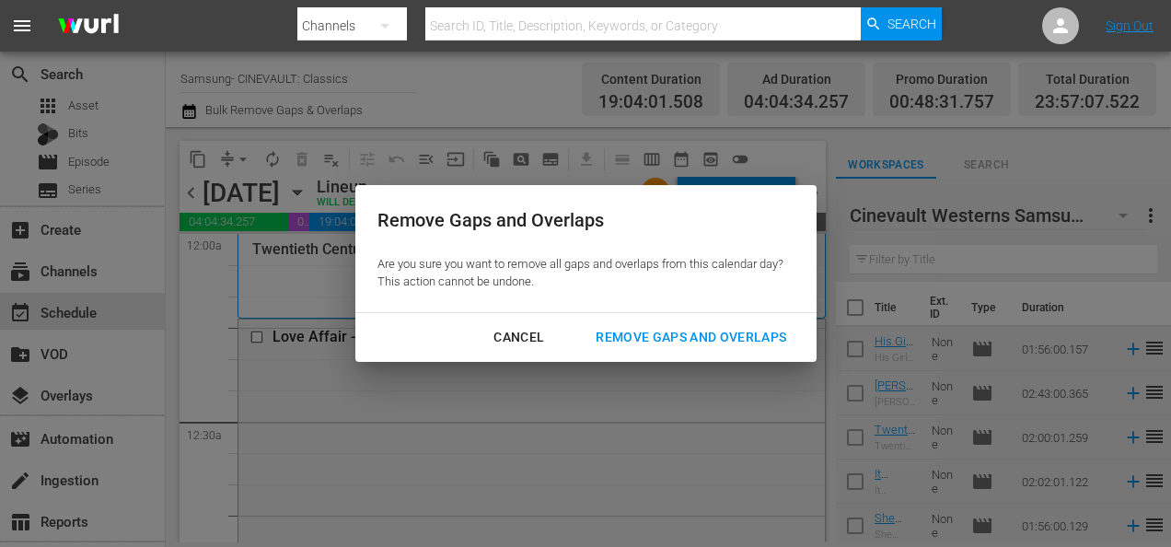
click at [507, 348] on button "Cancel" at bounding box center [518, 337] width 95 height 34
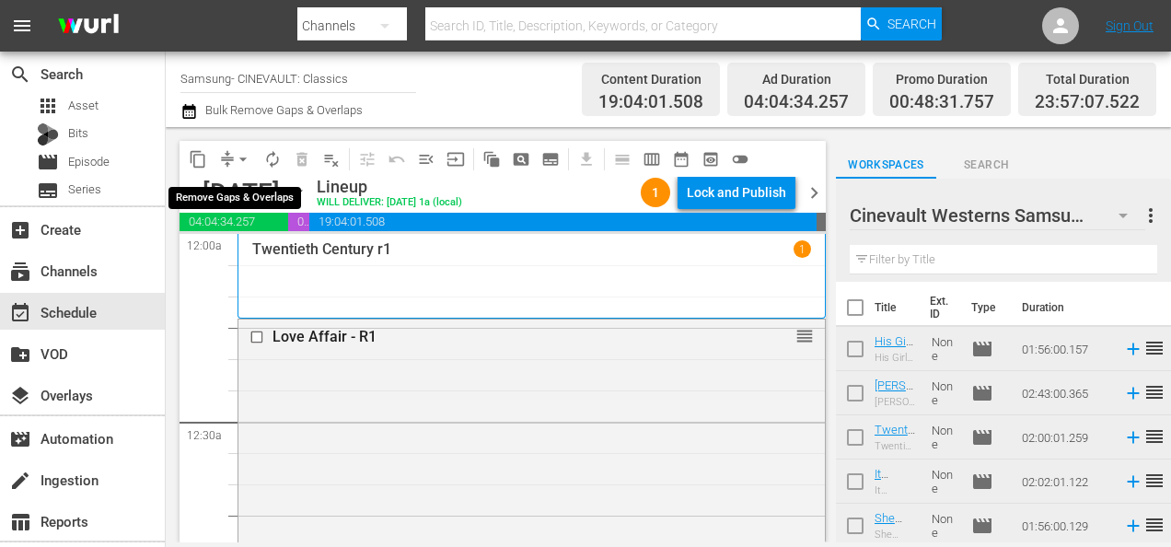
click at [244, 160] on span "arrow_drop_down" at bounding box center [243, 159] width 18 height 18
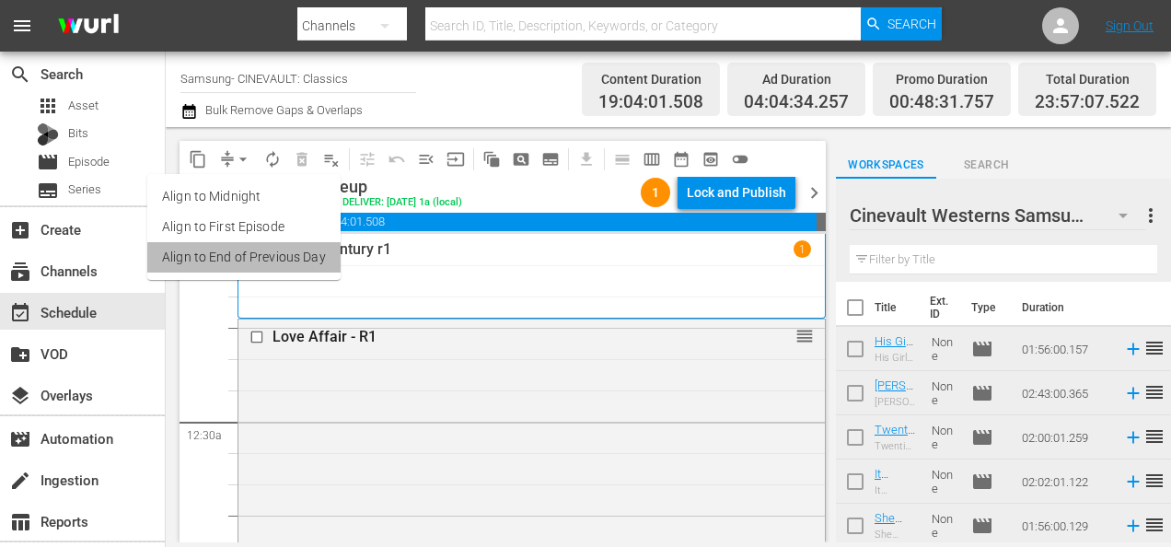
click at [278, 260] on li "Align to End of Previous Day" at bounding box center [243, 257] width 193 height 30
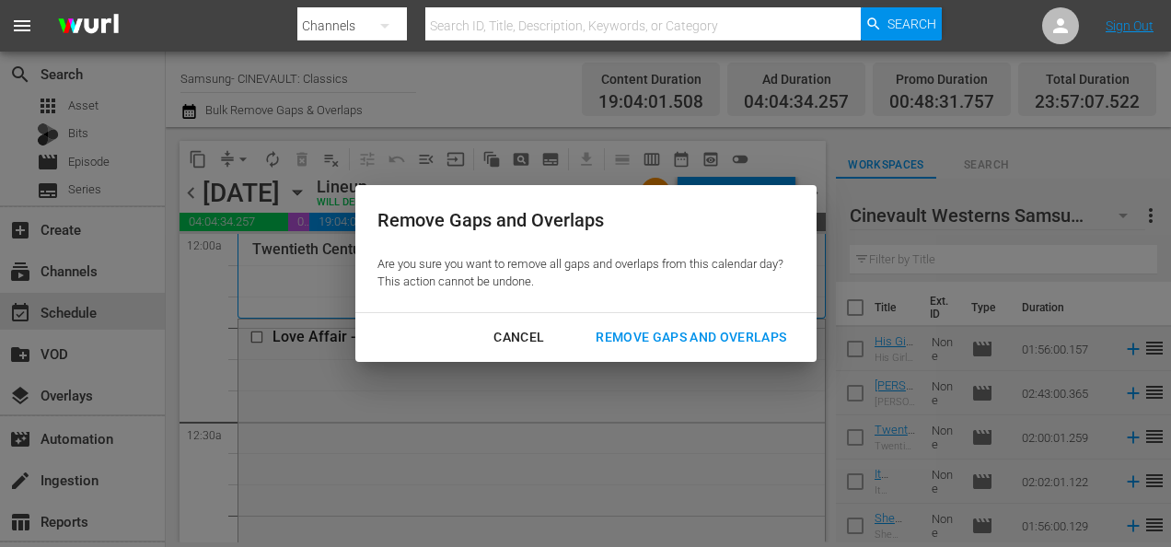
click at [640, 339] on div "Remove Gaps and Overlaps" at bounding box center [691, 337] width 220 height 23
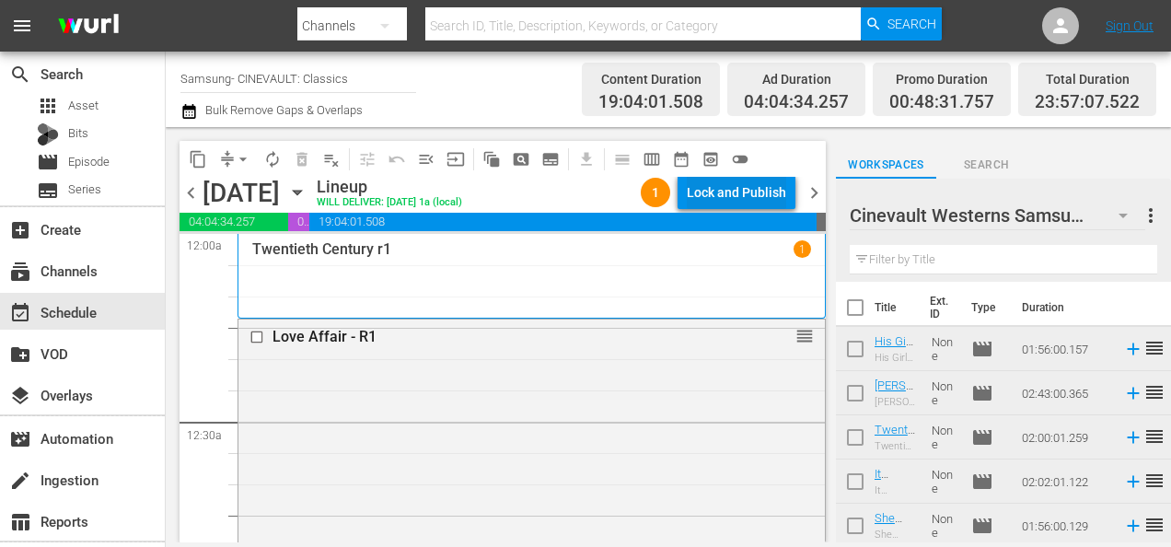
click at [723, 201] on div "Lock and Publish" at bounding box center [736, 192] width 99 height 33
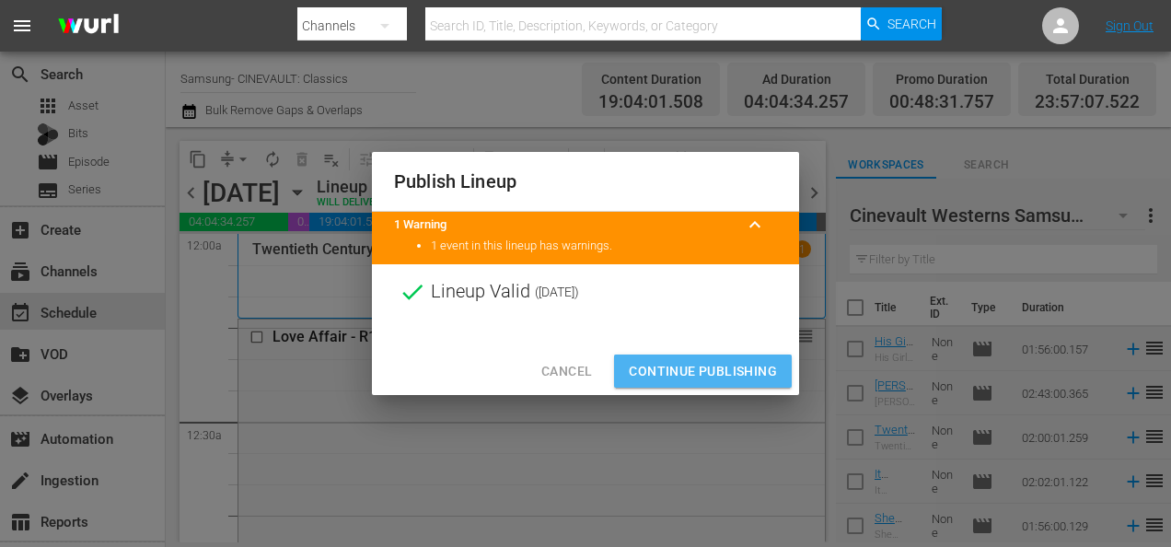
click at [717, 373] on span "Continue Publishing" at bounding box center [703, 371] width 148 height 23
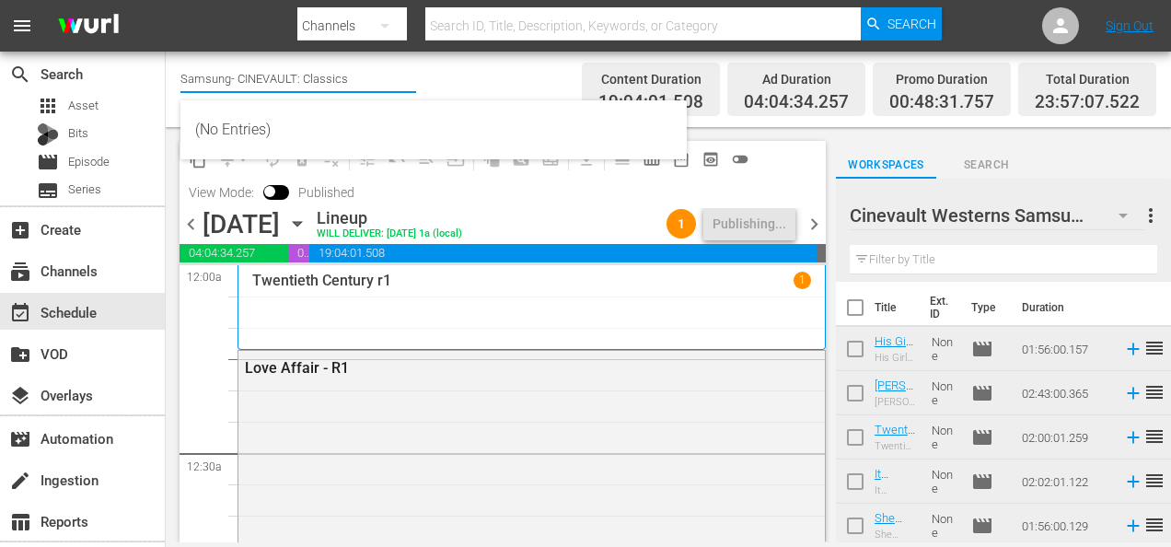
click at [303, 77] on input "Samsung- CINEVAULT: Classics" at bounding box center [298, 78] width 236 height 44
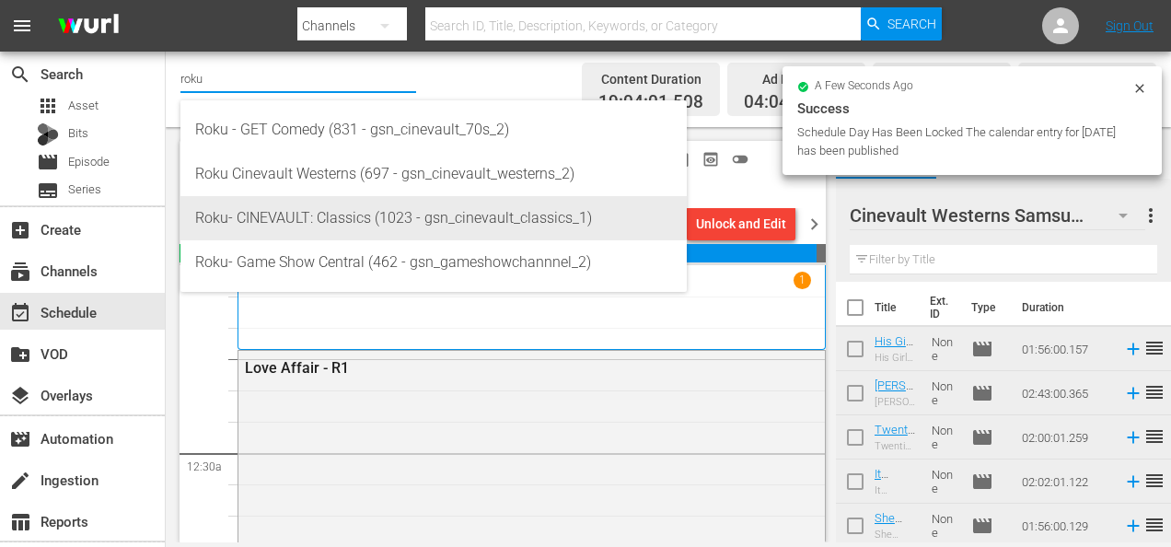
click at [334, 222] on div "Roku- CINEVAULT: Classics (1023 - gsn_cinevault_classics_1)" at bounding box center [433, 218] width 477 height 44
type input "Roku- CINEVAULT: Classics (1023 - gsn_cinevault_classics_1)"
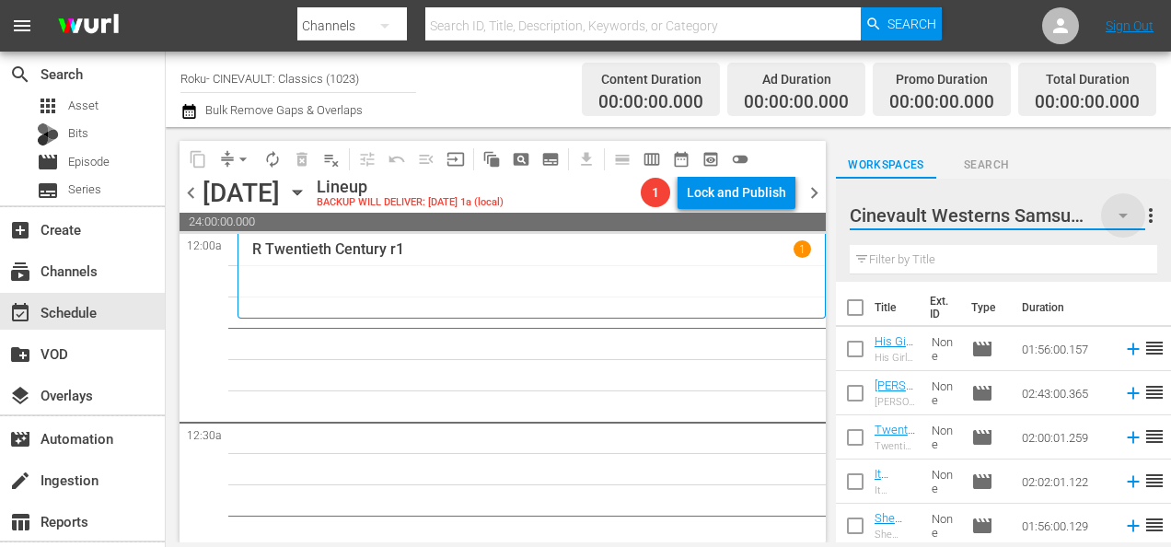
click at [1124, 214] on icon "button" at bounding box center [1122, 216] width 9 height 5
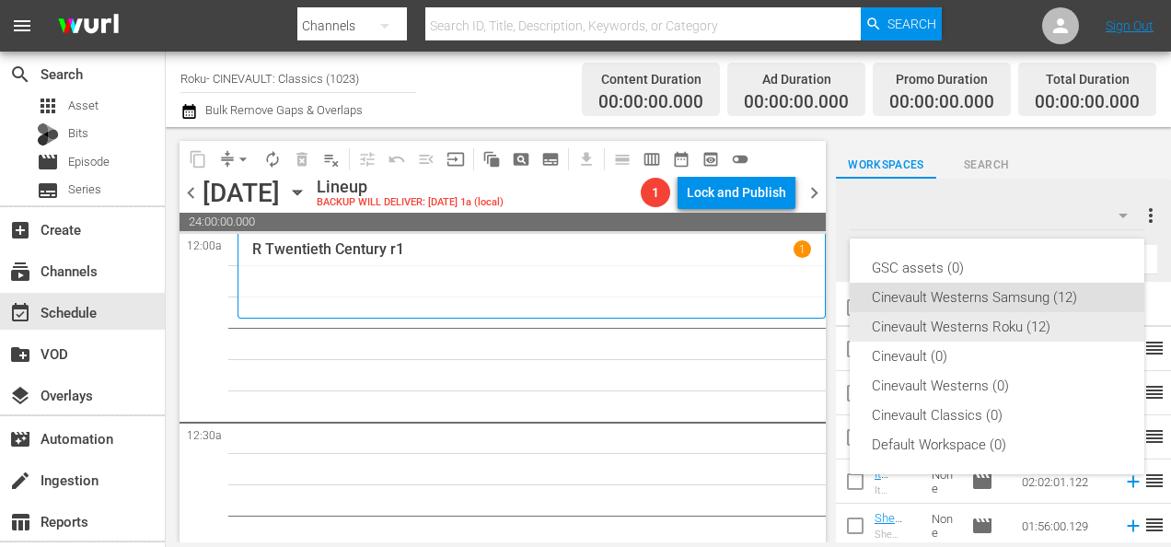
click at [1046, 321] on div "Cinevault Westerns Roku (12)" at bounding box center [997, 326] width 250 height 29
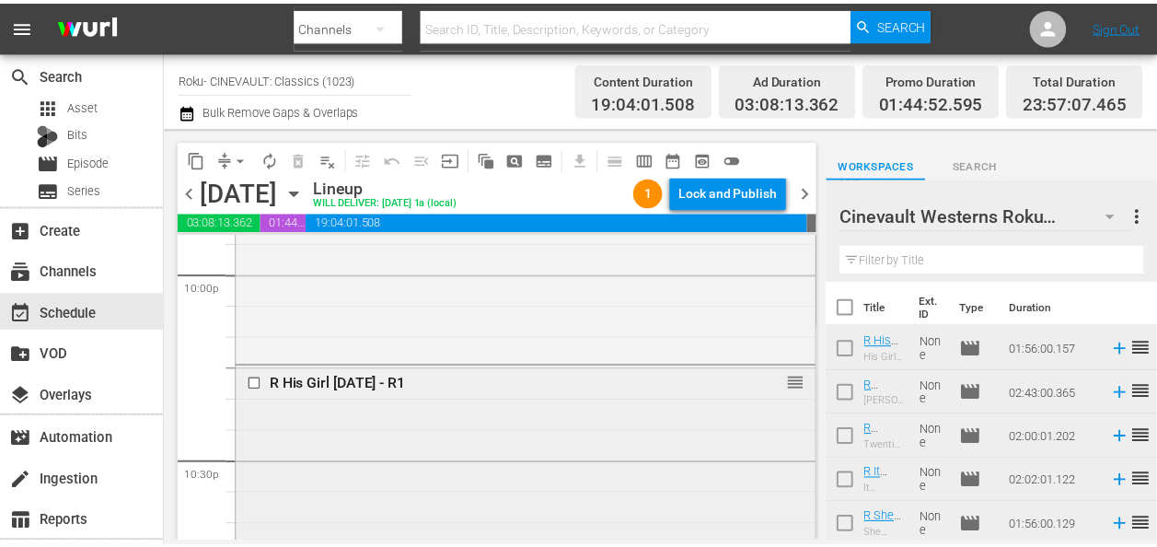
scroll to position [8771, 0]
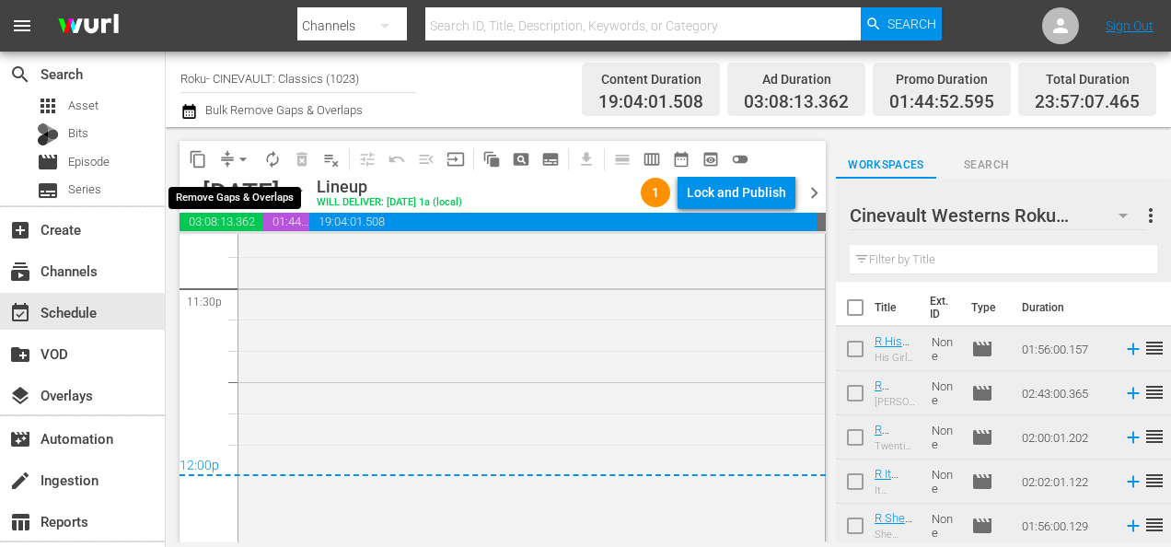
click at [244, 154] on span "arrow_drop_down" at bounding box center [243, 159] width 18 height 18
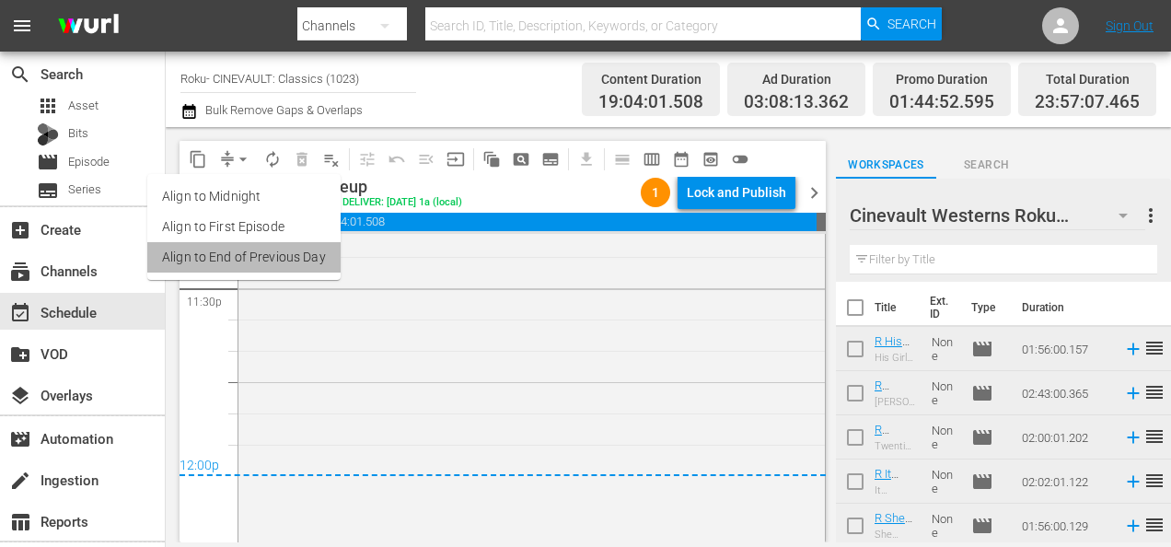
click at [313, 253] on li "Align to End of Previous Day" at bounding box center [243, 257] width 193 height 30
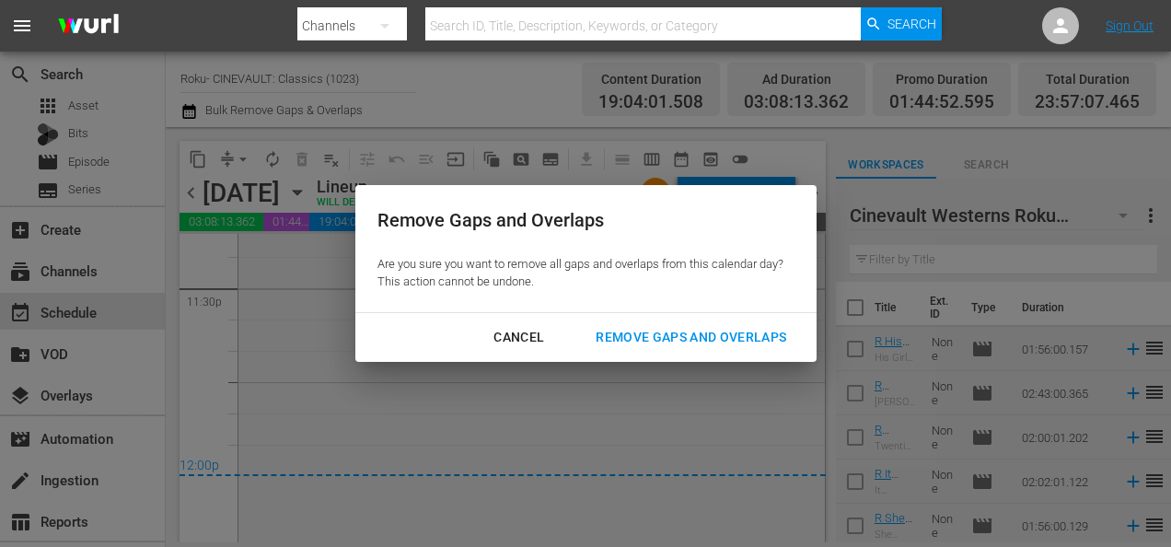
click at [676, 333] on div "Remove Gaps and Overlaps" at bounding box center [691, 337] width 220 height 23
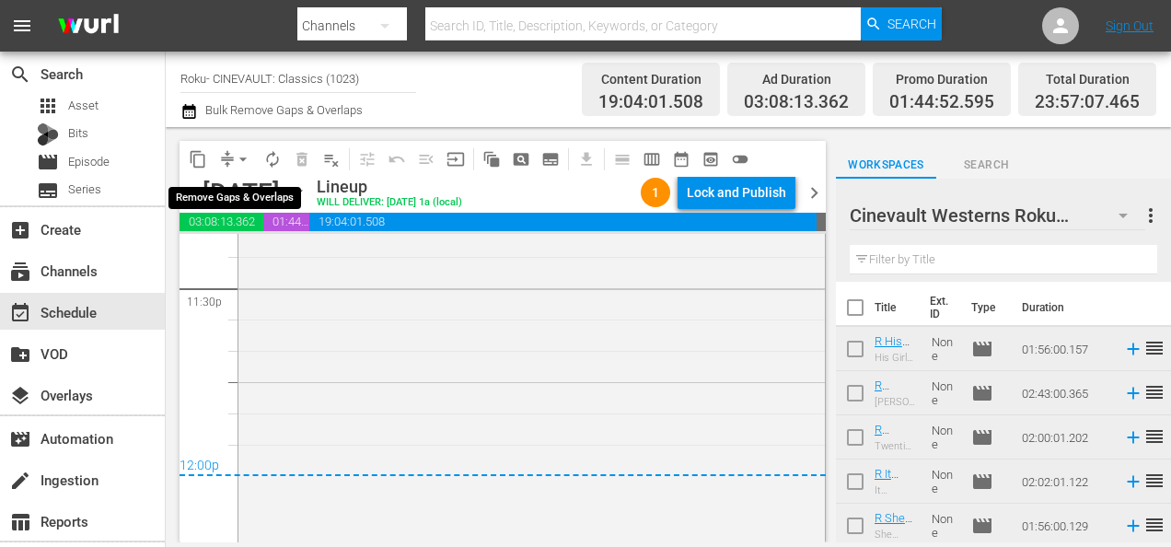
click at [241, 148] on button "arrow_drop_down" at bounding box center [242, 159] width 29 height 29
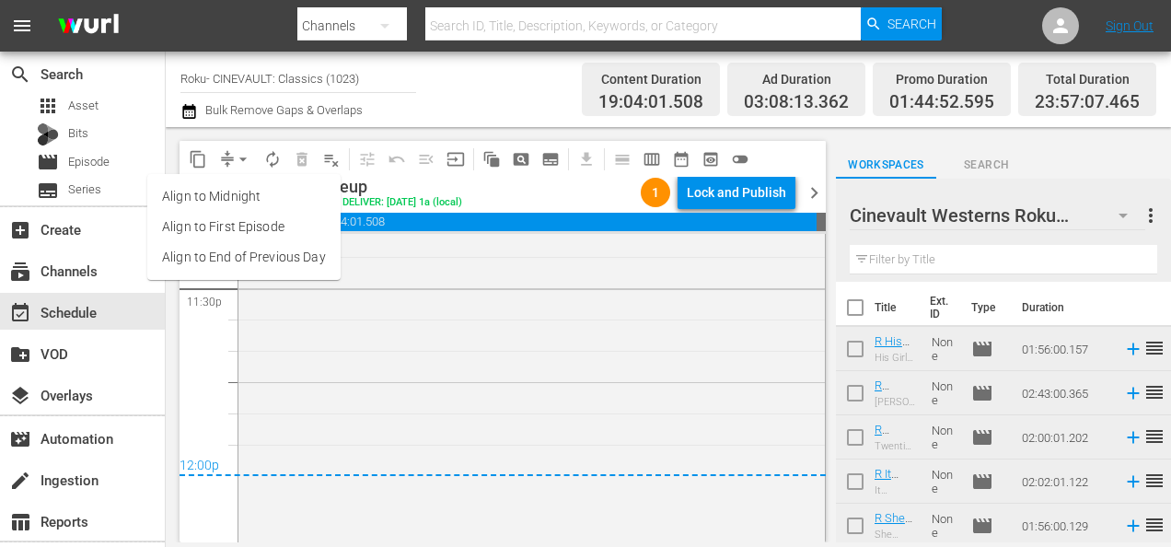
click at [296, 254] on li "Align to End of Previous Day" at bounding box center [243, 257] width 193 height 30
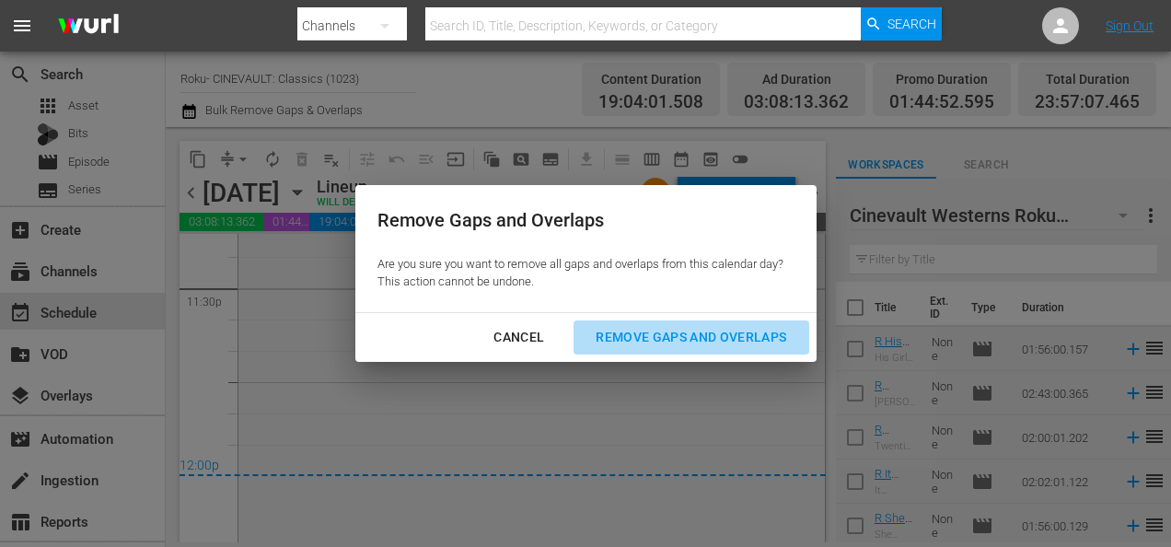
click at [696, 336] on div "Remove Gaps and Overlaps" at bounding box center [691, 337] width 220 height 23
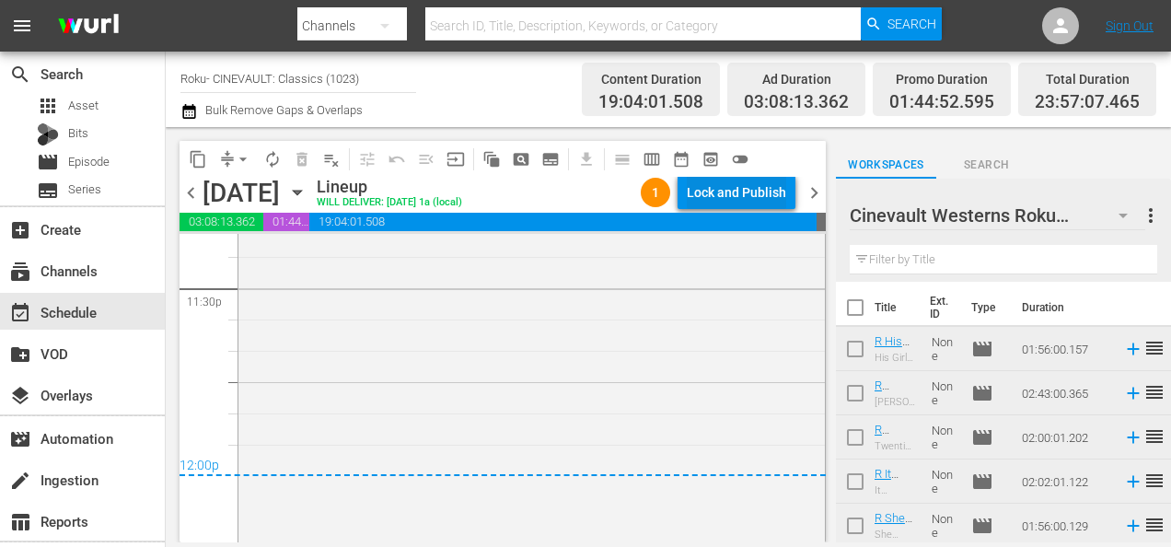
click at [736, 202] on div "Lock and Publish" at bounding box center [736, 192] width 99 height 33
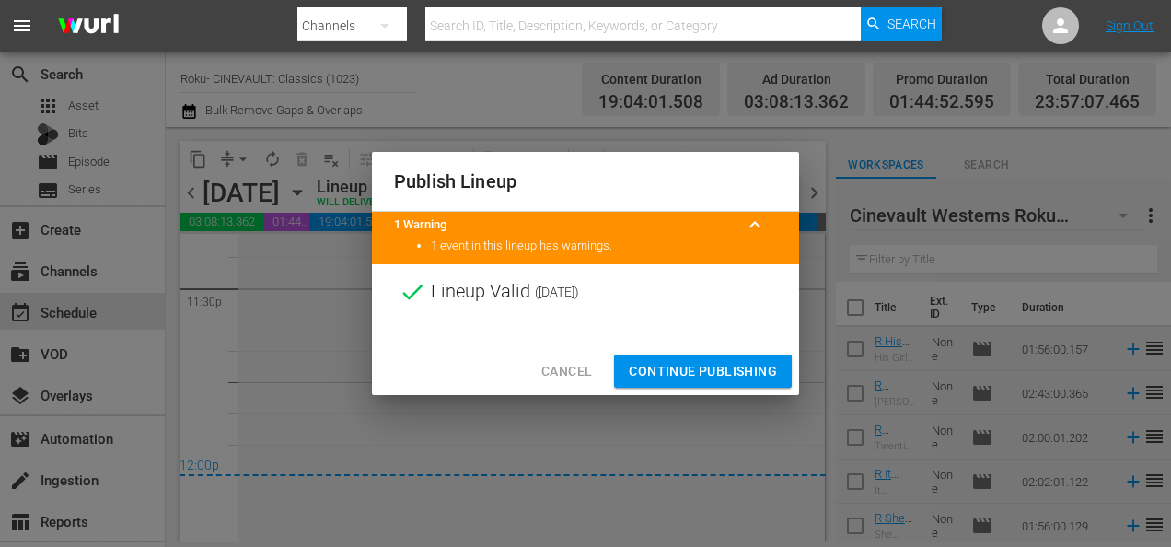
click at [693, 355] on button "Continue Publishing" at bounding box center [703, 371] width 178 height 34
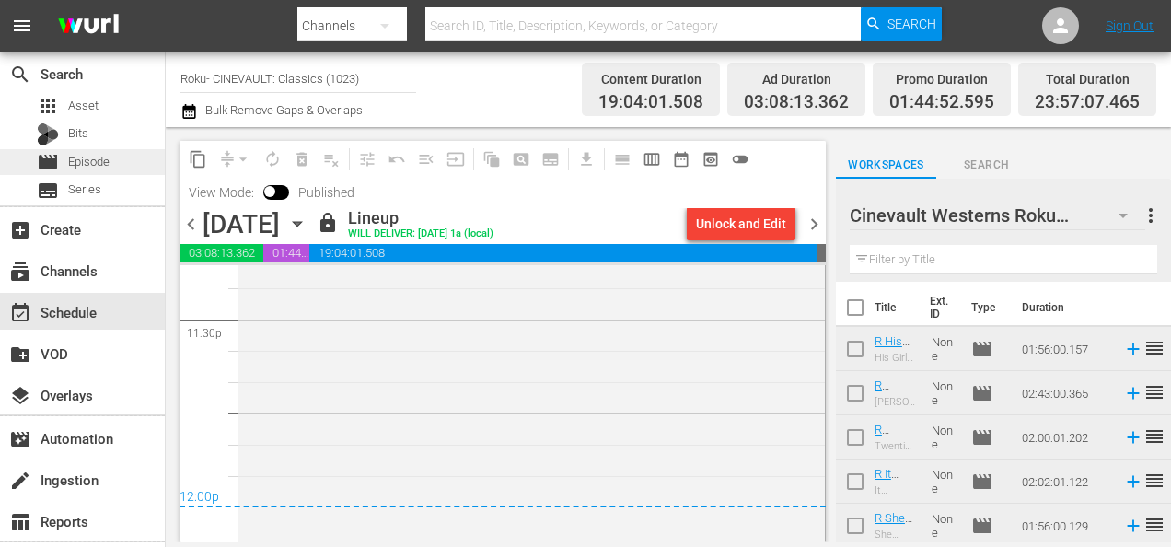
click at [62, 168] on div "movie Episode" at bounding box center [73, 162] width 73 height 26
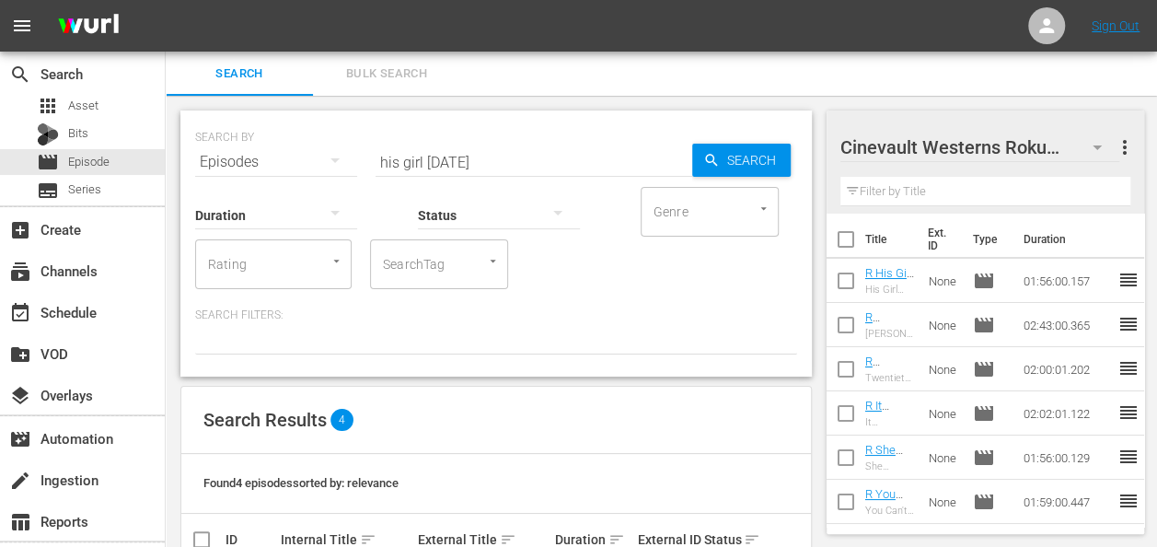
click at [501, 136] on div "Search ID, Title, Description, Keywords, or Category" at bounding box center [534, 151] width 317 height 44
click at [838, 232] on input "checkbox" at bounding box center [846, 243] width 39 height 39
checkbox input "true"
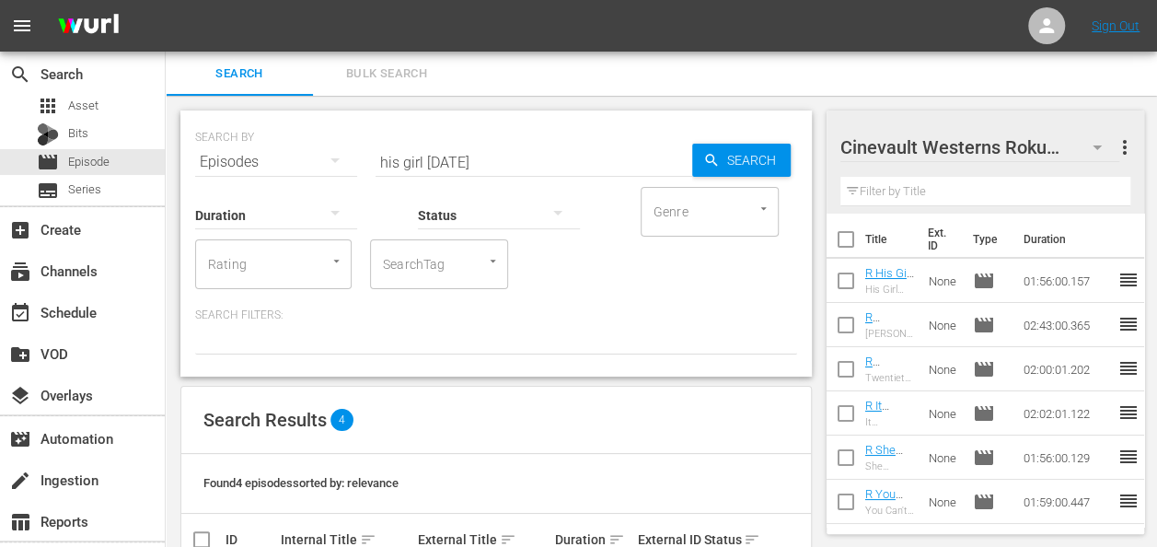
checkbox input "true"
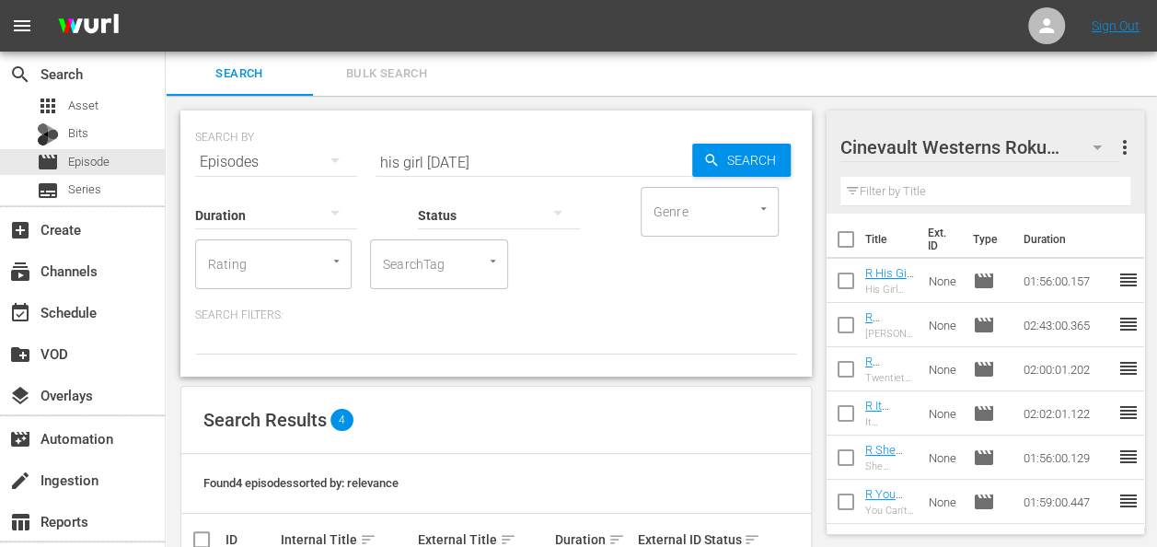
checkbox input "true"
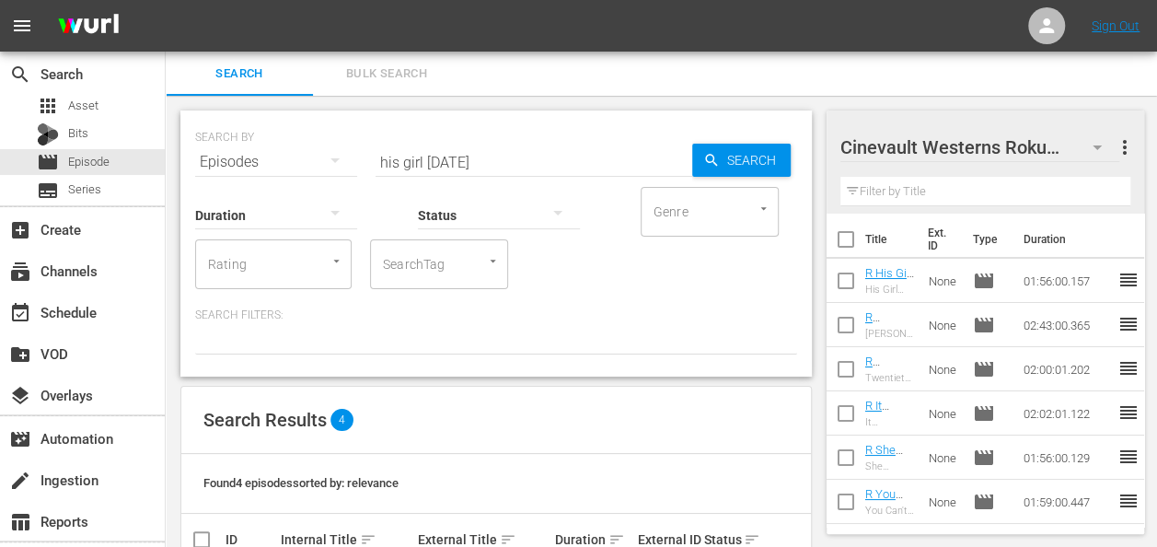
checkbox input "true"
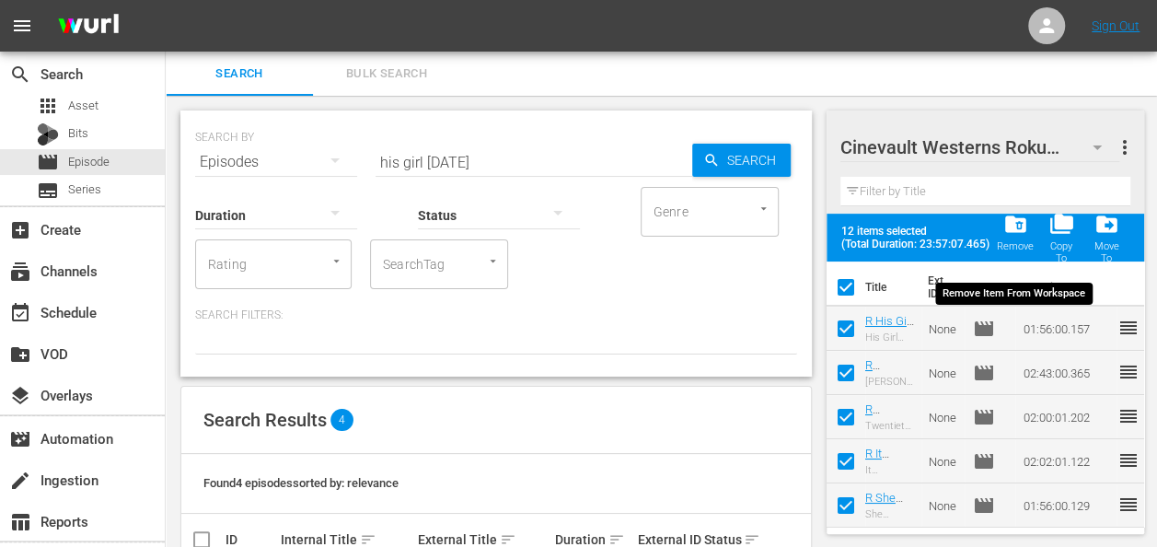
click at [1014, 233] on span "folder_delete" at bounding box center [1014, 224] width 25 height 25
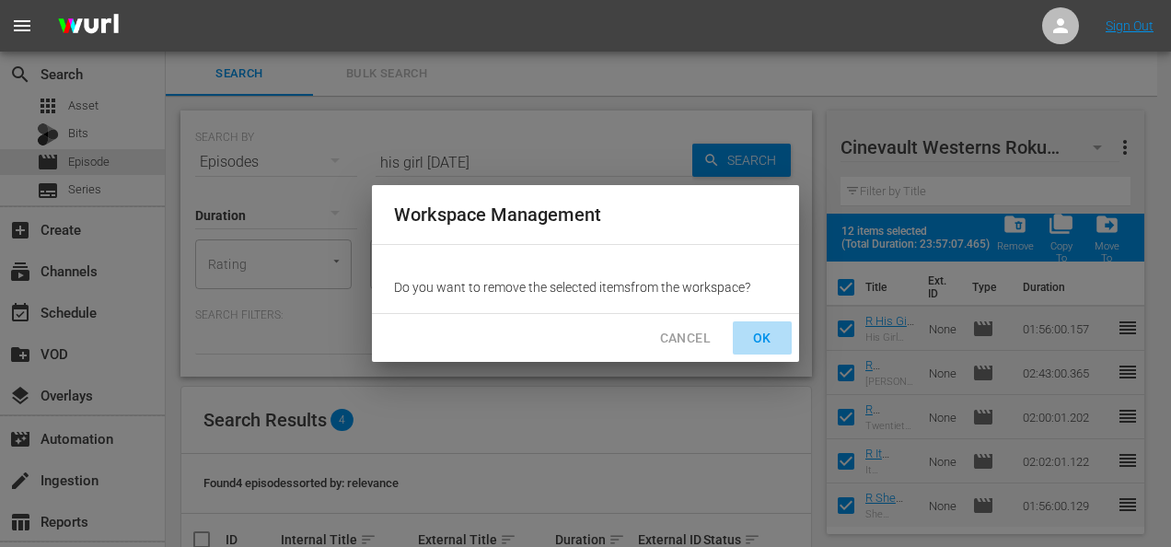
click at [771, 330] on span "OK" at bounding box center [761, 338] width 29 height 23
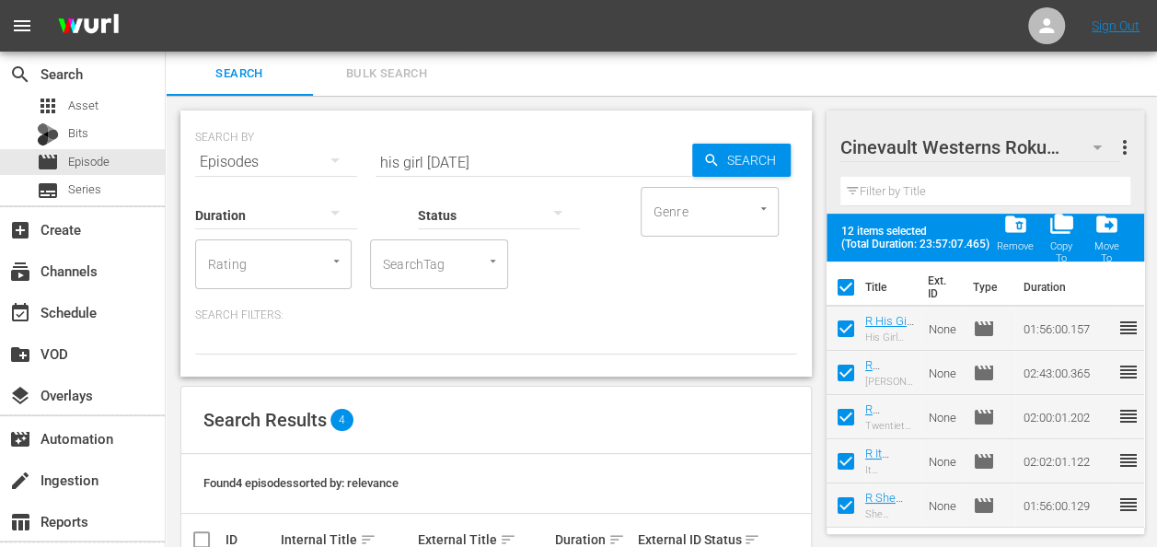
checkbox input "false"
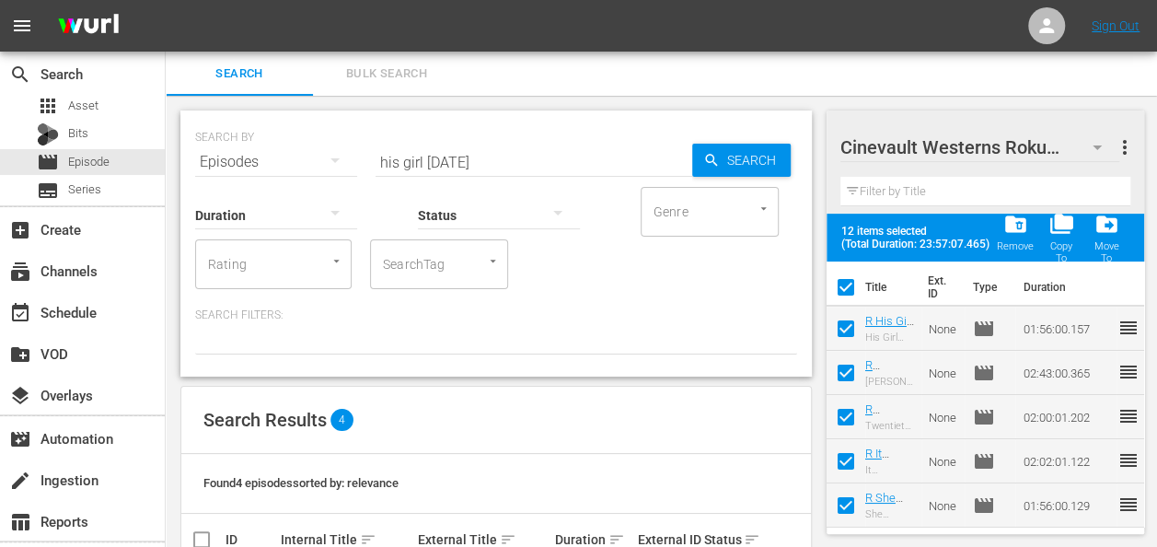
checkbox input "false"
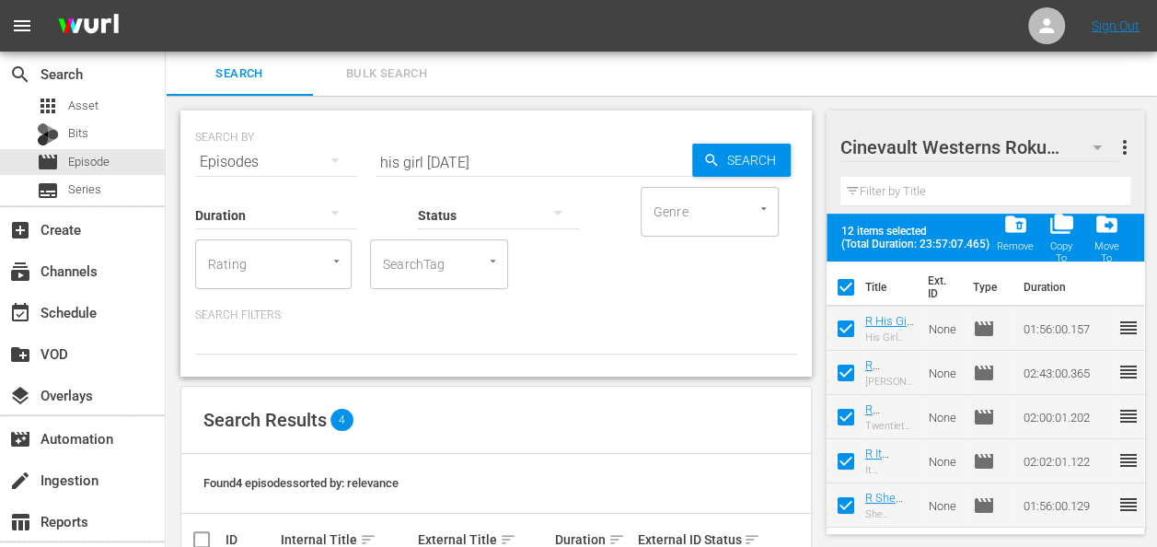
checkbox input "false"
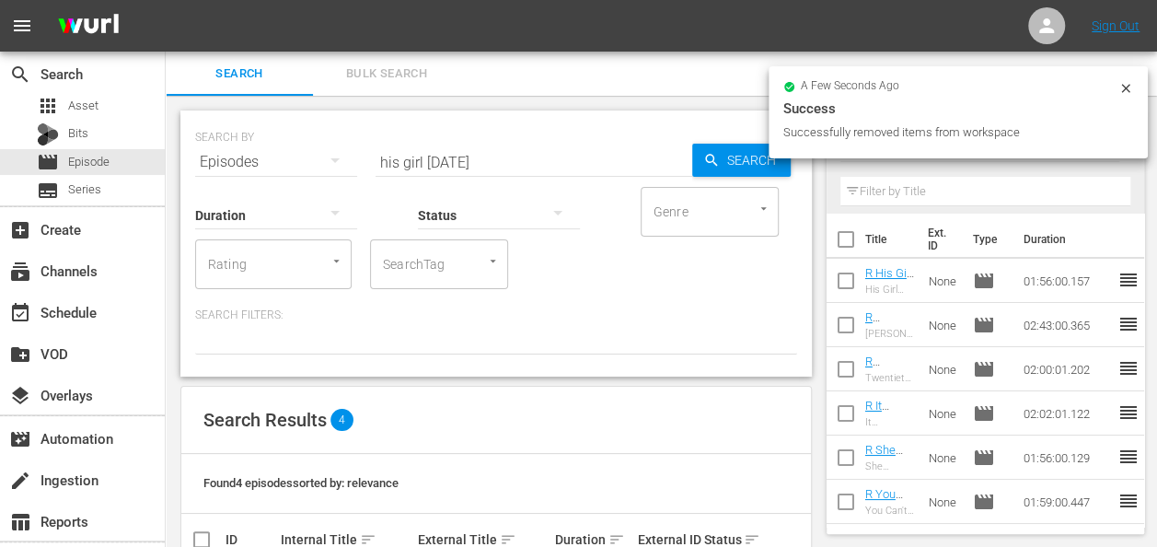
click at [1132, 92] on icon at bounding box center [1125, 88] width 15 height 15
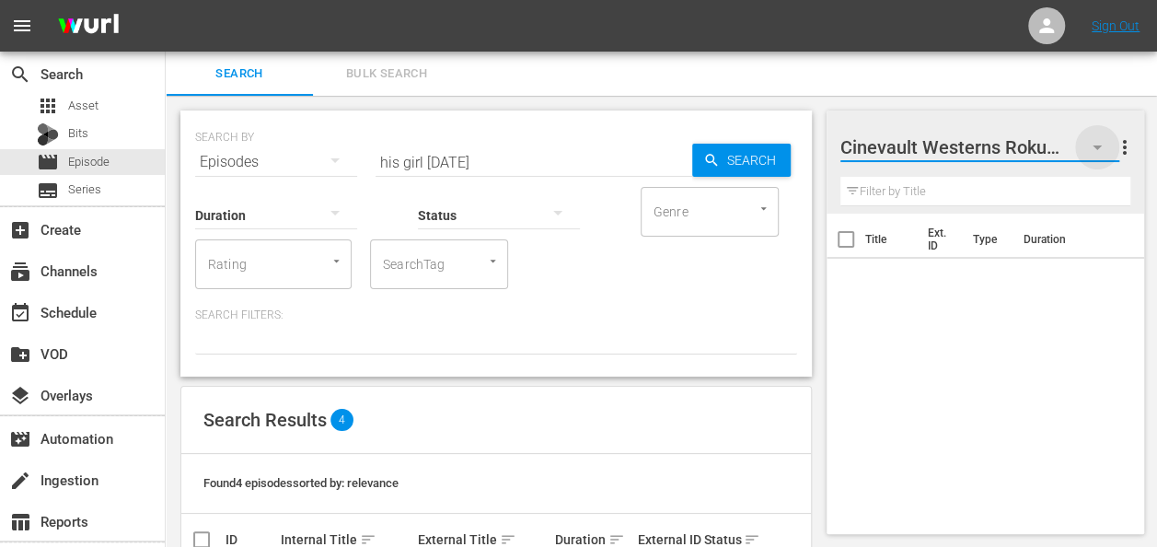
click at [1102, 143] on icon "button" at bounding box center [1097, 147] width 22 height 22
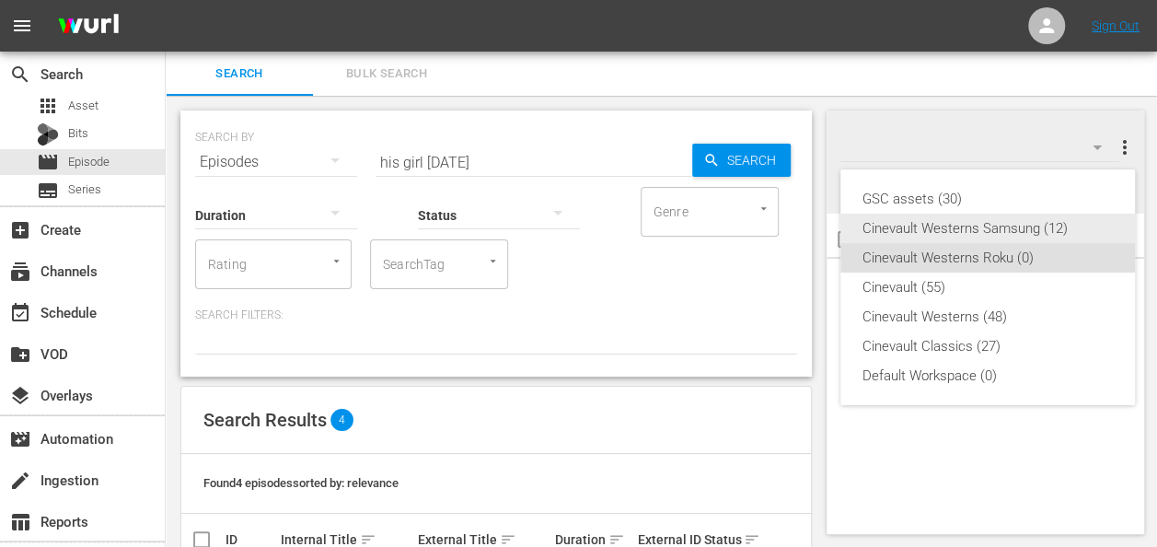
click at [1011, 232] on div "Cinevault Westerns Samsung (12)" at bounding box center [987, 228] width 250 height 29
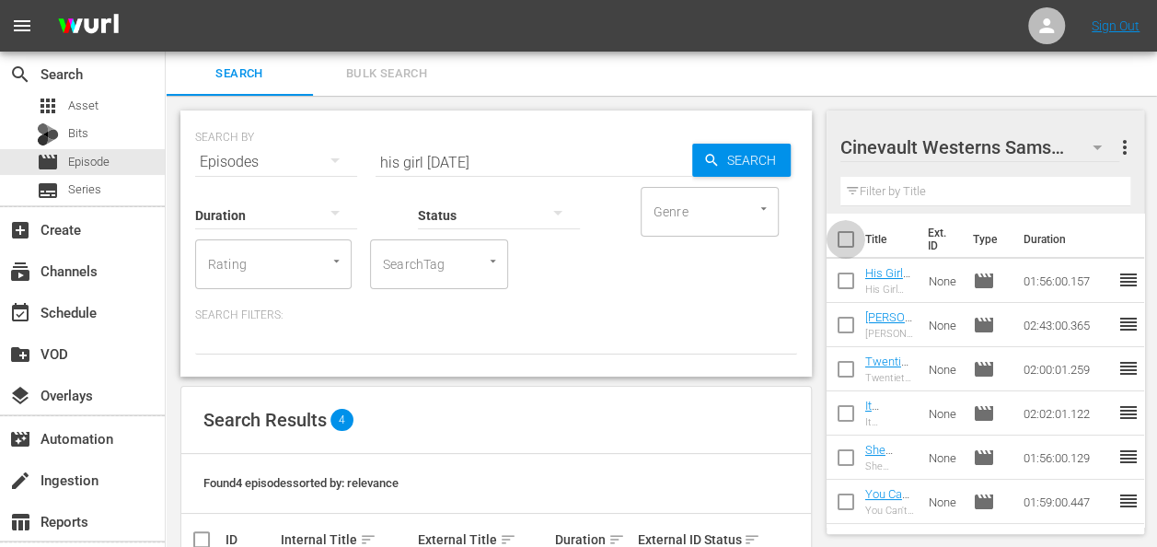
click at [848, 241] on input "checkbox" at bounding box center [846, 243] width 39 height 39
checkbox input "true"
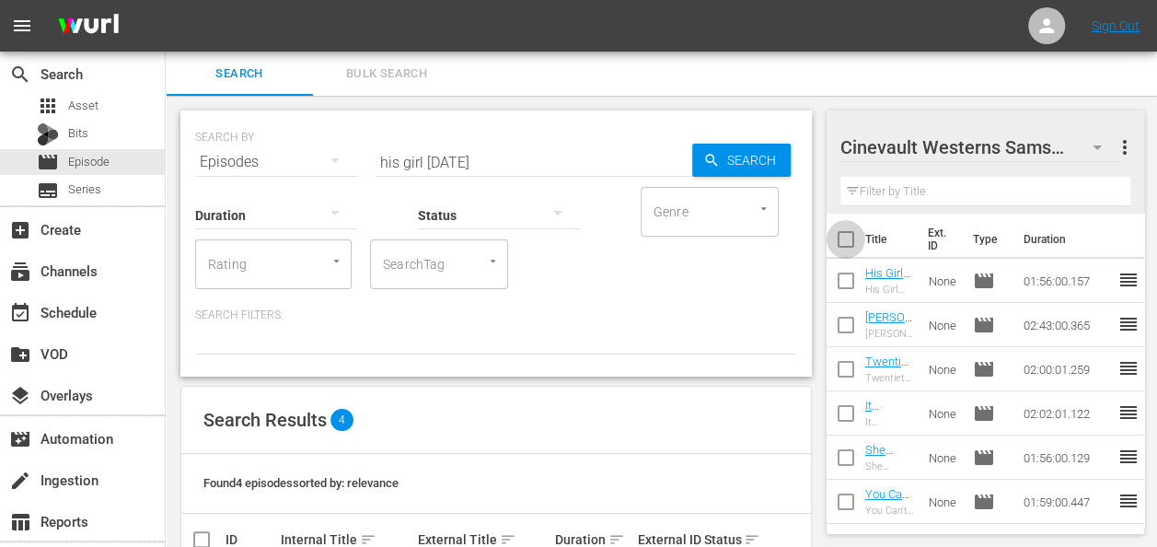
checkbox input "true"
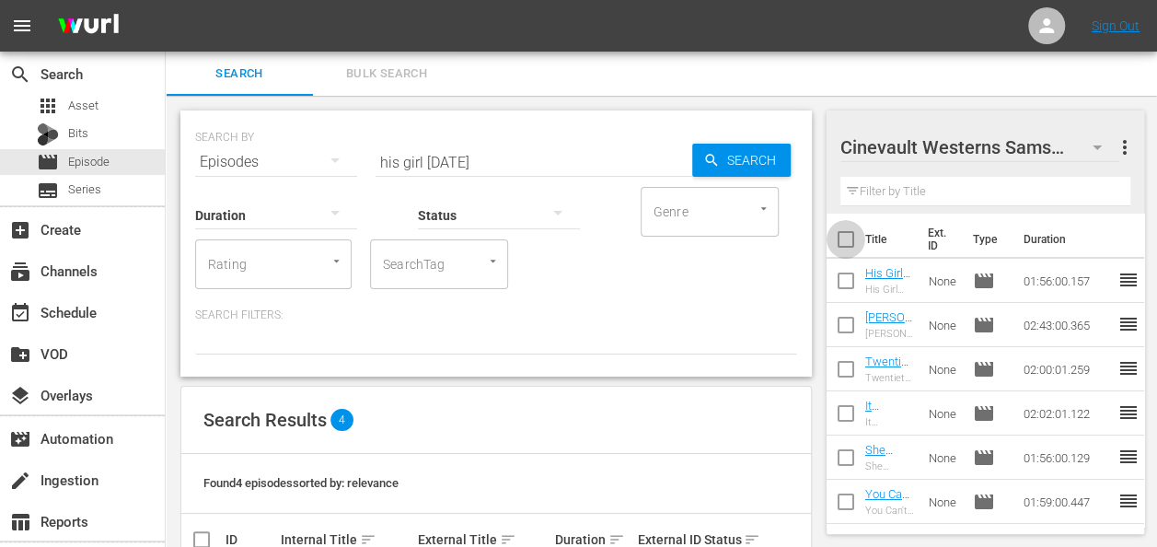
checkbox input "true"
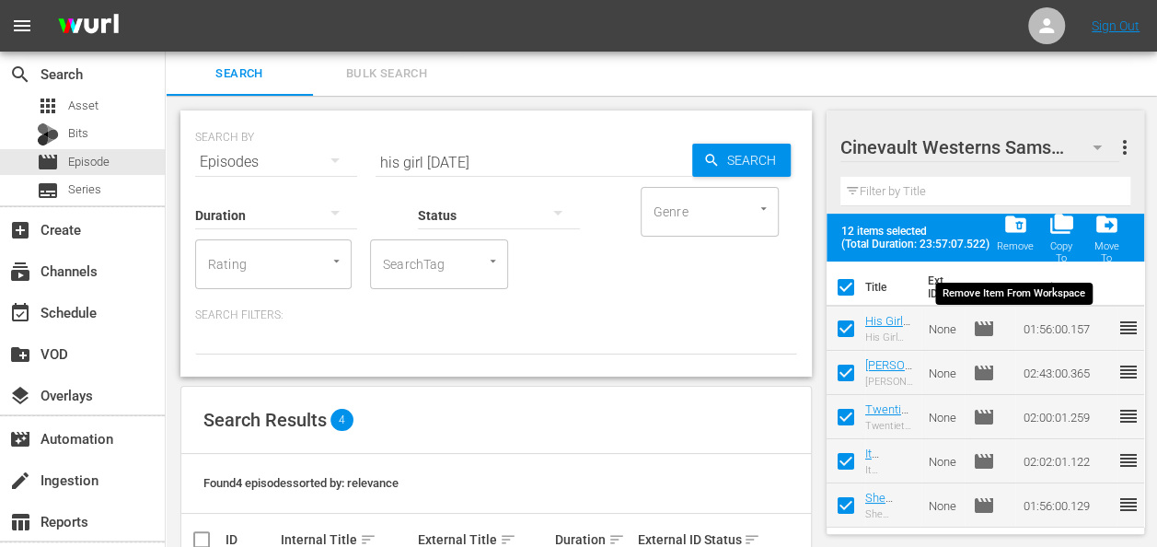
click at [1013, 243] on div "Remove" at bounding box center [1015, 246] width 37 height 12
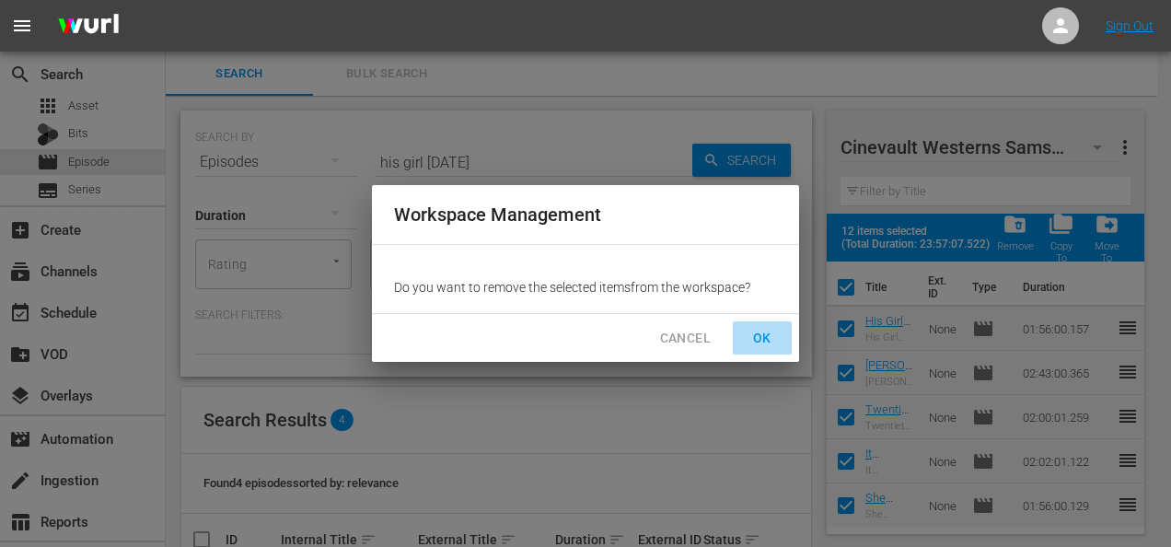
click at [769, 330] on span "OK" at bounding box center [761, 338] width 29 height 23
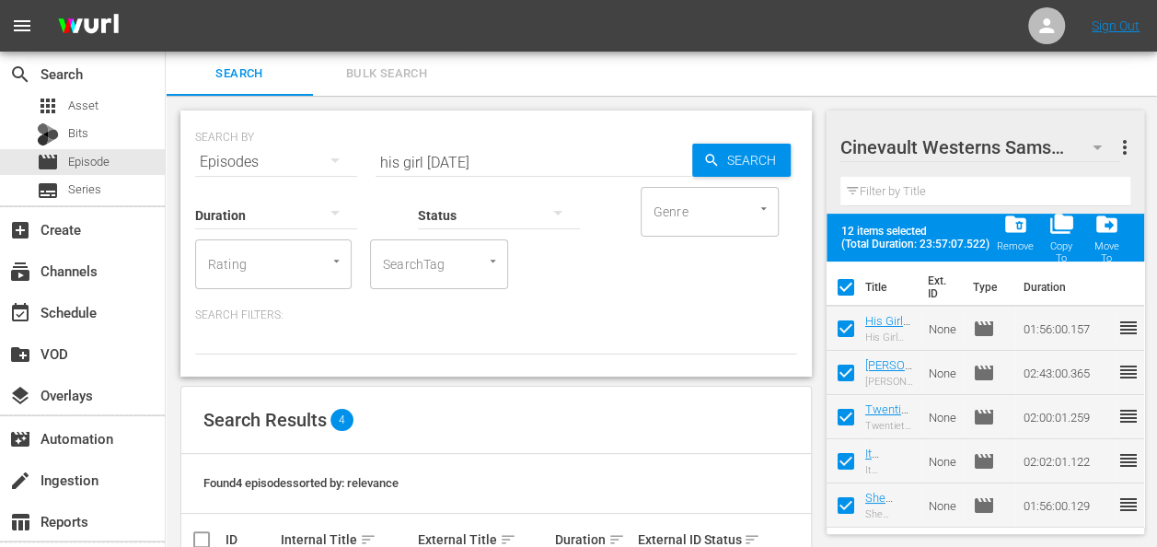
checkbox input "false"
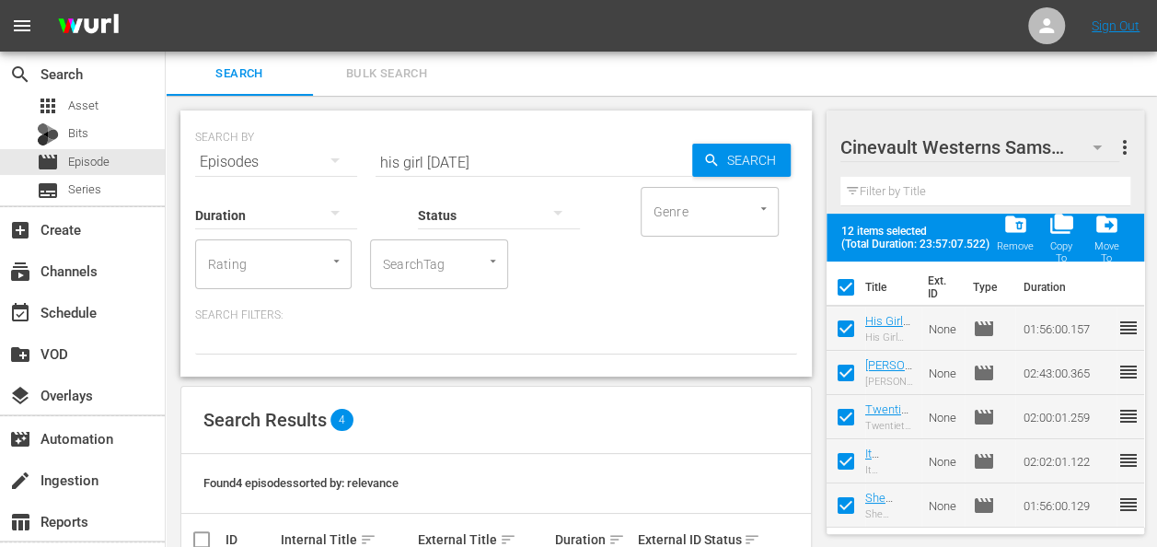
checkbox input "false"
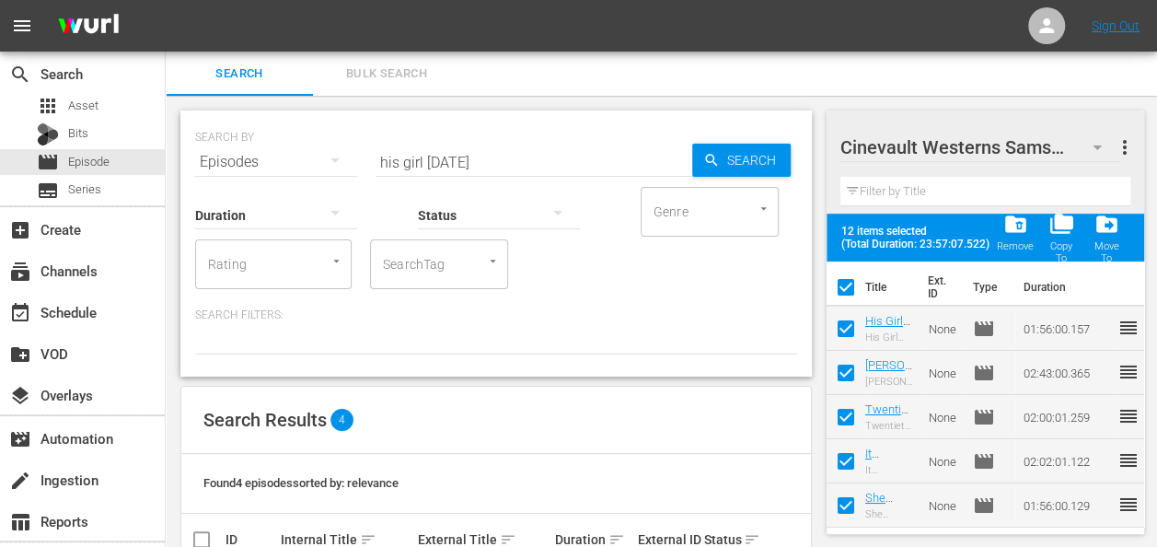
checkbox input "false"
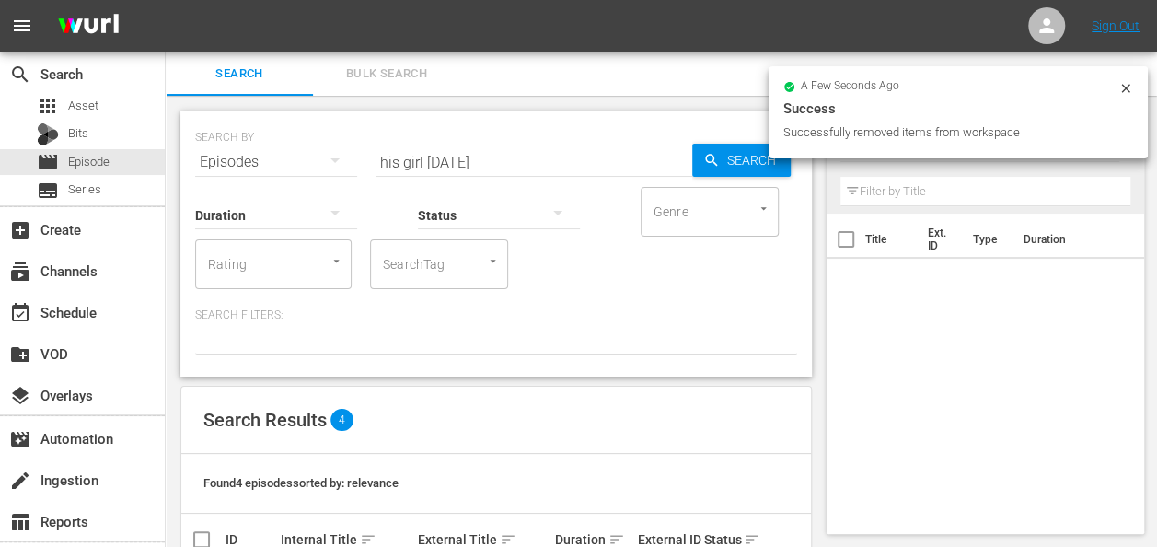
click at [587, 167] on input "his girl friday" at bounding box center [534, 162] width 317 height 44
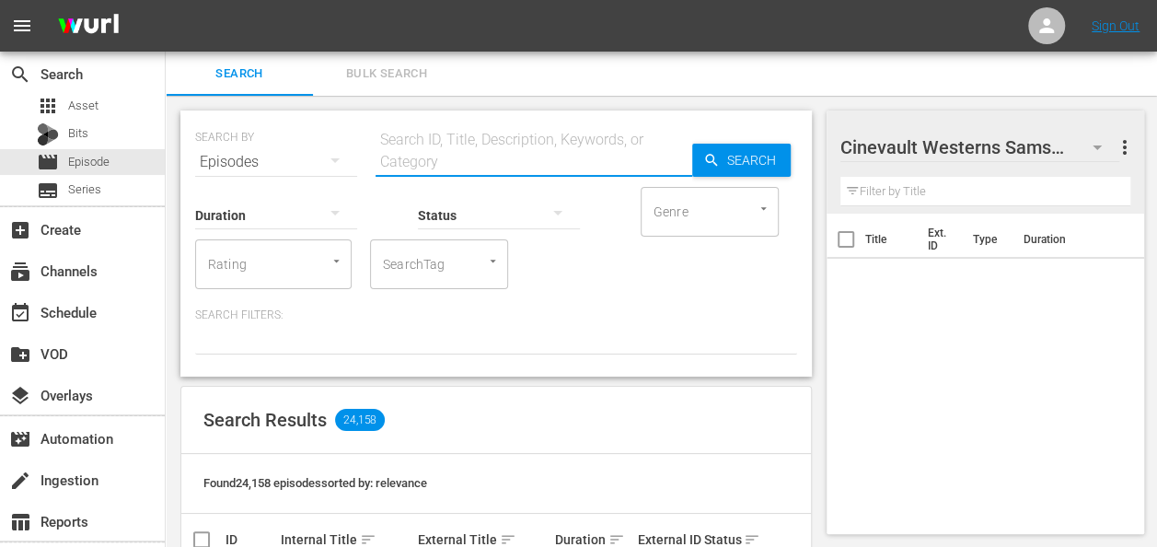
click at [533, 158] on input "text" at bounding box center [534, 162] width 317 height 44
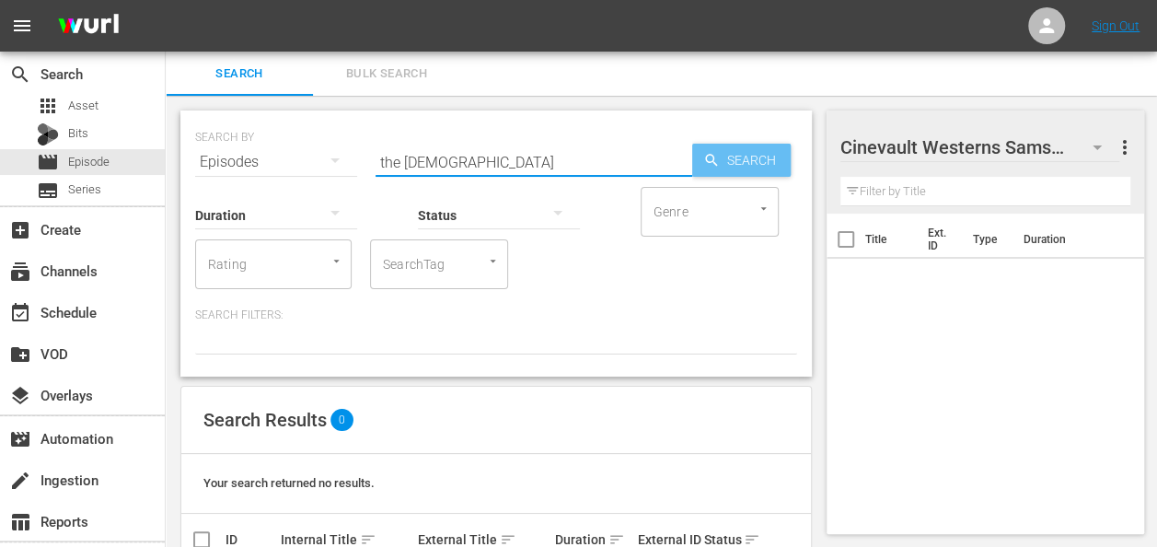
click at [703, 160] on icon "button" at bounding box center [711, 160] width 17 height 17
click at [477, 166] on input "the undercoverman" at bounding box center [534, 162] width 317 height 44
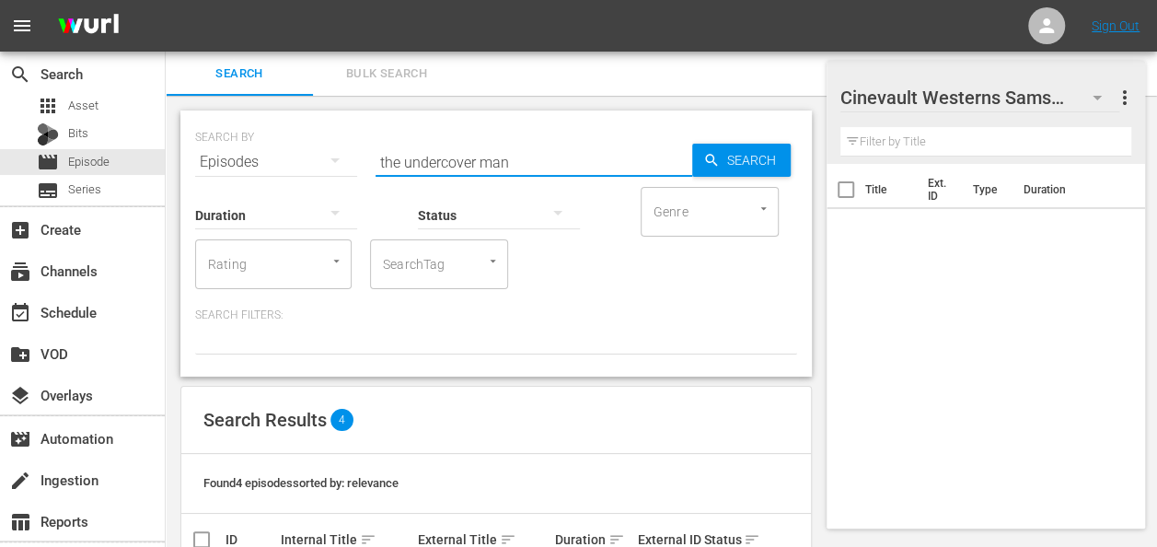
scroll to position [231, 0]
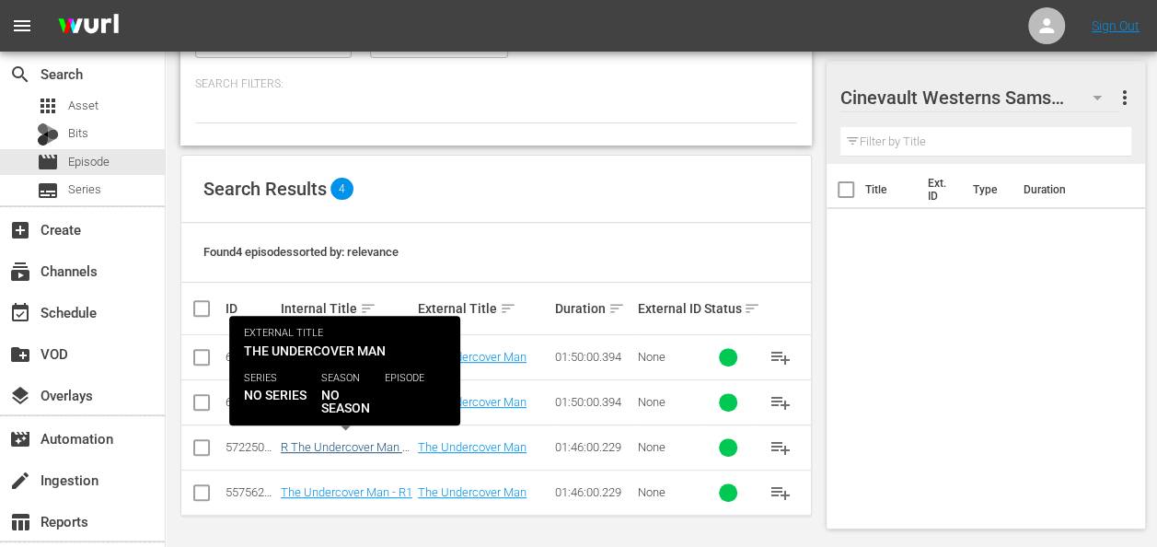
type input "the undercover man"
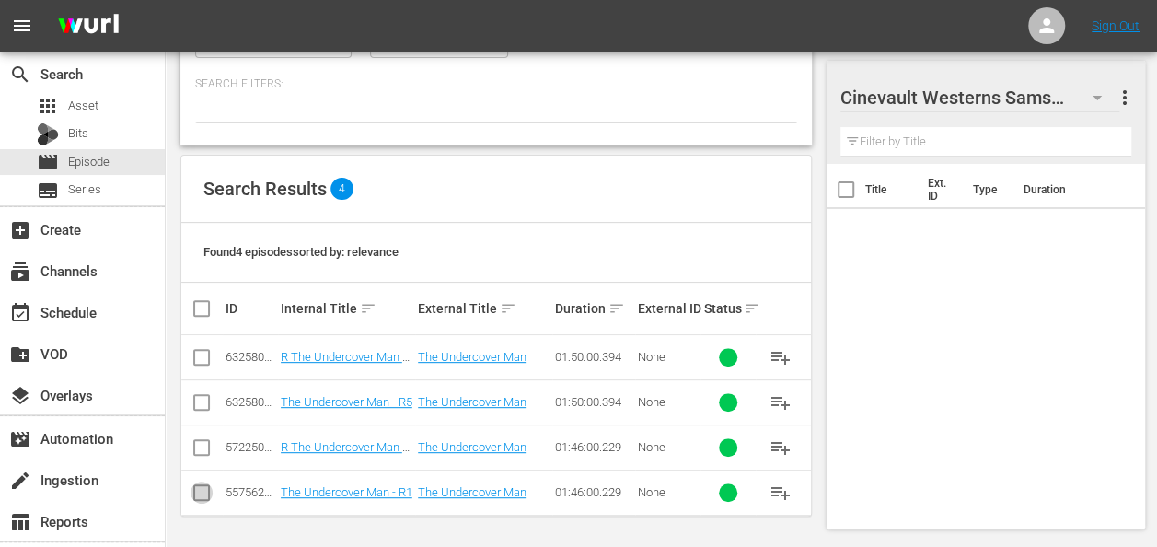
click at [201, 497] on input "checkbox" at bounding box center [202, 496] width 22 height 22
checkbox input "true"
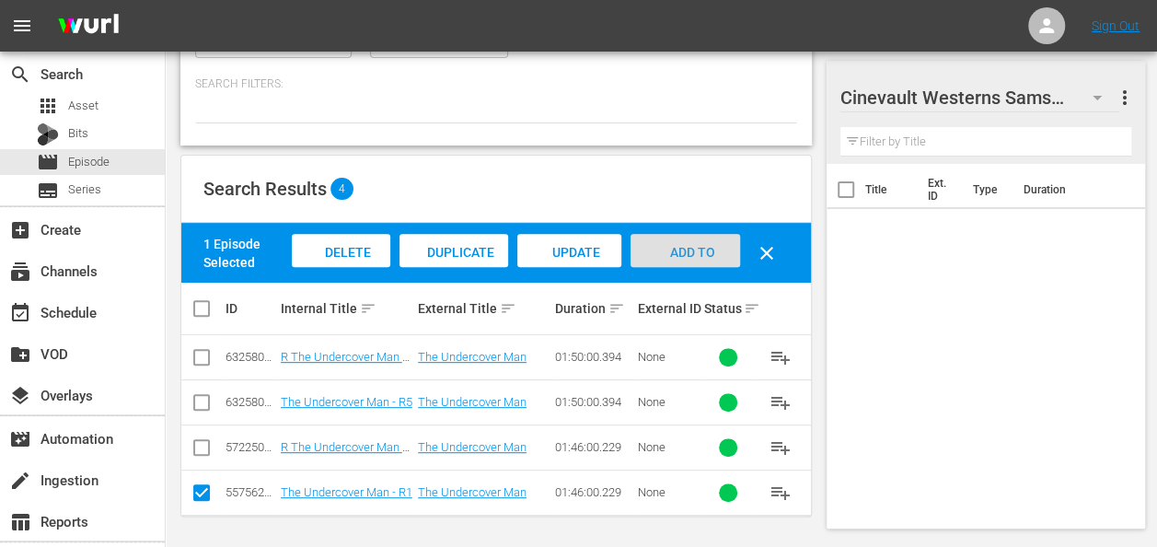
click at [670, 241] on div "Add to Workspace" at bounding box center [685, 268] width 110 height 69
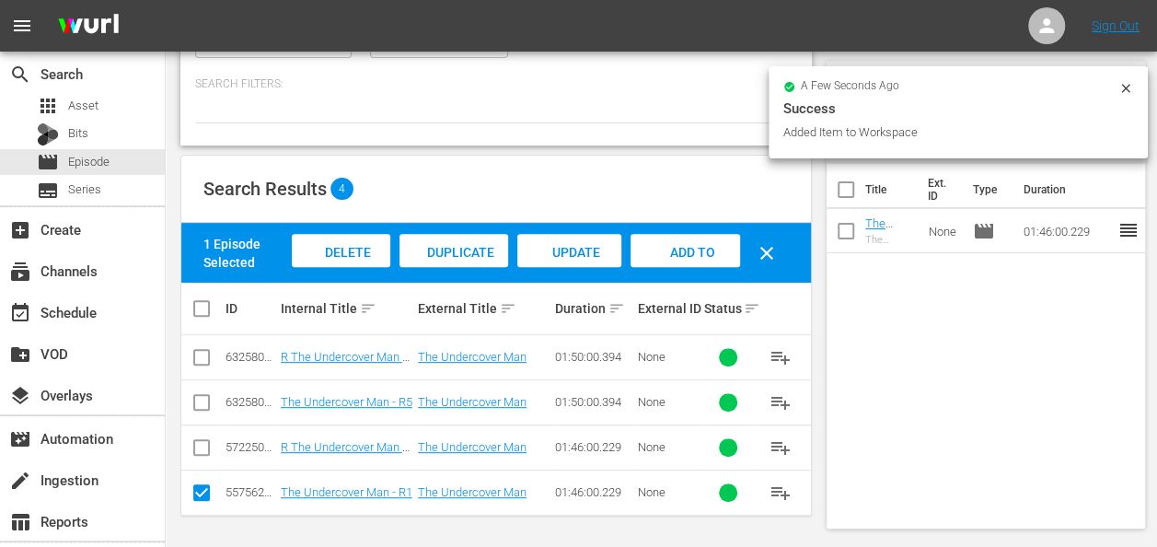
click at [1123, 90] on icon at bounding box center [1125, 88] width 8 height 8
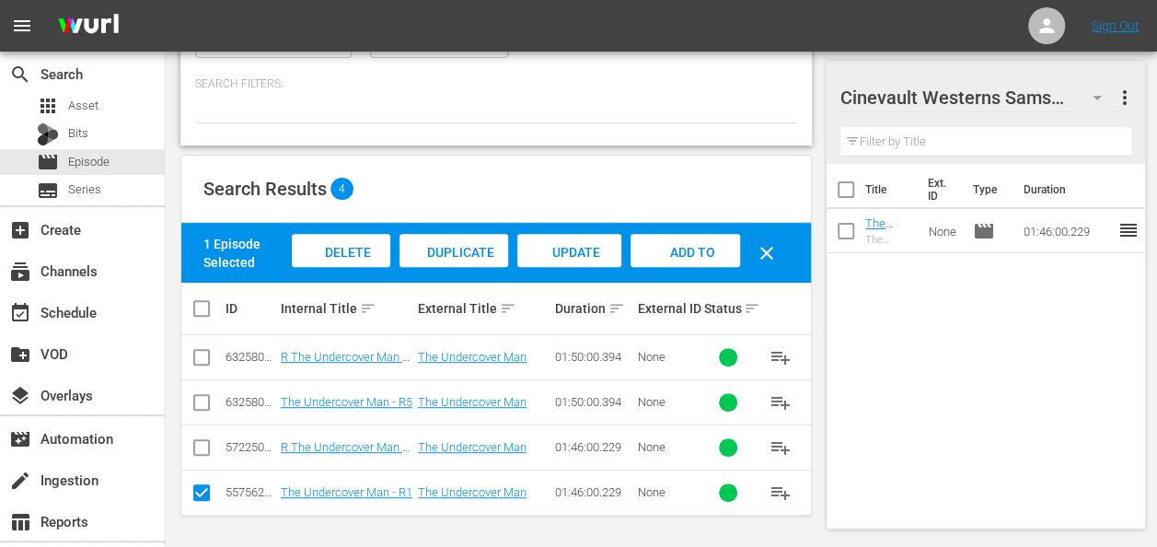
click at [1102, 96] on icon "button" at bounding box center [1097, 98] width 22 height 22
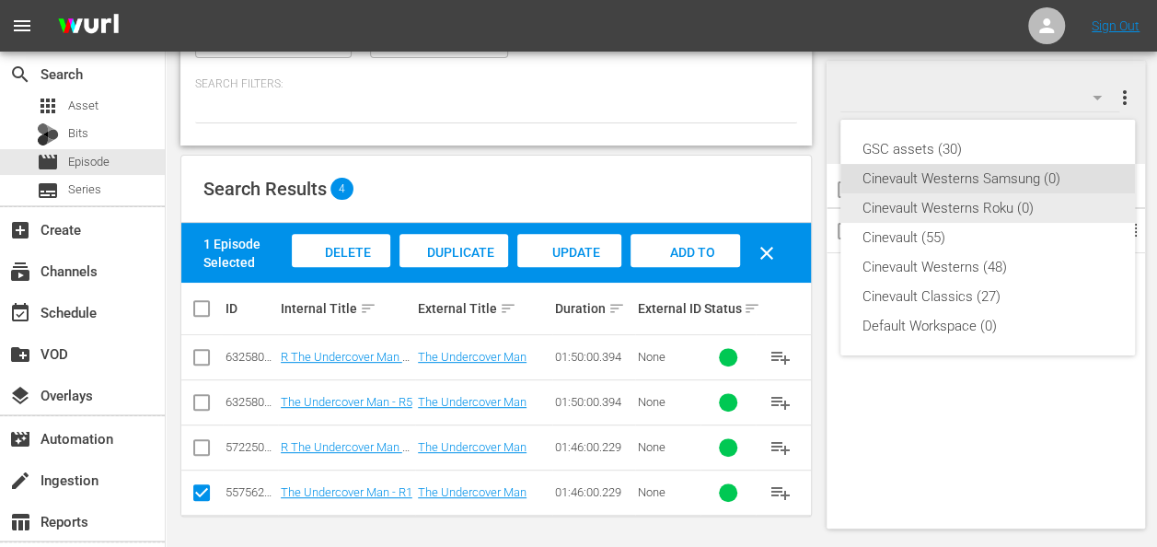
click at [964, 202] on div "Cinevault Westerns Roku (0)" at bounding box center [987, 207] width 250 height 29
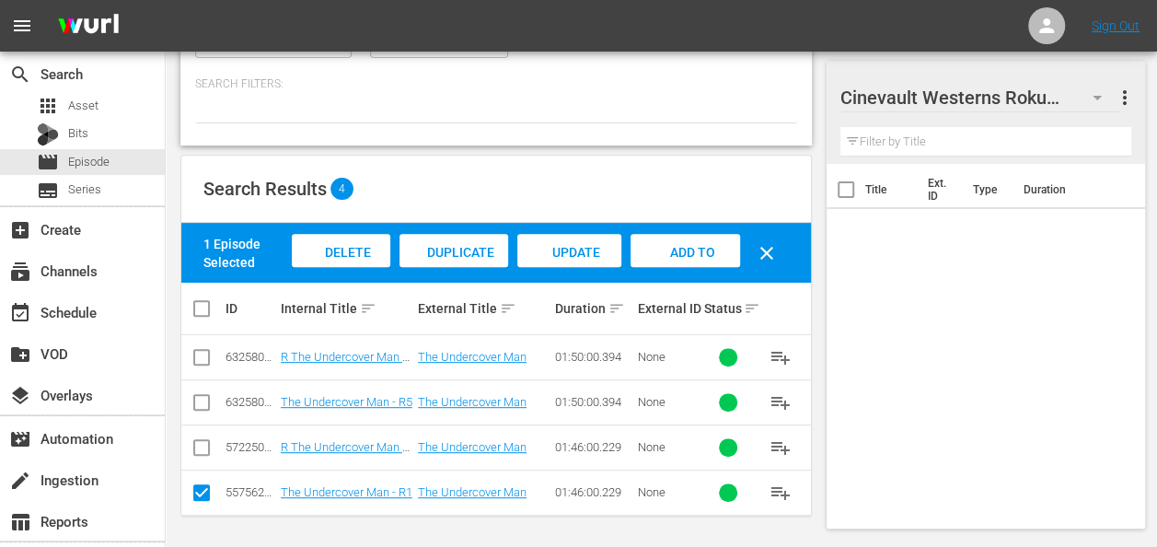
click at [210, 447] on input "checkbox" at bounding box center [202, 451] width 22 height 22
checkbox input "true"
click at [200, 494] on input "checkbox" at bounding box center [202, 496] width 22 height 22
checkbox input "false"
click at [694, 260] on div "Add to Workspace" at bounding box center [685, 268] width 110 height 69
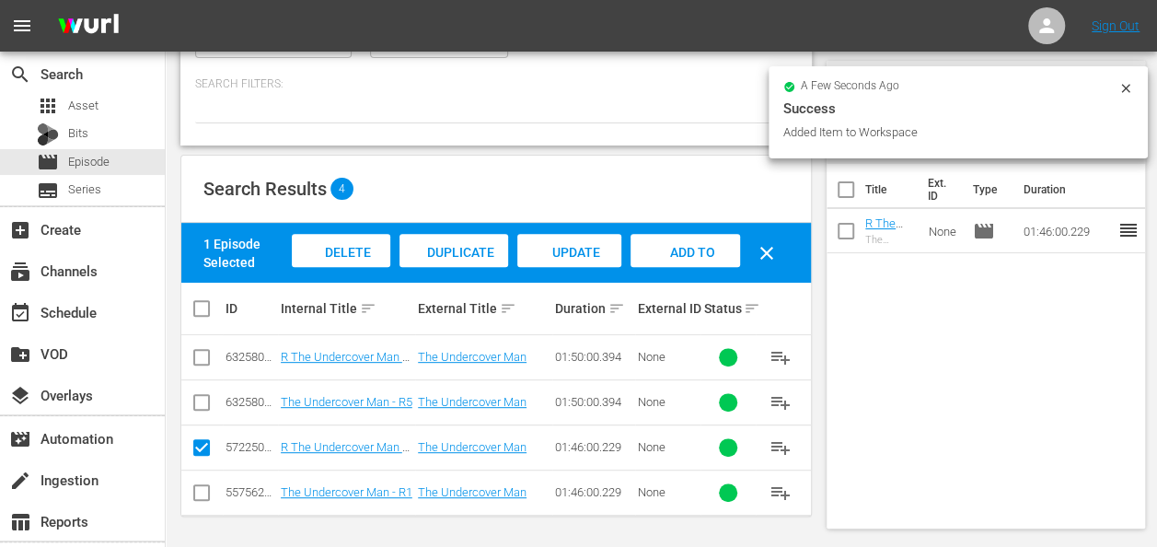
click at [1121, 96] on div at bounding box center [1125, 90] width 15 height 19
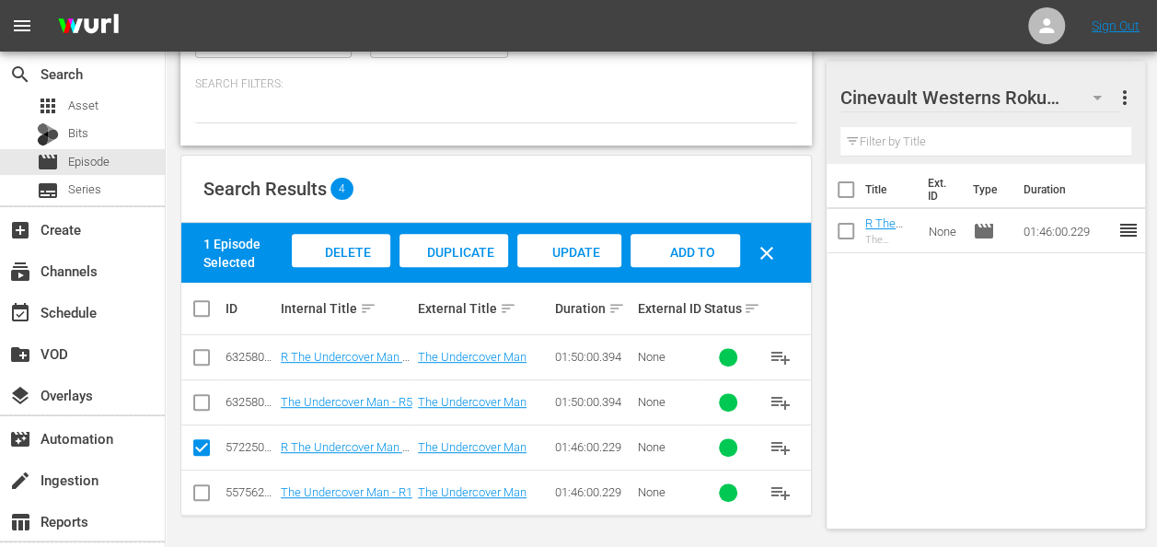
scroll to position [0, 0]
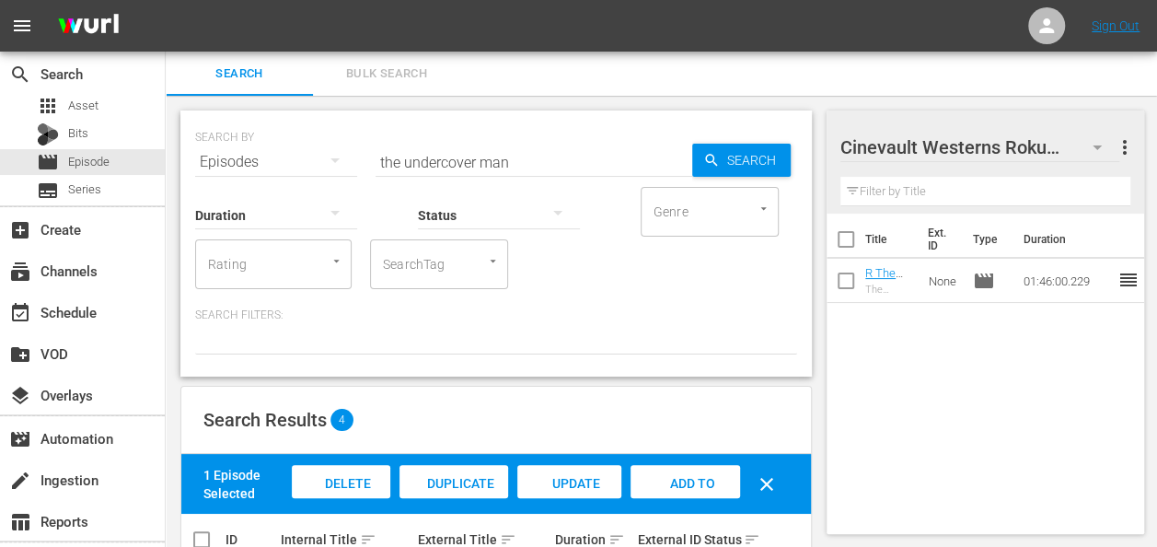
click at [517, 158] on input "the undercover man" at bounding box center [534, 162] width 317 height 44
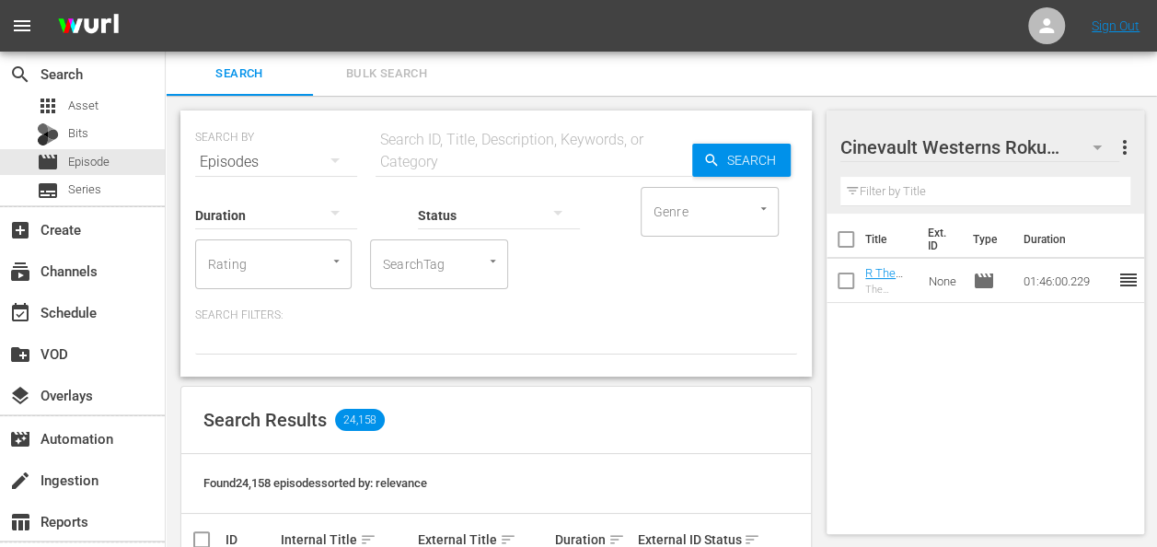
click at [501, 135] on div "Search ID, Title, Description, Keywords, or Category" at bounding box center [534, 151] width 317 height 44
click at [485, 151] on input "text" at bounding box center [534, 162] width 317 height 44
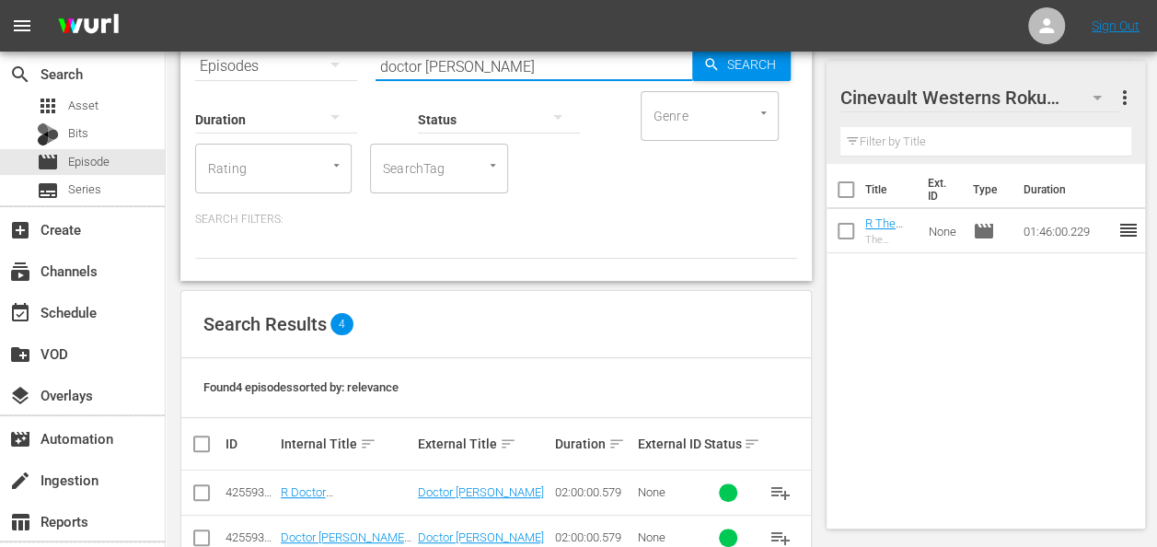
scroll to position [231, 0]
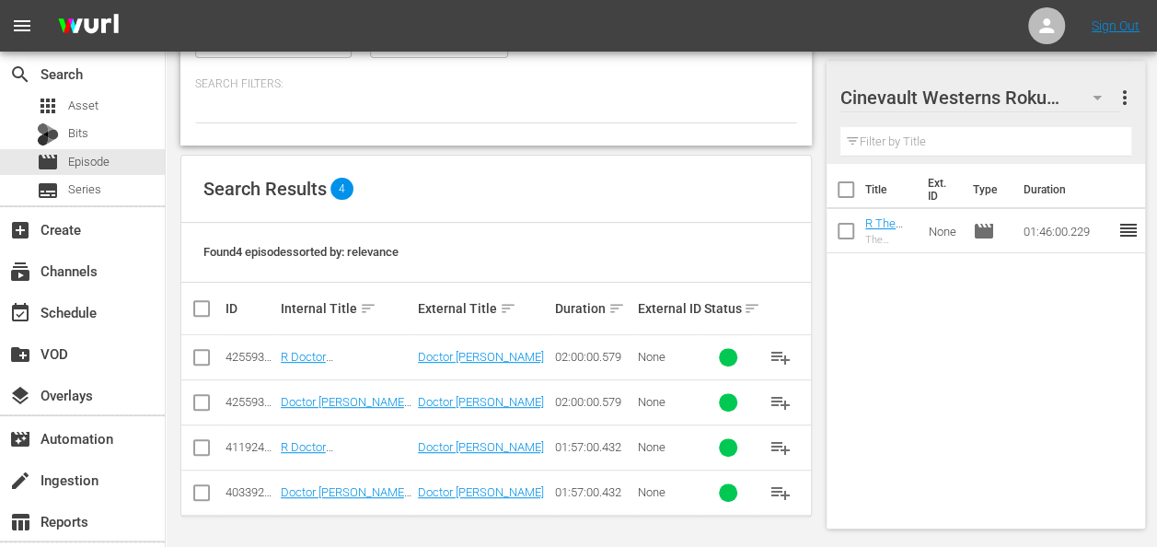
type input "doctor faustus"
click at [204, 448] on input "checkbox" at bounding box center [202, 451] width 22 height 22
checkbox input "true"
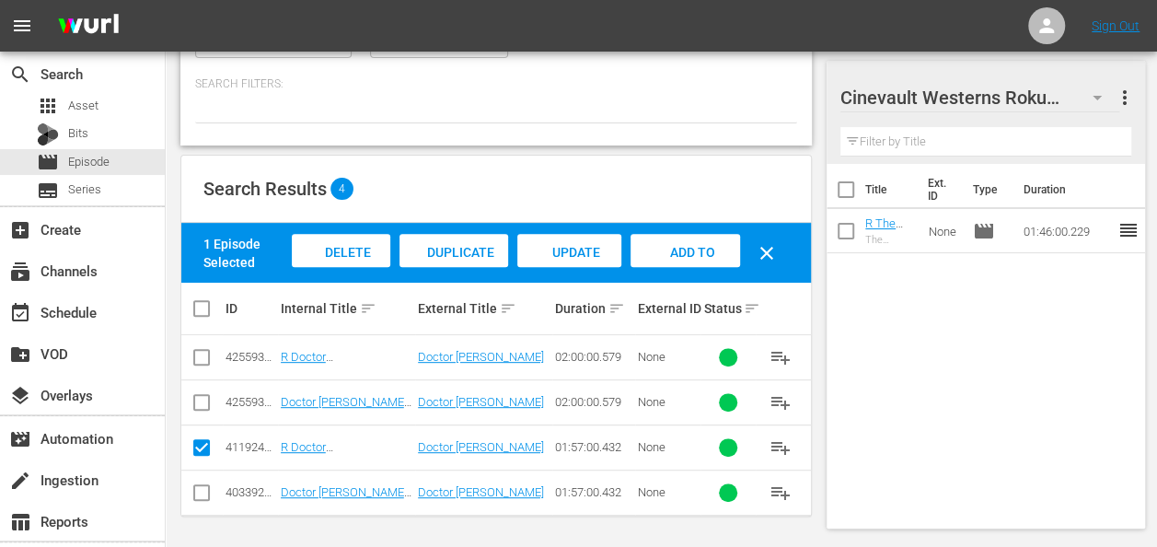
click at [699, 249] on span "Add to Workspace" at bounding box center [685, 270] width 90 height 50
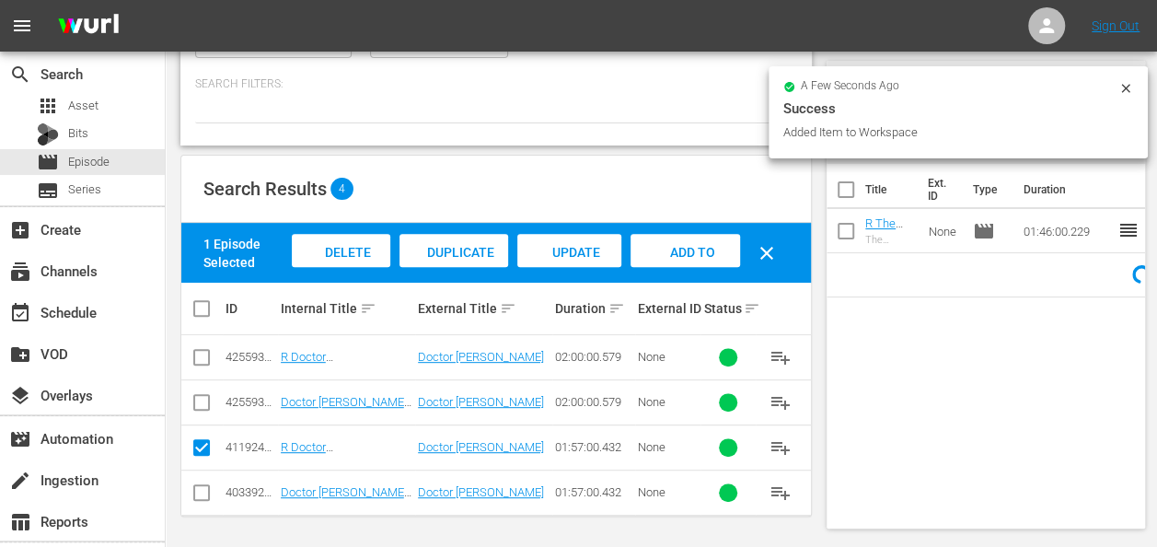
click at [1122, 85] on icon at bounding box center [1125, 88] width 8 height 8
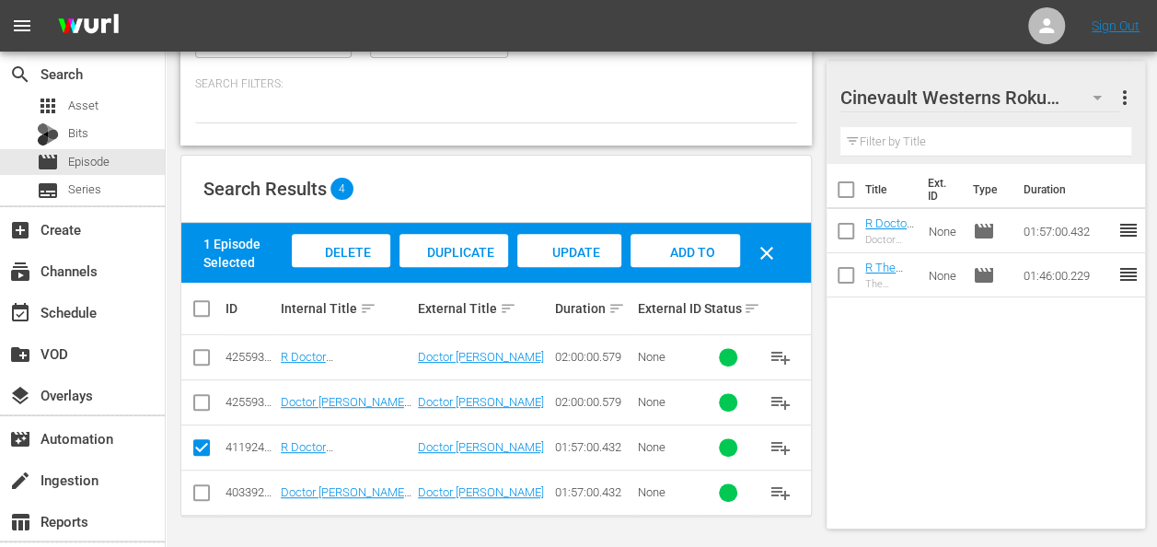
click at [1101, 99] on icon "button" at bounding box center [1097, 98] width 22 height 22
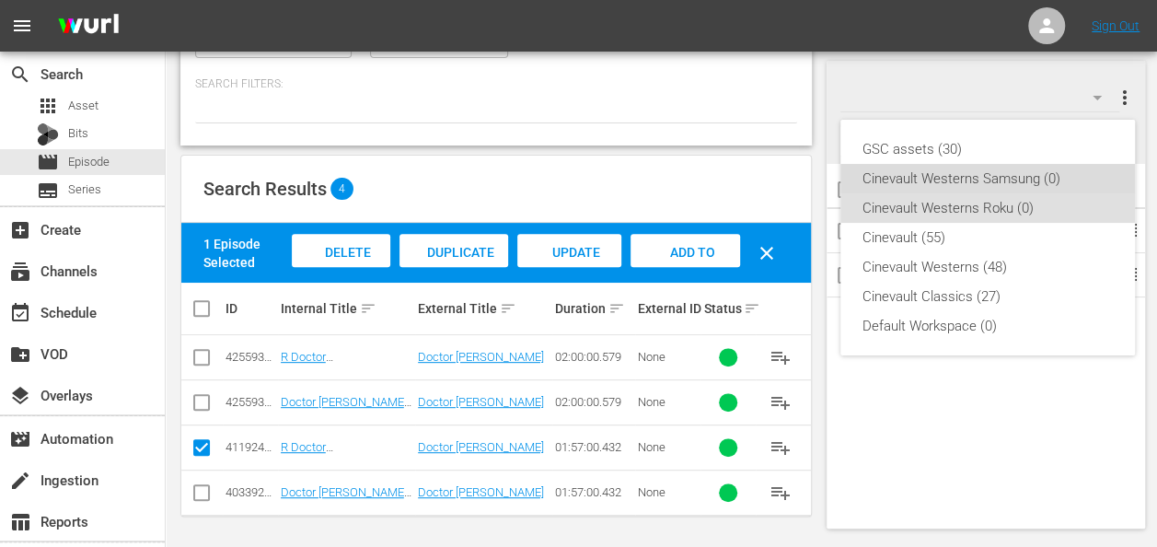
click at [1024, 184] on div "Cinevault Westerns Samsung (0)" at bounding box center [987, 178] width 250 height 29
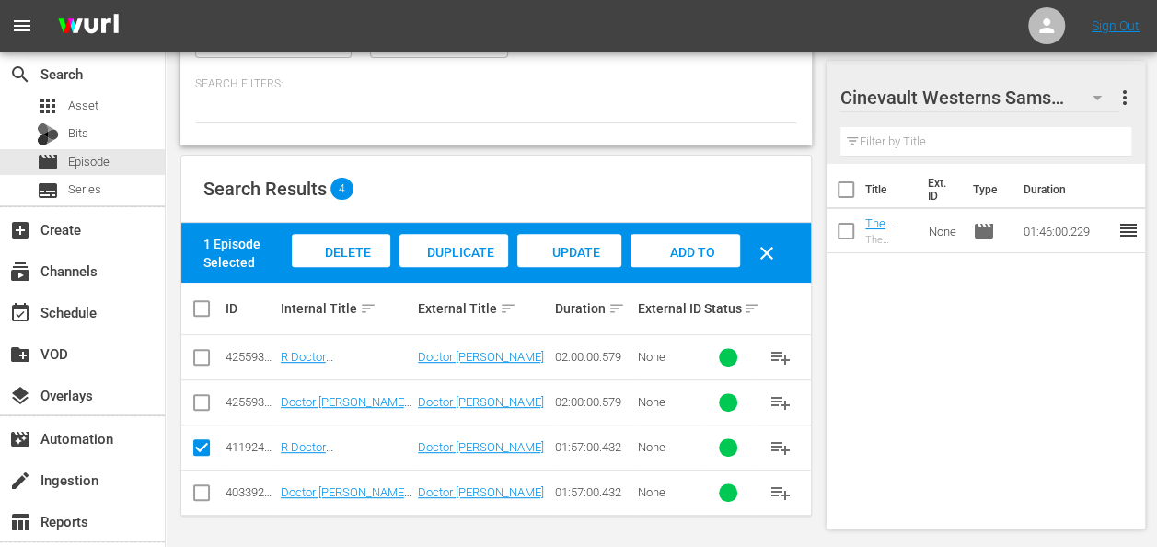
click at [202, 489] on input "checkbox" at bounding box center [202, 496] width 22 height 22
checkbox input "true"
click at [204, 445] on input "checkbox" at bounding box center [202, 451] width 22 height 22
checkbox input "false"
click at [688, 234] on div "Add to Workspace" at bounding box center [685, 268] width 110 height 69
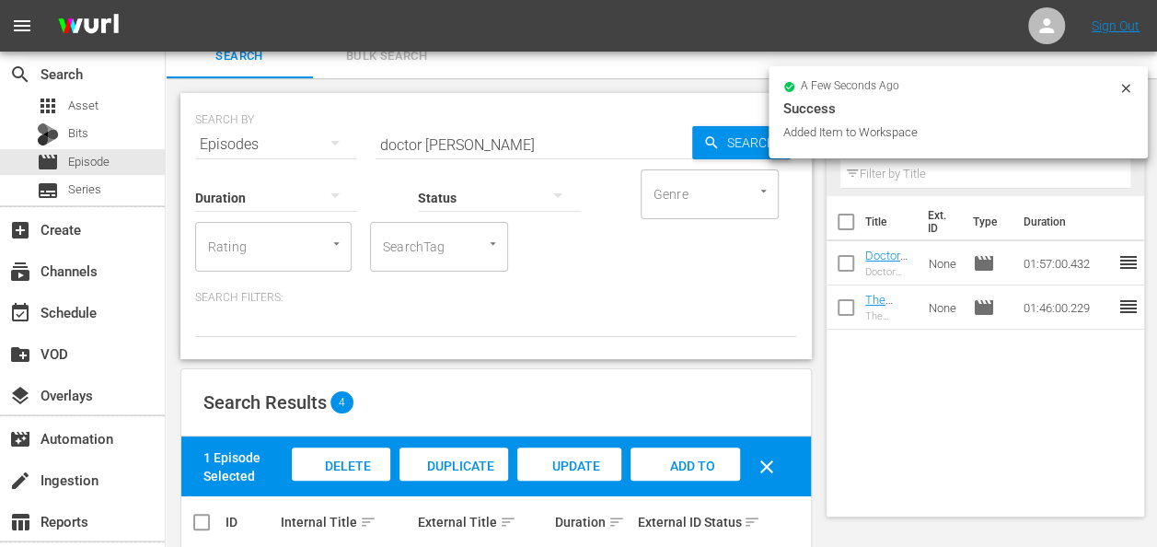
scroll to position [0, 0]
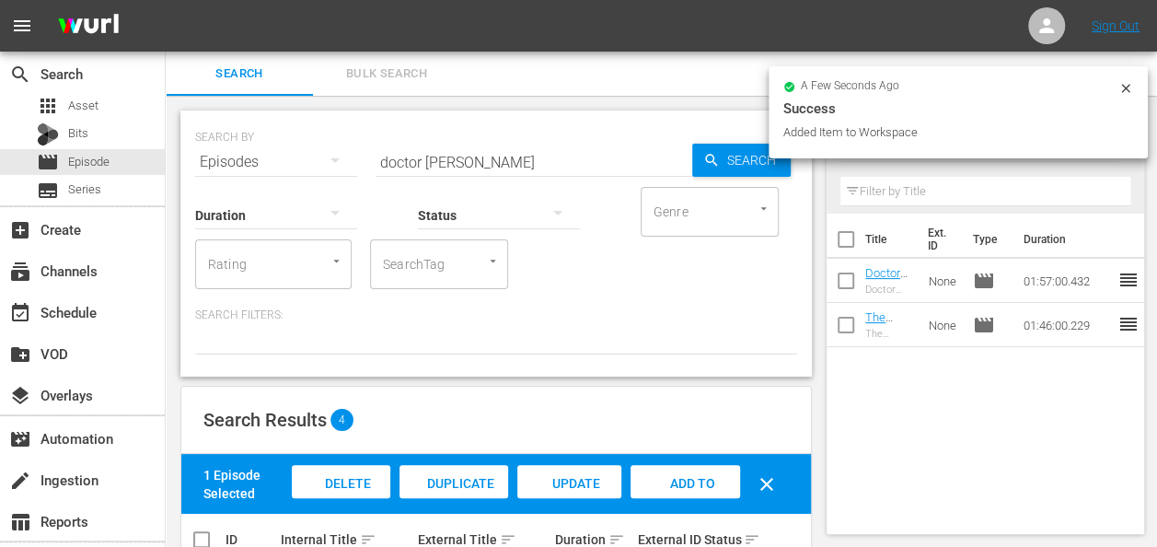
click at [492, 156] on input "doctor faustus" at bounding box center [534, 162] width 317 height 44
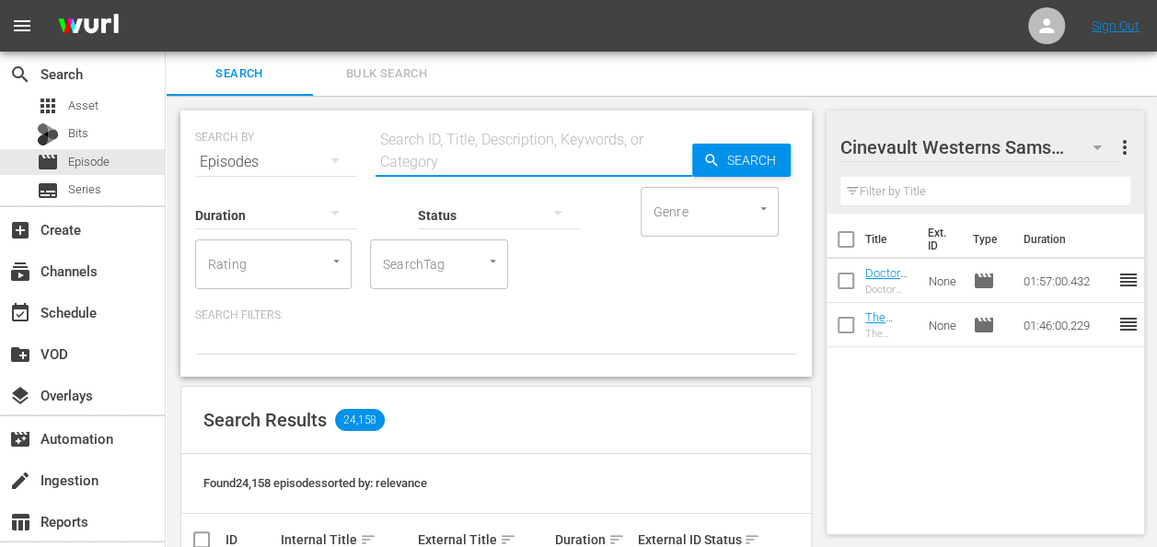
click at [585, 165] on input "text" at bounding box center [534, 162] width 317 height 44
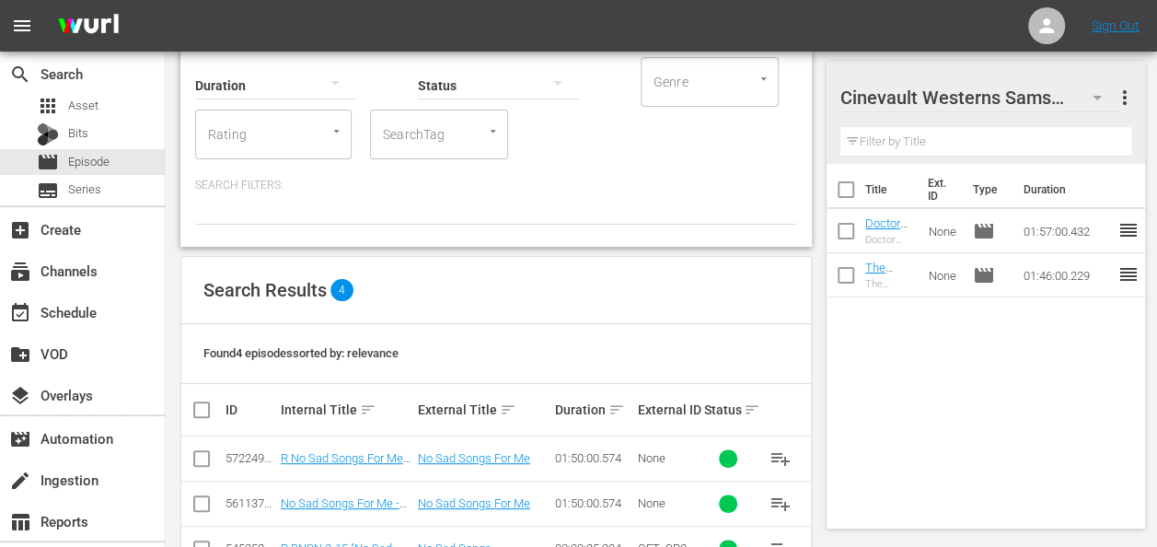
scroll to position [231, 0]
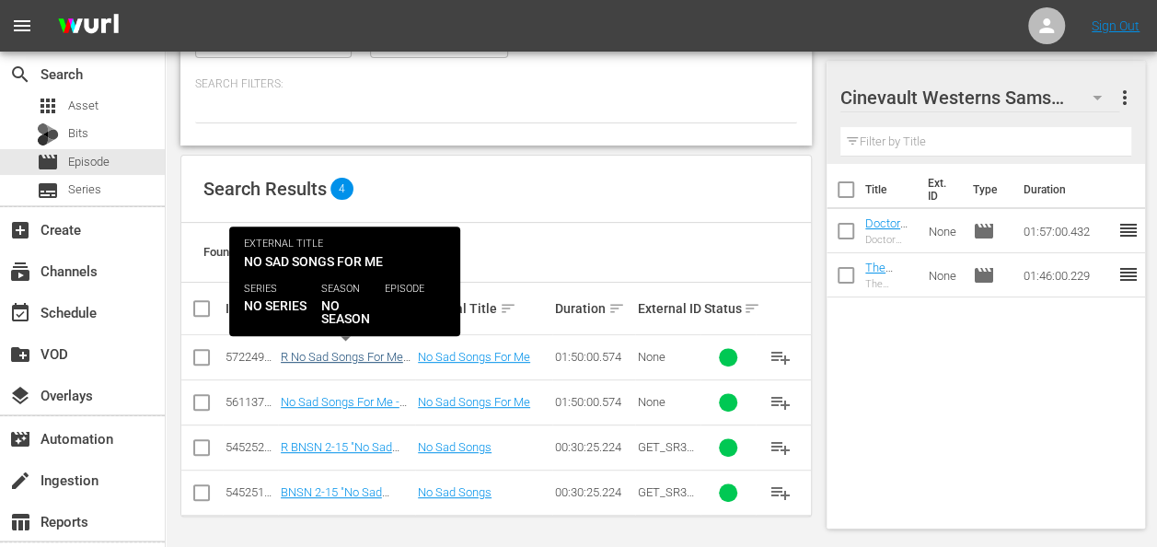
type input "no sad songs for me"
click at [376, 353] on link "R No Sad Songs For Me - R1/R5" at bounding box center [345, 364] width 129 height 28
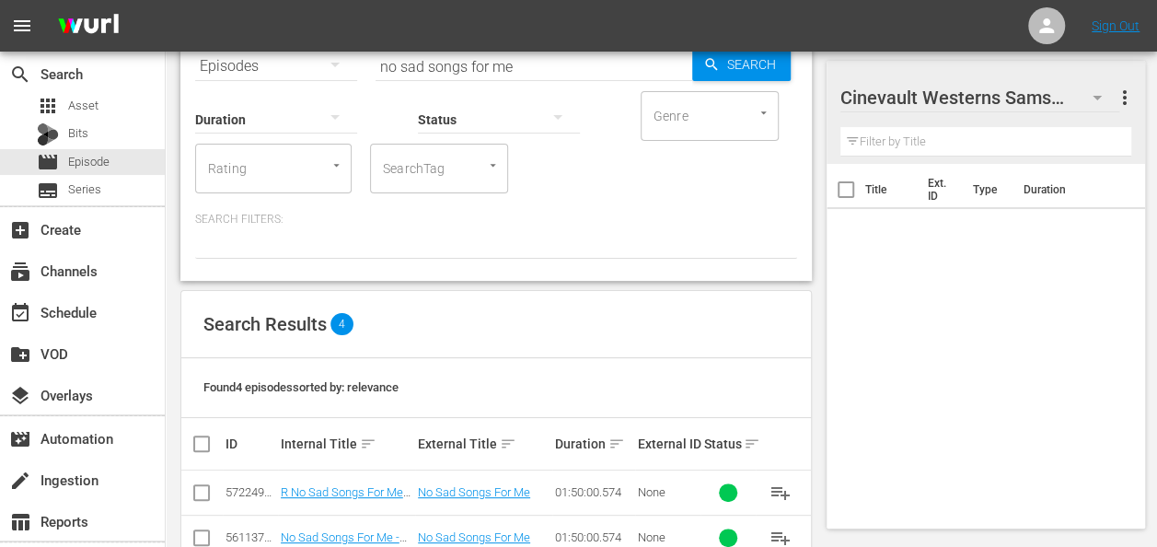
scroll to position [230, 0]
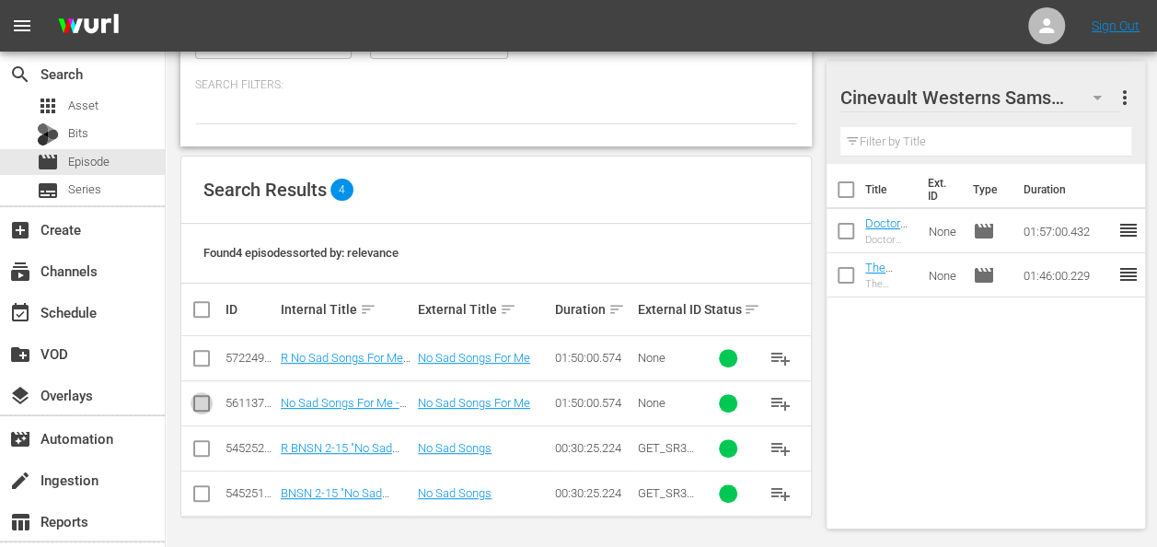
click at [202, 398] on input "checkbox" at bounding box center [202, 407] width 22 height 22
checkbox input "true"
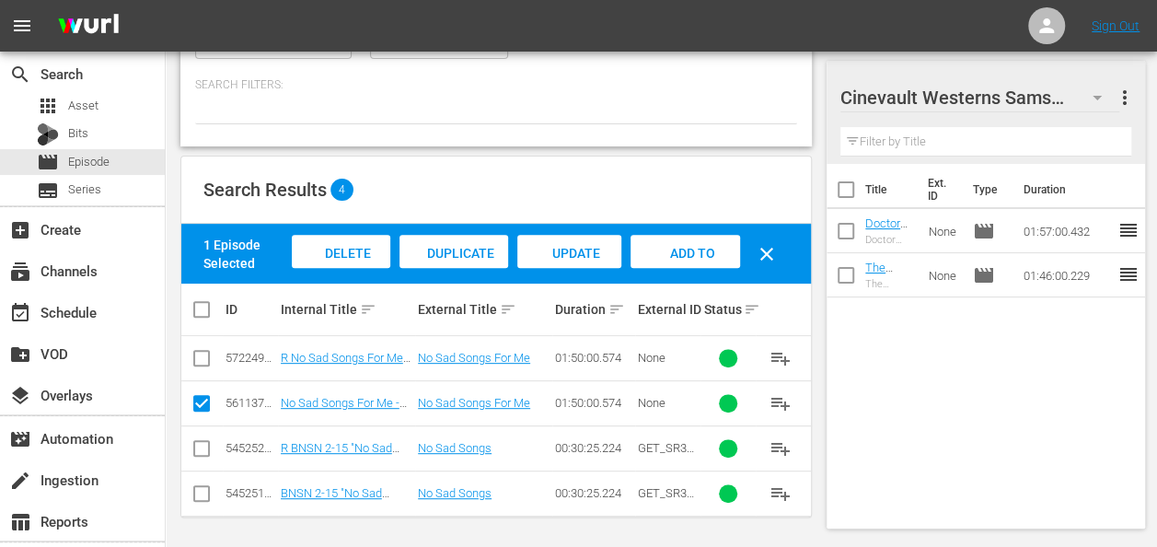
click at [721, 250] on div "Add to Workspace" at bounding box center [685, 269] width 110 height 69
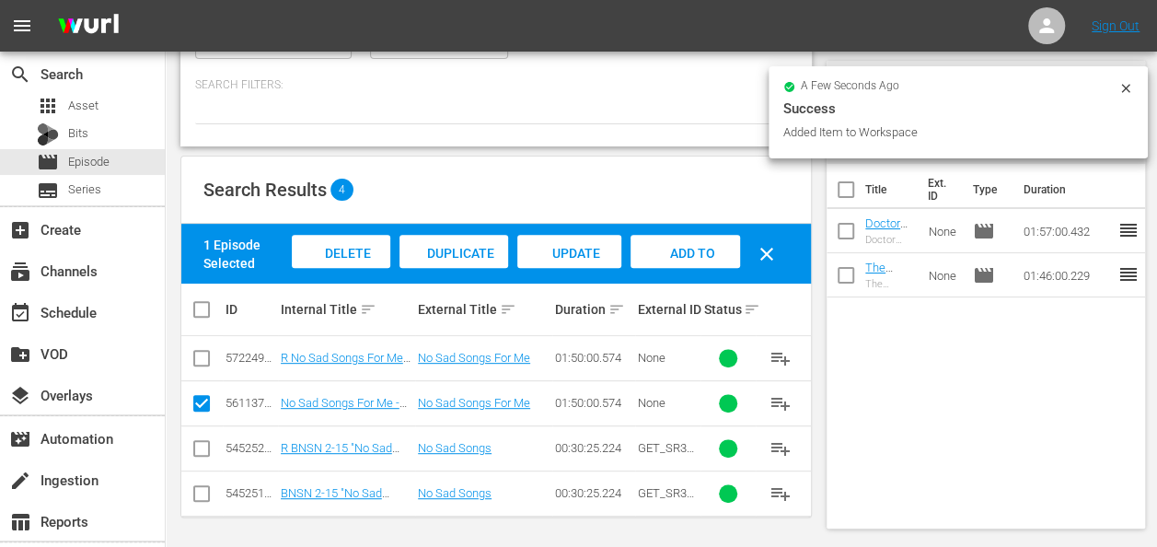
click at [1128, 88] on icon at bounding box center [1125, 88] width 15 height 15
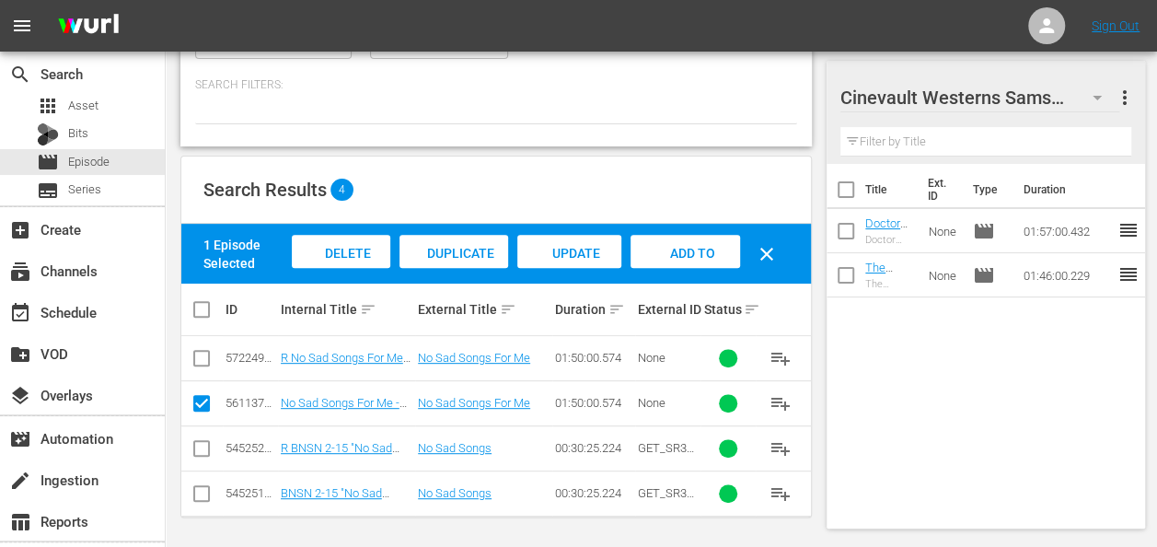
click at [1102, 98] on icon "button" at bounding box center [1097, 98] width 22 height 22
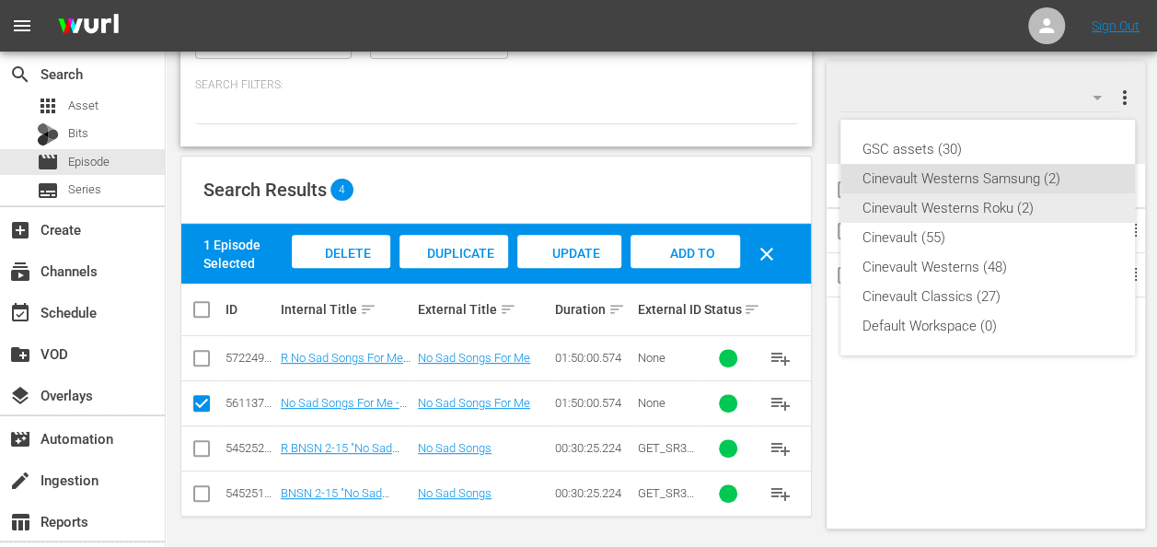
click at [990, 205] on div "Cinevault Westerns Roku (2)" at bounding box center [987, 207] width 250 height 29
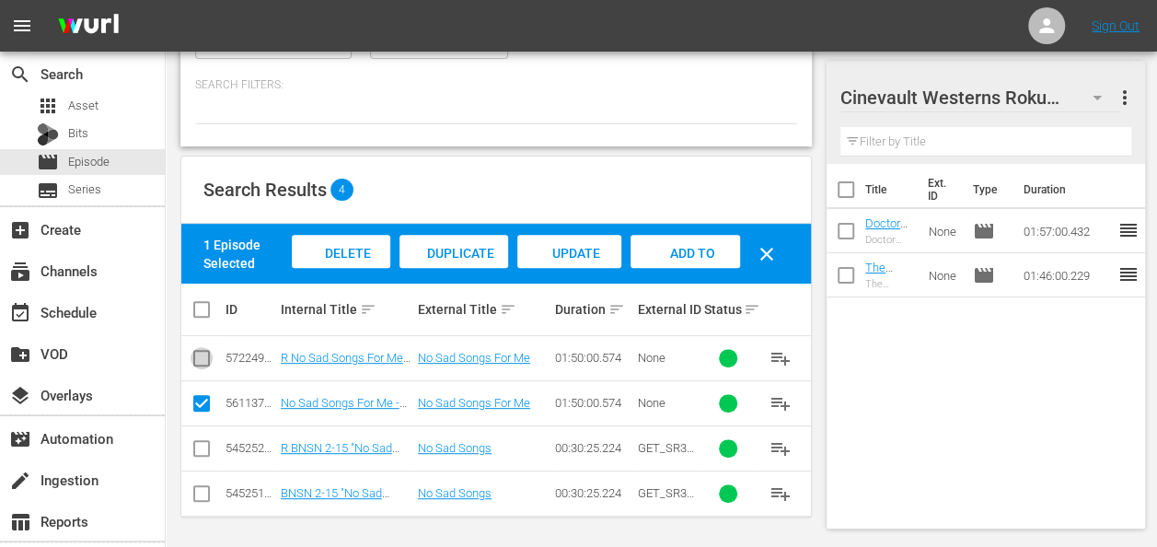
click at [193, 361] on input "checkbox" at bounding box center [202, 362] width 22 height 22
checkbox input "true"
click at [199, 396] on input "checkbox" at bounding box center [202, 407] width 22 height 22
checkbox input "false"
click at [692, 246] on span "Add to Workspace" at bounding box center [685, 271] width 90 height 50
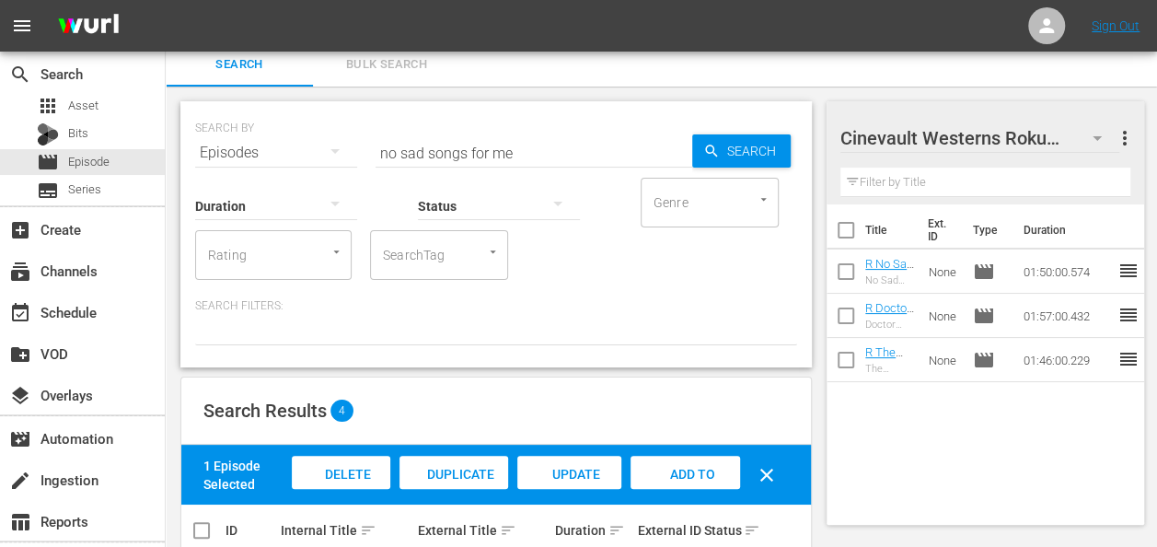
scroll to position [2, 0]
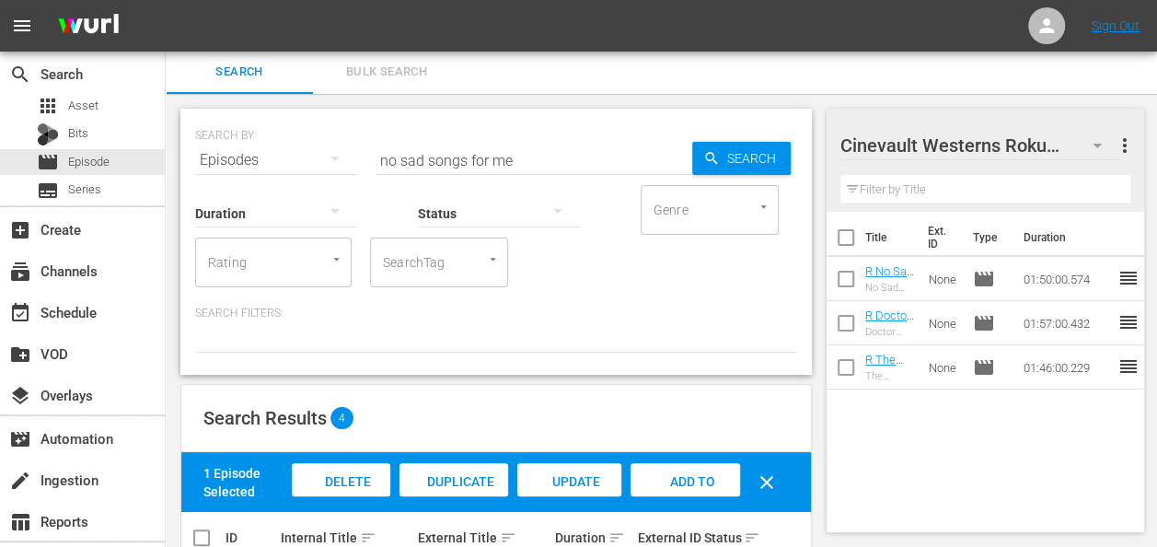
click at [549, 160] on input "no sad songs for me" at bounding box center [534, 160] width 317 height 44
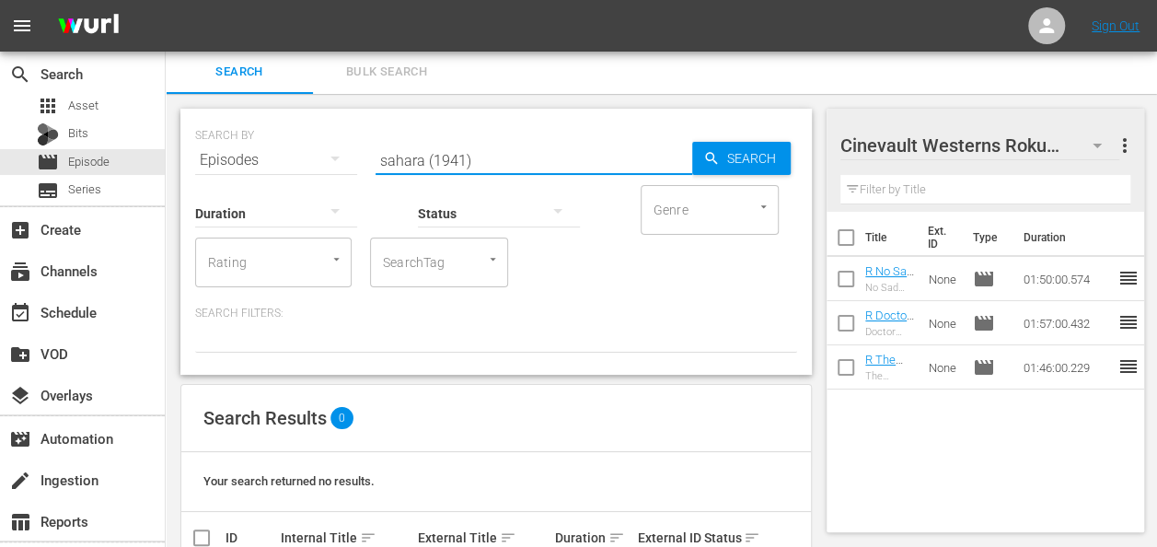
click at [458, 166] on input "sahara (1941)" at bounding box center [534, 160] width 317 height 44
click at [462, 164] on input "sahara (1941)" at bounding box center [534, 160] width 317 height 44
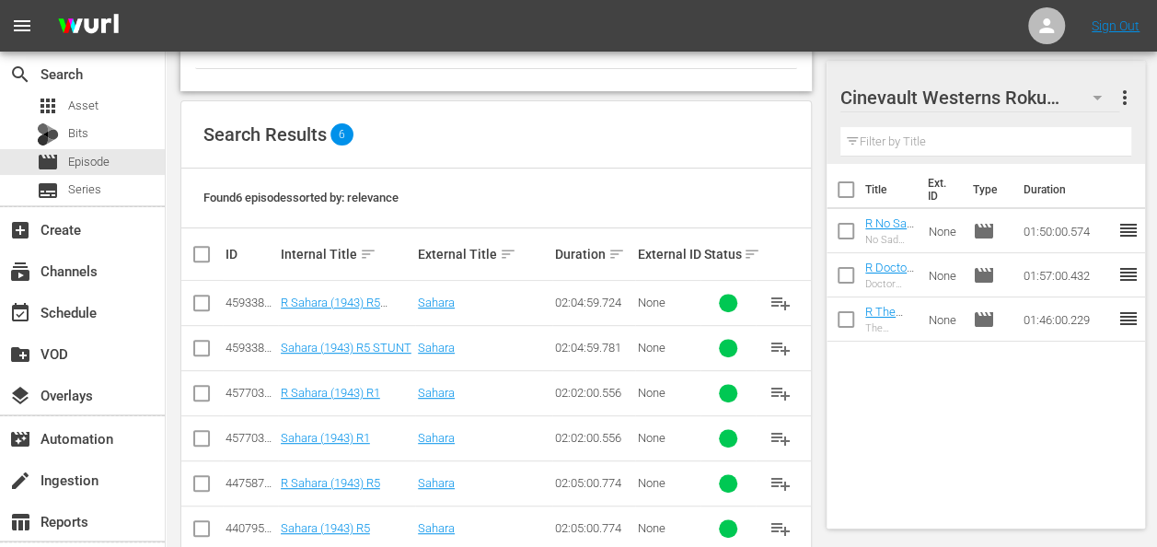
scroll to position [320, 0]
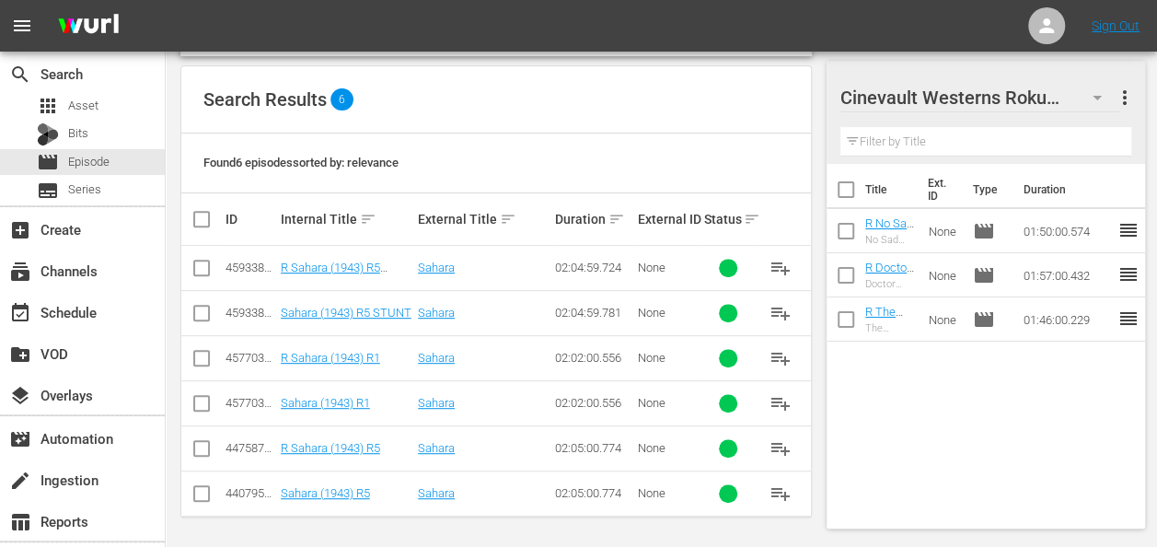
type input "sahara (1943)"
click at [197, 357] on input "checkbox" at bounding box center [202, 362] width 22 height 22
checkbox input "true"
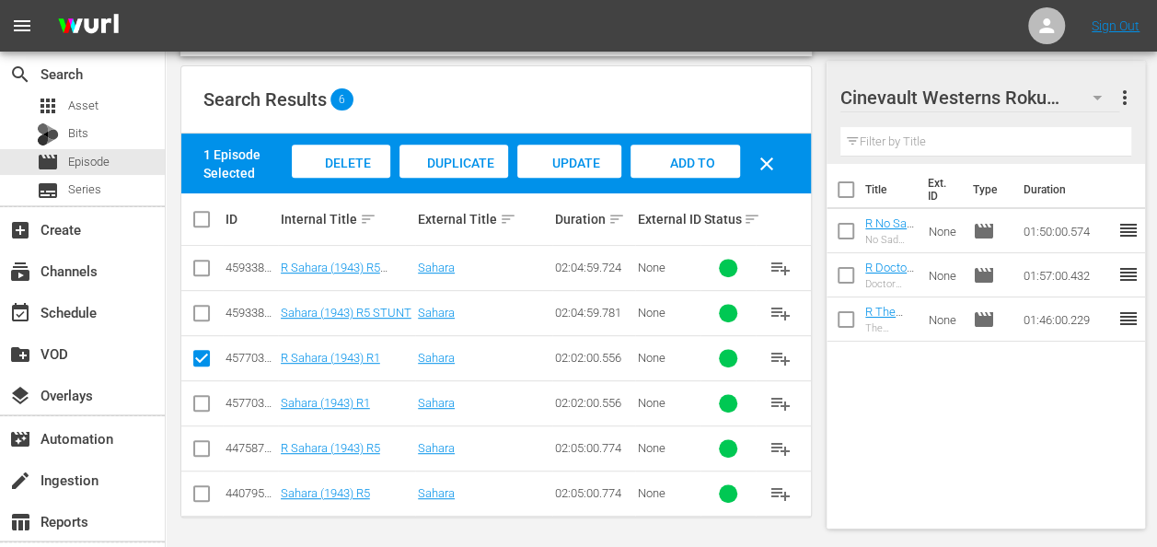
click at [695, 156] on span "Add to Workspace" at bounding box center [685, 181] width 90 height 50
click at [1095, 103] on icon "button" at bounding box center [1097, 98] width 22 height 22
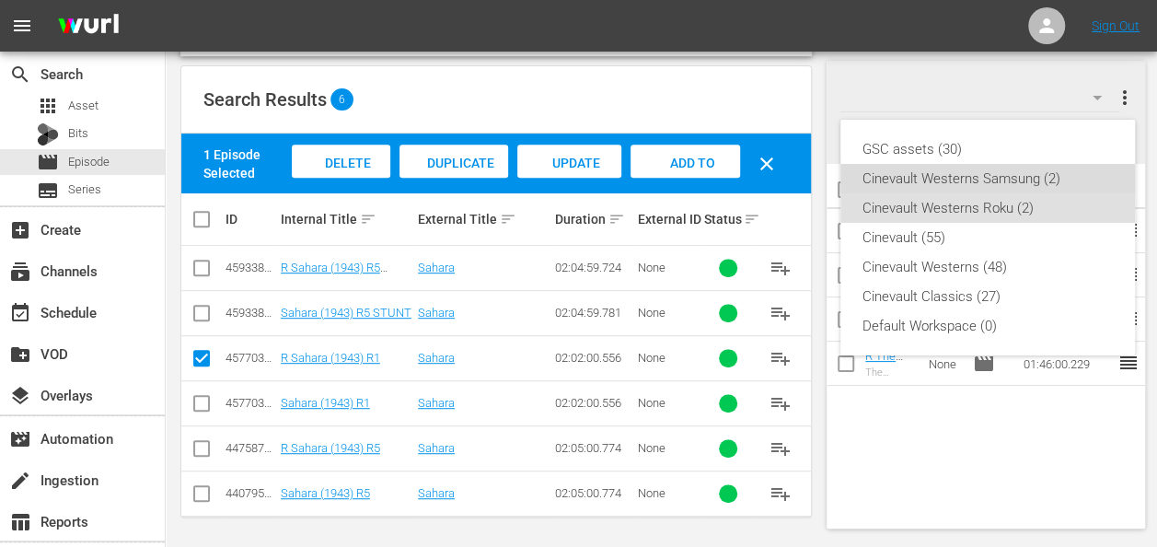
click at [943, 187] on div "Cinevault Westerns Samsung (2)" at bounding box center [987, 178] width 250 height 29
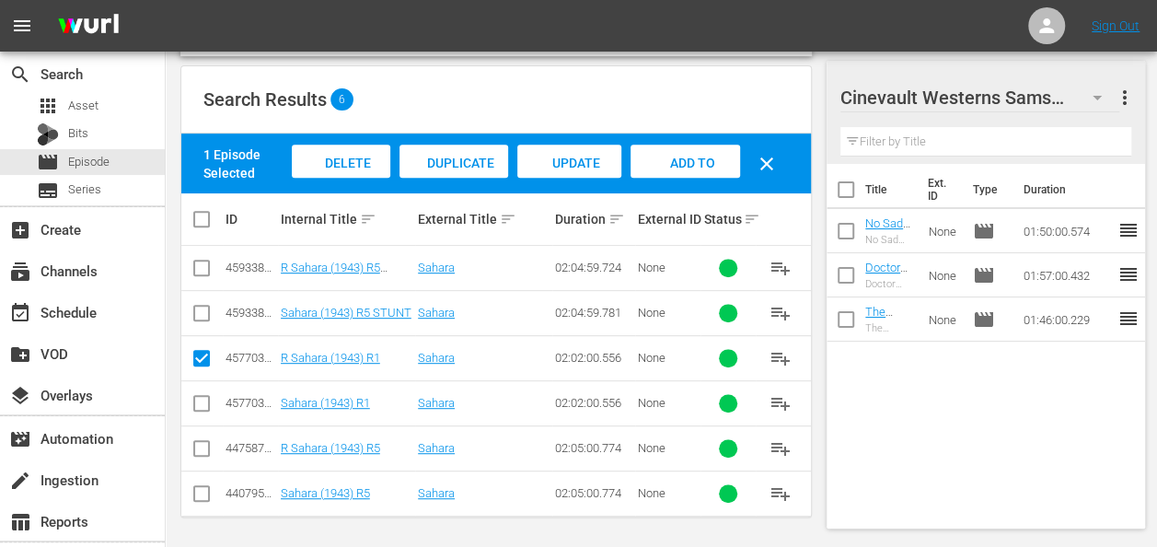
click at [1101, 96] on icon "button" at bounding box center [1097, 98] width 22 height 22
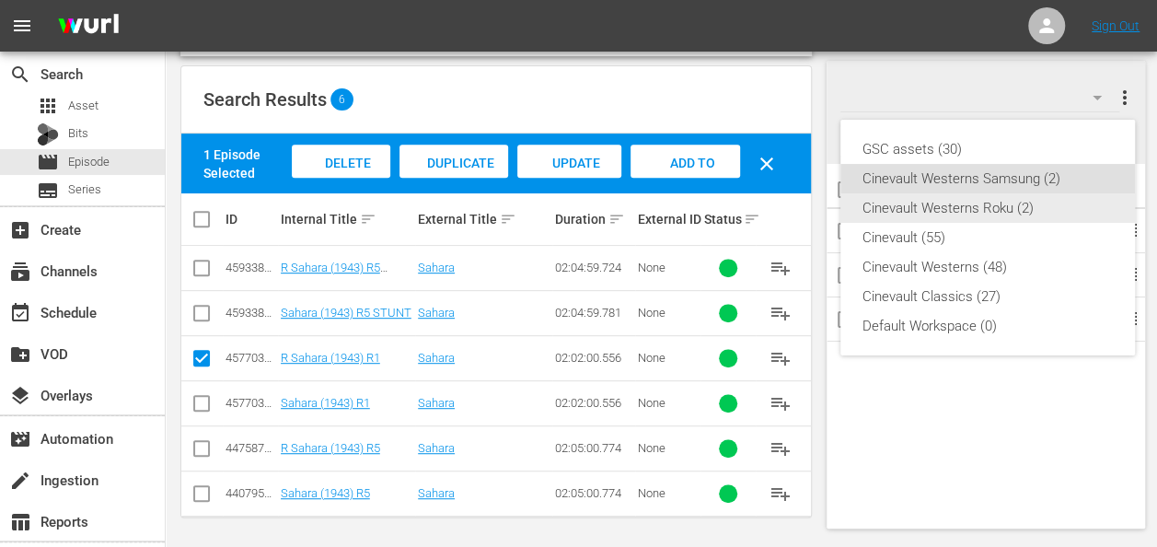
click at [986, 209] on div "Cinevault Westerns Roku (2)" at bounding box center [987, 207] width 250 height 29
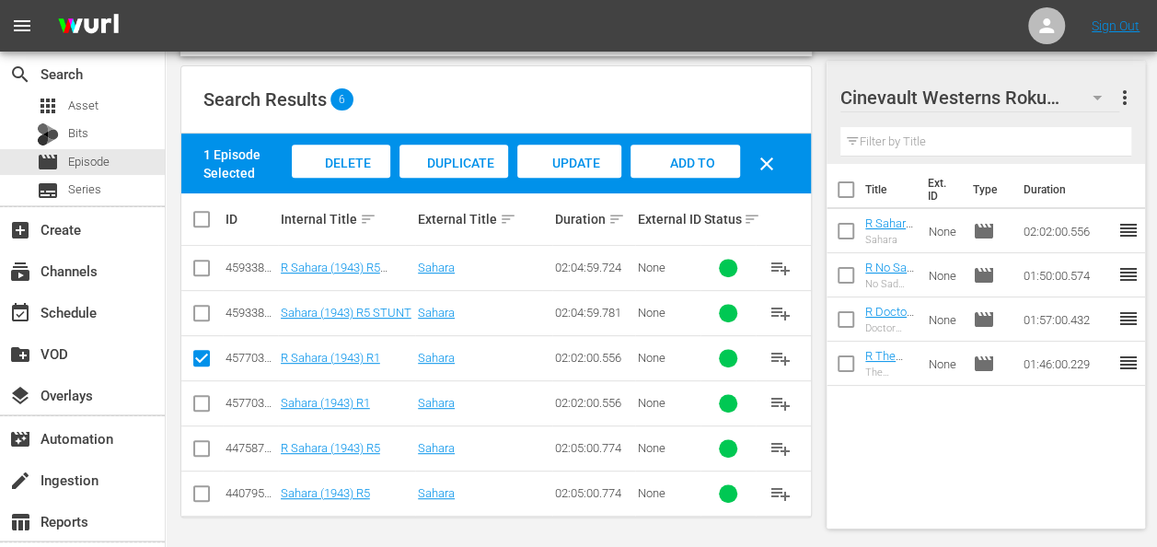
click at [1099, 94] on icon "button" at bounding box center [1097, 98] width 22 height 22
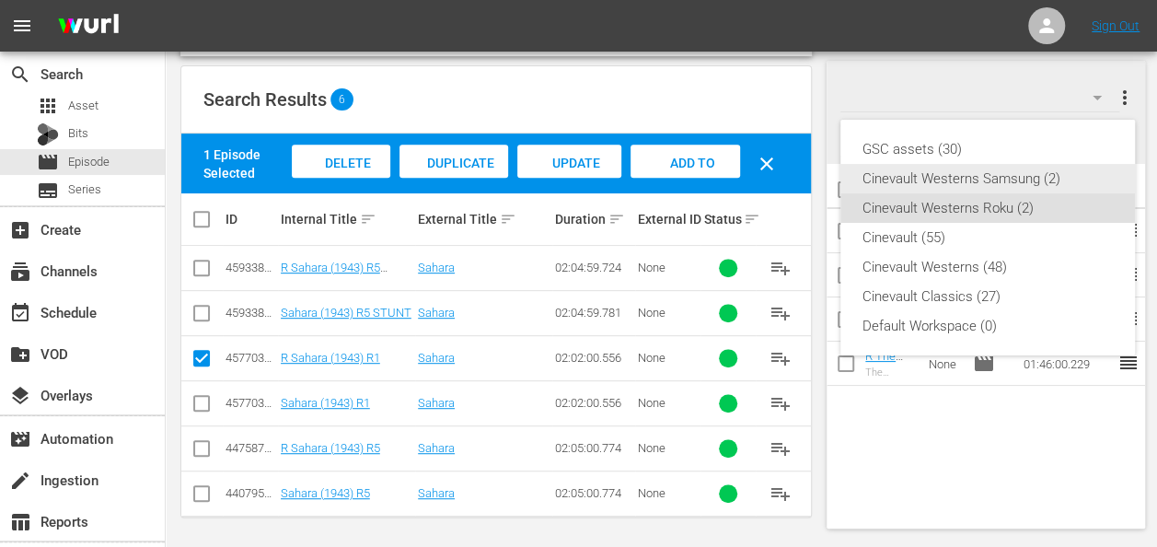
click at [977, 177] on div "Cinevault Westerns Samsung (2)" at bounding box center [987, 178] width 250 height 29
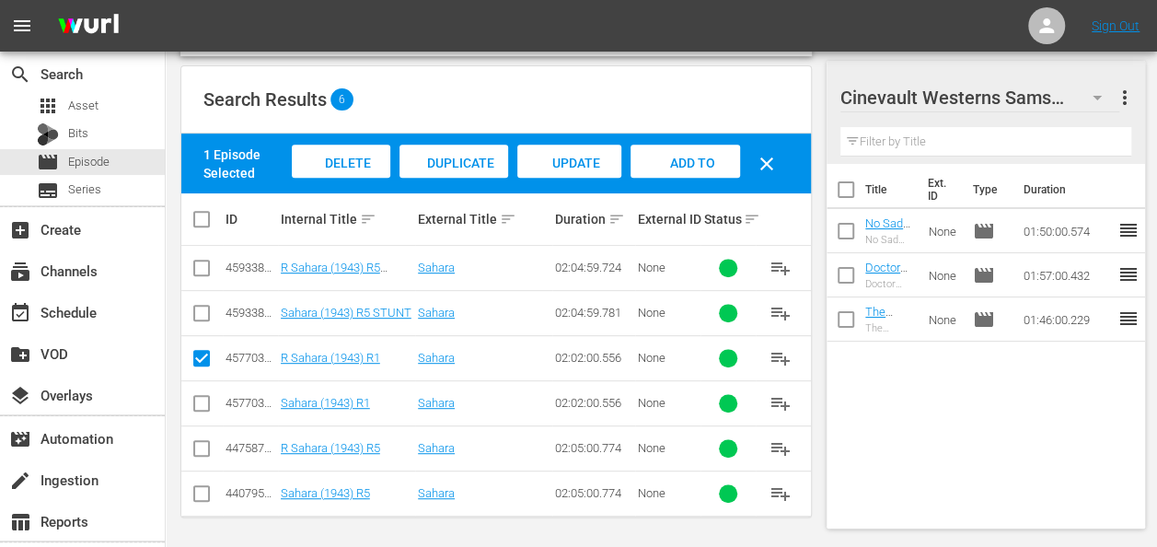
click at [197, 404] on input "checkbox" at bounding box center [202, 407] width 22 height 22
checkbox input "true"
click at [202, 361] on input "checkbox" at bounding box center [202, 362] width 22 height 22
checkbox input "false"
click at [705, 158] on span "Add to Workspace" at bounding box center [685, 181] width 90 height 50
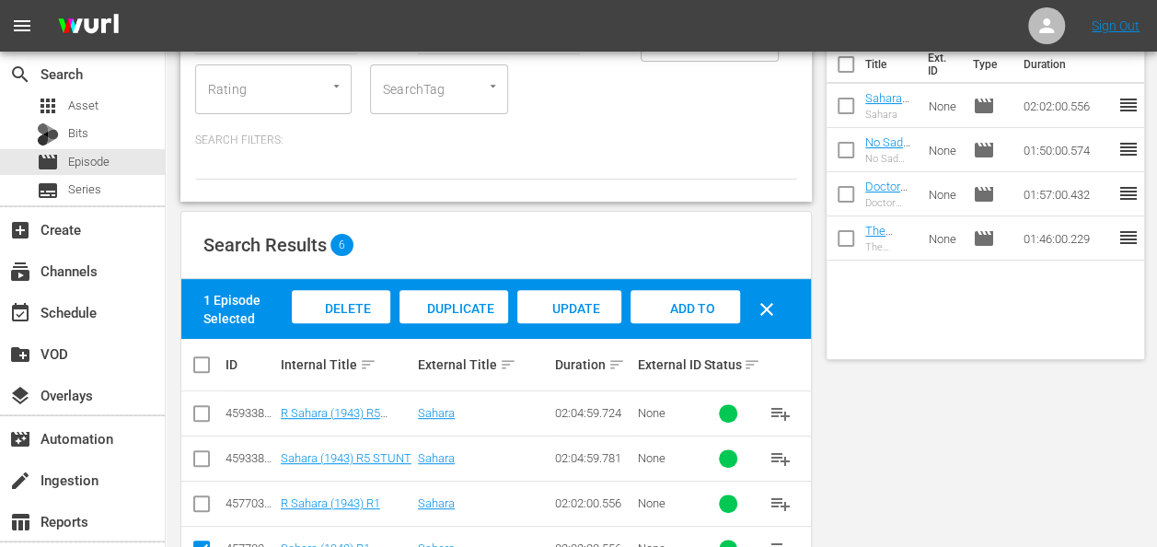
scroll to position [0, 0]
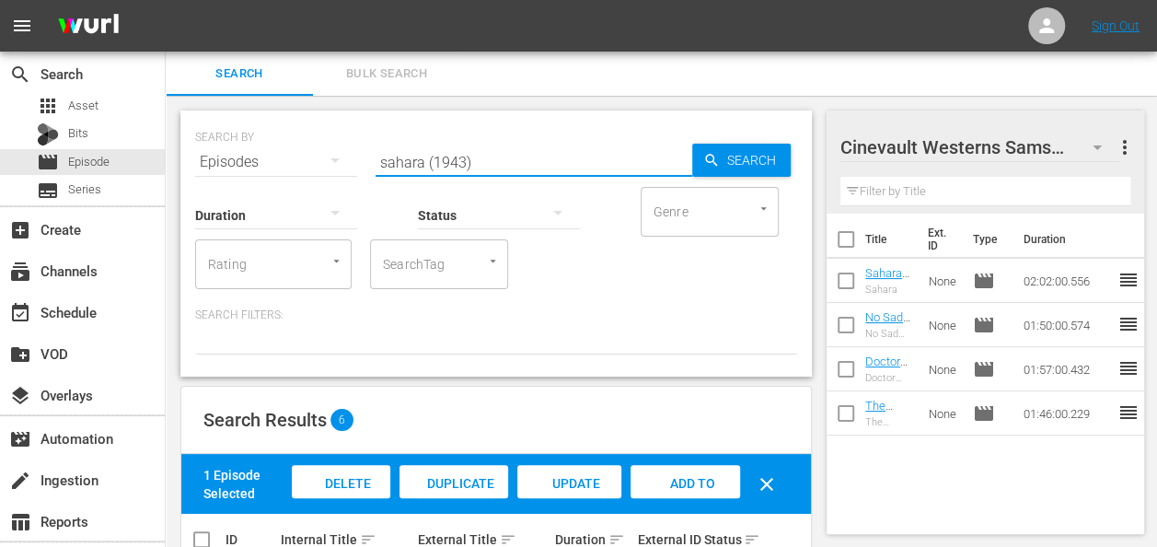
click at [517, 147] on input "sahara (1943)" at bounding box center [534, 162] width 317 height 44
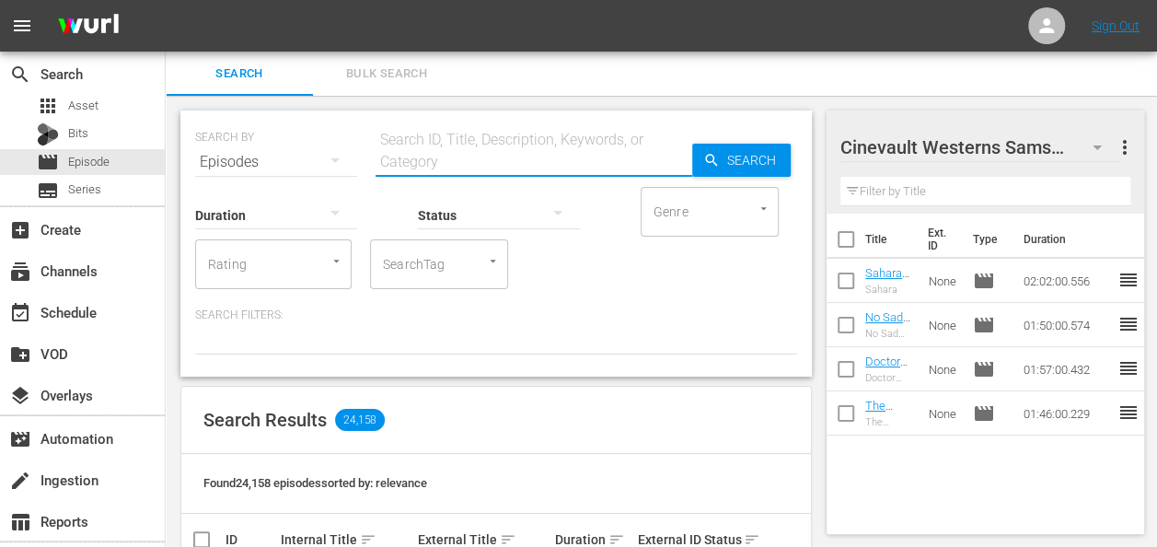
click at [497, 164] on input "text" at bounding box center [534, 162] width 317 height 44
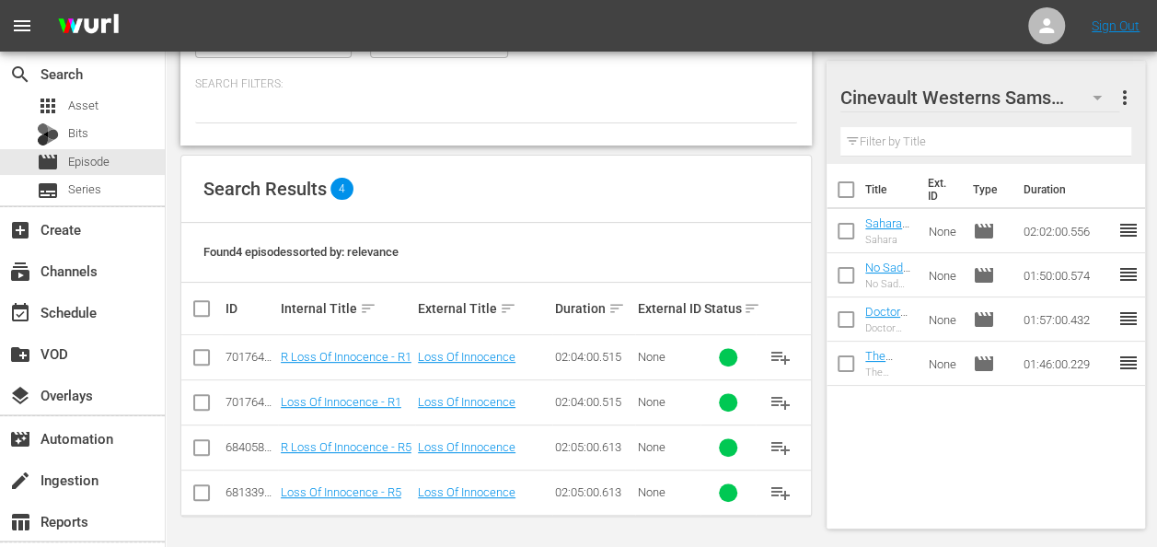
type input "loss of innocence"
click at [196, 398] on input "checkbox" at bounding box center [202, 406] width 22 height 22
checkbox input "true"
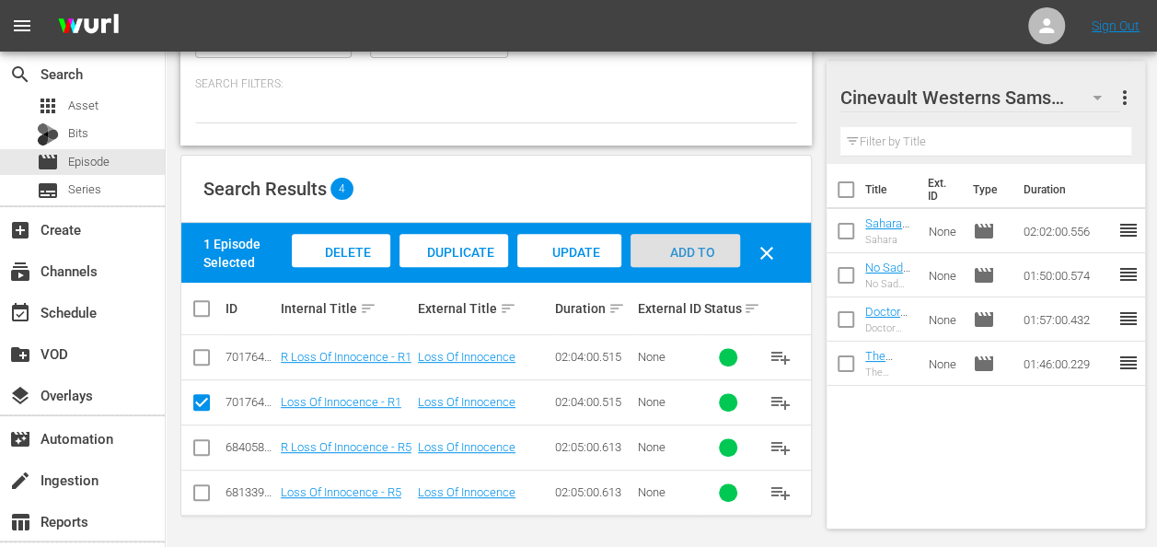
click at [684, 249] on span "Add to Workspace" at bounding box center [685, 270] width 90 height 50
click at [1110, 94] on button "button" at bounding box center [1097, 97] width 44 height 44
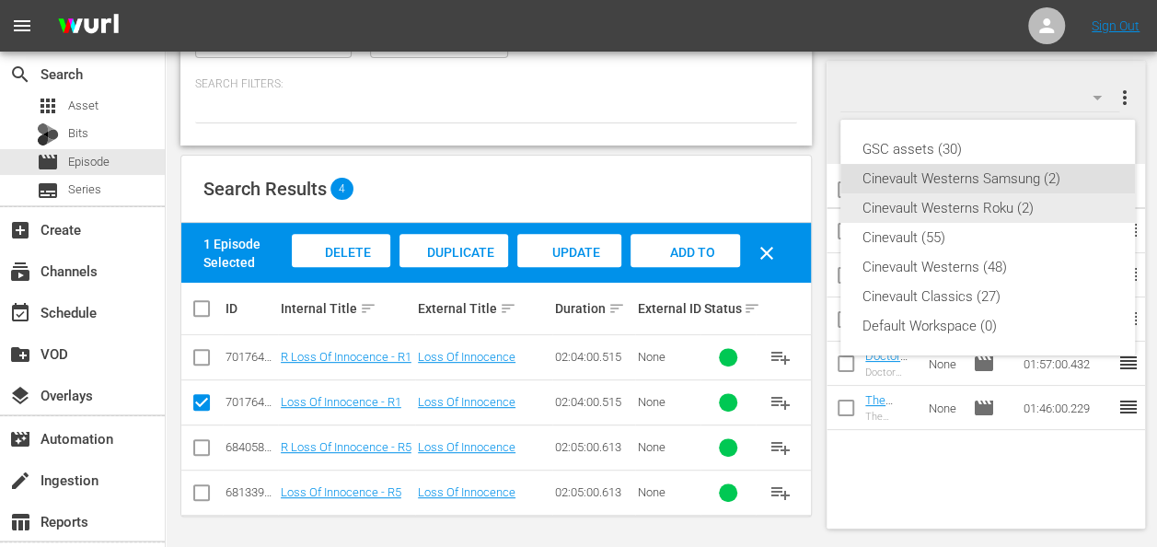
click at [1022, 198] on div "Cinevault Westerns Roku (2)" at bounding box center [987, 207] width 250 height 29
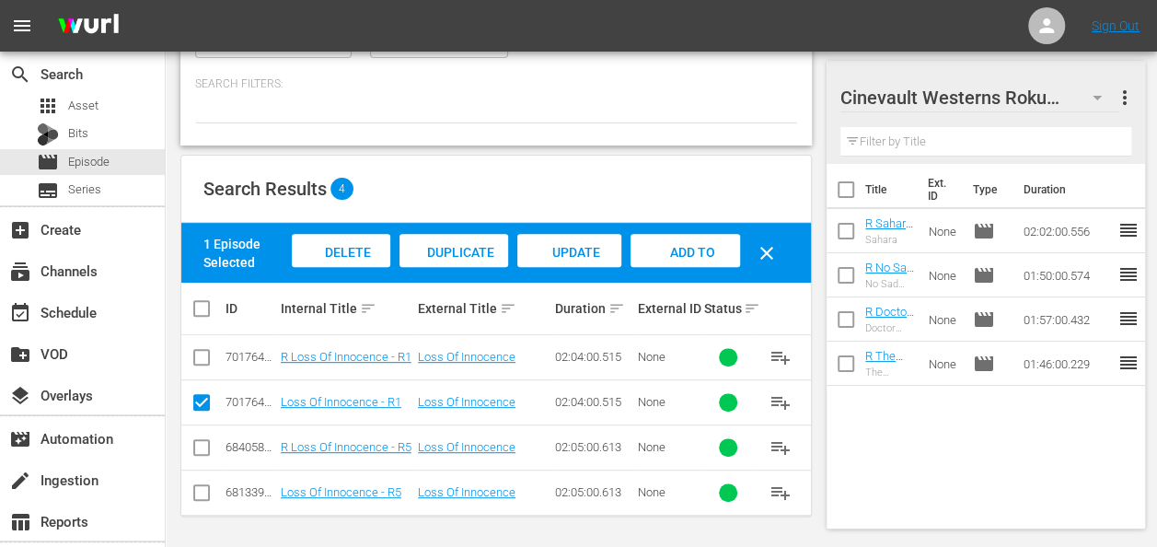
click at [195, 351] on input "checkbox" at bounding box center [202, 361] width 22 height 22
checkbox input "true"
click at [204, 397] on input "checkbox" at bounding box center [202, 406] width 22 height 22
click at [694, 249] on span "Add to Workspace" at bounding box center [685, 270] width 90 height 50
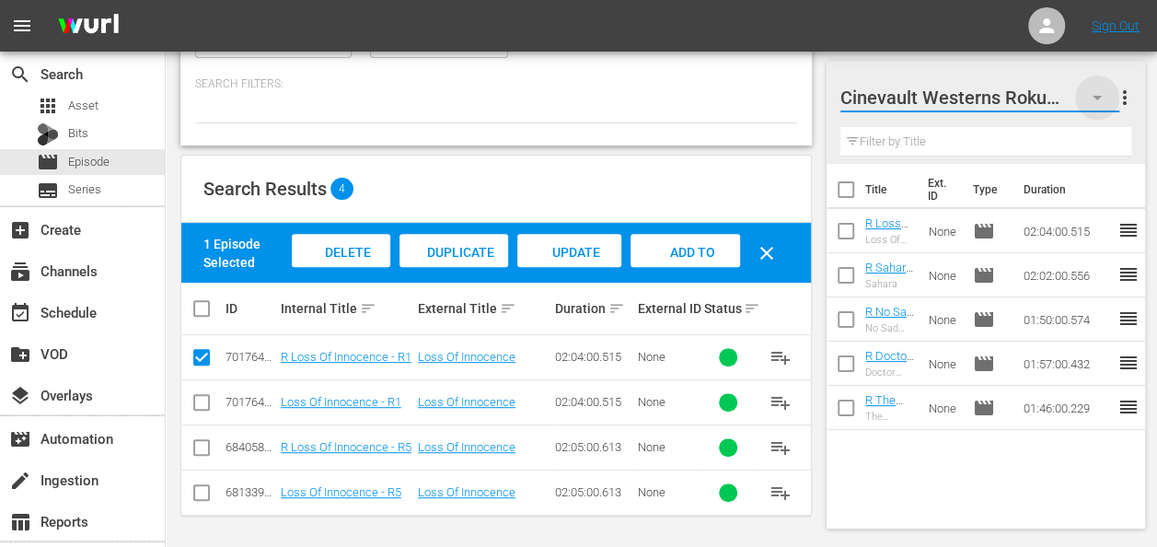
click at [1103, 95] on icon "button" at bounding box center [1097, 98] width 22 height 22
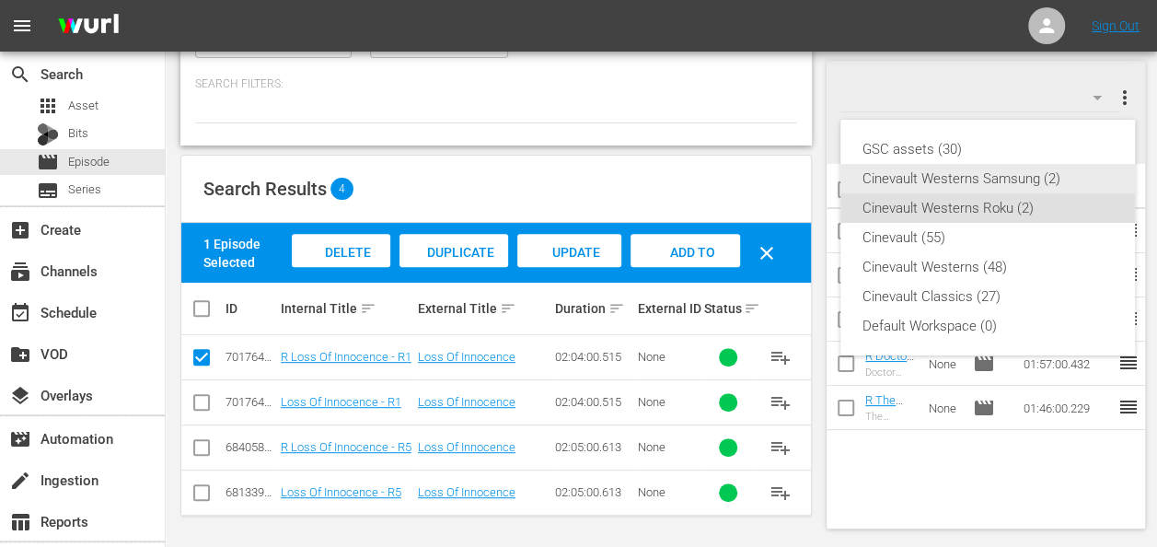
click at [996, 173] on div "Cinevault Westerns Samsung (2)" at bounding box center [987, 178] width 250 height 29
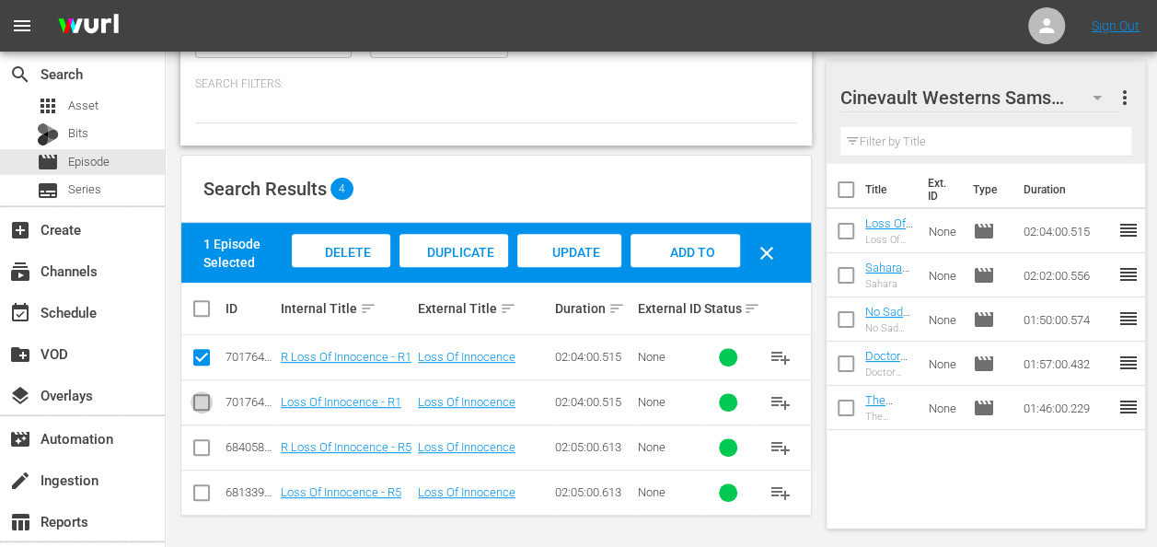
click at [208, 409] on input "checkbox" at bounding box center [202, 406] width 22 height 22
checkbox input "true"
click at [201, 359] on input "checkbox" at bounding box center [202, 361] width 22 height 22
checkbox input "false"
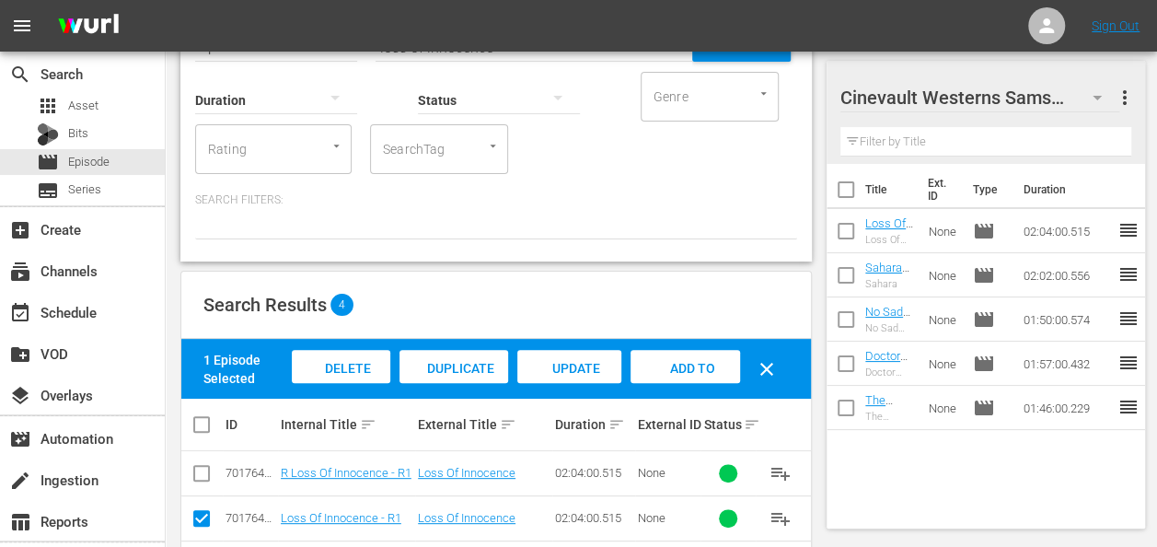
scroll to position [110, 0]
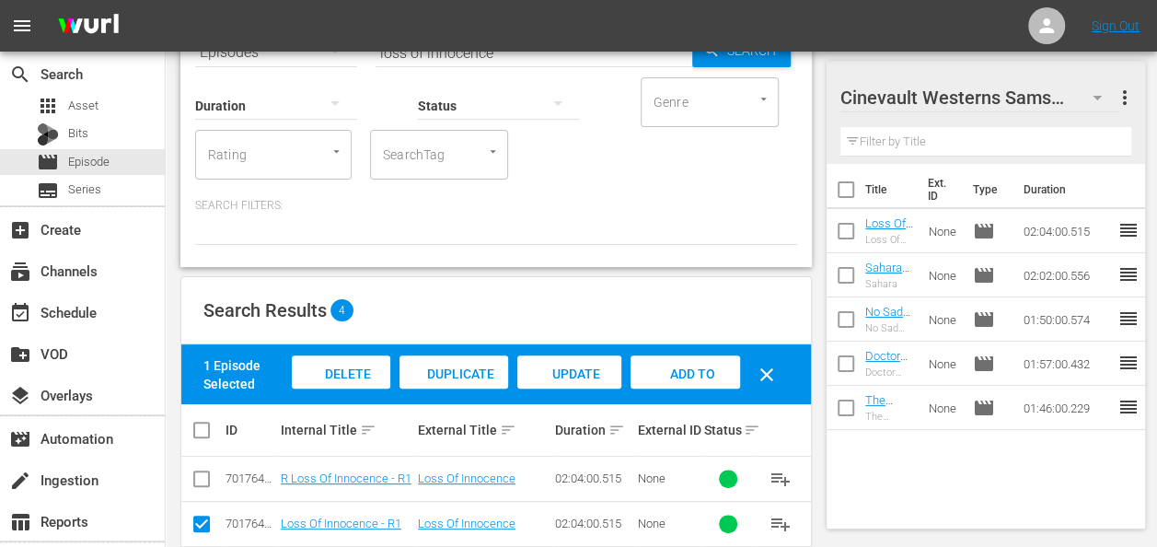
click at [532, 54] on input "loss of innocence" at bounding box center [534, 52] width 317 height 44
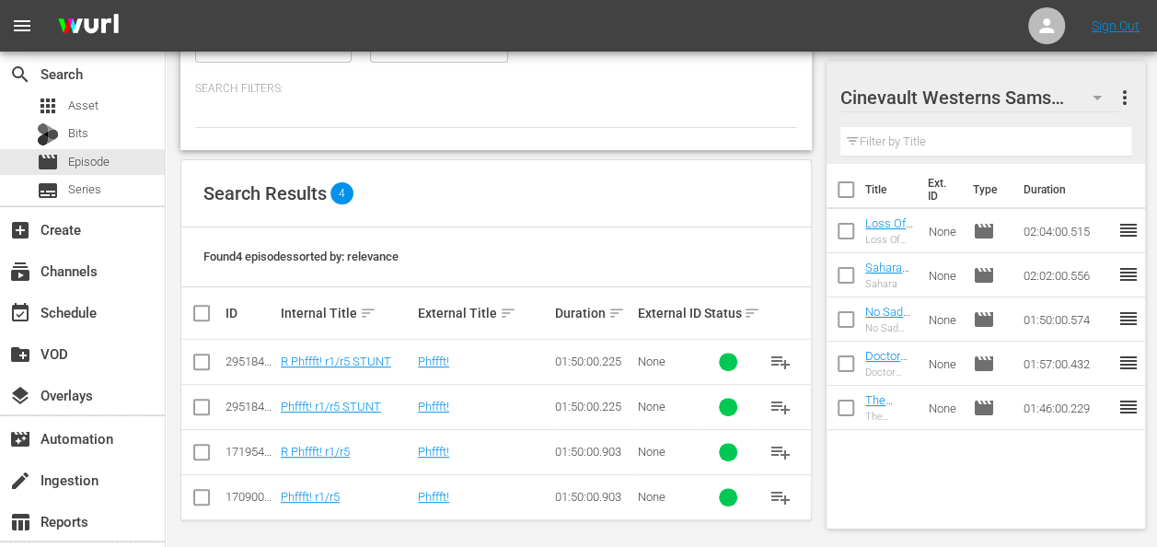
scroll to position [231, 0]
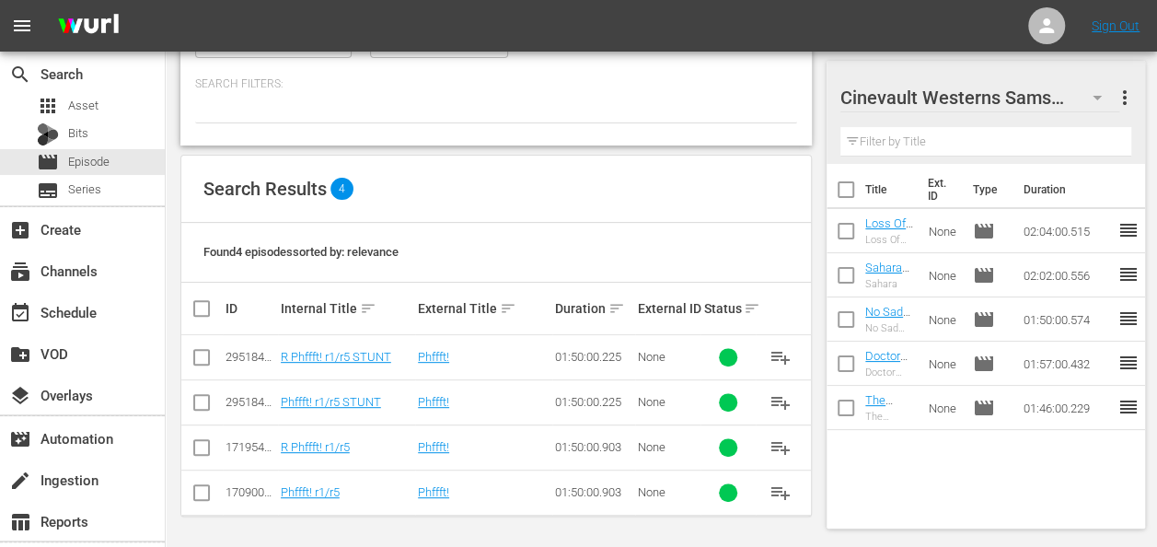
type input "phff"
click at [200, 486] on input "checkbox" at bounding box center [202, 496] width 22 height 22
checkbox input "true"
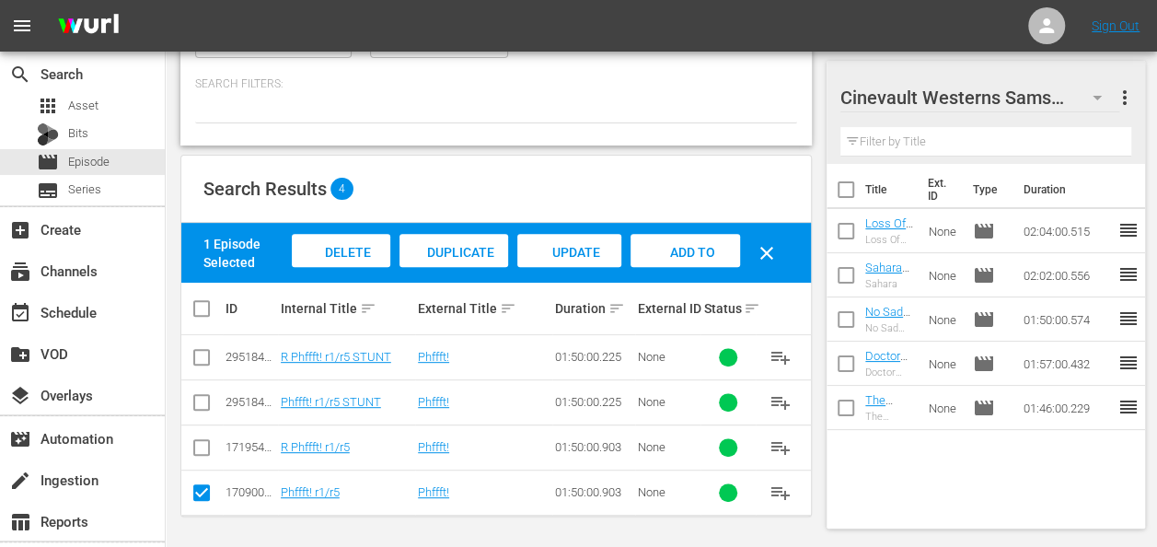
click at [670, 249] on span "Add to Workspace" at bounding box center [685, 270] width 90 height 50
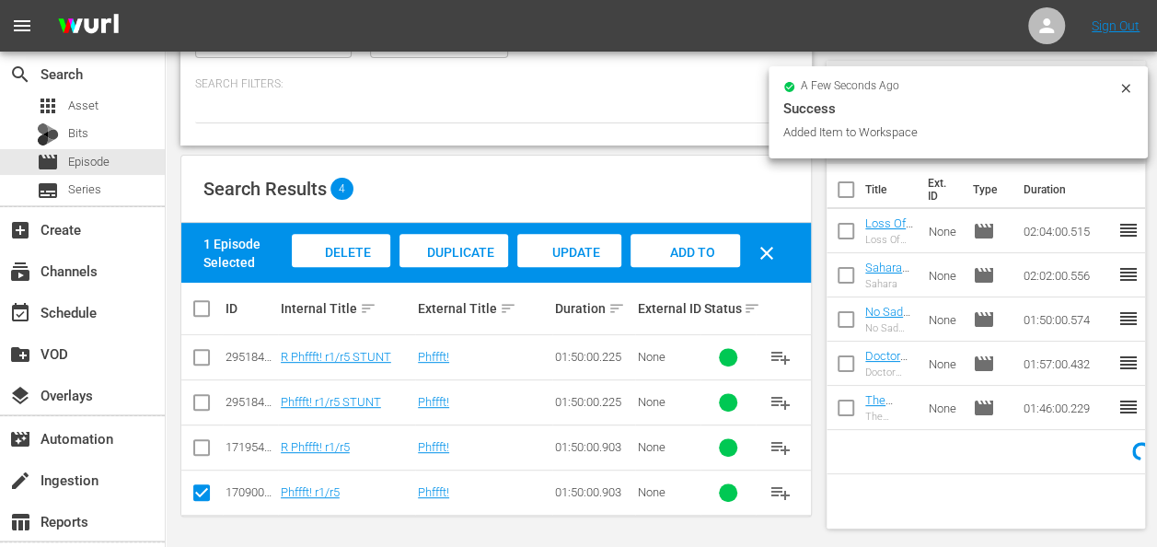
click at [1126, 86] on icon at bounding box center [1125, 88] width 15 height 15
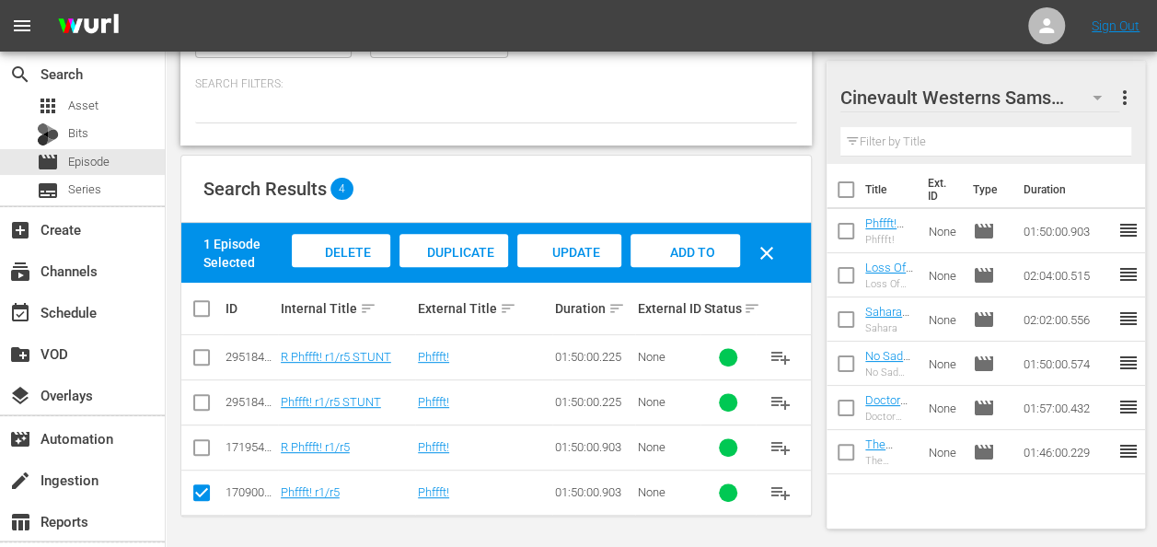
click at [1093, 99] on div at bounding box center [969, 98] width 258 height 46
click at [1116, 81] on button "more_vert" at bounding box center [1120, 97] width 22 height 44
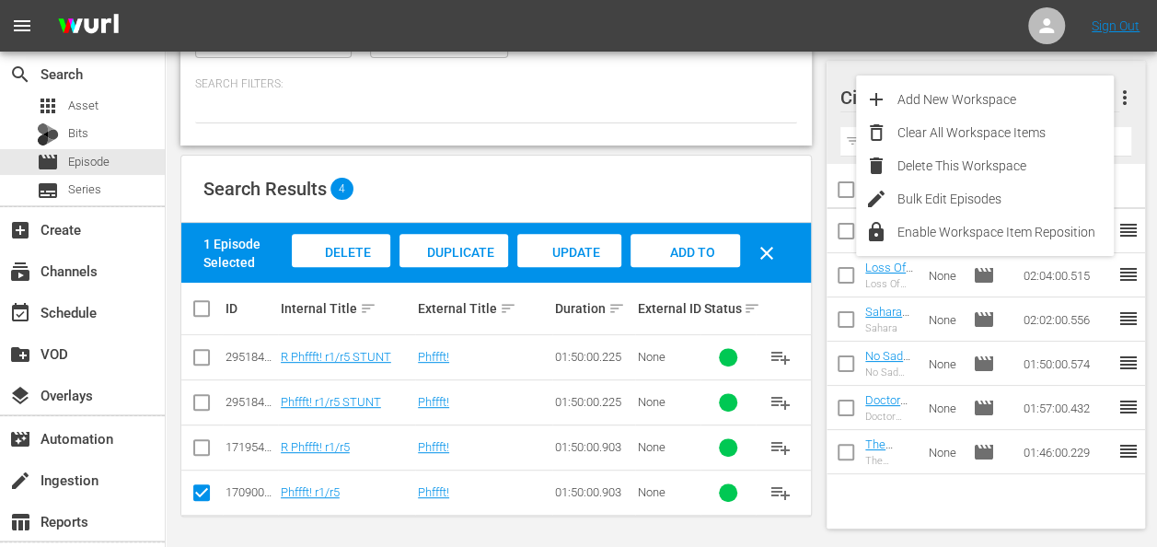
click at [1125, 64] on div "Cinevault Westerns Samsung 6 Cinevault Westerns Samsung more_vert" at bounding box center [985, 90] width 291 height 59
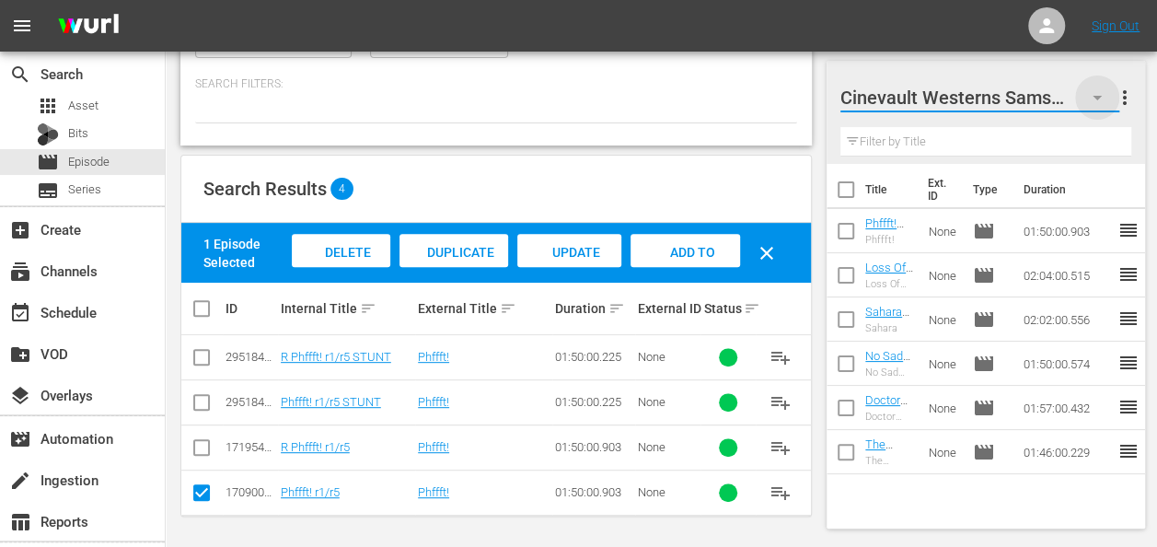
click at [1103, 93] on icon "button" at bounding box center [1097, 98] width 22 height 22
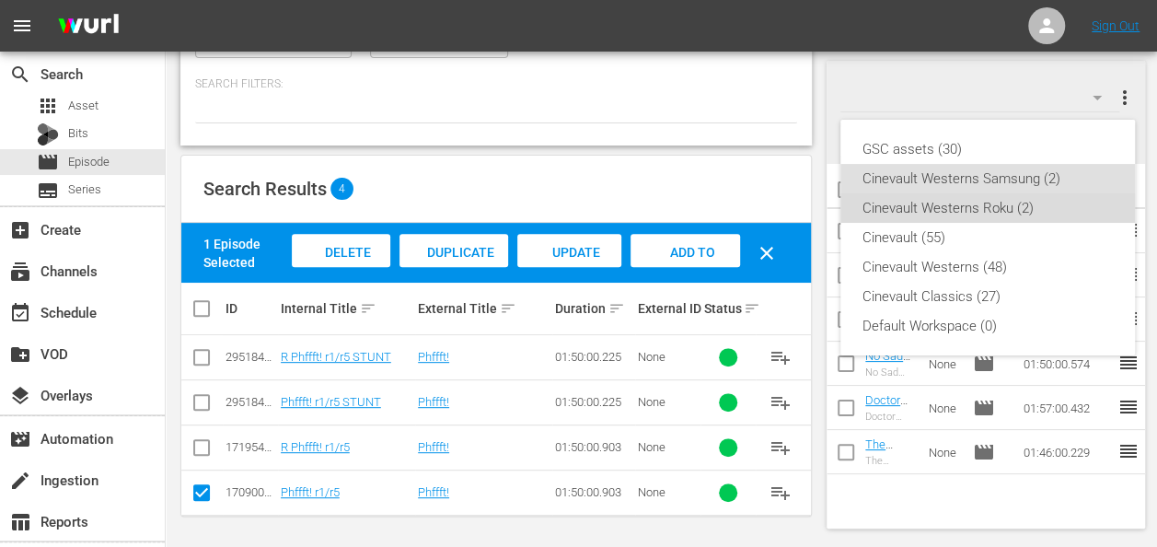
click at [1016, 201] on div "Cinevault Westerns Roku (2)" at bounding box center [987, 207] width 250 height 29
